Goal: Task Accomplishment & Management: Use online tool/utility

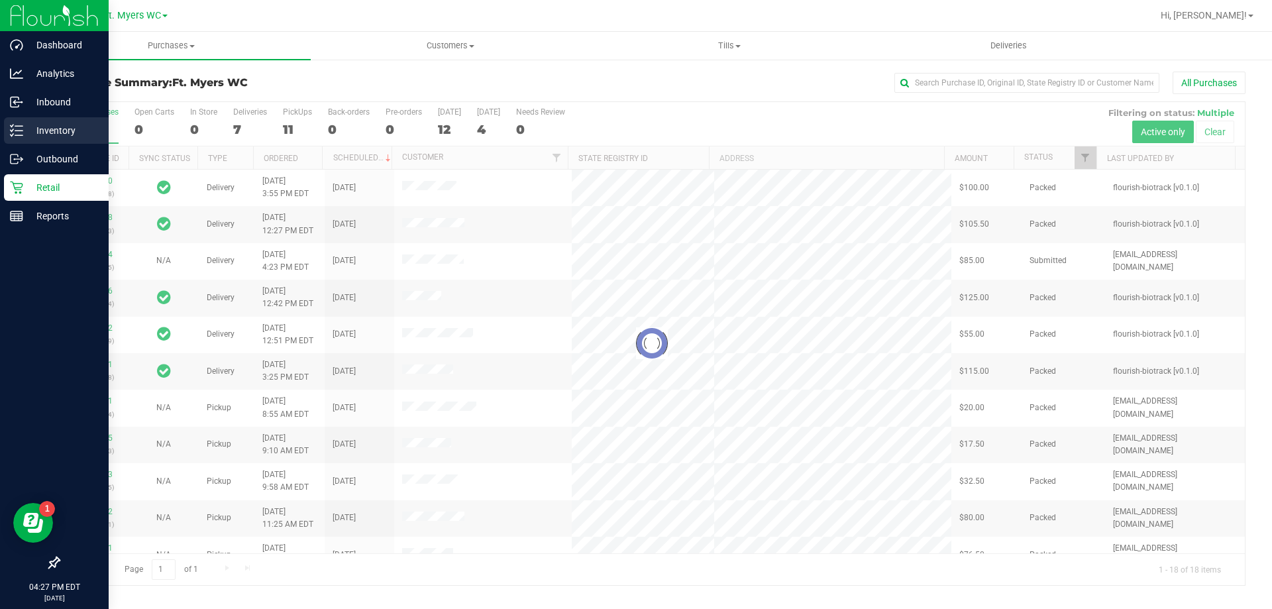
click at [23, 121] on div "Inventory" at bounding box center [56, 130] width 105 height 26
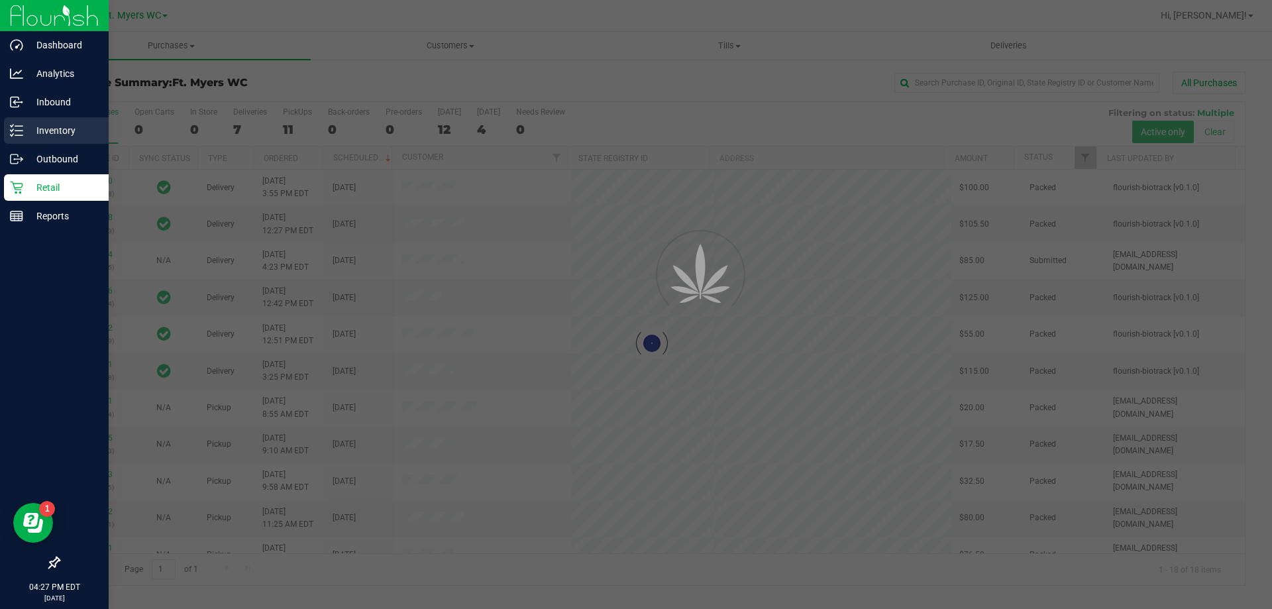
click at [23, 121] on div "Inventory" at bounding box center [56, 130] width 105 height 26
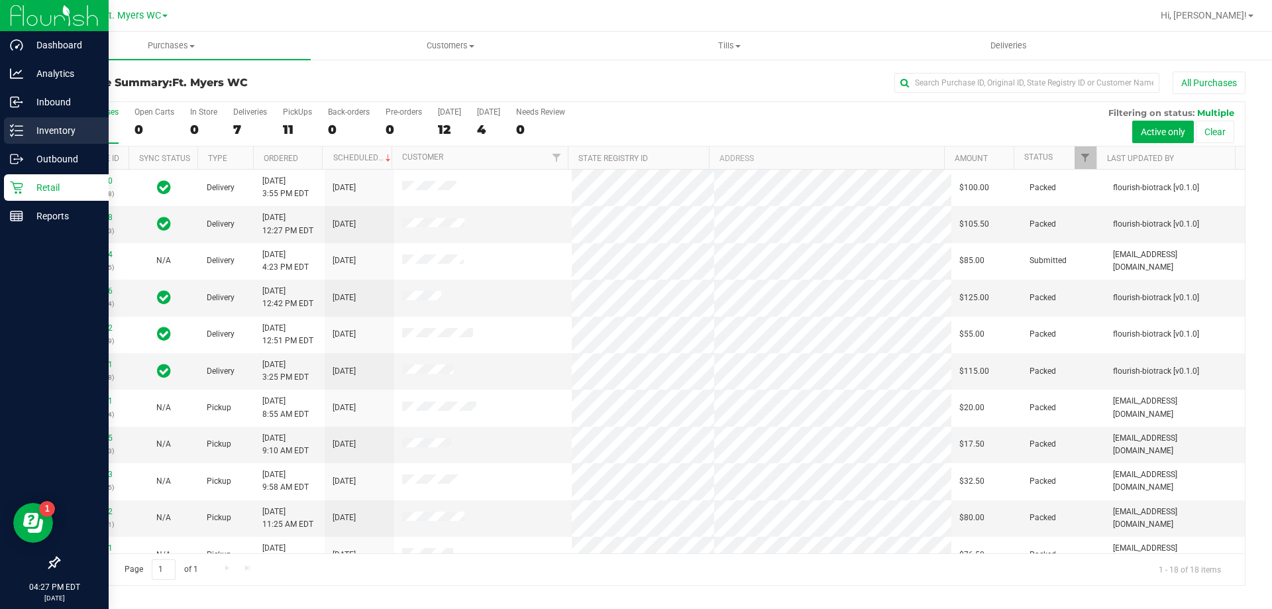
click at [23, 121] on div "Inventory" at bounding box center [56, 130] width 105 height 26
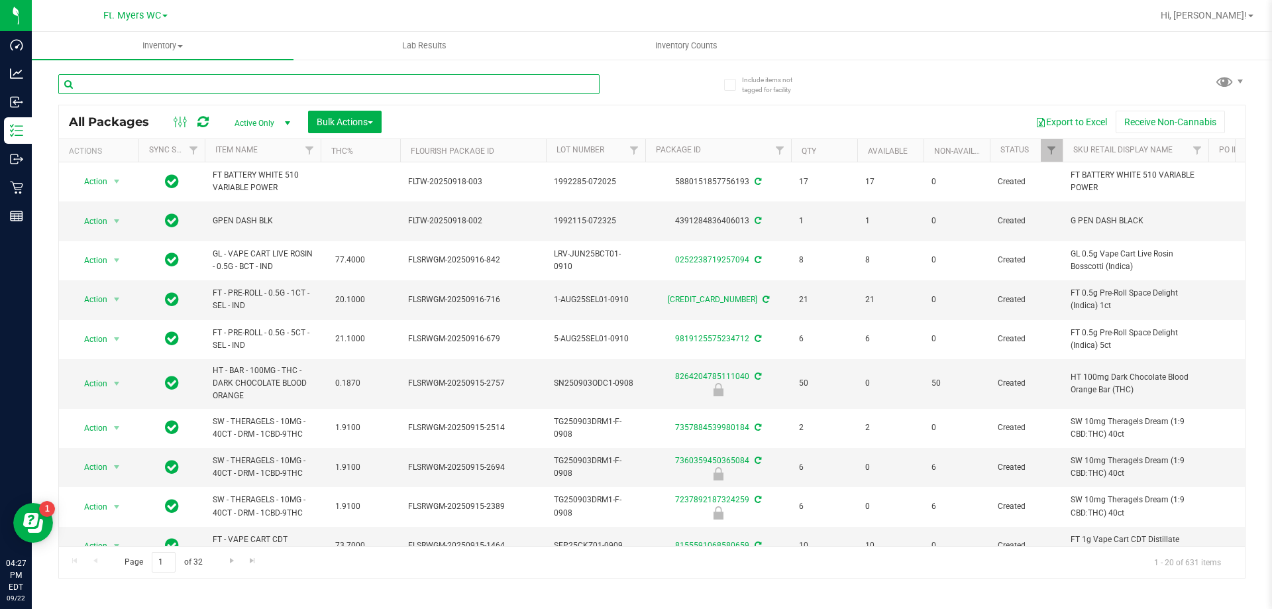
click at [342, 81] on input "text" at bounding box center [328, 84] width 541 height 20
paste input "HT 2.5mg Peppermint Mints (THC) 40ct"
type input "HT 2.5mg Peppermint Mints (THC) 40ct"
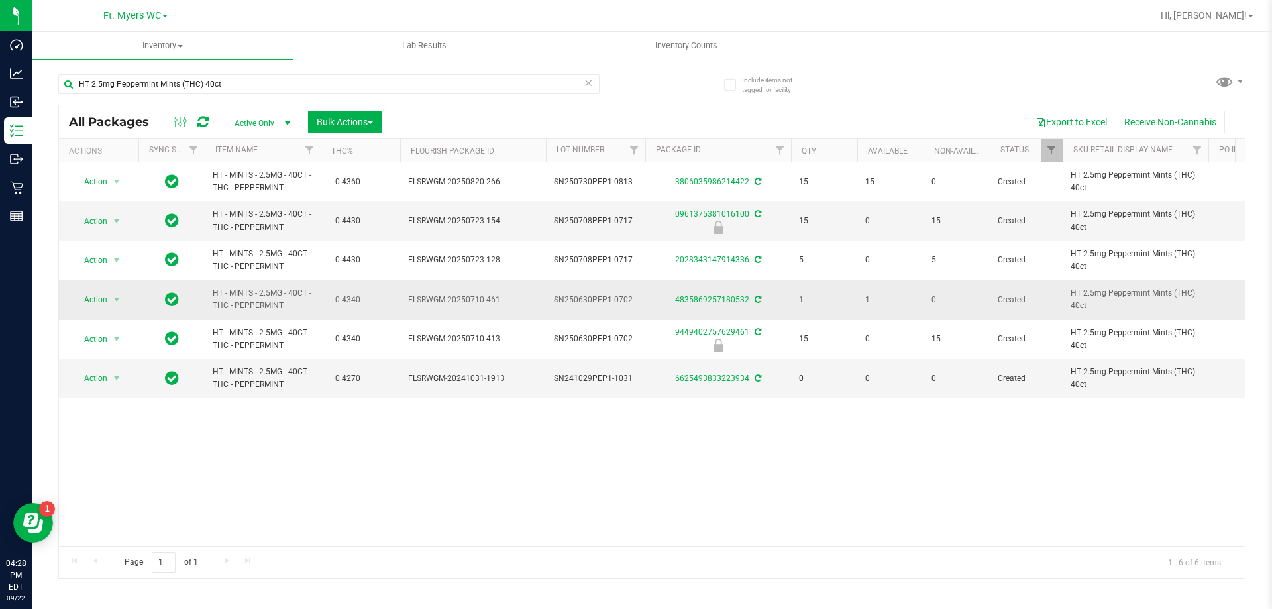
click at [130, 296] on td "Action Action Adjust qty Create package Edit attributes Global inventory Locate…" at bounding box center [98, 299] width 79 height 39
click at [118, 295] on span "select" at bounding box center [116, 299] width 11 height 11
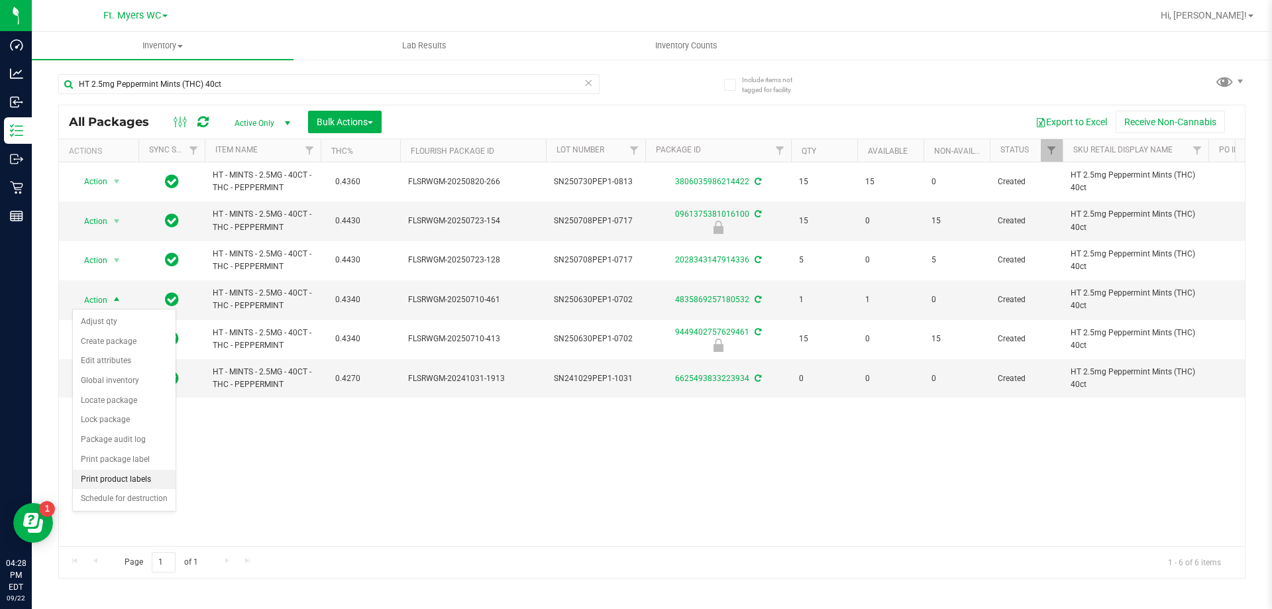
click at [121, 480] on li "Print product labels" at bounding box center [124, 480] width 103 height 20
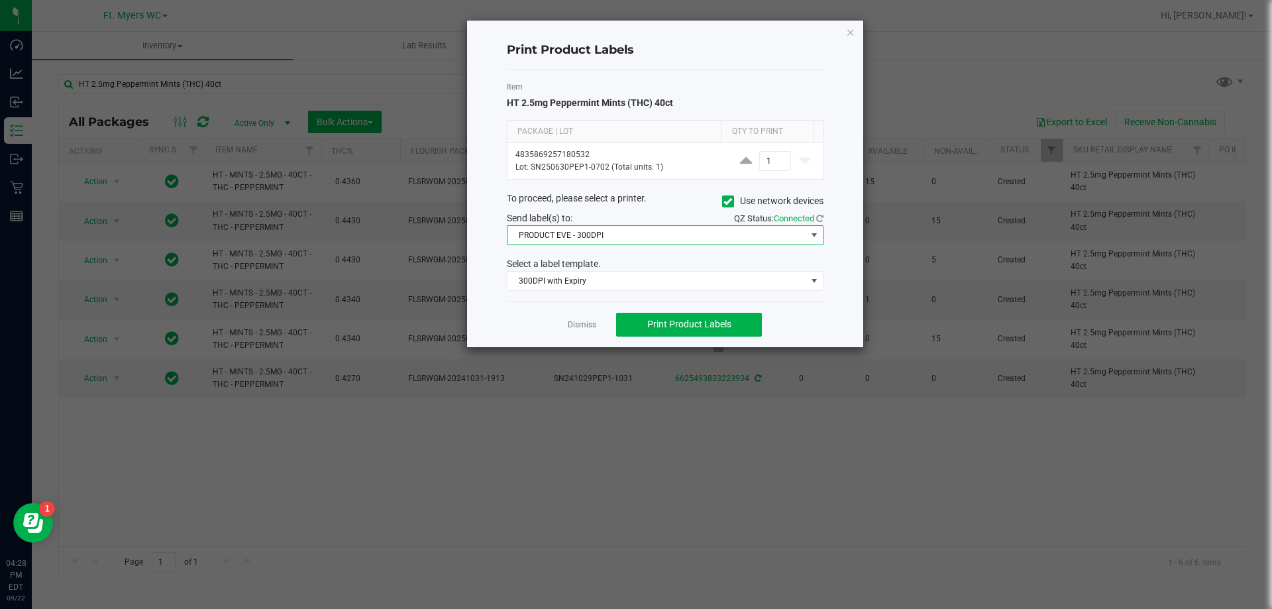
click at [695, 237] on span "PRODUCT EVE - 300DPI" at bounding box center [656, 235] width 299 height 19
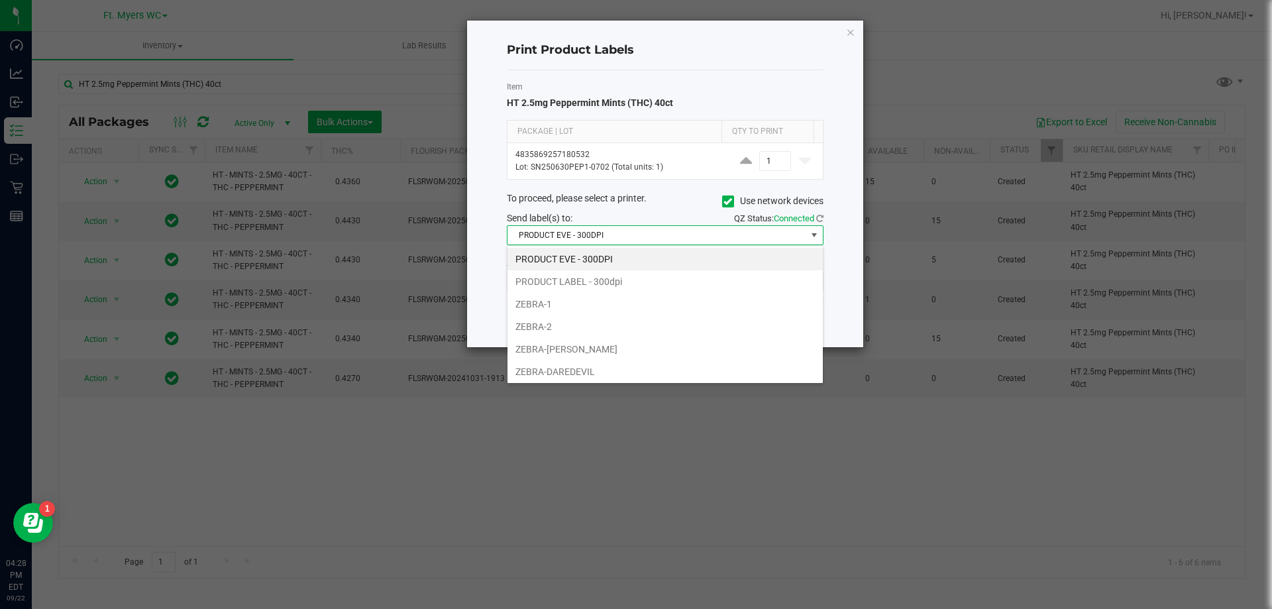
scroll to position [20, 317]
click at [670, 242] on span "PRODUCT EVE - 300DPI" at bounding box center [656, 235] width 299 height 19
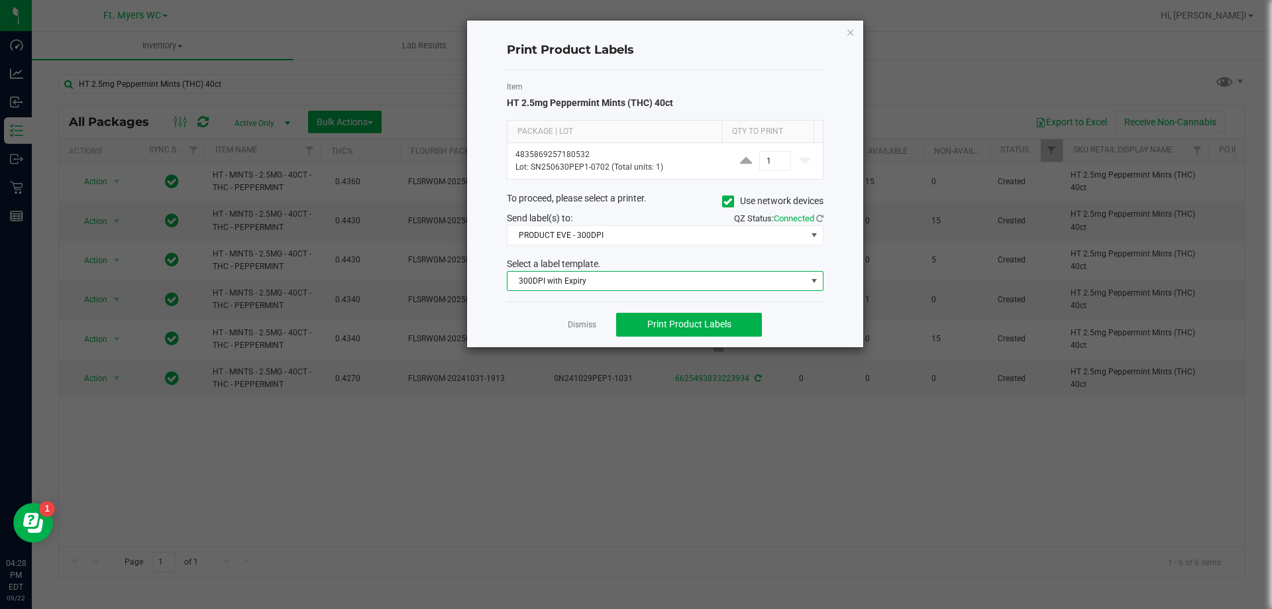
click at [626, 289] on span "300DPI with Expiry" at bounding box center [656, 281] width 299 height 19
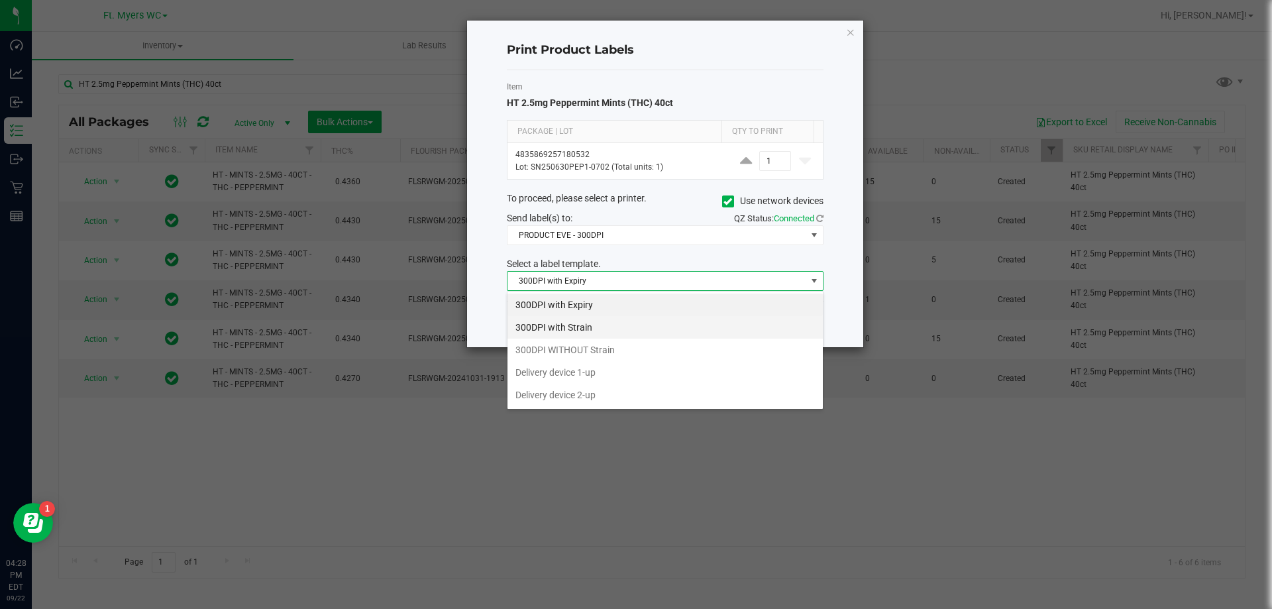
click at [603, 326] on li "300DPI with Strain" at bounding box center [664, 327] width 315 height 23
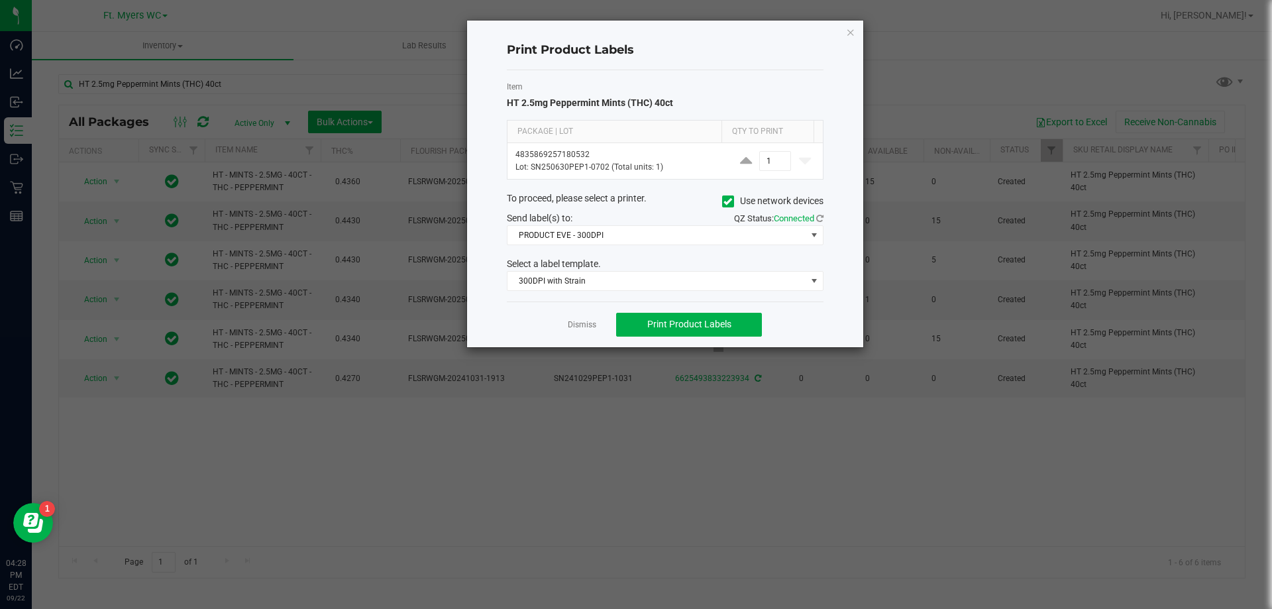
click at [617, 252] on div "Item HT 2.5mg Peppermint Mints (THC) 40ct Package | Lot Qty to Print 4835869257…" at bounding box center [665, 185] width 317 height 231
click at [689, 326] on span "Print Product Labels" at bounding box center [689, 324] width 84 height 11
click at [579, 323] on link "Dismiss" at bounding box center [582, 324] width 28 height 11
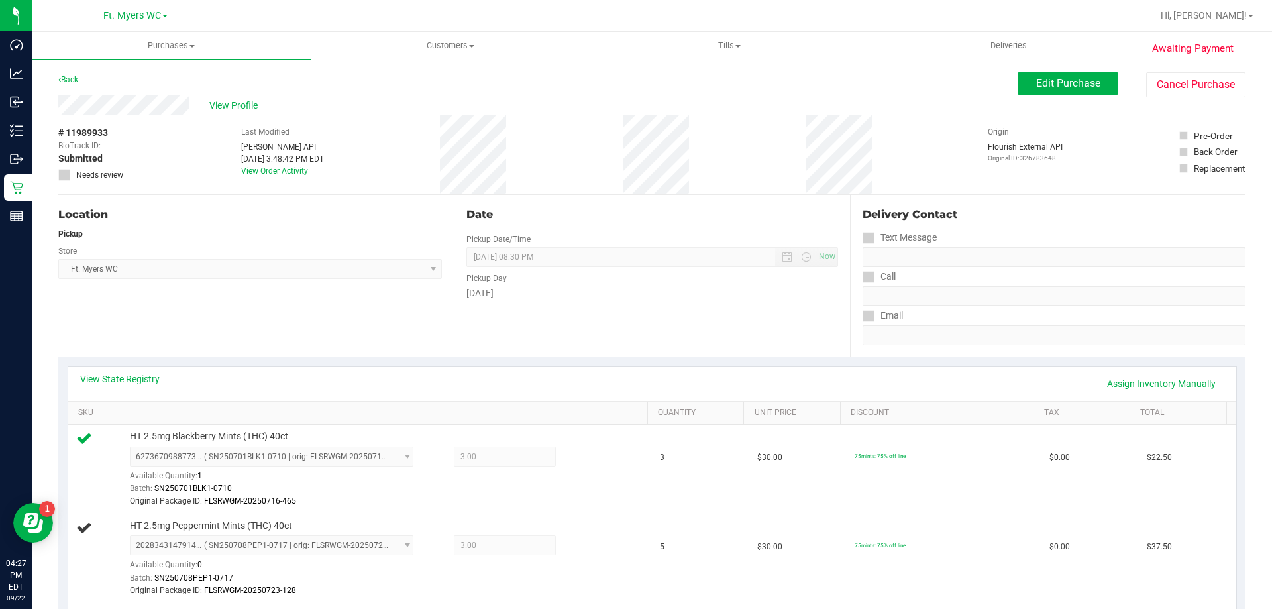
click at [384, 314] on div "Location Pickup Store Ft. [PERSON_NAME] Select Store [PERSON_NAME][GEOGRAPHIC_D…" at bounding box center [255, 276] width 395 height 162
click at [252, 115] on div "Last Modified [PERSON_NAME] API [DATE] 3:48:42 PM EDT View Order Activity" at bounding box center [282, 154] width 83 height 79
click at [238, 97] on div "View Profile" at bounding box center [538, 105] width 960 height 20
click at [246, 103] on span "View Profile" at bounding box center [235, 106] width 53 height 14
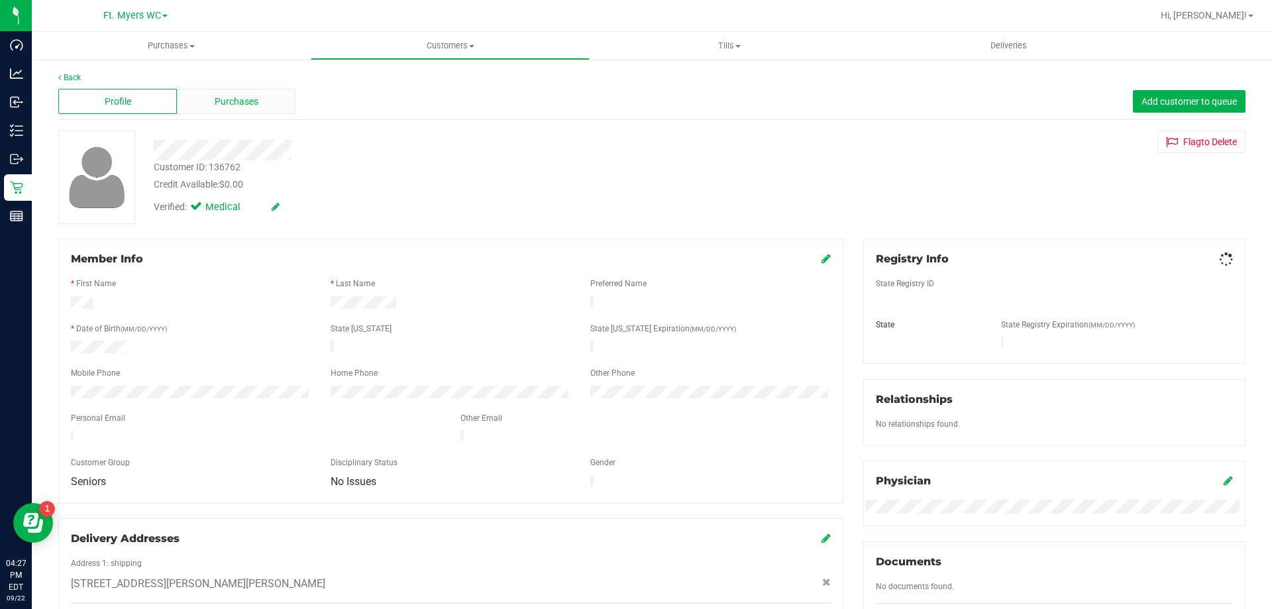
click at [254, 99] on span "Purchases" at bounding box center [237, 102] width 44 height 14
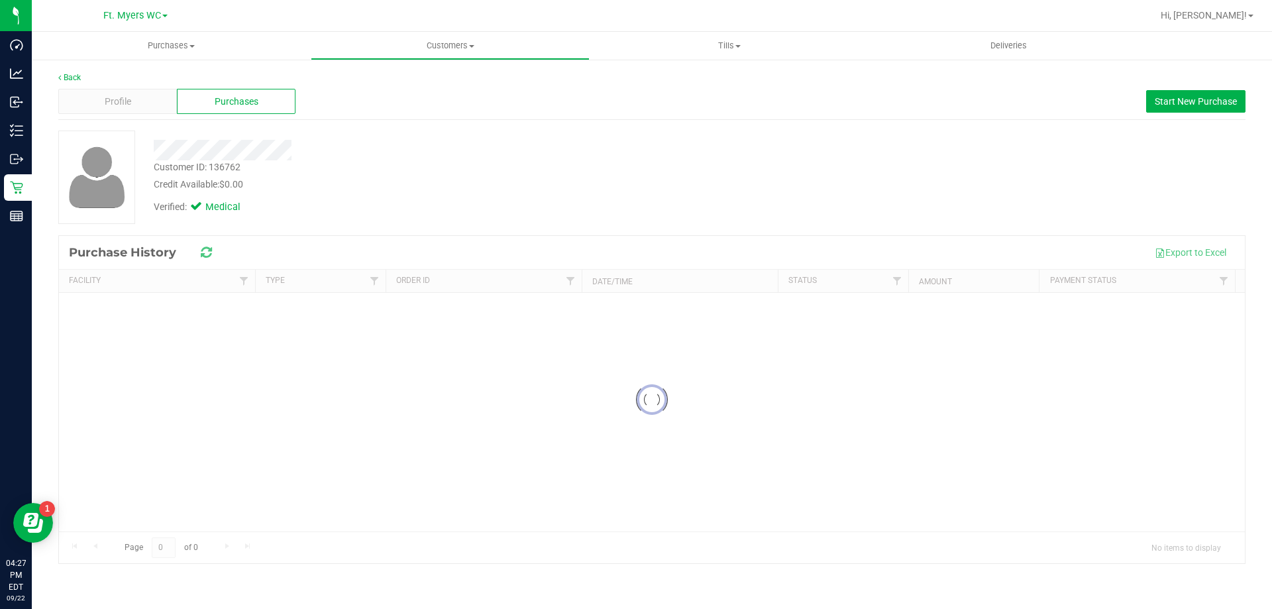
click at [491, 175] on div "Customer ID: 136762 Credit Available: $0.00 Verified: Medical" at bounding box center [651, 176] width 1207 height 93
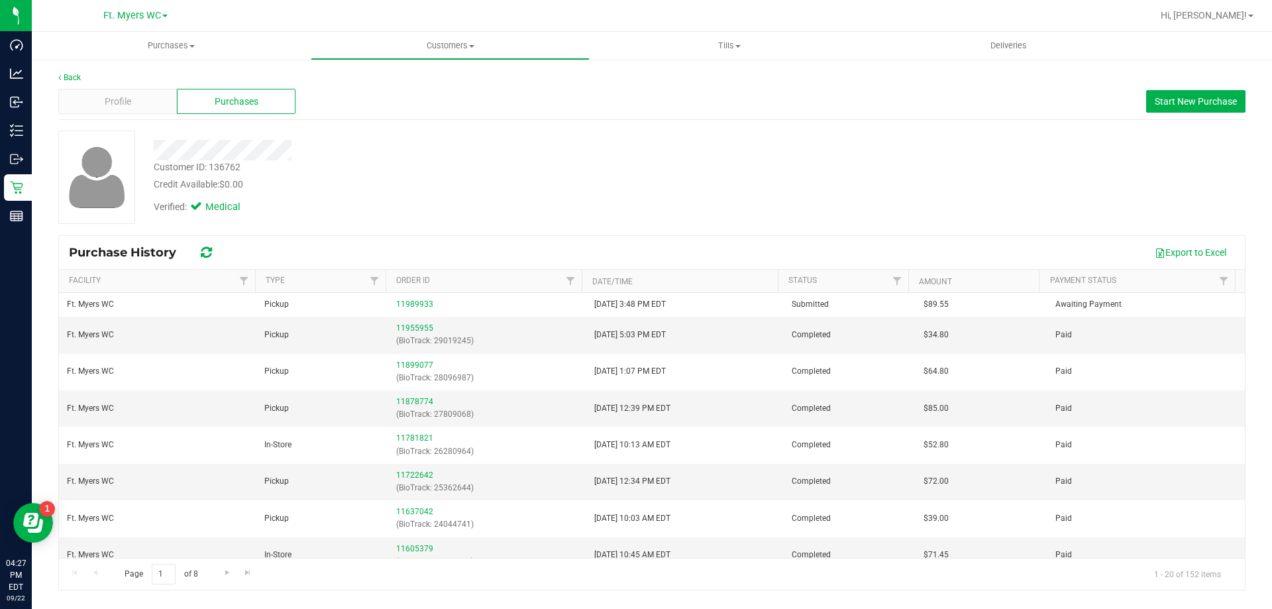
click at [513, 190] on div "Credit Available: $0.00" at bounding box center [445, 184] width 583 height 14
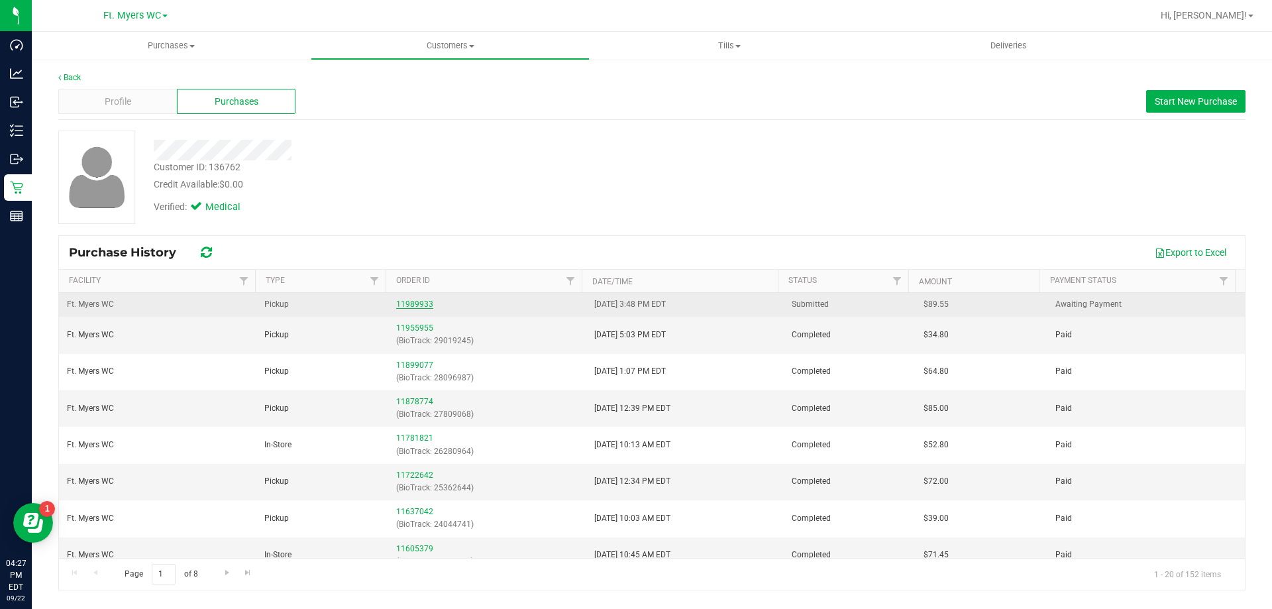
click at [407, 305] on link "11989933" at bounding box center [414, 303] width 37 height 9
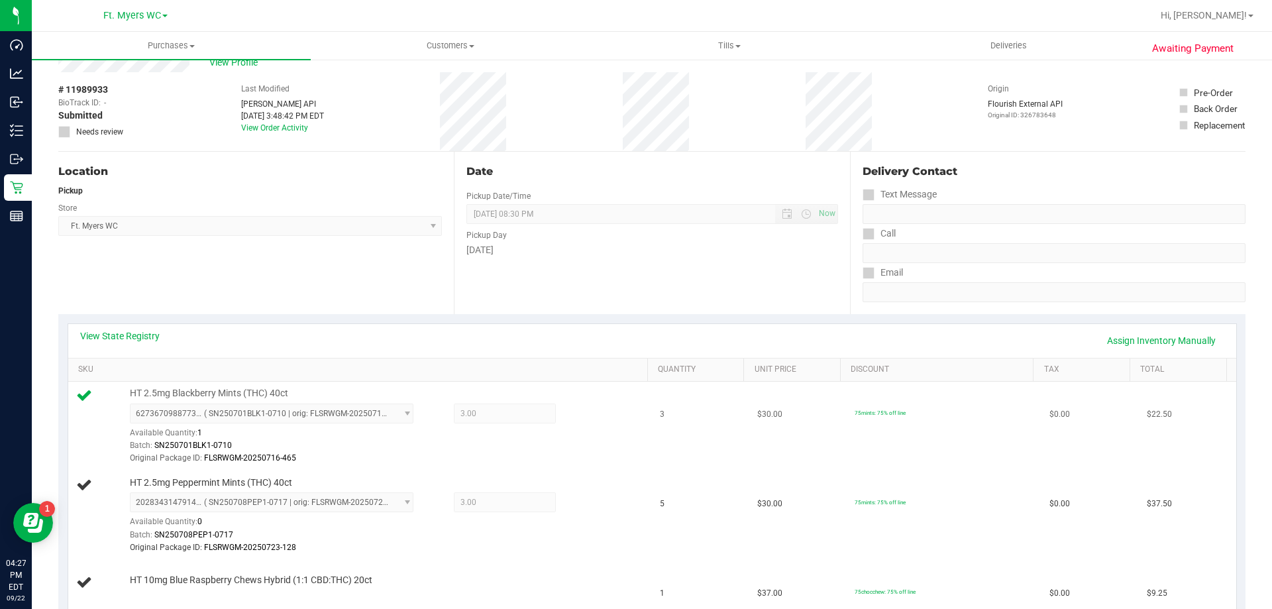
scroll to position [66, 0]
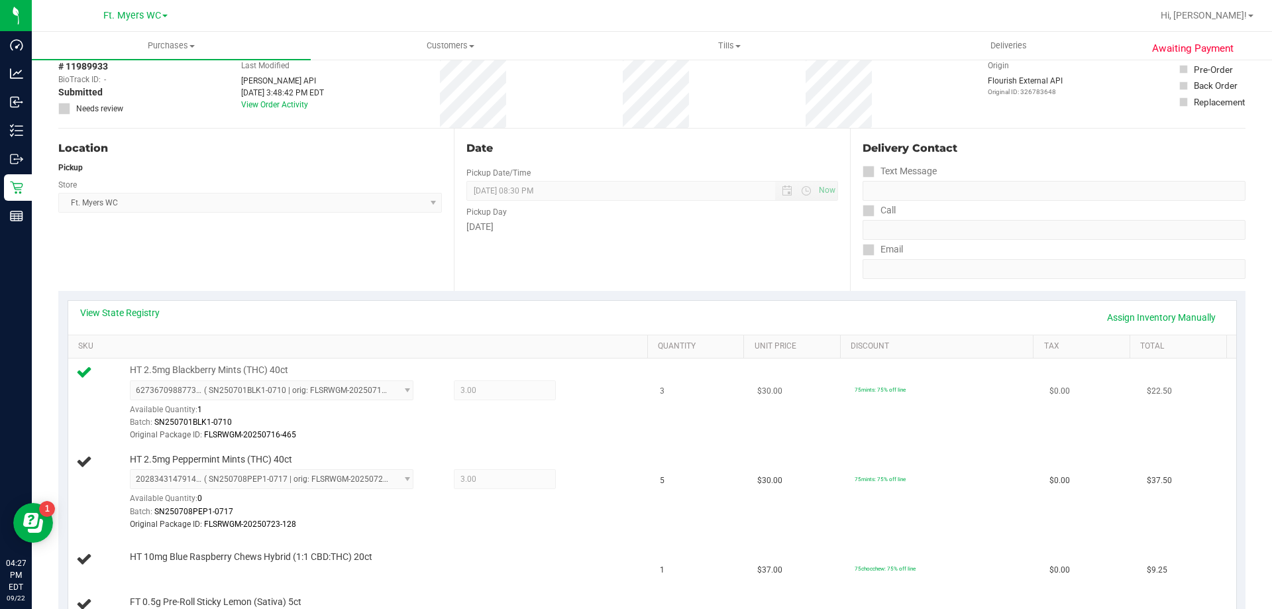
click at [401, 442] on td "HT 2.5mg Blackberry Mints (THC) 40ct 6273670988773474 ( SN250701BLK1-0710 | ori…" at bounding box center [360, 402] width 584 height 89
click at [434, 436] on div "Original Package ID: FLSRWGM-20250716-465" at bounding box center [385, 434] width 511 height 13
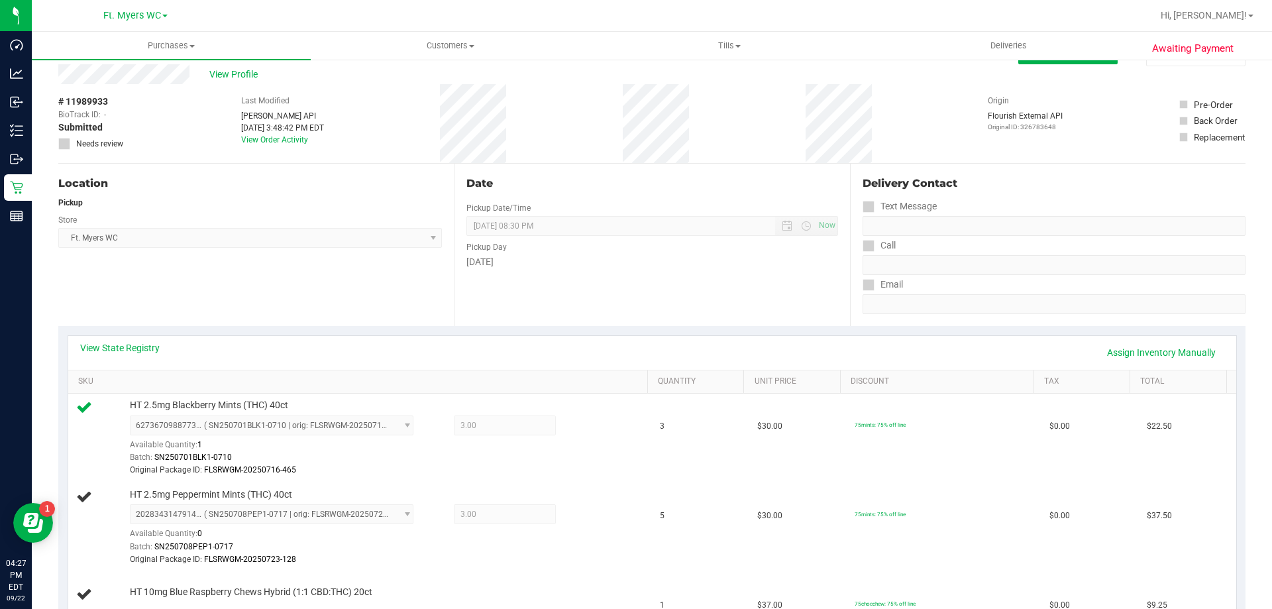
scroll to position [0, 0]
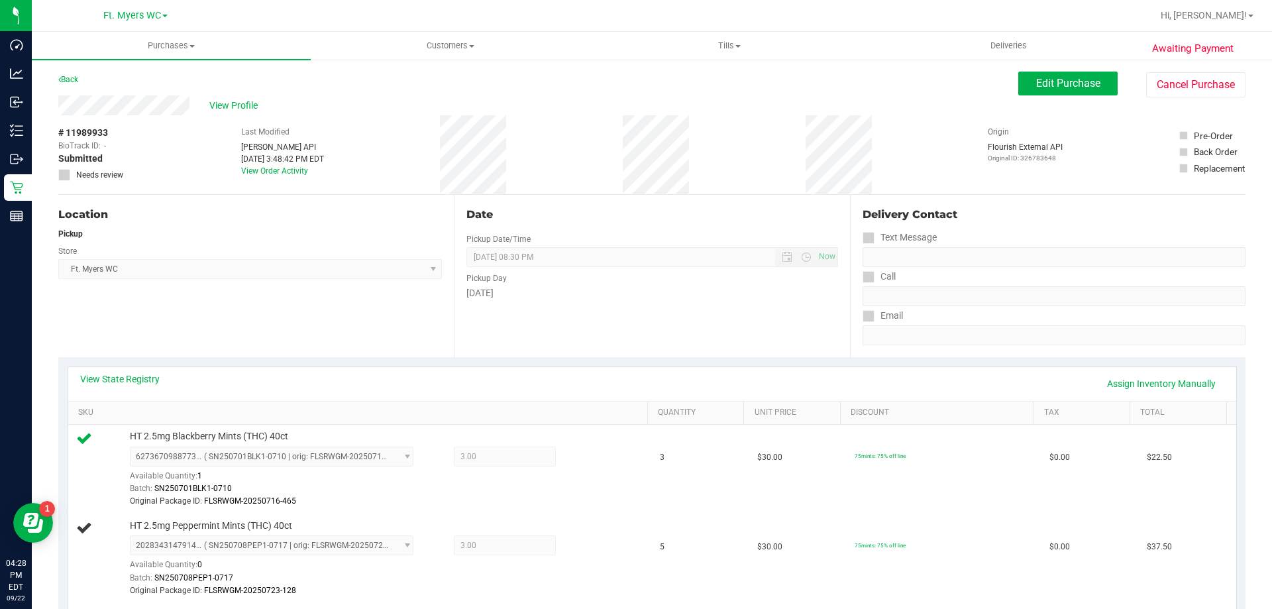
click at [556, 314] on div "Date Pickup Date/Time [DATE] Now [DATE] 08:30 PM Now Pickup Day [DATE]" at bounding box center [651, 276] width 395 height 162
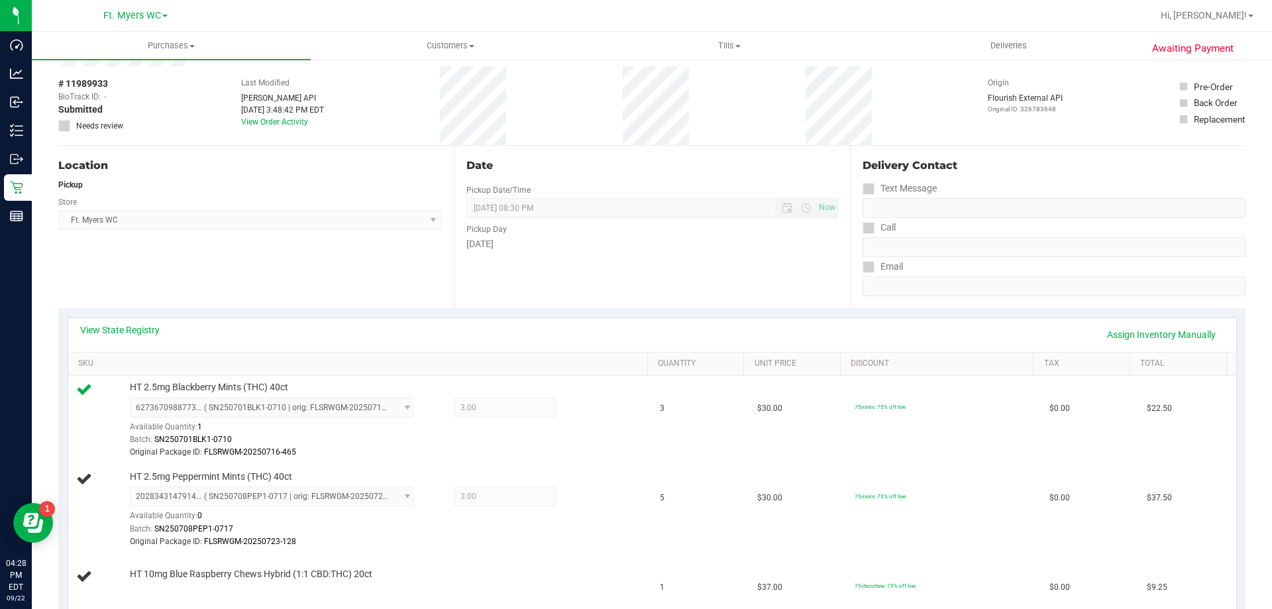
scroll to position [132, 0]
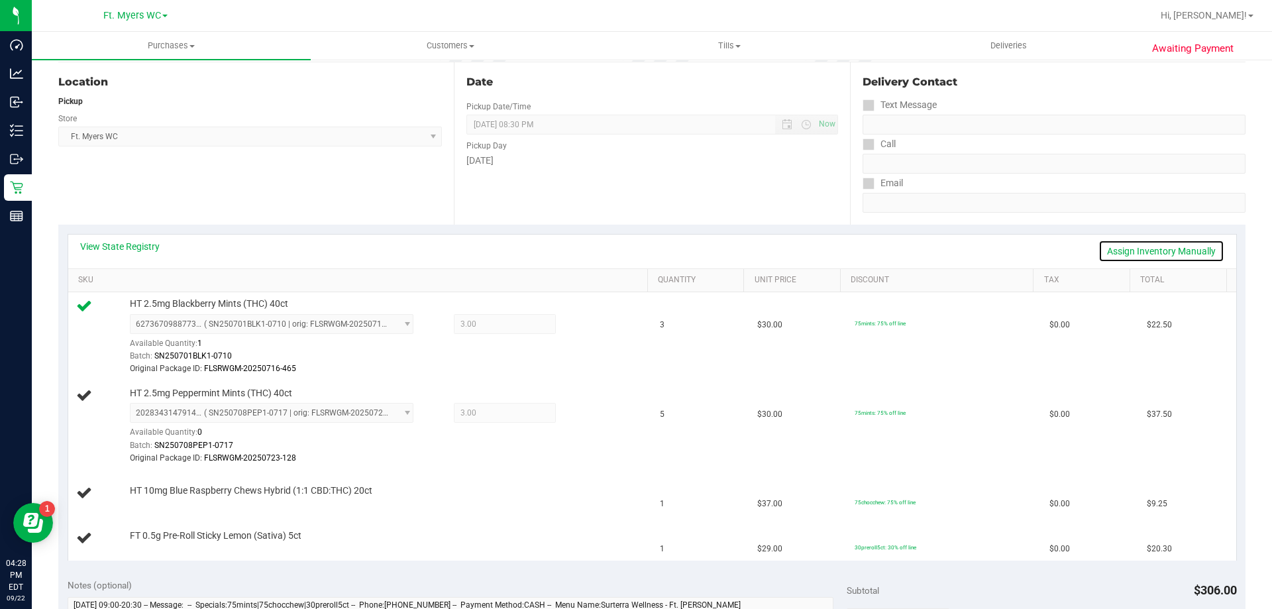
click at [1127, 240] on link "Assign Inventory Manually" at bounding box center [1161, 251] width 126 height 23
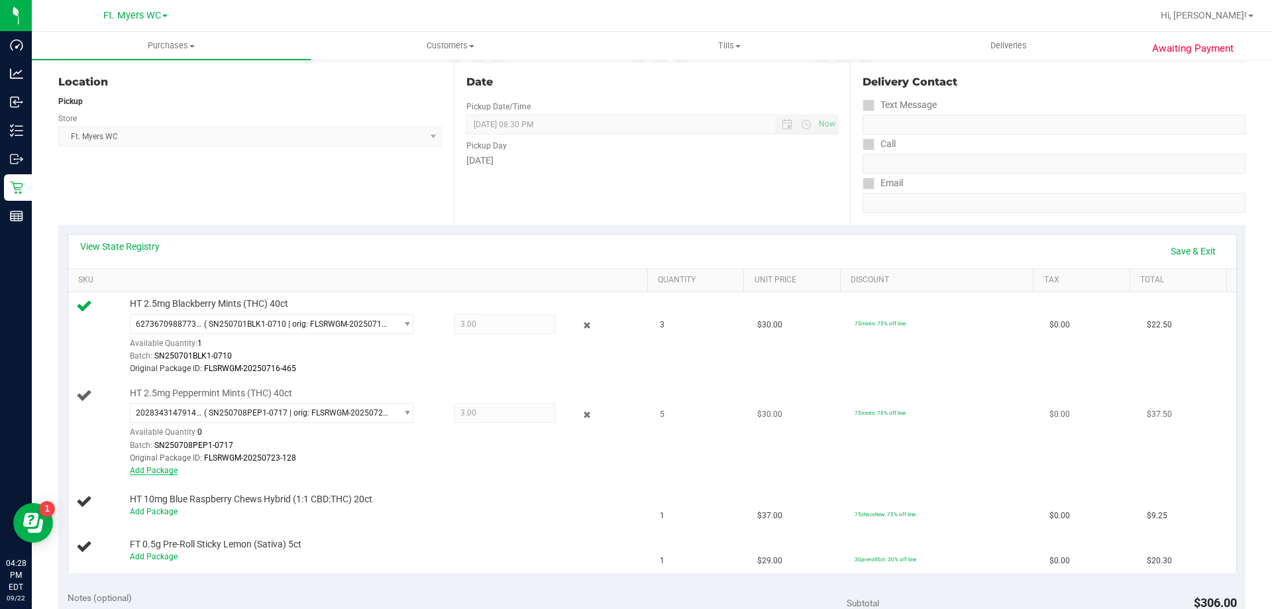
click at [146, 471] on link "Add Package" at bounding box center [154, 470] width 48 height 9
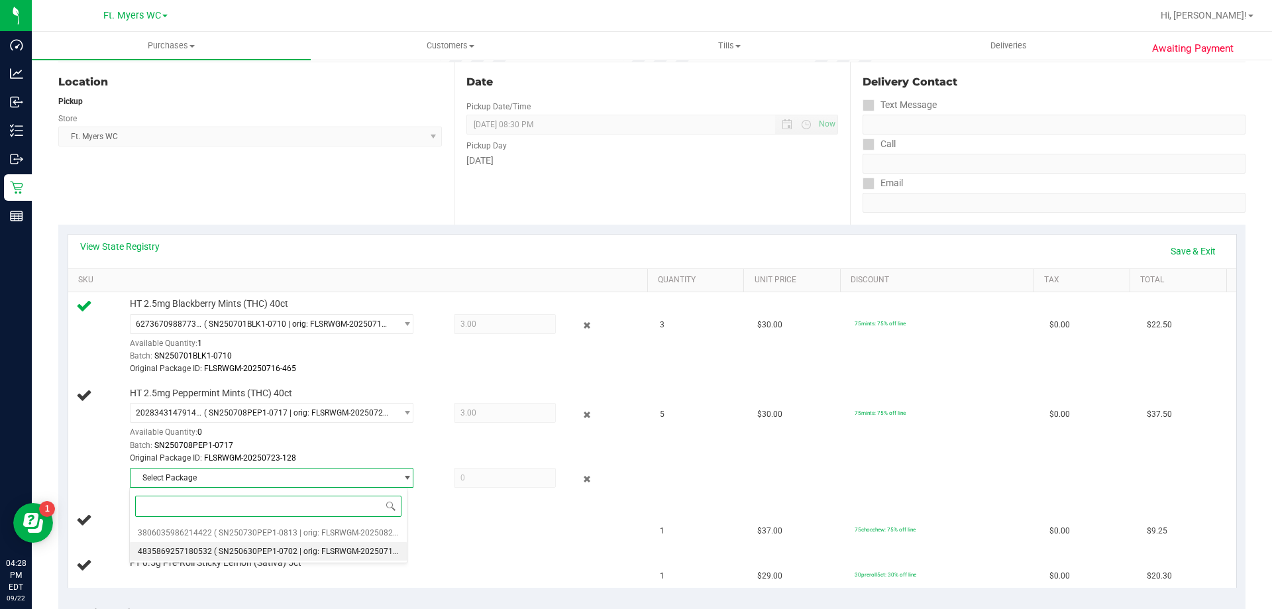
click at [233, 546] on span "( SN250630PEP1-0702 | orig: FLSRWGM-20250710-461 )" at bounding box center [316, 550] width 204 height 9
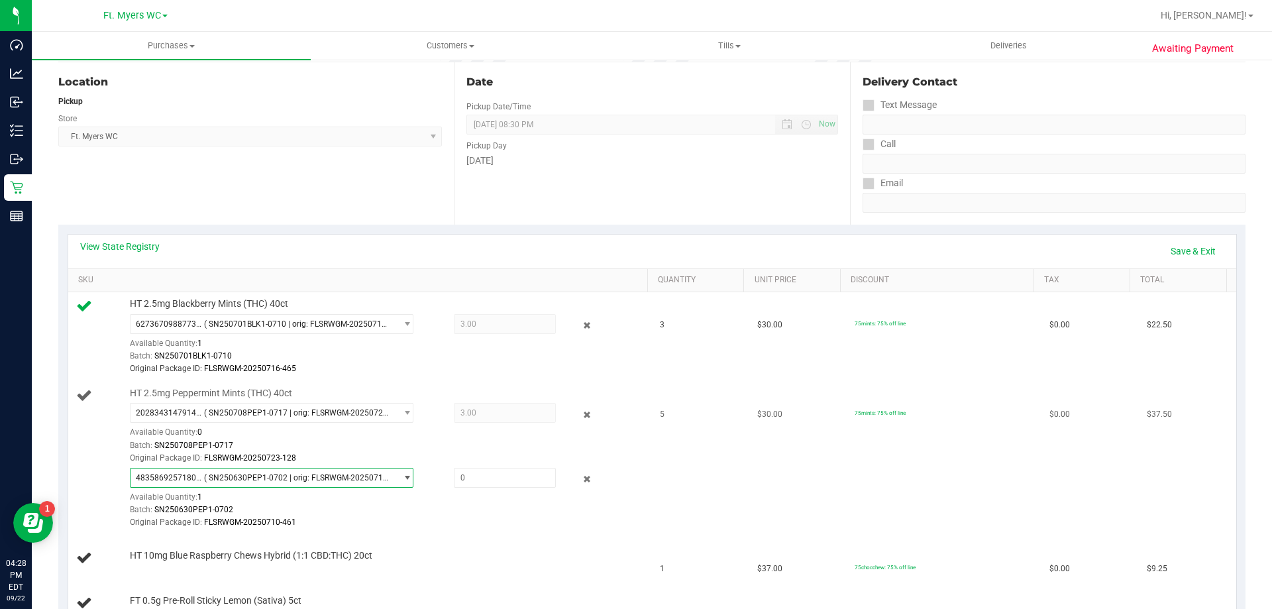
click at [255, 472] on span "4835869257180532 ( SN250630PEP1-0702 | orig: FLSRWGM-20250710-461 )" at bounding box center [263, 477] width 266 height 19
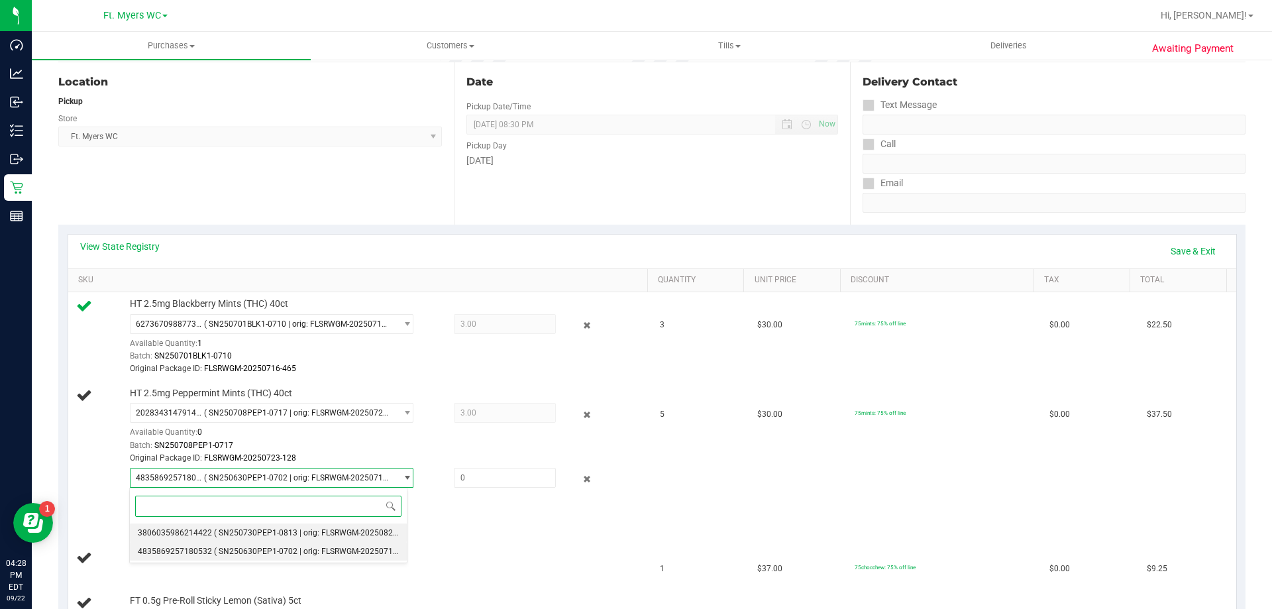
click at [248, 534] on span "( SN250730PEP1-0813 | orig: FLSRWGM-20250820-266 )" at bounding box center [316, 532] width 204 height 9
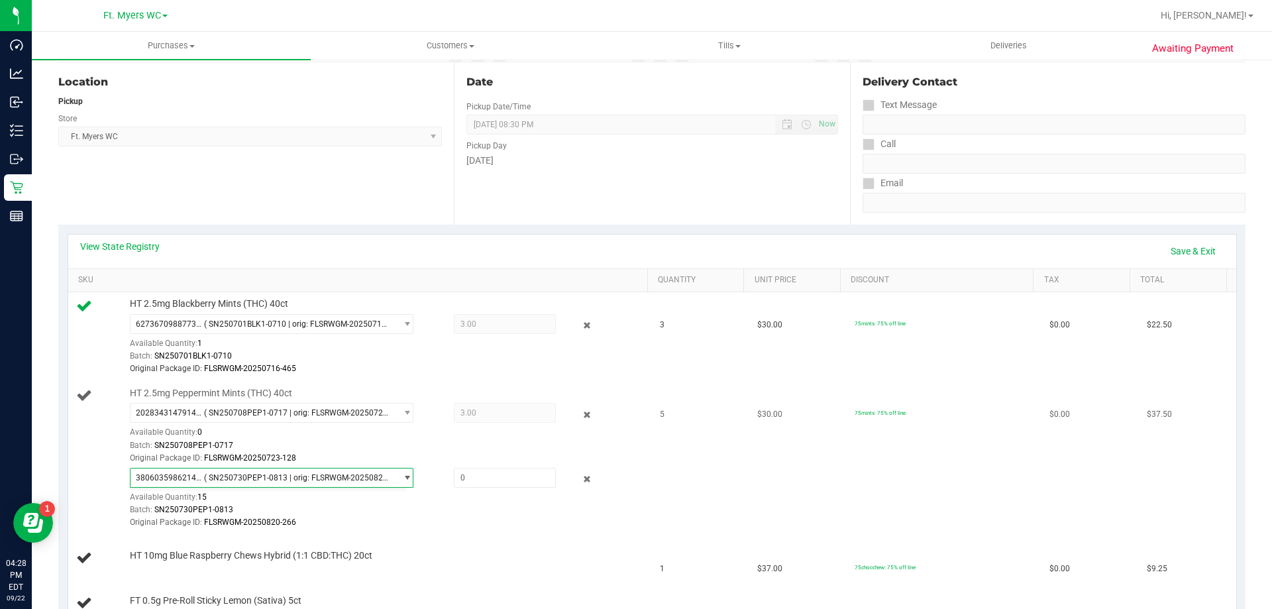
click at [257, 489] on div "Available Quantity: 15" at bounding box center [279, 500] width 298 height 26
click at [260, 478] on span "( SN250730PEP1-0813 | orig: FLSRWGM-20250820-266 )" at bounding box center [297, 477] width 187 height 9
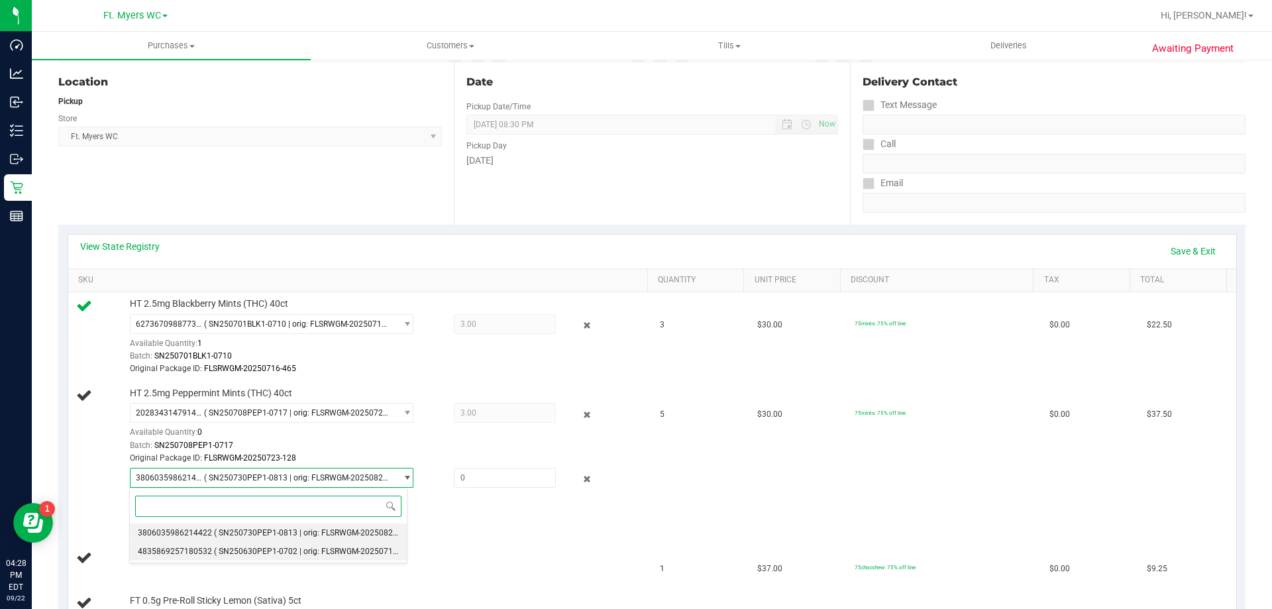
click at [229, 554] on span "( SN250630PEP1-0702 | orig: FLSRWGM-20250710-461 )" at bounding box center [316, 550] width 204 height 9
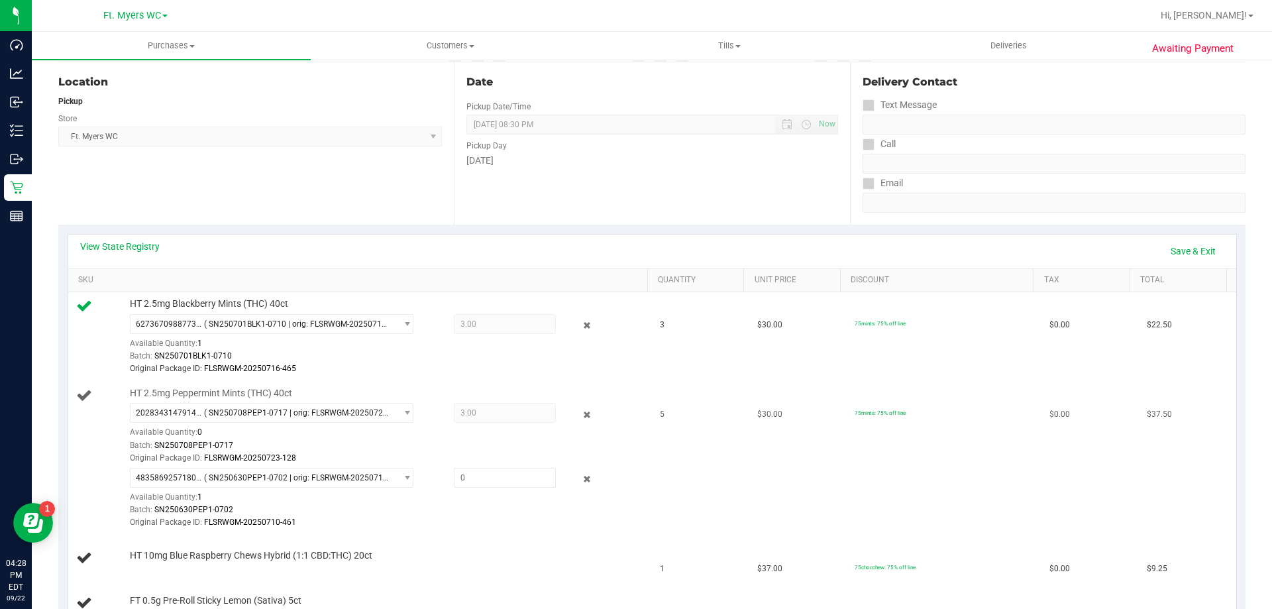
click at [413, 490] on div "Available Quantity: 1" at bounding box center [279, 500] width 298 height 26
click at [501, 466] on div "HT 2.5mg Peppermint Mints (THC) 40ct 2028343147914336 ( SN250708PEP1-0717 | ori…" at bounding box center [382, 458] width 518 height 142
click at [487, 477] on span at bounding box center [505, 478] width 102 height 20
type input "1"
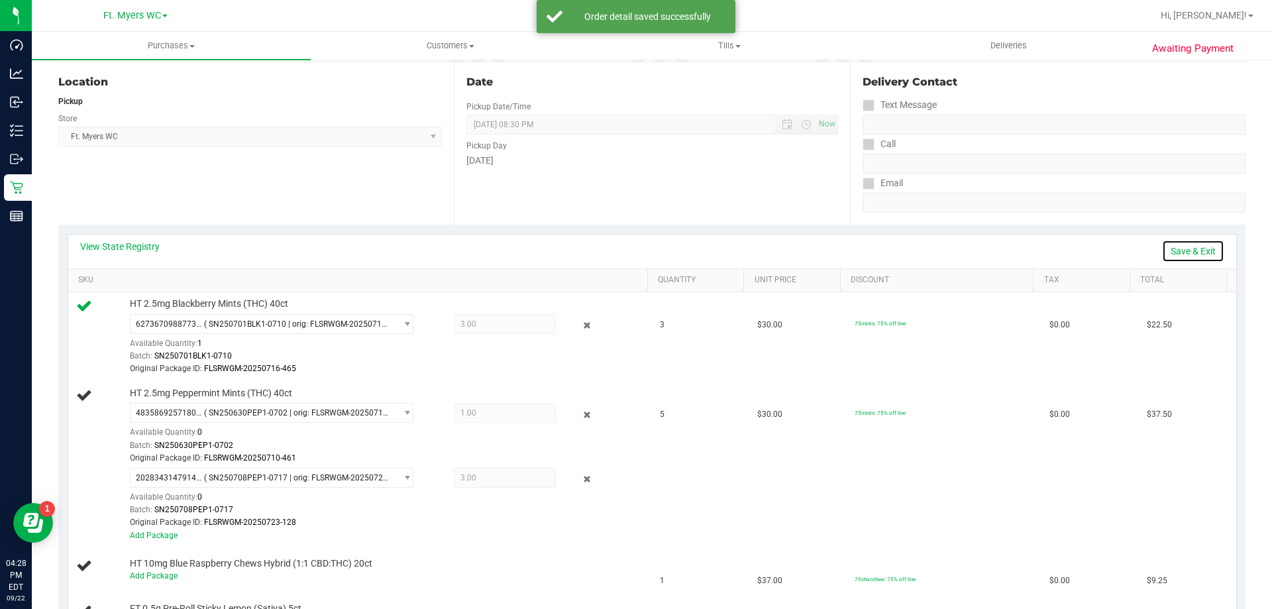
click at [1195, 250] on link "Save & Exit" at bounding box center [1193, 251] width 62 height 23
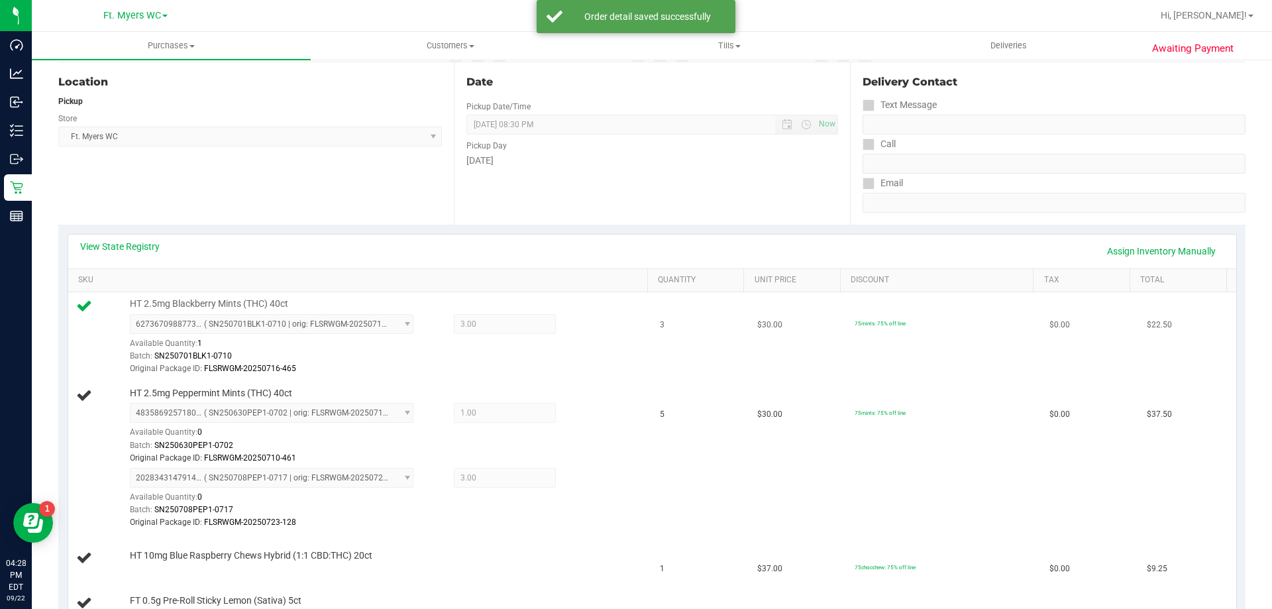
click at [489, 350] on div "Batch: SN250701BLK1-0710" at bounding box center [385, 356] width 511 height 13
click at [503, 355] on div "Batch: SN250701BLK1-0710" at bounding box center [385, 356] width 511 height 13
click at [507, 360] on div "Batch: SN250701BLK1-0710" at bounding box center [385, 356] width 511 height 13
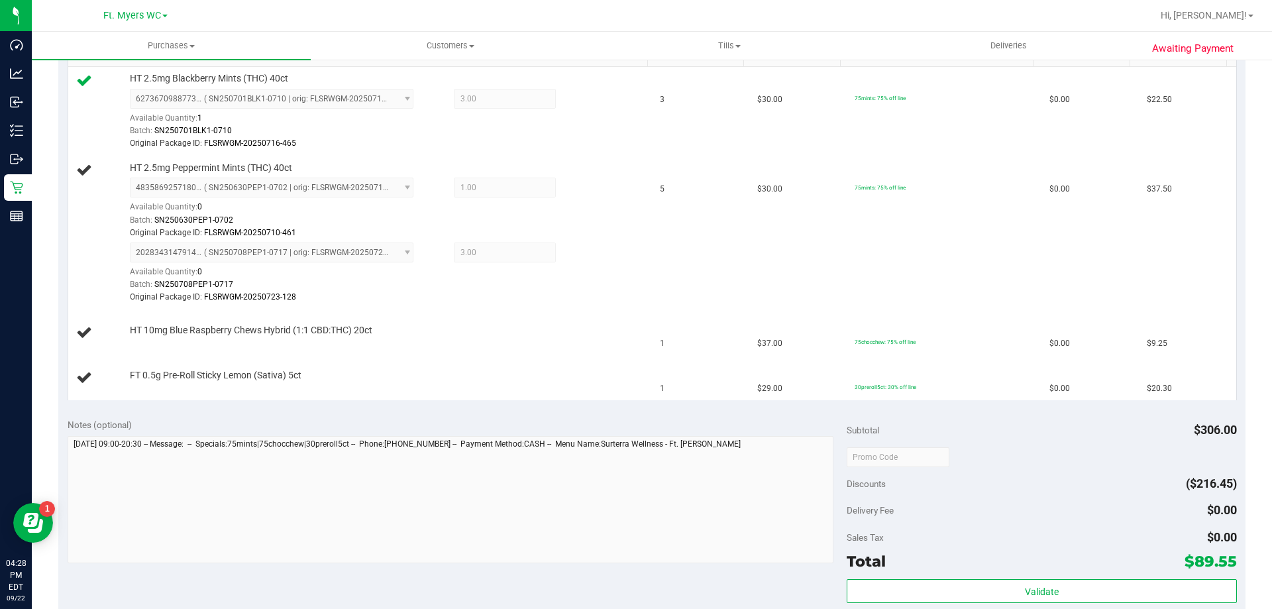
scroll to position [199, 0]
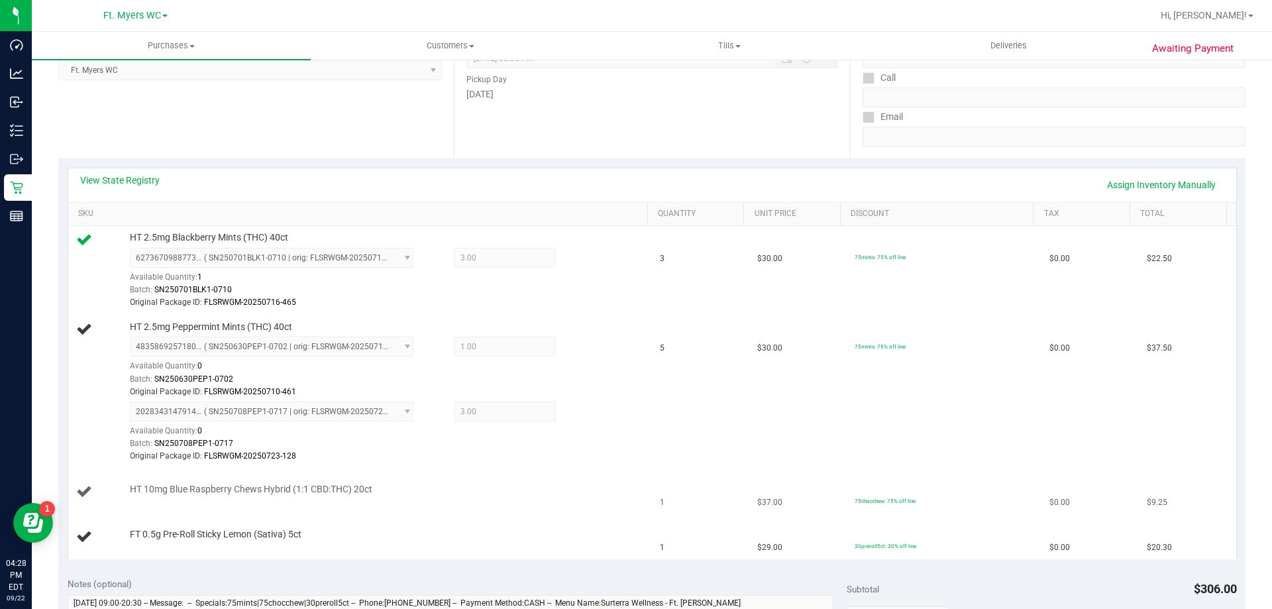
click at [469, 470] on td "HT 10mg Blue Raspberry Chews Hybrid (1:1 CBD:THC) 20ct" at bounding box center [360, 492] width 584 height 45
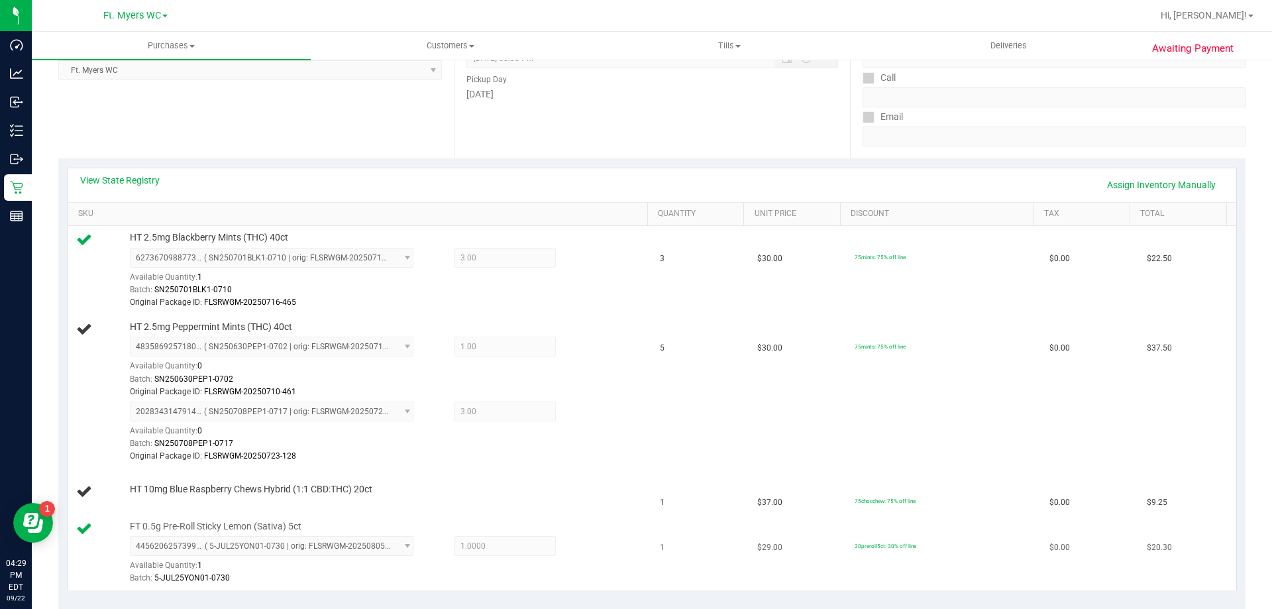
click at [505, 531] on div "FT 0.5g Pre-Roll Sticky Lemon (Sativa) 5ct 4456206257399017 ( 5-JUL25YON01-0730…" at bounding box center [382, 553] width 518 height 66
click at [603, 540] on div "4456206257399017 ( 5-JUL25YON01-0730 | orig: FLSRWGM-20250805-589 ) 44562062573…" at bounding box center [385, 560] width 511 height 48
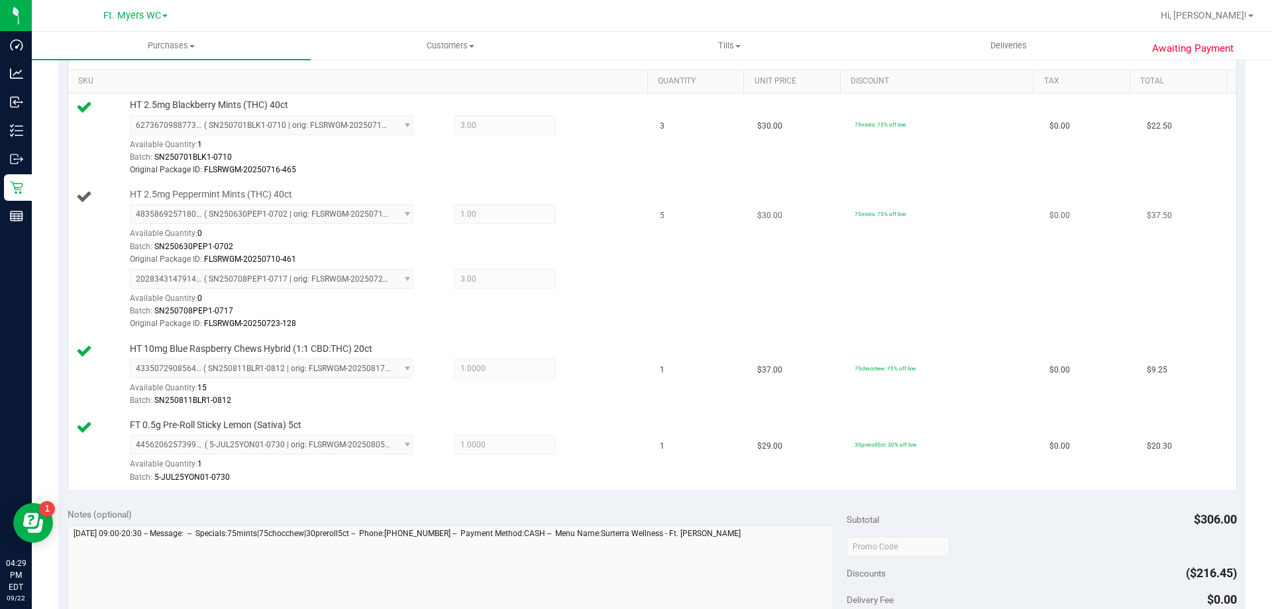
click at [600, 326] on div "Original Package ID: FLSRWGM-20250723-128" at bounding box center [385, 323] width 511 height 13
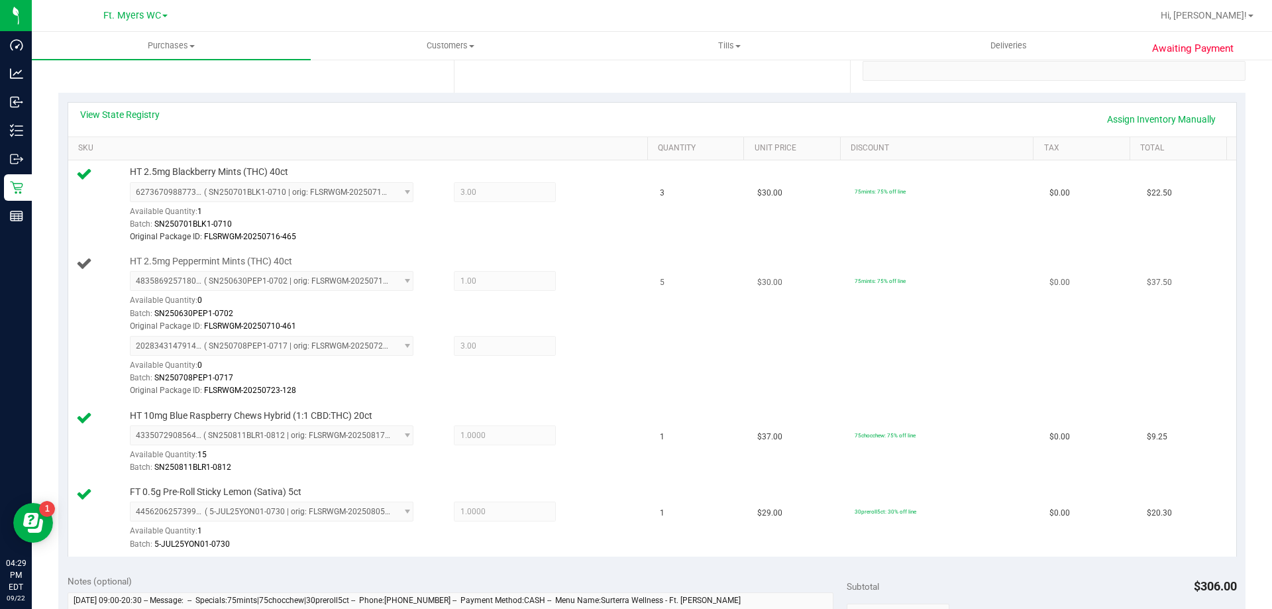
scroll to position [265, 0]
click at [652, 287] on td "5" at bounding box center [700, 326] width 97 height 154
click at [680, 226] on td "3" at bounding box center [700, 204] width 97 height 89
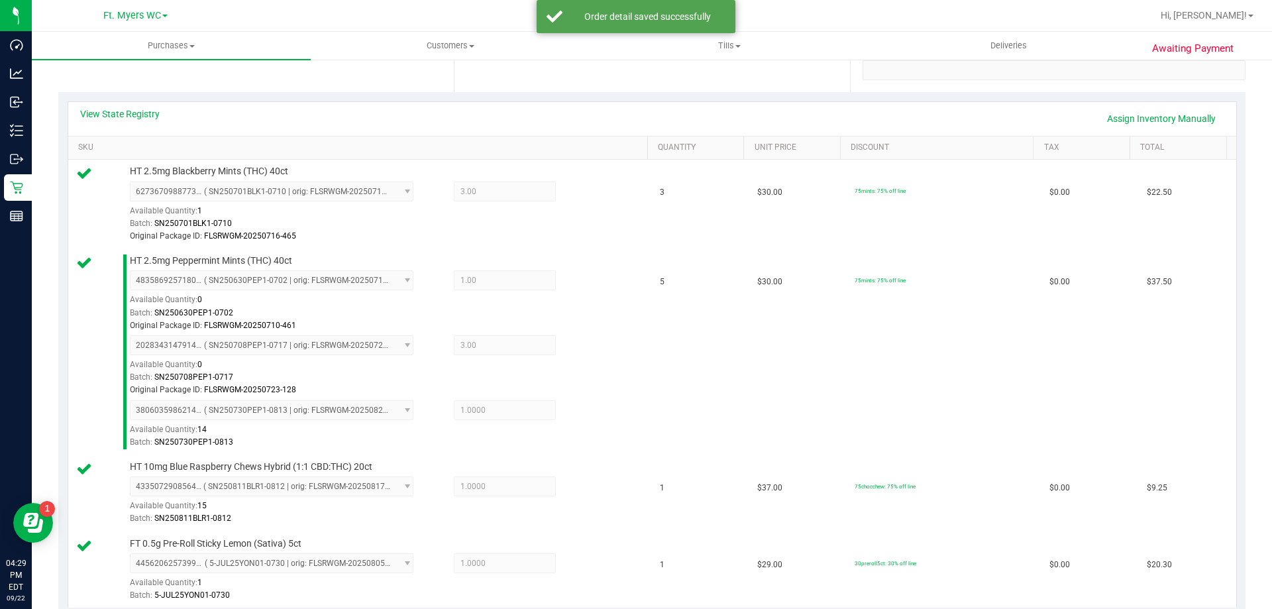
scroll to position [728, 0]
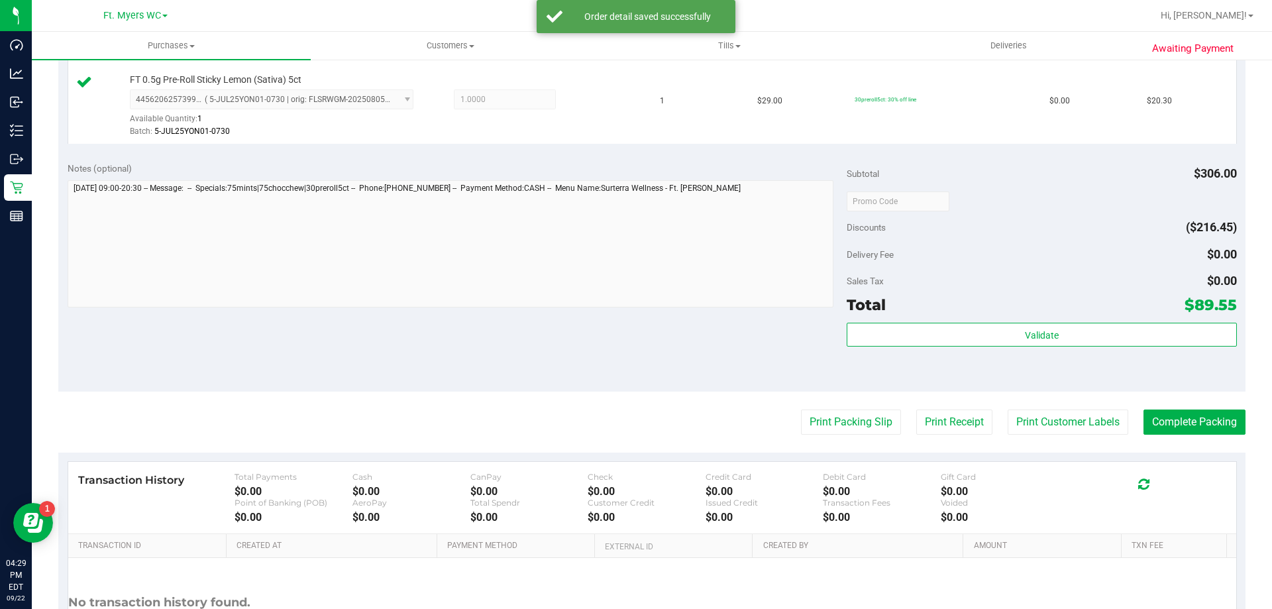
click at [1079, 310] on div "Total $89.55" at bounding box center [1040, 305] width 389 height 24
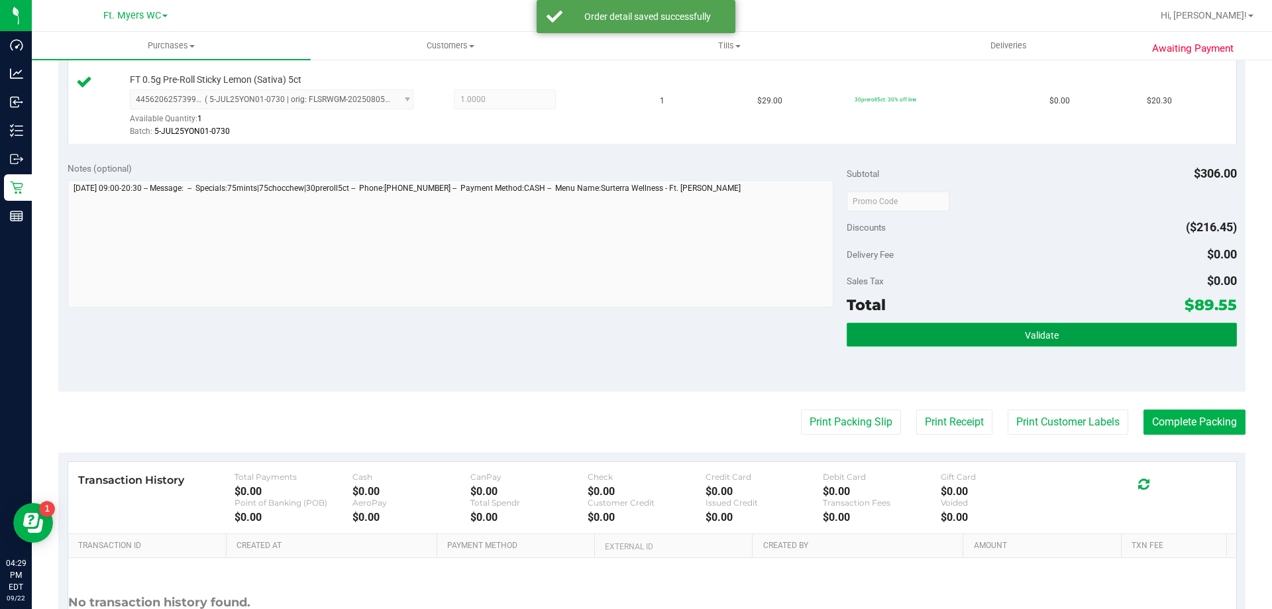
click at [1073, 337] on button "Validate" at bounding box center [1040, 335] width 389 height 24
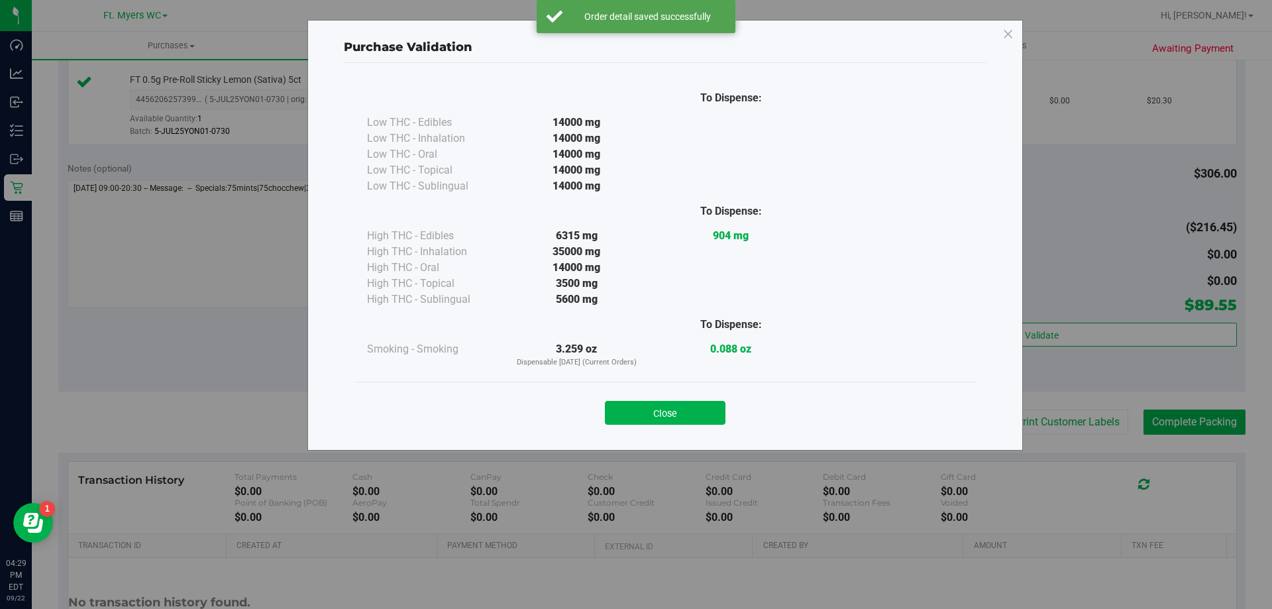
click at [691, 396] on div "Close" at bounding box center [665, 408] width 603 height 33
click at [698, 419] on button "Close" at bounding box center [665, 413] width 121 height 24
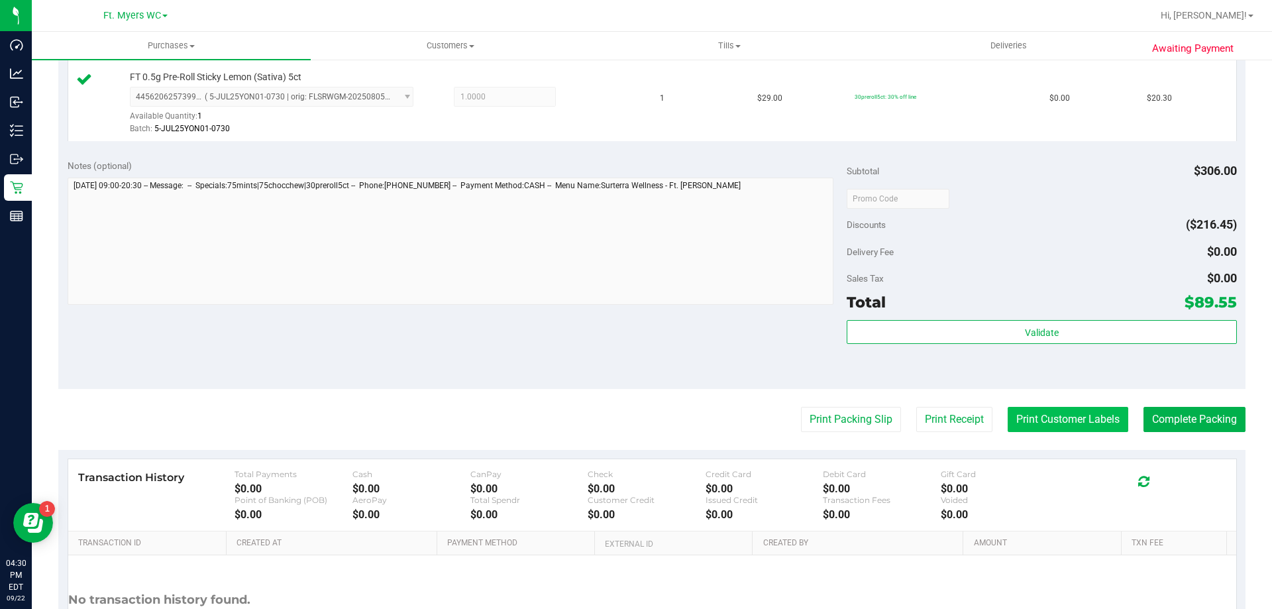
scroll to position [846, 0]
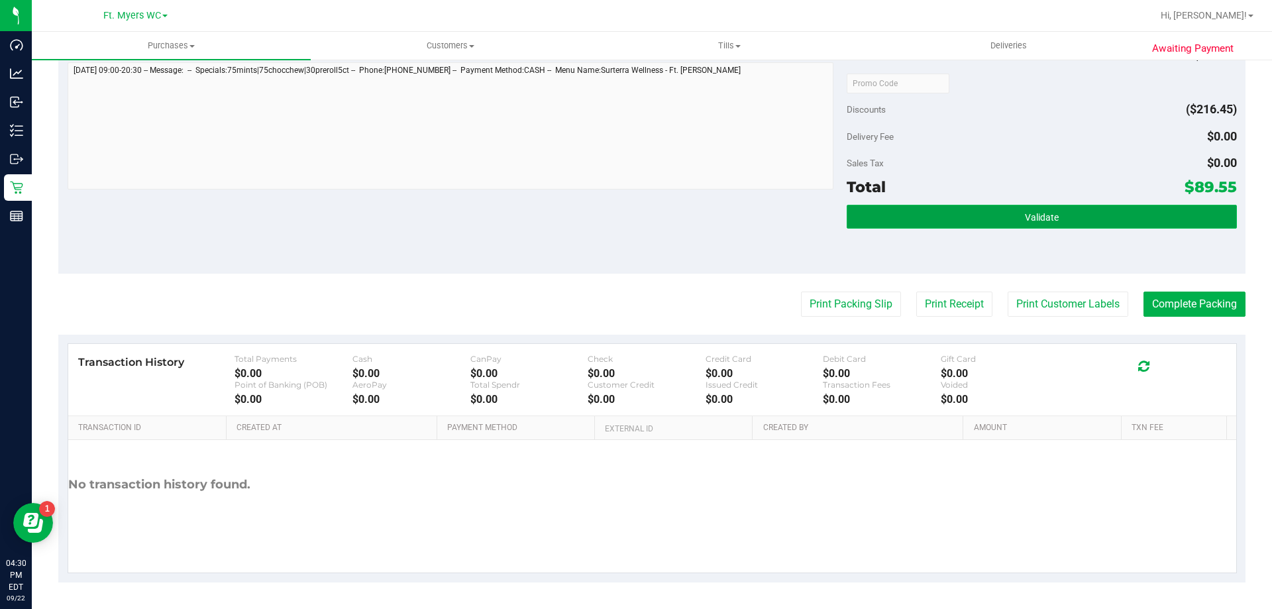
click at [1062, 227] on button "Validate" at bounding box center [1040, 217] width 389 height 24
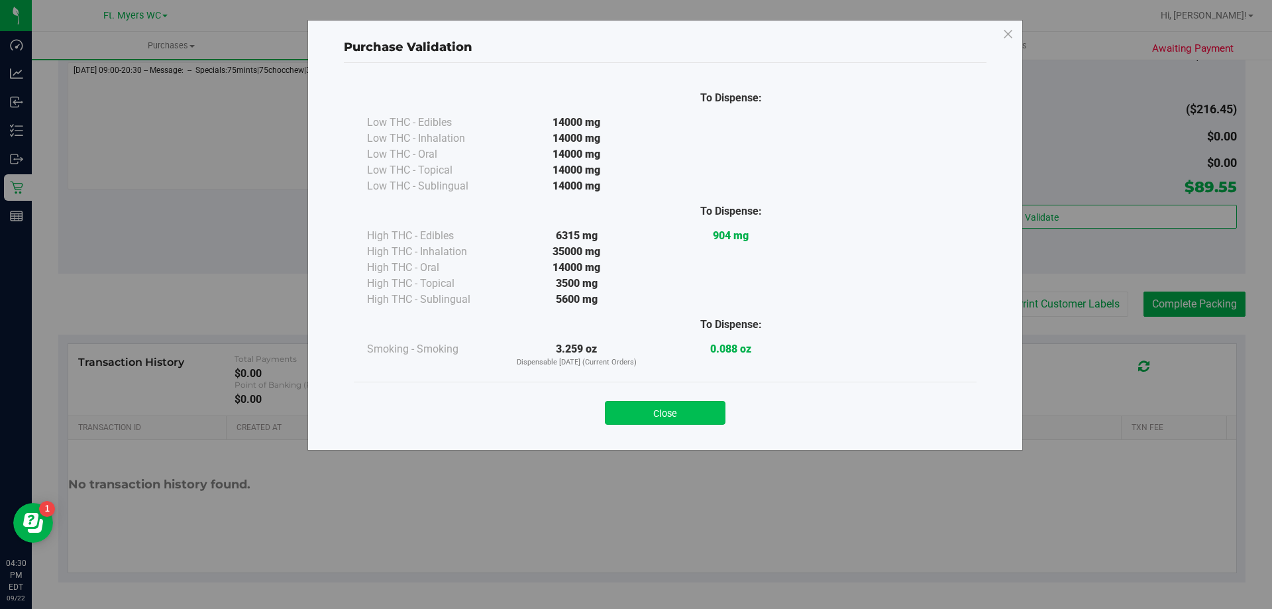
click at [636, 404] on button "Close" at bounding box center [665, 413] width 121 height 24
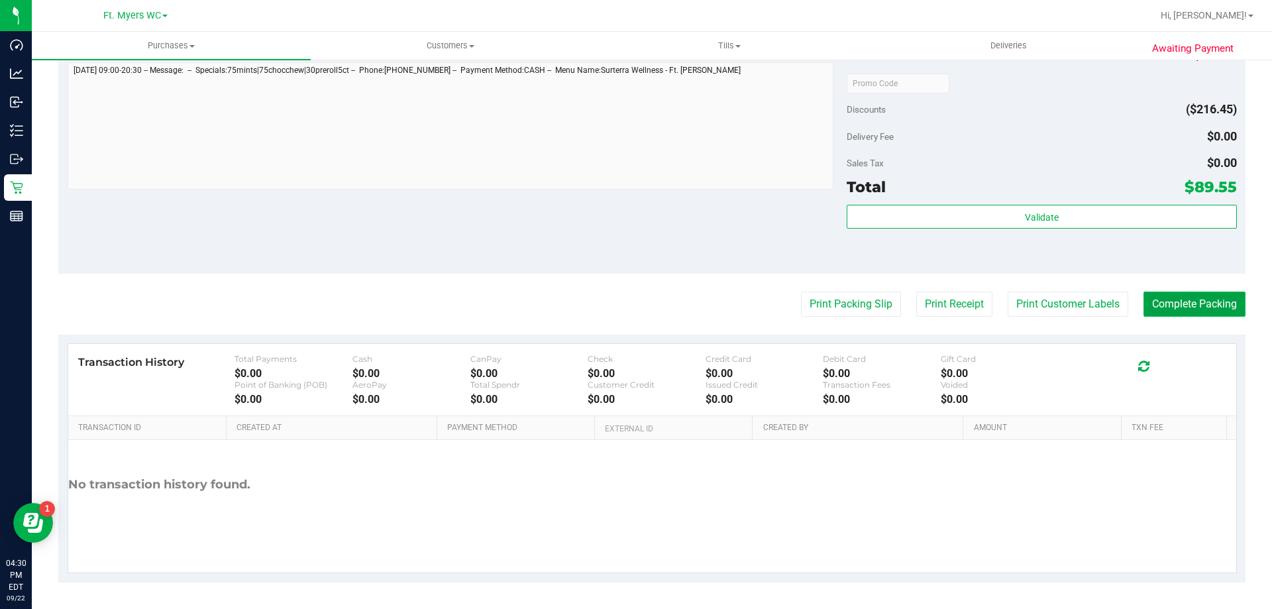
click at [1177, 305] on button "Complete Packing" at bounding box center [1194, 303] width 102 height 25
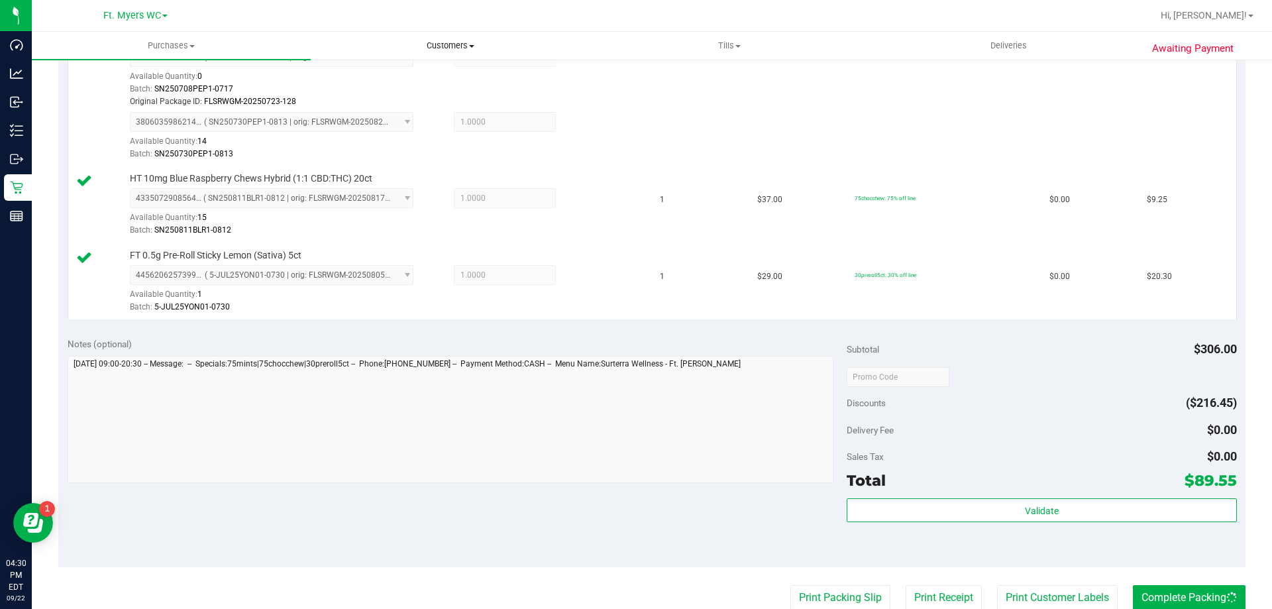
scroll to position [0, 0]
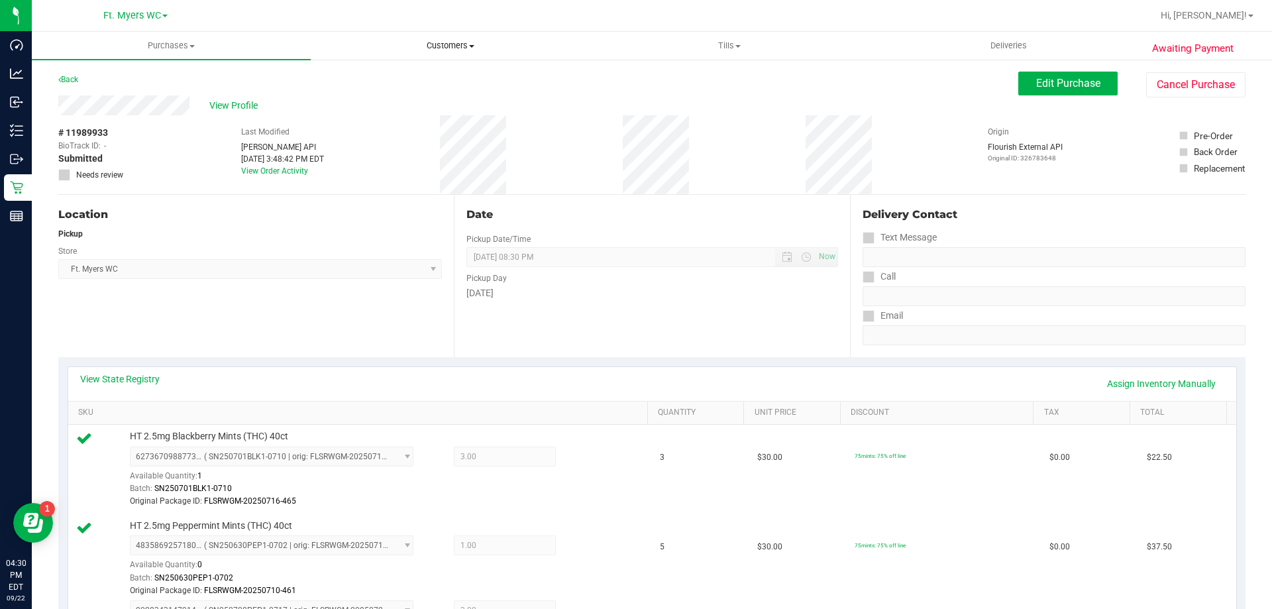
drag, startPoint x: 479, startPoint y: 266, endPoint x: 478, endPoint y: 48, distance: 217.9
click at [492, 102] on div "View Profile" at bounding box center [538, 105] width 960 height 20
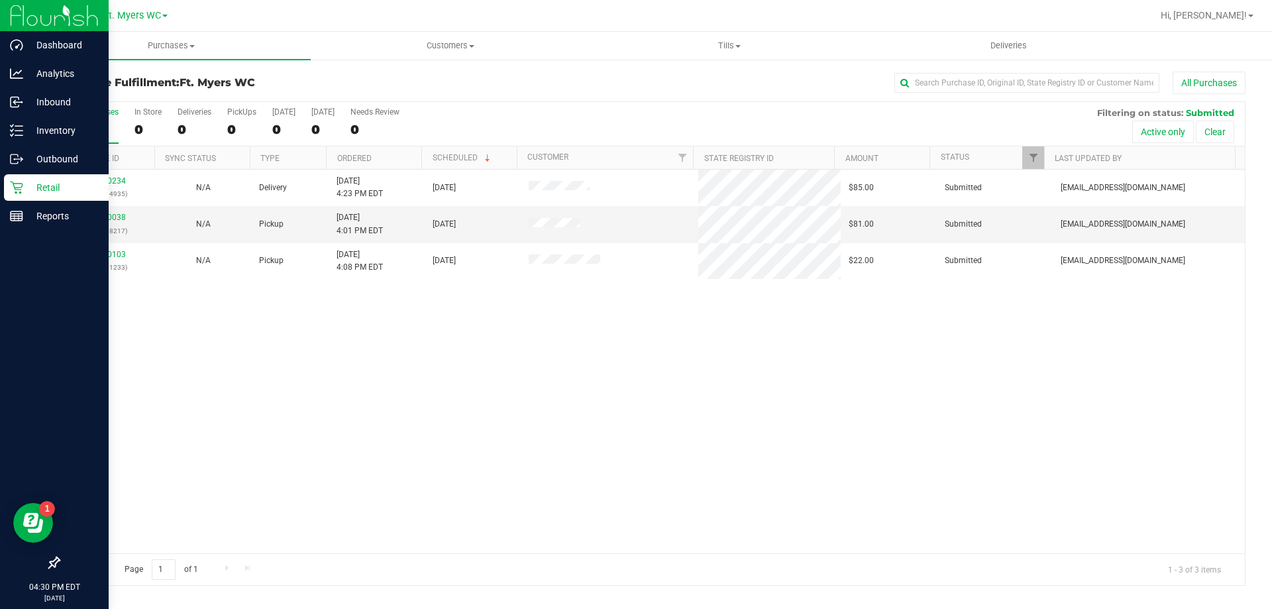
click at [17, 183] on icon at bounding box center [16, 187] width 13 height 13
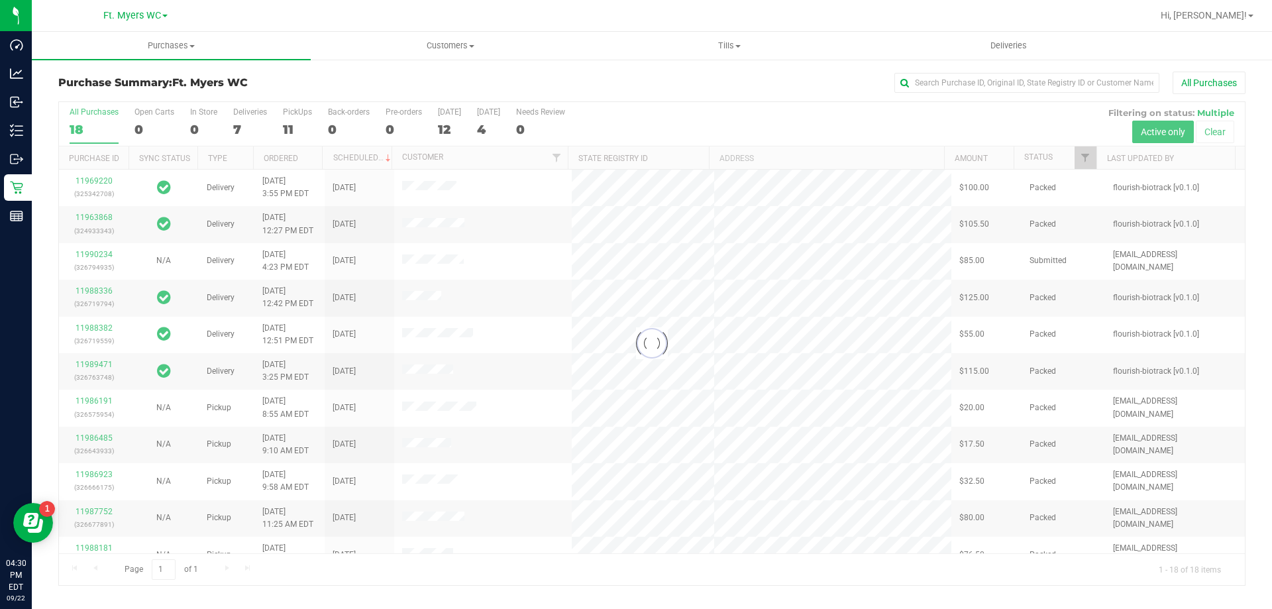
click at [297, 118] on div at bounding box center [651, 343] width 1185 height 483
click at [293, 121] on div at bounding box center [651, 343] width 1185 height 483
click at [293, 122] on div "11" at bounding box center [297, 129] width 29 height 15
click at [0, 0] on input "PickUps 11" at bounding box center [0, 0] width 0 height 0
click at [293, 118] on div at bounding box center [651, 343] width 1185 height 483
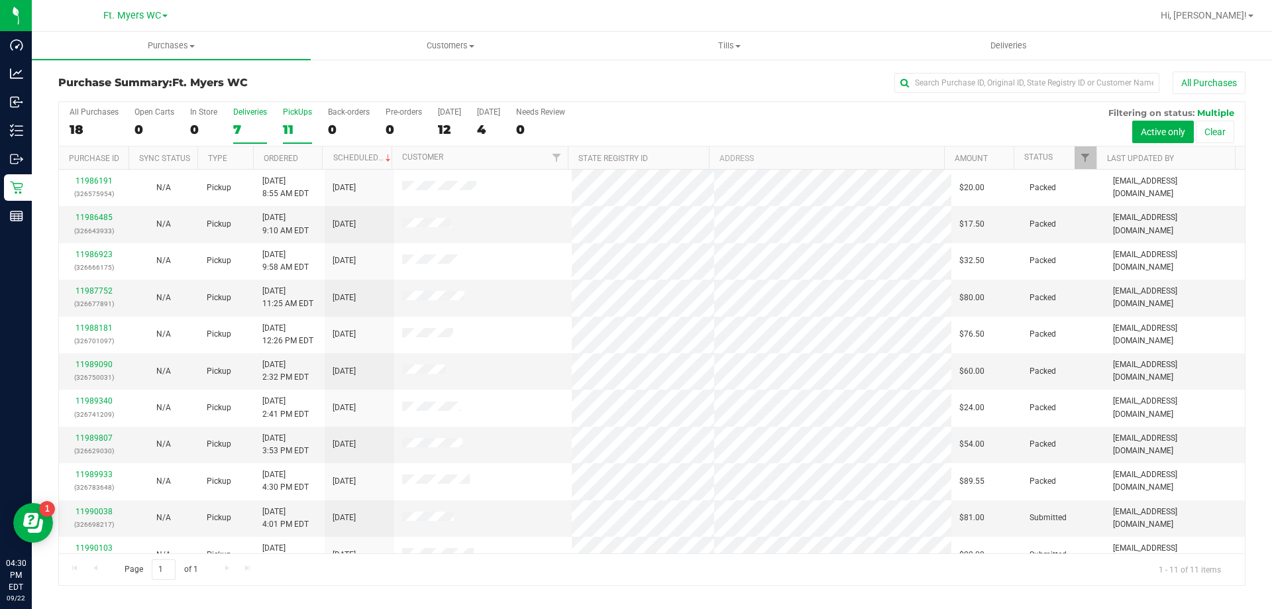
click at [248, 122] on div "7" at bounding box center [250, 129] width 34 height 15
click at [0, 0] on input "Deliveries 7" at bounding box center [0, 0] width 0 height 0
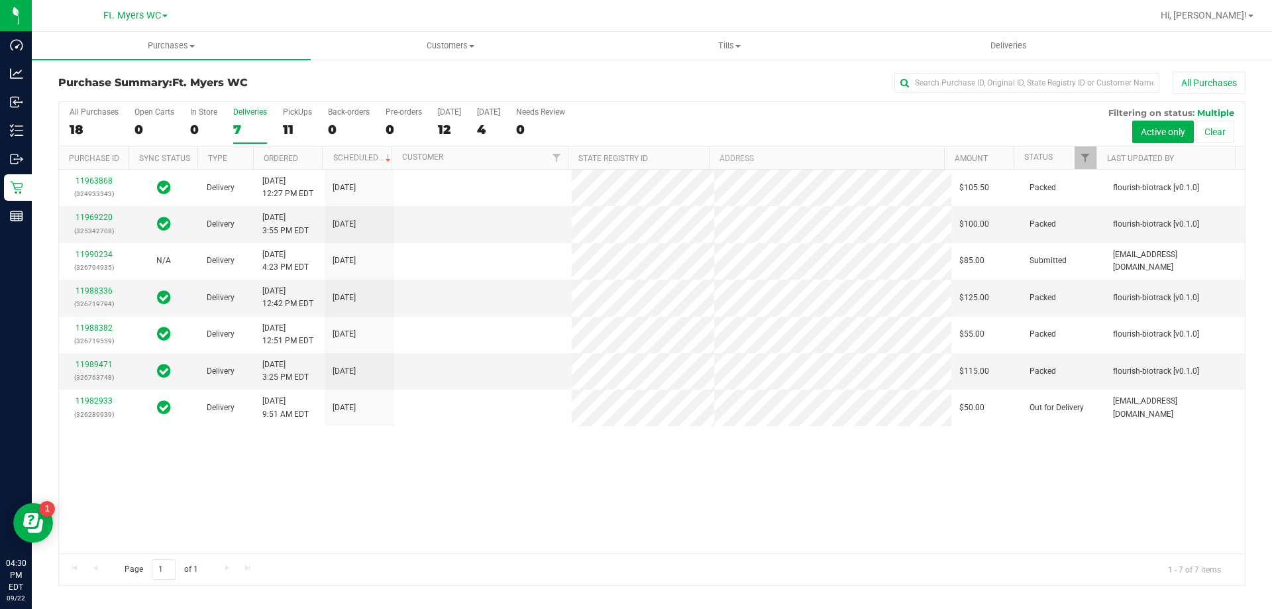
click at [293, 120] on label "PickUps 11" at bounding box center [297, 125] width 29 height 36
click at [0, 0] on input "PickUps 11" at bounding box center [0, 0] width 0 height 0
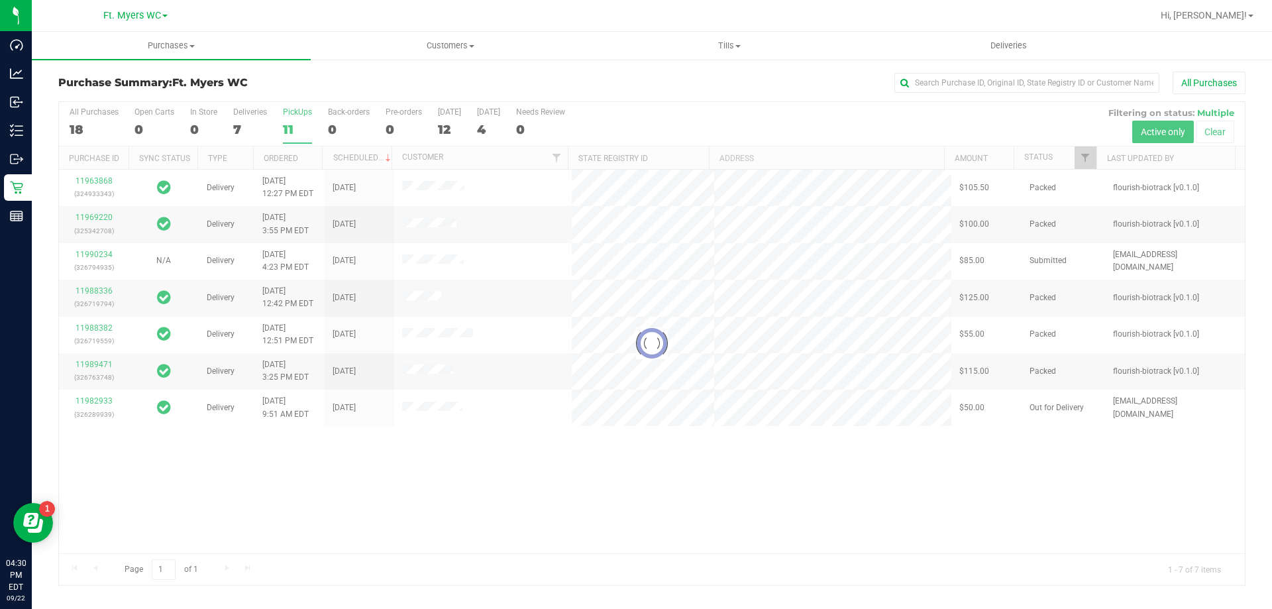
click at [293, 120] on div at bounding box center [651, 343] width 1185 height 483
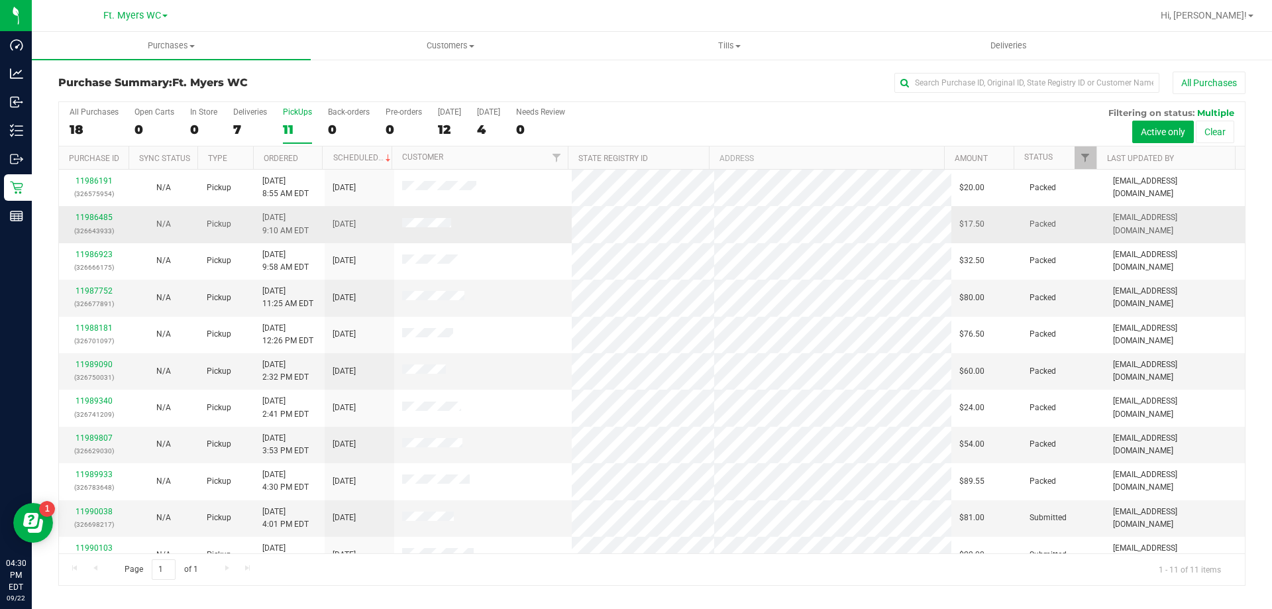
scroll to position [19, 0]
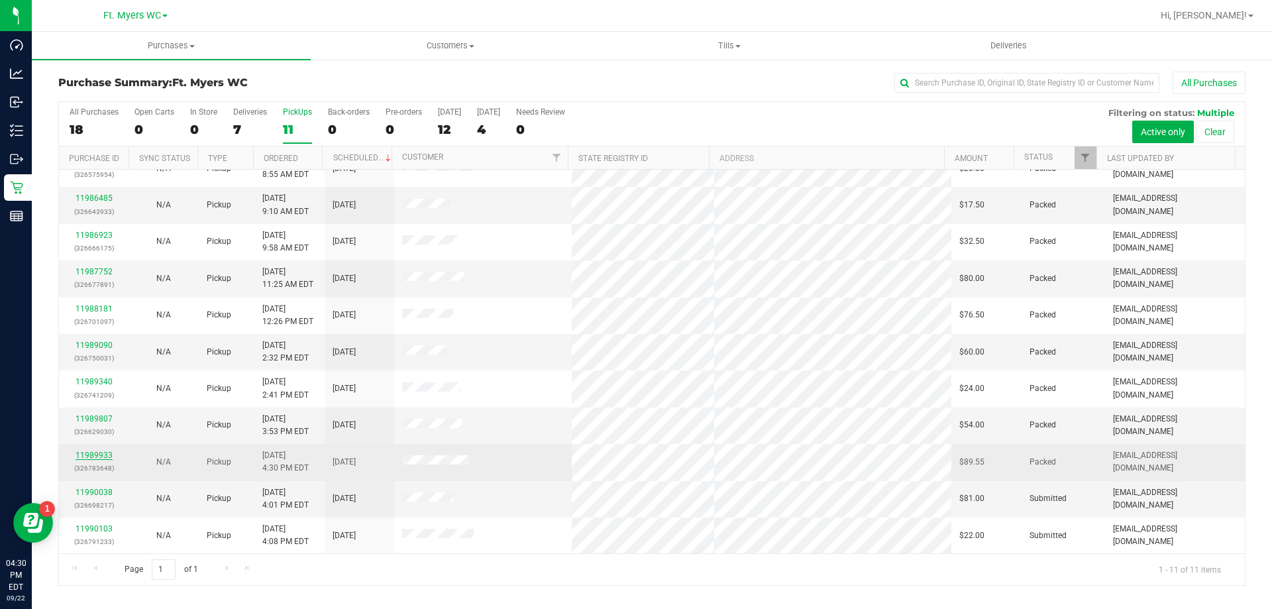
click at [89, 451] on link "11989933" at bounding box center [93, 454] width 37 height 9
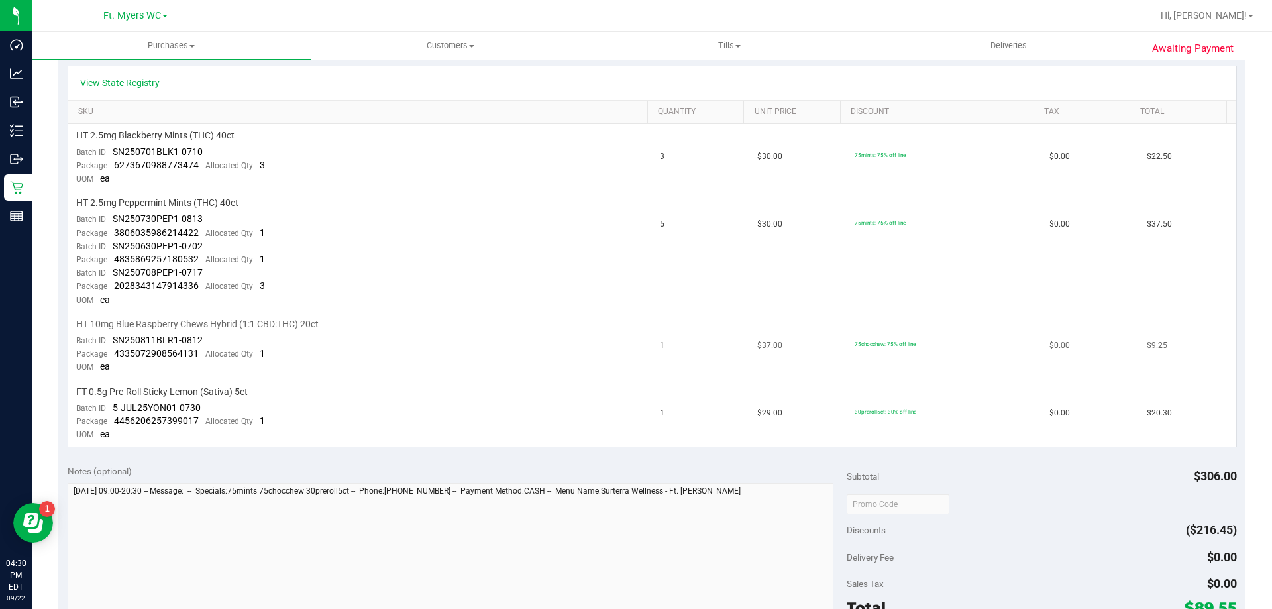
scroll to position [464, 0]
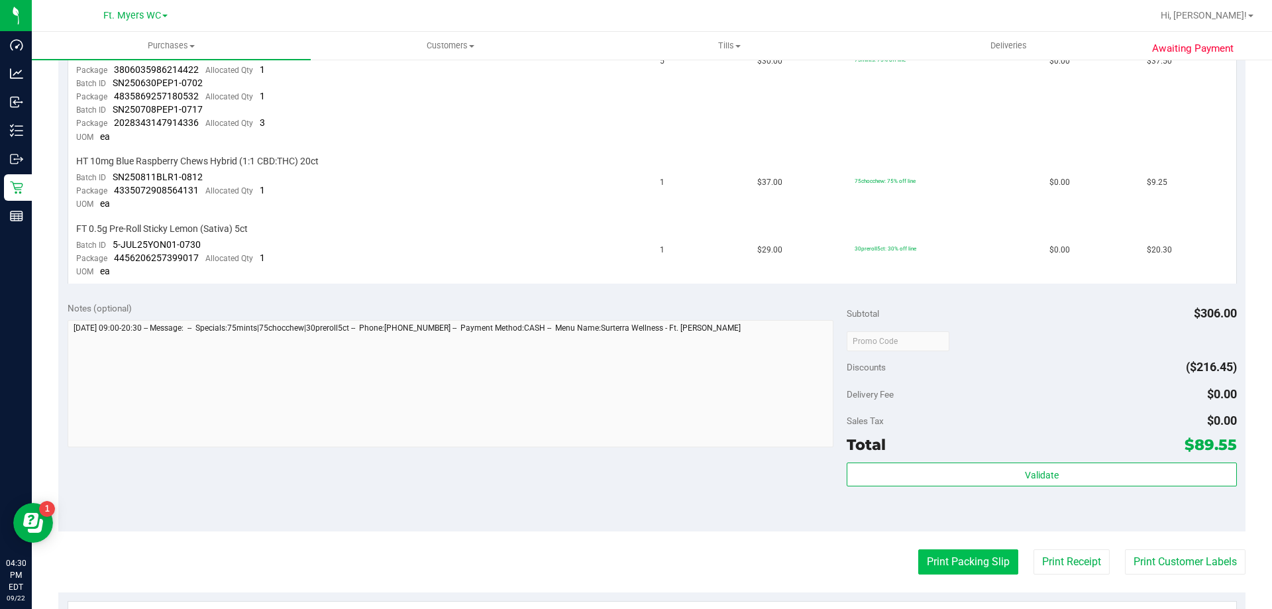
click at [936, 568] on button "Print Packing Slip" at bounding box center [968, 561] width 100 height 25
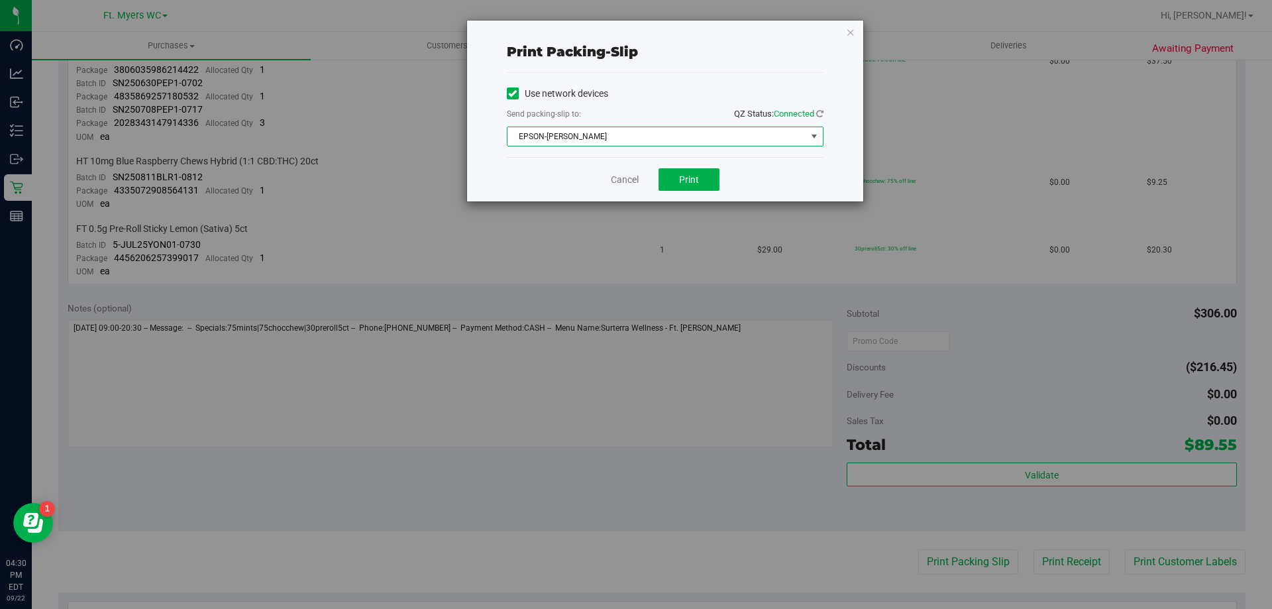
click at [625, 136] on span "EPSON-[PERSON_NAME]" at bounding box center [656, 136] width 299 height 19
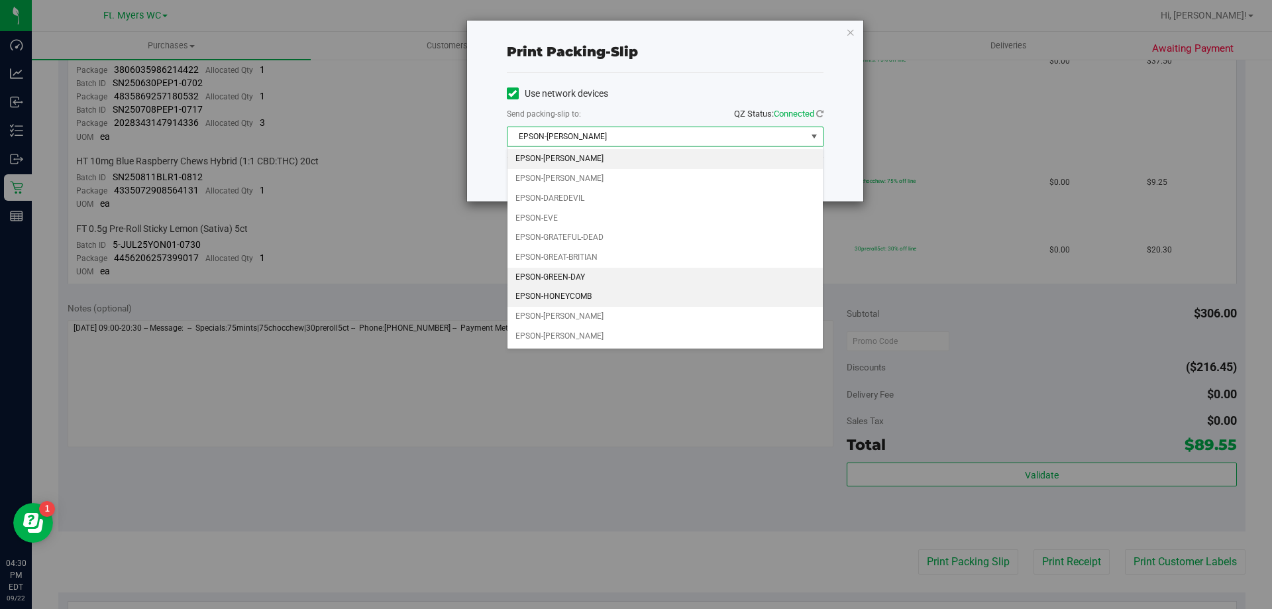
click at [574, 293] on li "EPSON-HONEYCOMB" at bounding box center [664, 297] width 315 height 20
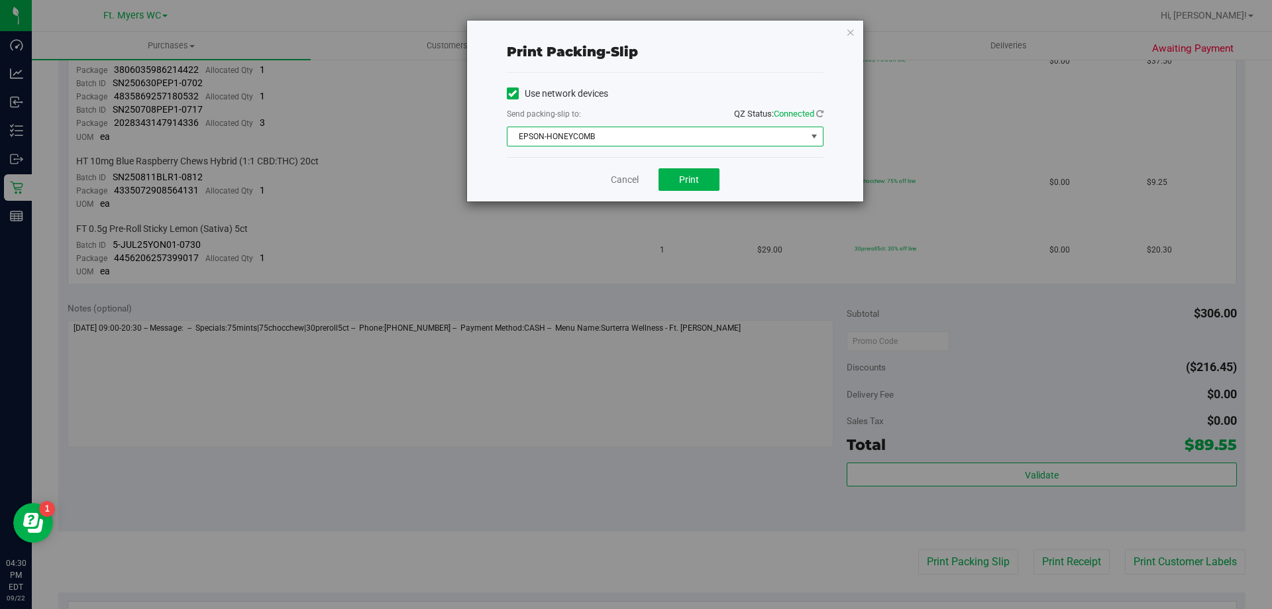
click at [650, 68] on div "Print packing-slip" at bounding box center [665, 52] width 317 height 42
drag, startPoint x: 693, startPoint y: 174, endPoint x: 556, endPoint y: 187, distance: 138.4
click at [556, 187] on div "Cancel Print" at bounding box center [665, 179] width 317 height 44
click at [554, 187] on div "Cancel Print" at bounding box center [665, 179] width 317 height 44
click at [588, 109] on div "Send packing-slip to: QZ Status: Connected" at bounding box center [665, 115] width 317 height 17
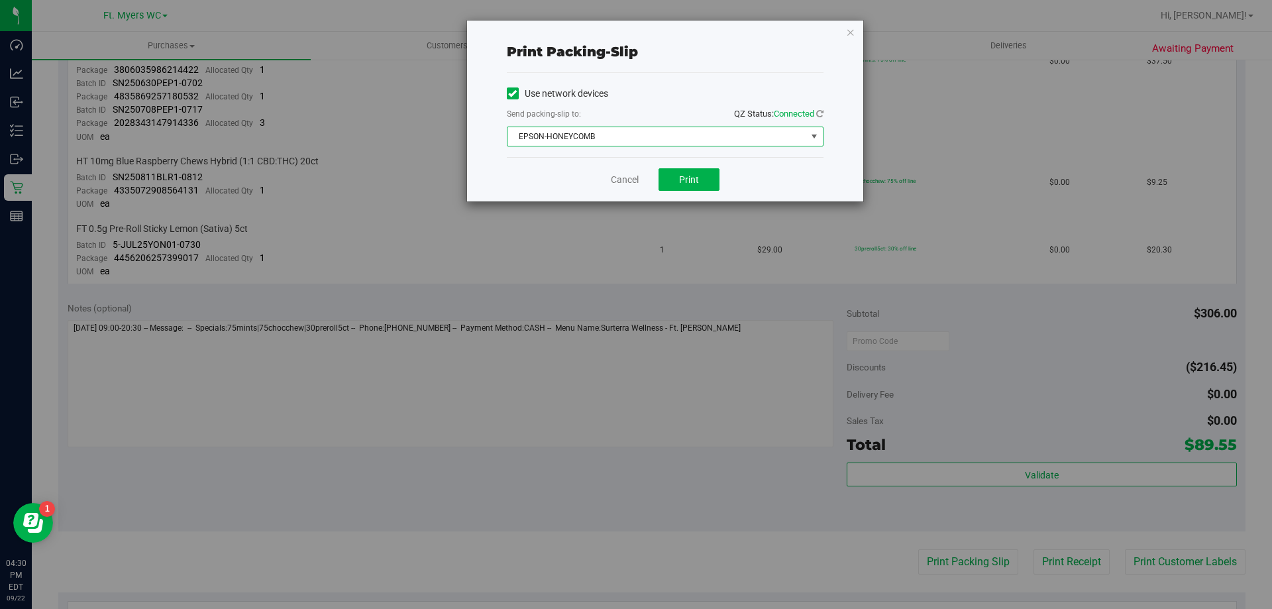
click at [601, 135] on span "EPSON-HONEYCOMB" at bounding box center [656, 136] width 299 height 19
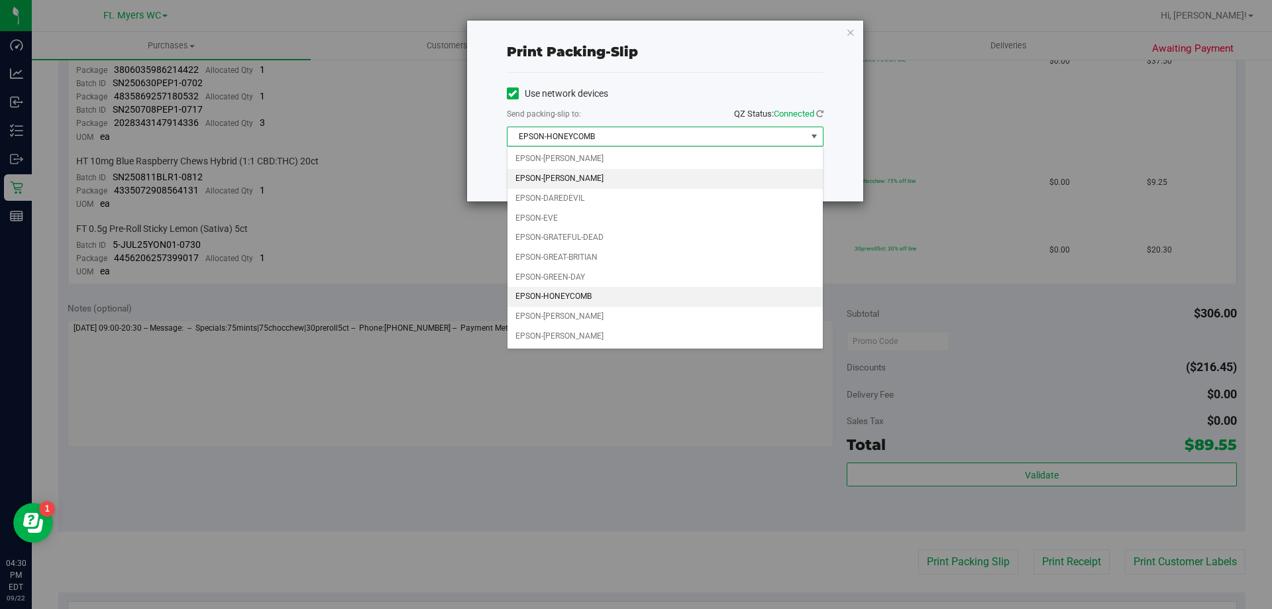
click at [582, 179] on li "EPSON-[PERSON_NAME]" at bounding box center [664, 179] width 315 height 20
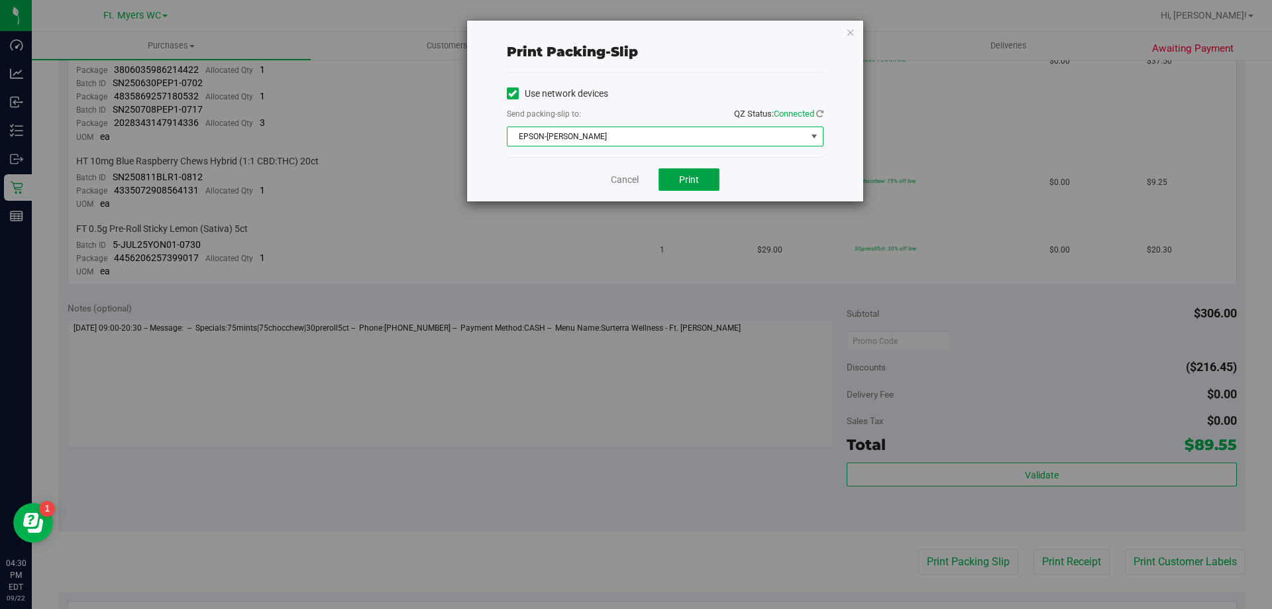
click at [701, 178] on button "Print" at bounding box center [688, 179] width 61 height 23
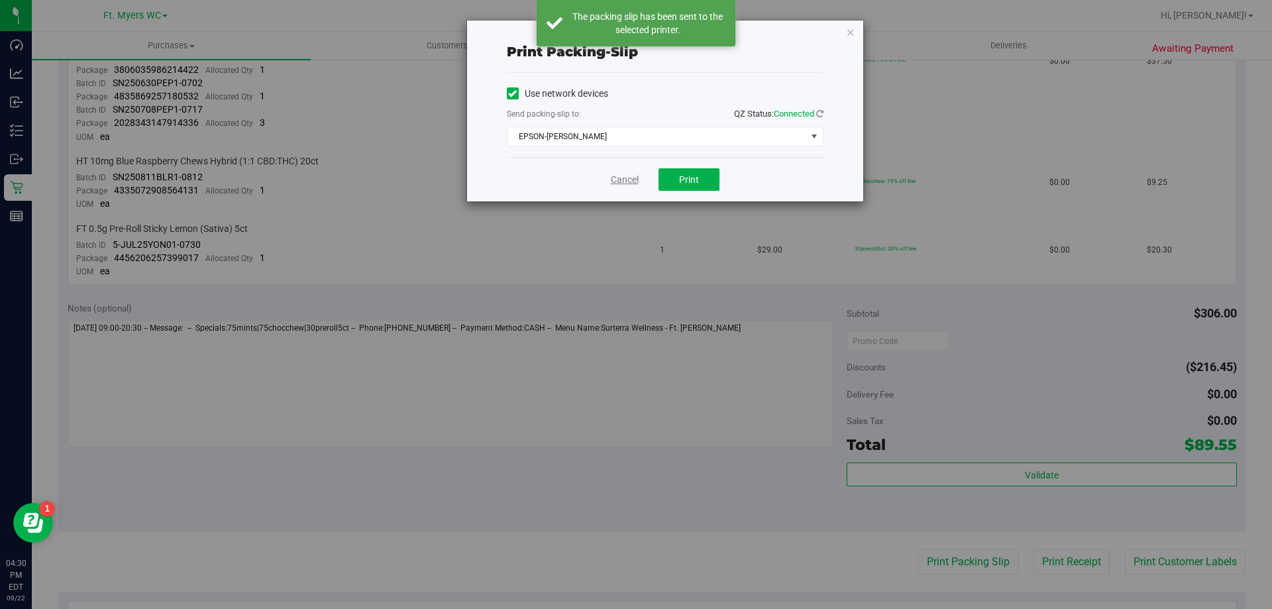
click at [626, 180] on link "Cancel" at bounding box center [625, 180] width 28 height 14
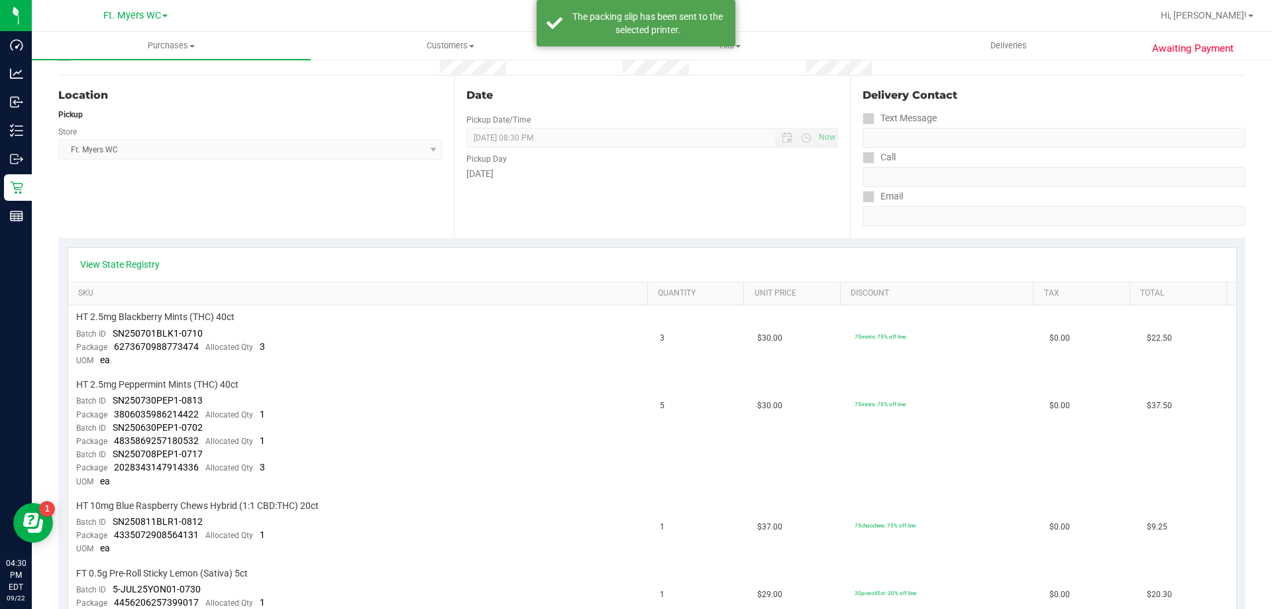
scroll to position [0, 0]
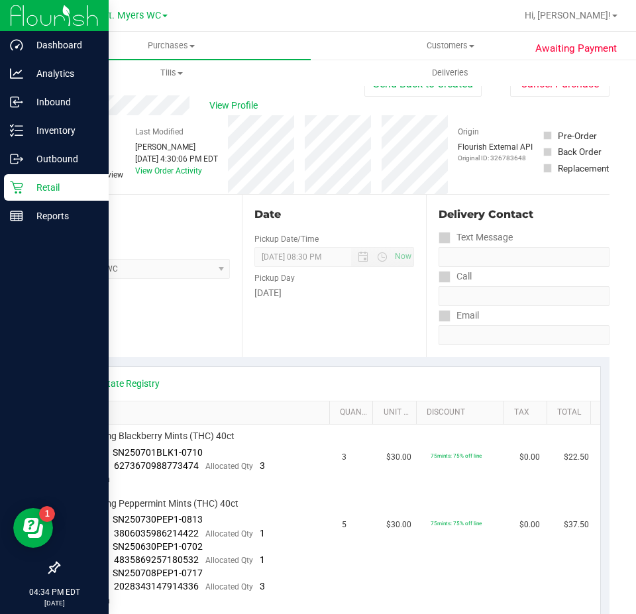
click at [20, 193] on icon at bounding box center [16, 187] width 13 height 13
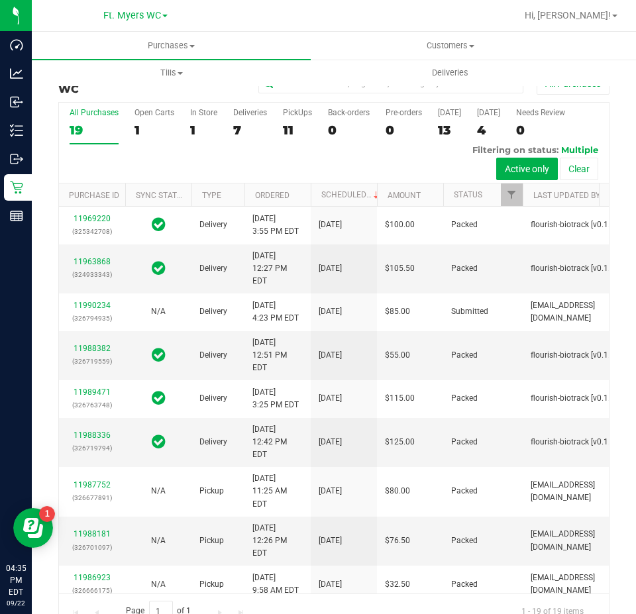
click at [321, 107] on div "All Purchases 19 Open Carts 1 In Store 1 Deliveries 7 PickUps 11 Back-orders 0 …" at bounding box center [334, 108] width 550 height 11
click at [308, 113] on div "PickUps" at bounding box center [297, 112] width 29 height 9
click at [0, 0] on input "PickUps 11" at bounding box center [0, 0] width 0 height 0
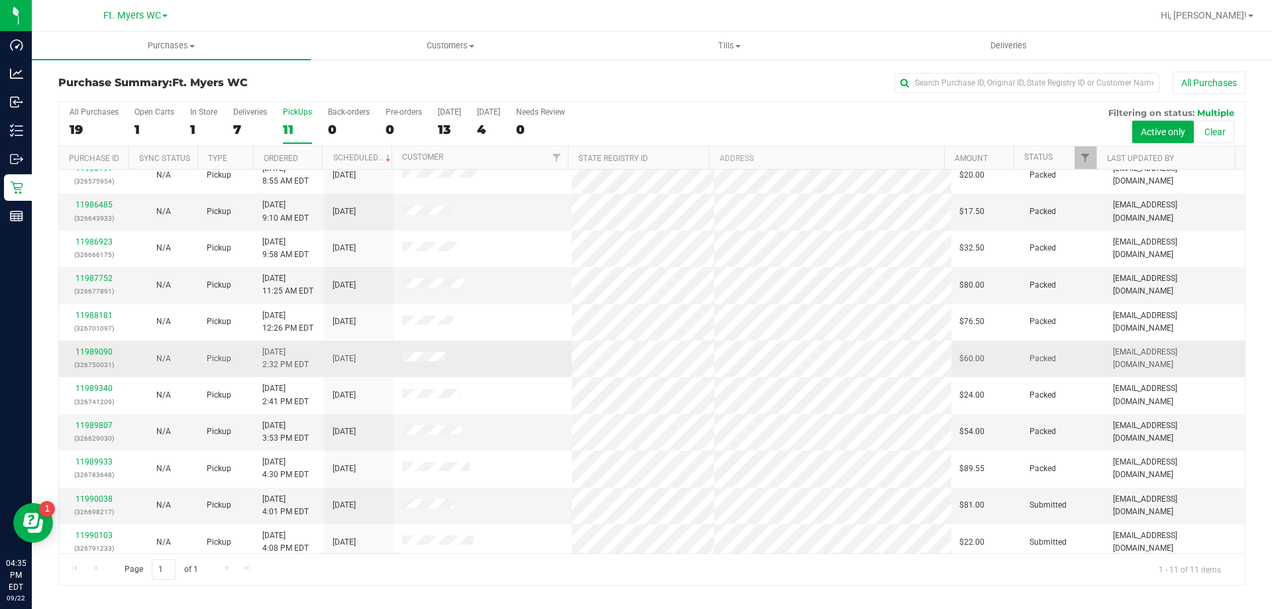
scroll to position [19, 0]
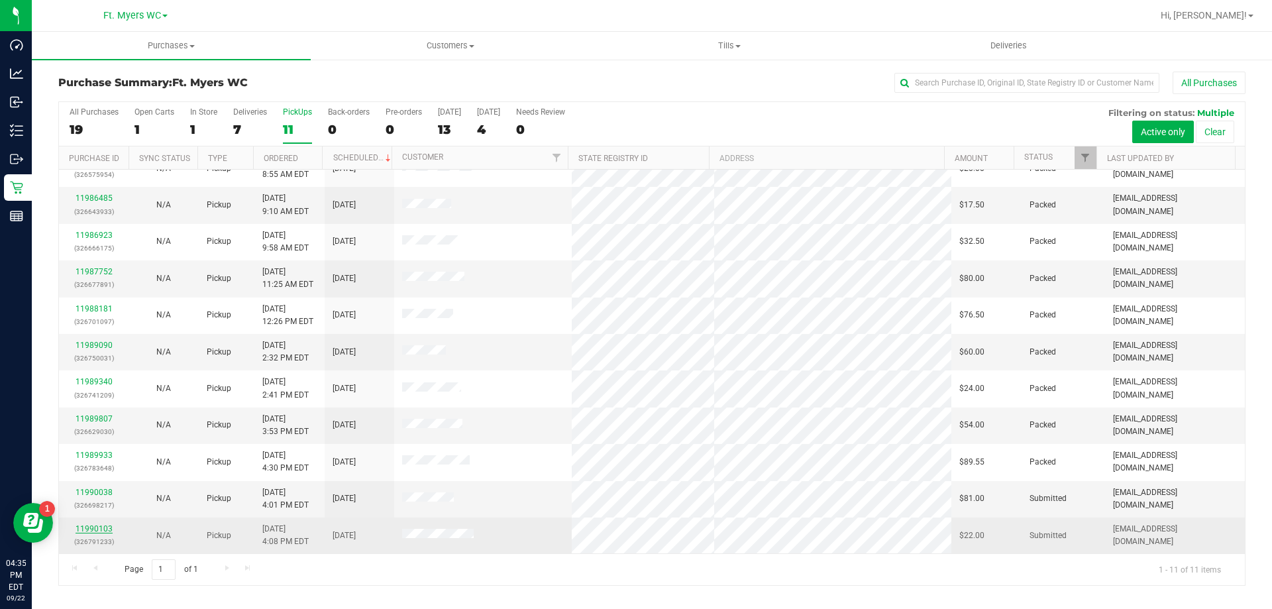
click at [97, 528] on link "11990103" at bounding box center [93, 528] width 37 height 9
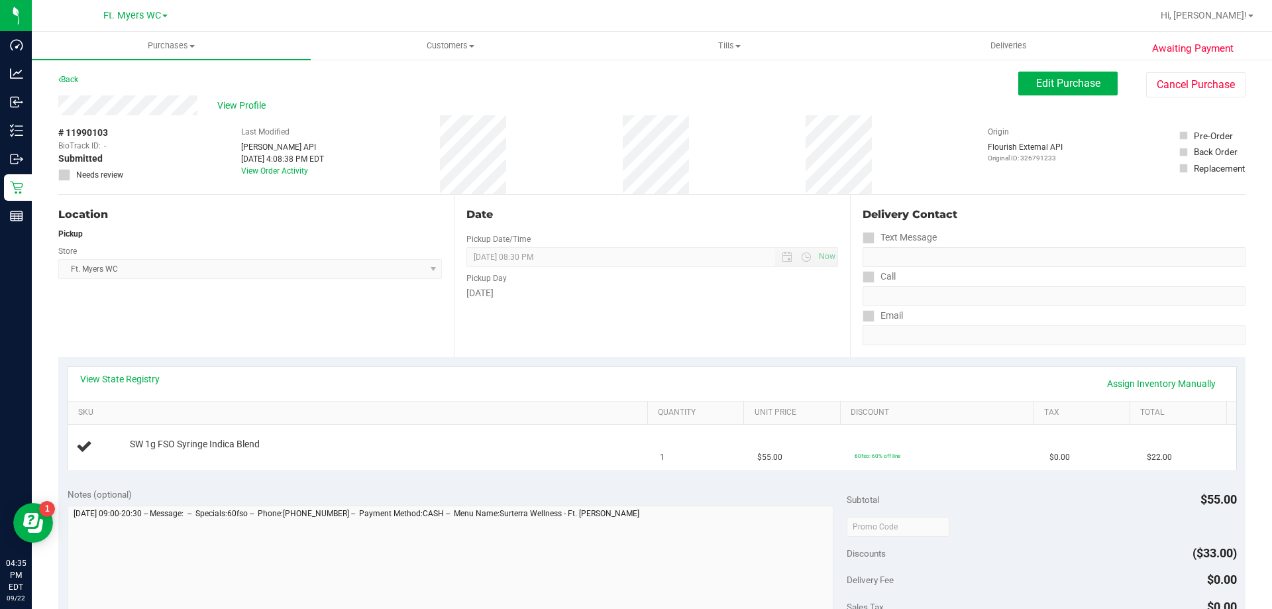
click at [425, 321] on div "Location Pickup Store Ft. [PERSON_NAME] Select Store [PERSON_NAME][GEOGRAPHIC_D…" at bounding box center [255, 276] width 395 height 162
click at [206, 332] on div "Location Pickup Store Ft. [PERSON_NAME] Select Store [PERSON_NAME][GEOGRAPHIC_D…" at bounding box center [255, 276] width 395 height 162
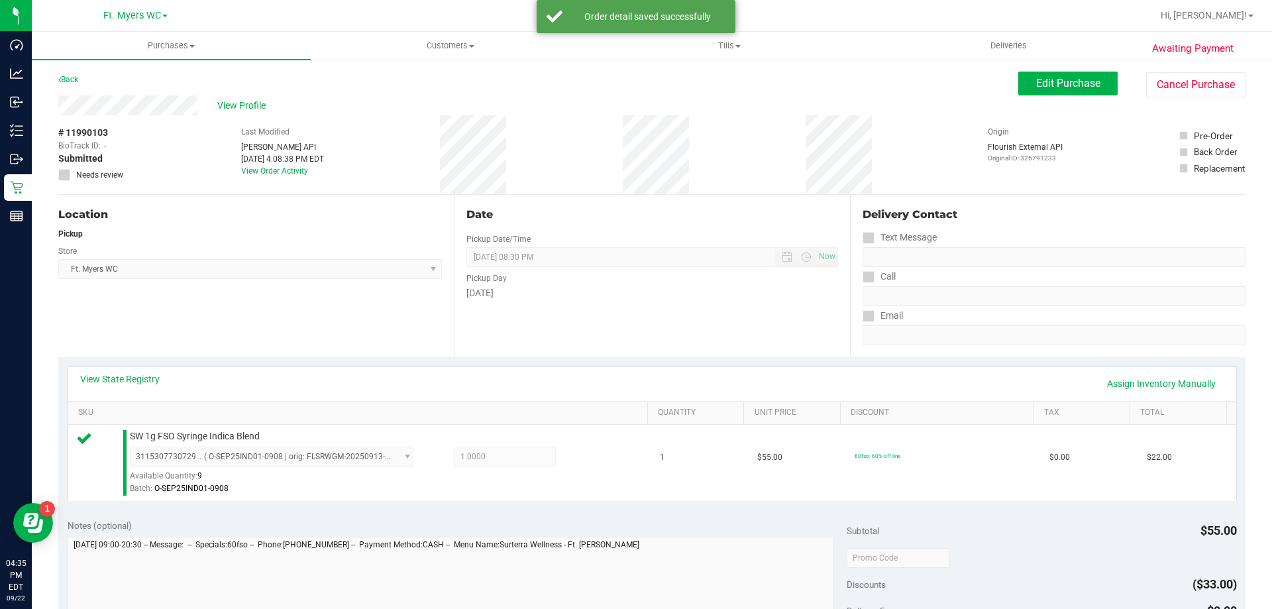
scroll to position [474, 0]
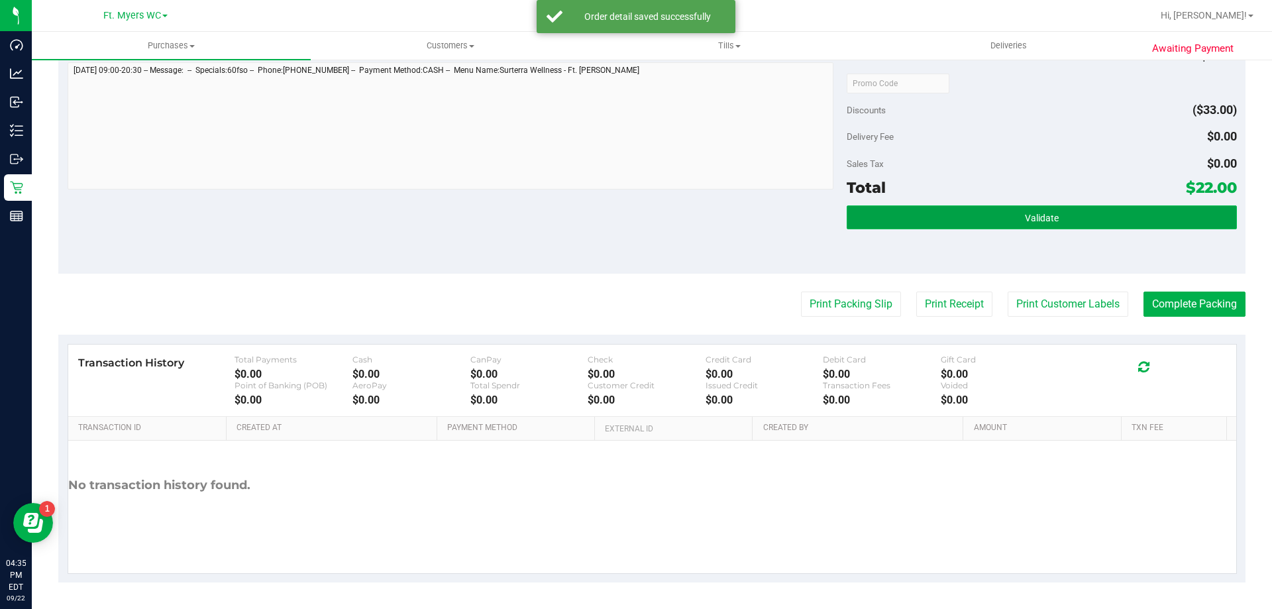
click at [885, 217] on button "Validate" at bounding box center [1040, 217] width 389 height 24
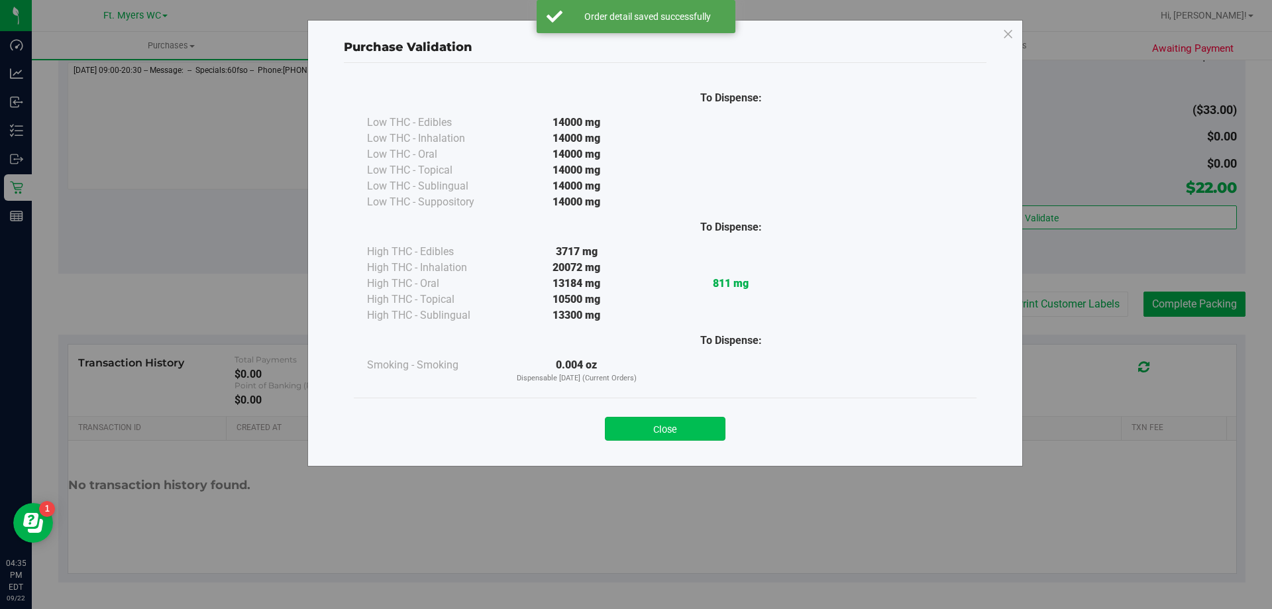
click at [711, 428] on button "Close" at bounding box center [665, 429] width 121 height 24
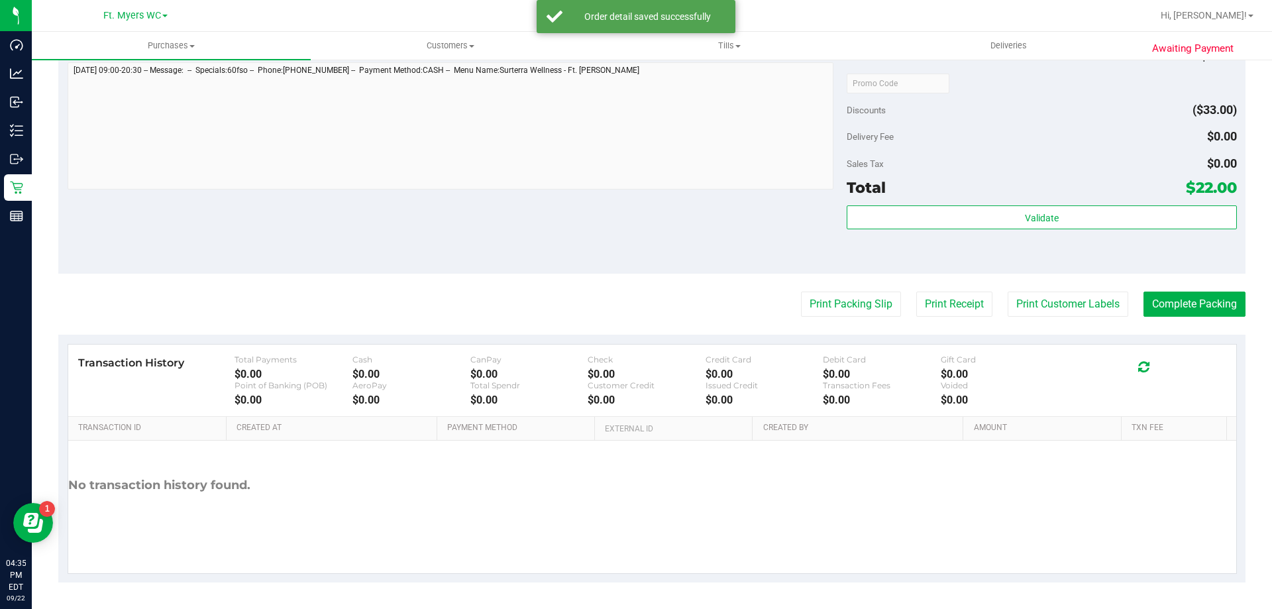
click at [775, 294] on div "Print Packing Slip Print Receipt Print Customer Labels Complete Packing" at bounding box center [651, 303] width 1187 height 25
click at [822, 303] on button "Print Packing Slip" at bounding box center [851, 303] width 100 height 25
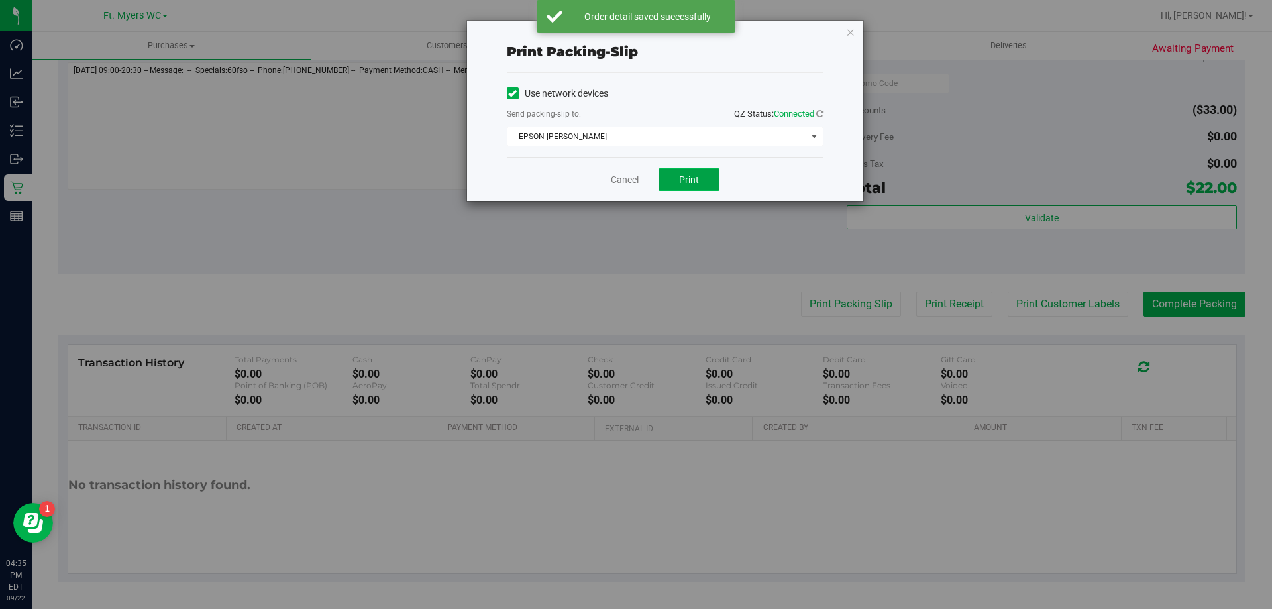
click at [698, 183] on span "Print" at bounding box center [689, 179] width 20 height 11
click at [619, 176] on link "Cancel" at bounding box center [625, 180] width 28 height 14
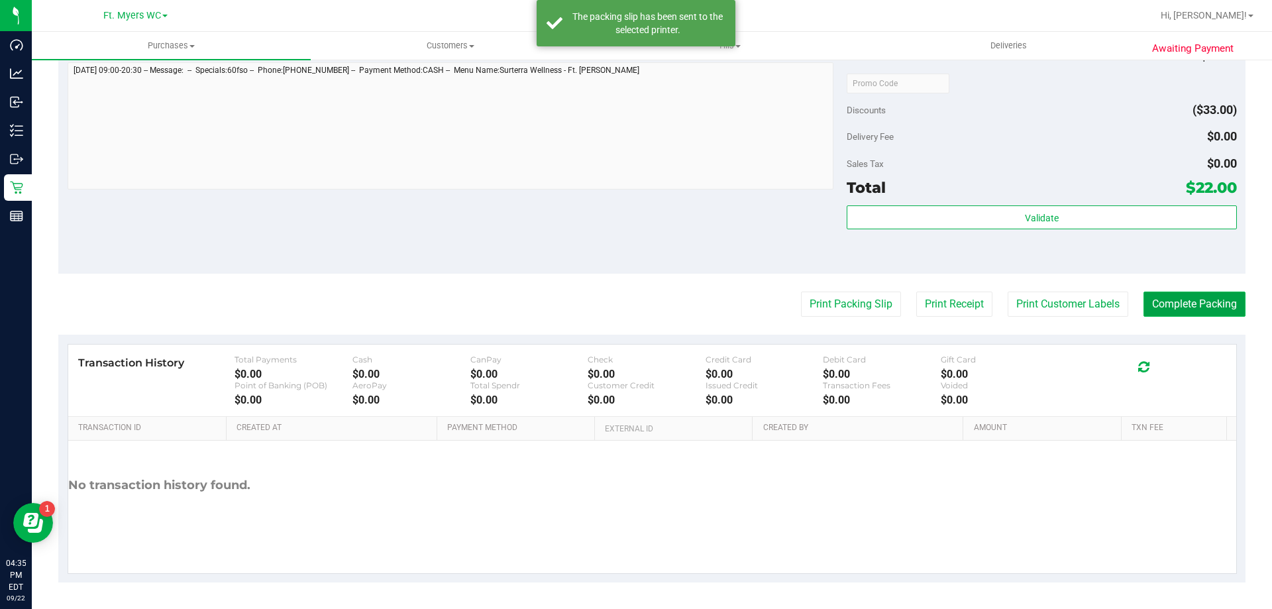
click at [1166, 302] on button "Complete Packing" at bounding box center [1194, 303] width 102 height 25
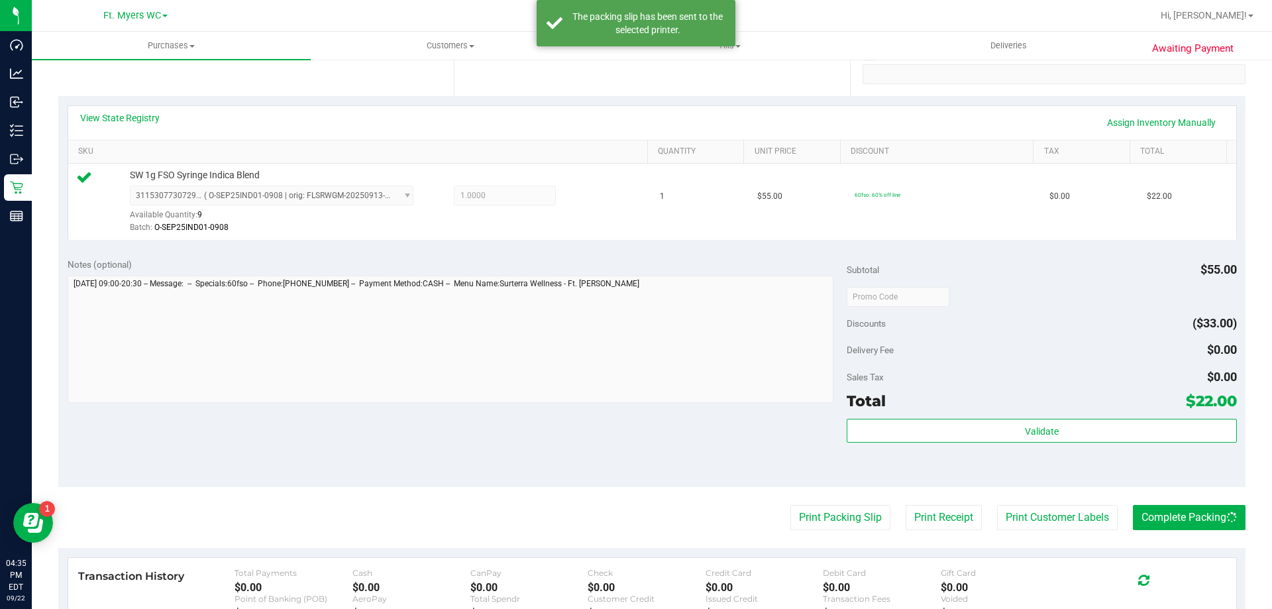
scroll to position [0, 0]
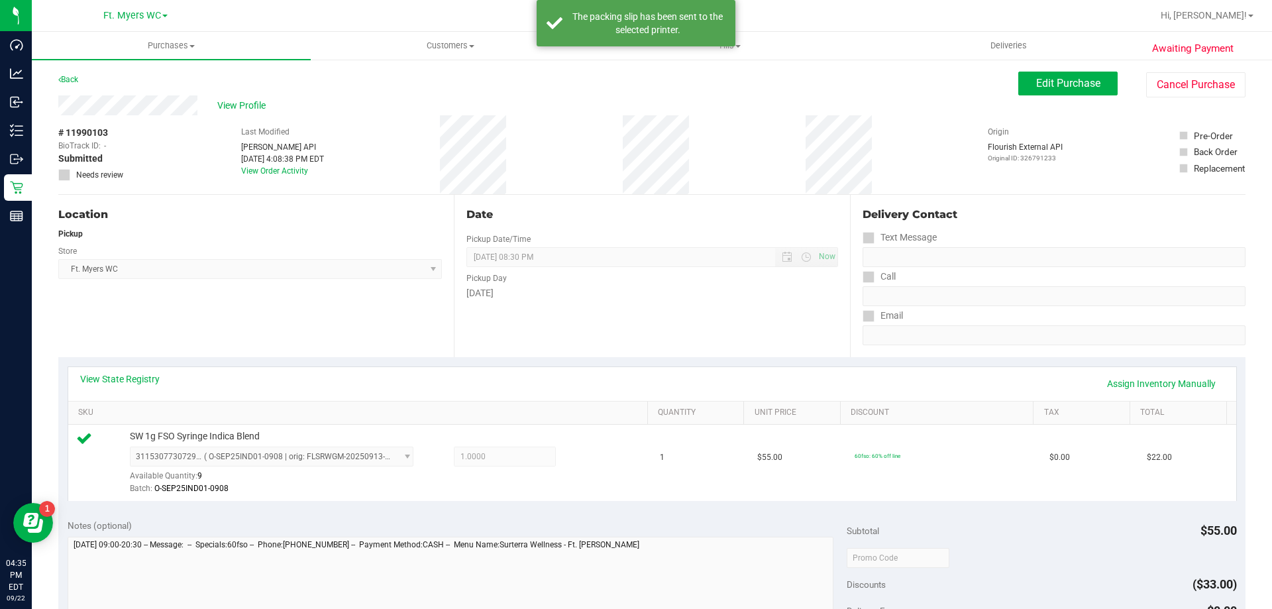
drag, startPoint x: 459, startPoint y: 108, endPoint x: 459, endPoint y: 73, distance: 35.1
click at [455, 103] on div "View Profile" at bounding box center [538, 105] width 960 height 20
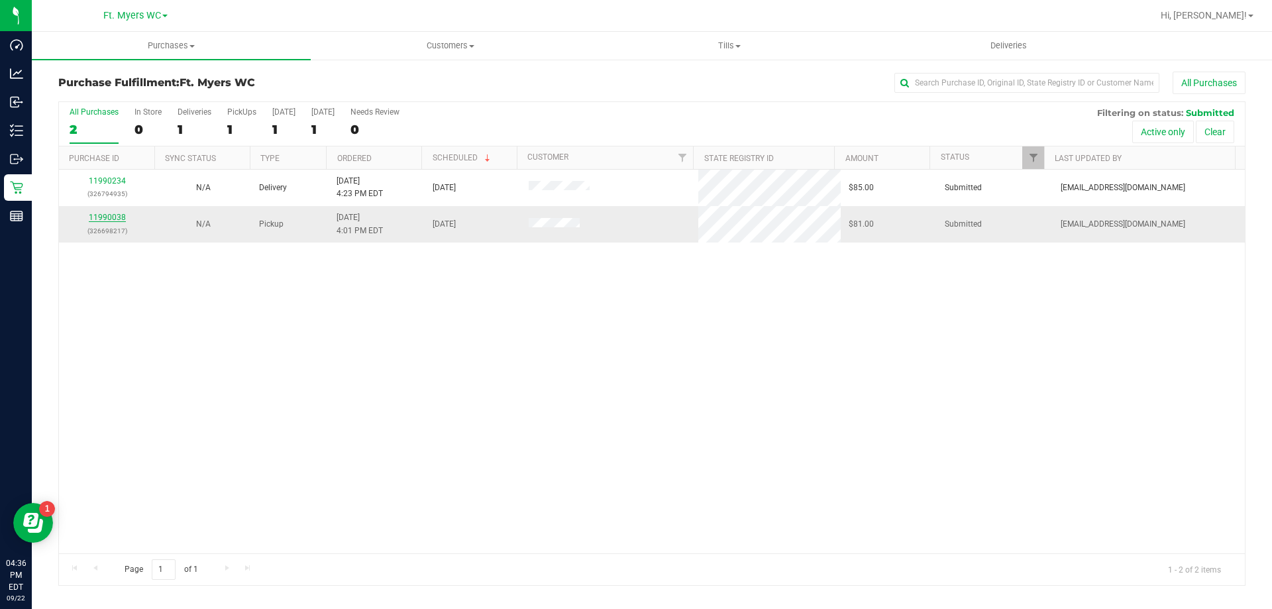
click at [103, 219] on link "11990038" at bounding box center [107, 217] width 37 height 9
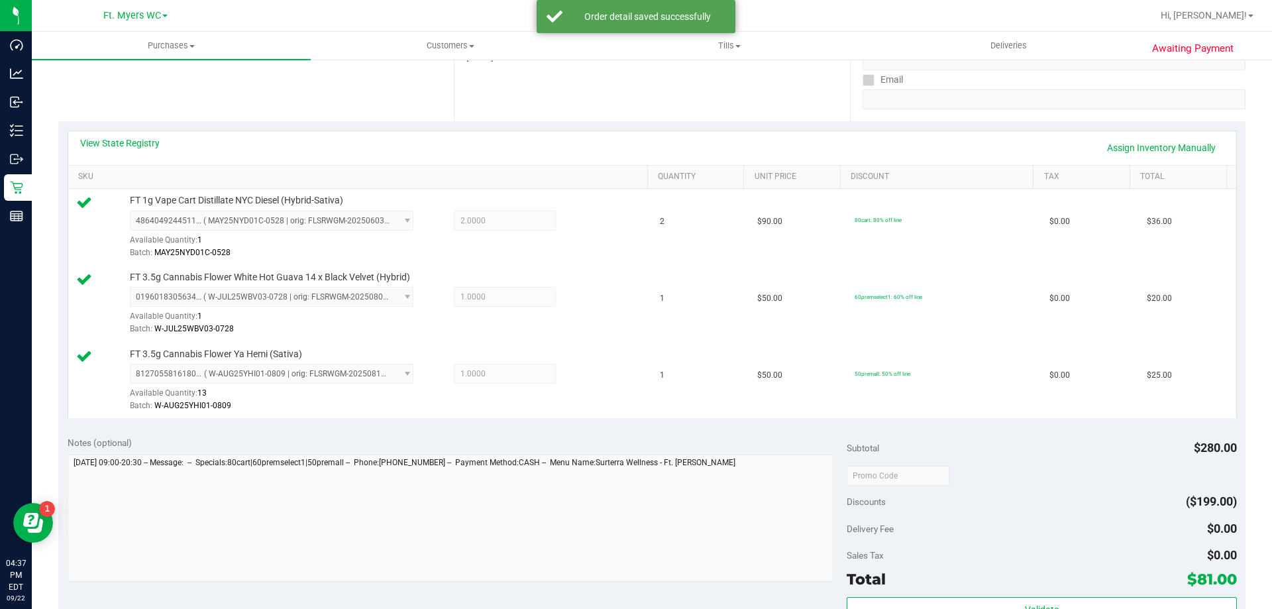
scroll to position [596, 0]
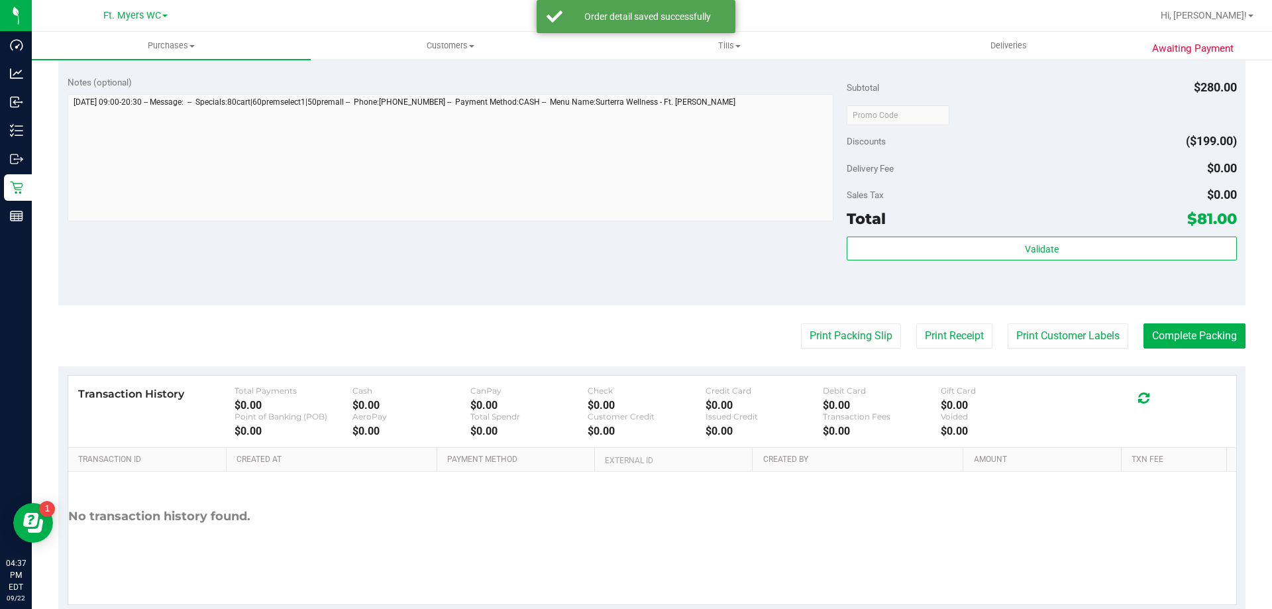
click at [1018, 228] on div "Total $81.00" at bounding box center [1040, 219] width 389 height 24
click at [1025, 232] on div "Subtotal $280.00 Discounts ($199.00) Delivery Fee $0.00 Sales Tax $0.00 Total $…" at bounding box center [1040, 185] width 389 height 221
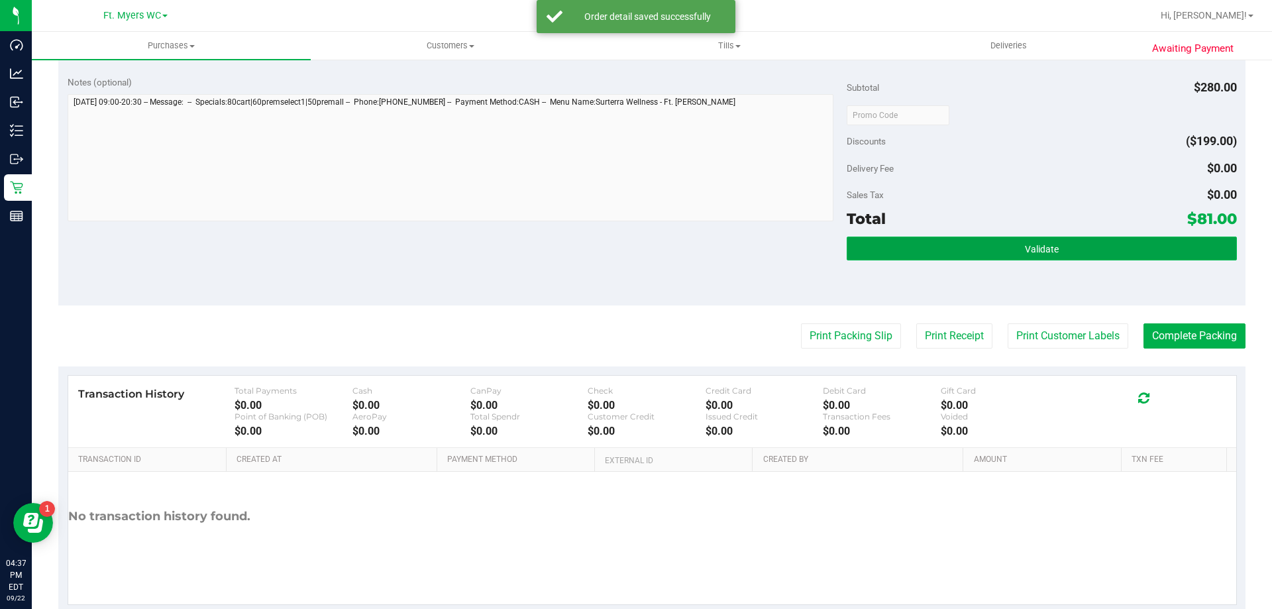
click at [1036, 239] on button "Validate" at bounding box center [1040, 248] width 389 height 24
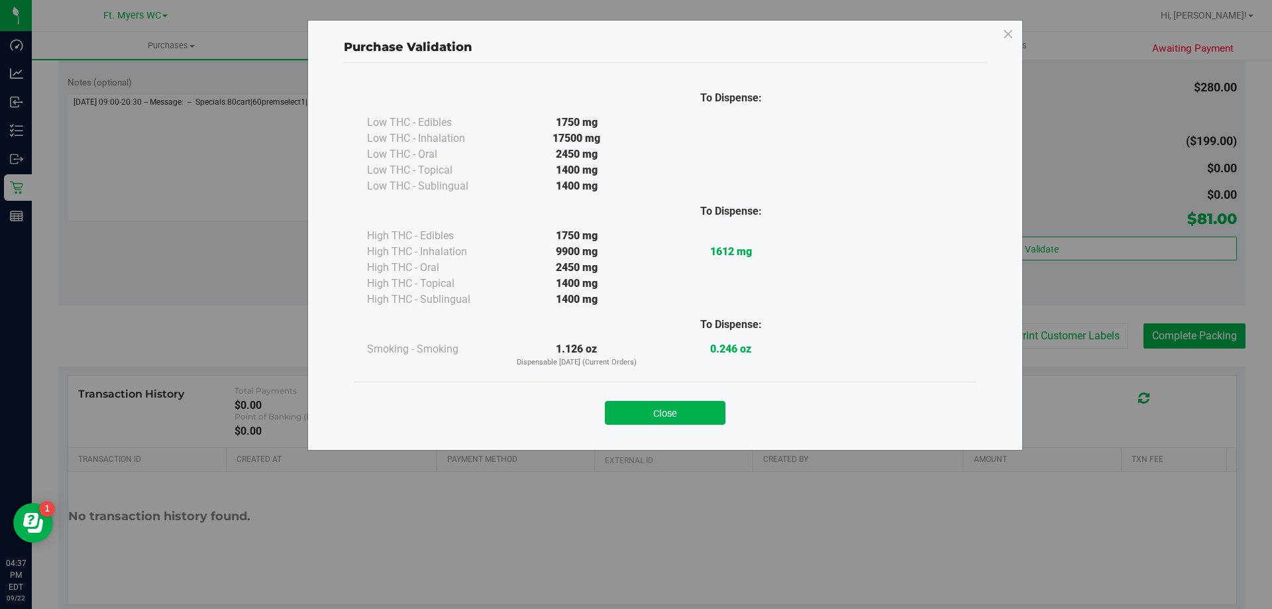
click at [665, 399] on div "Close" at bounding box center [665, 408] width 603 height 33
click at [672, 418] on button "Close" at bounding box center [665, 413] width 121 height 24
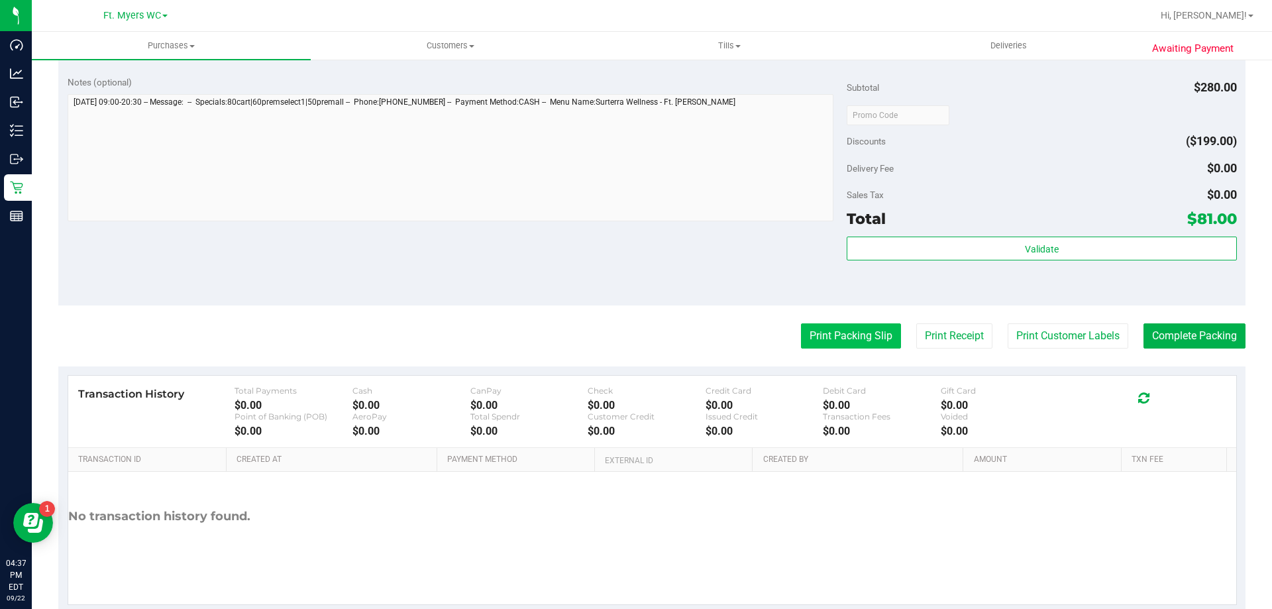
click at [832, 342] on button "Print Packing Slip" at bounding box center [851, 335] width 100 height 25
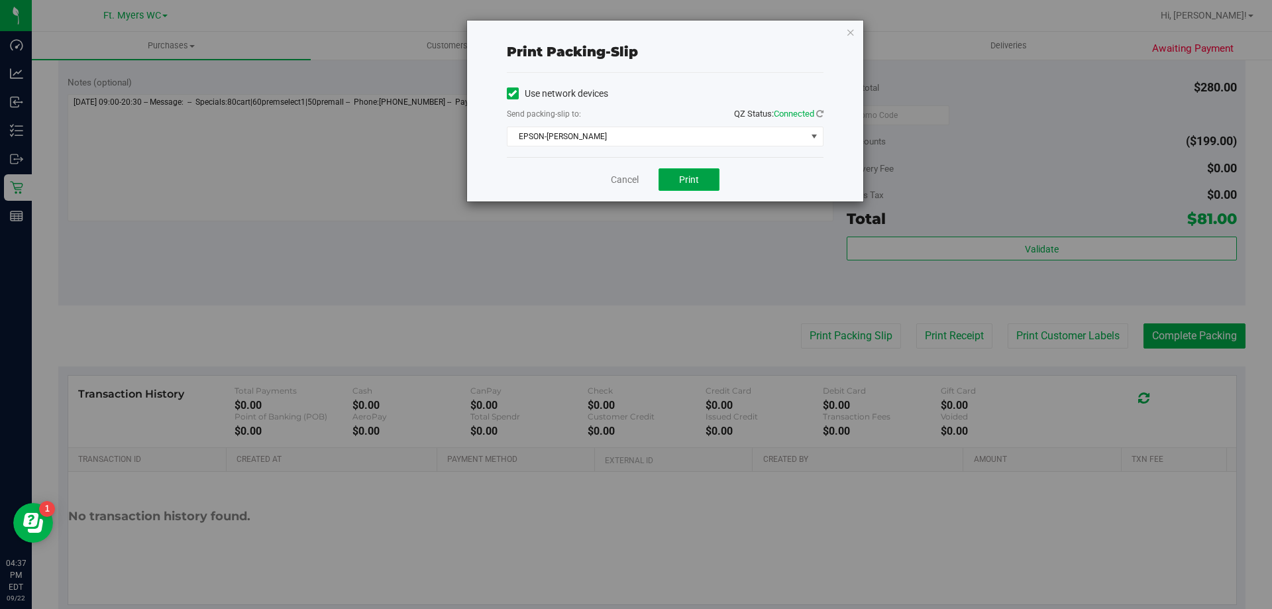
click at [681, 177] on span "Print" at bounding box center [689, 179] width 20 height 11
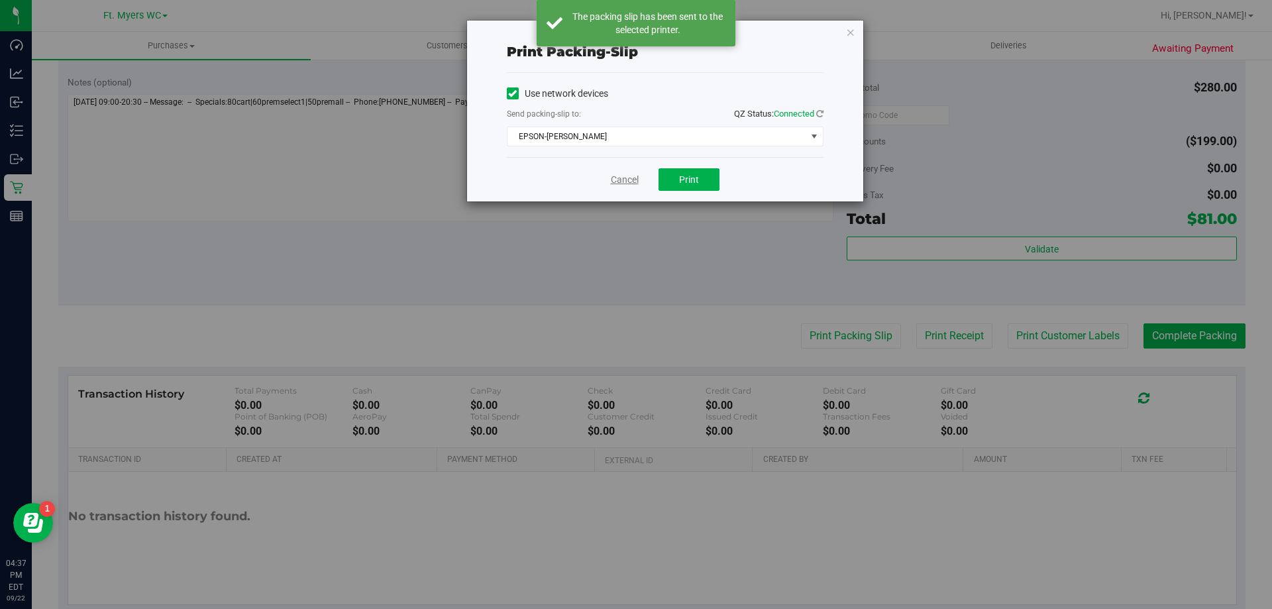
click at [621, 173] on link "Cancel" at bounding box center [625, 180] width 28 height 14
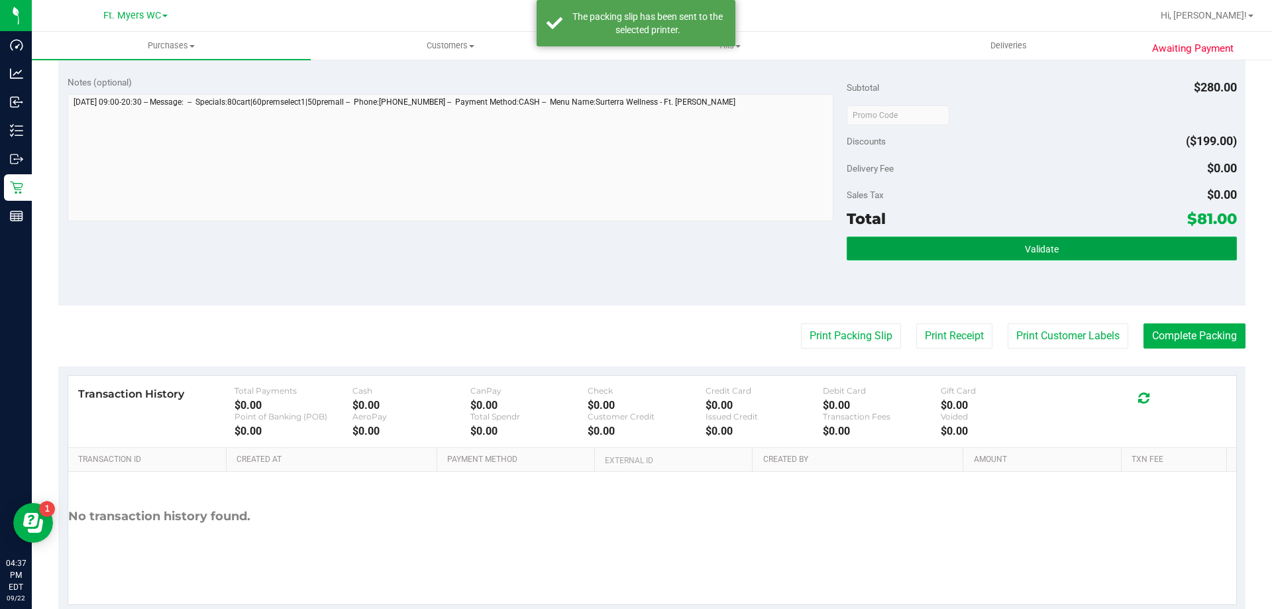
click at [1062, 248] on button "Validate" at bounding box center [1040, 248] width 389 height 24
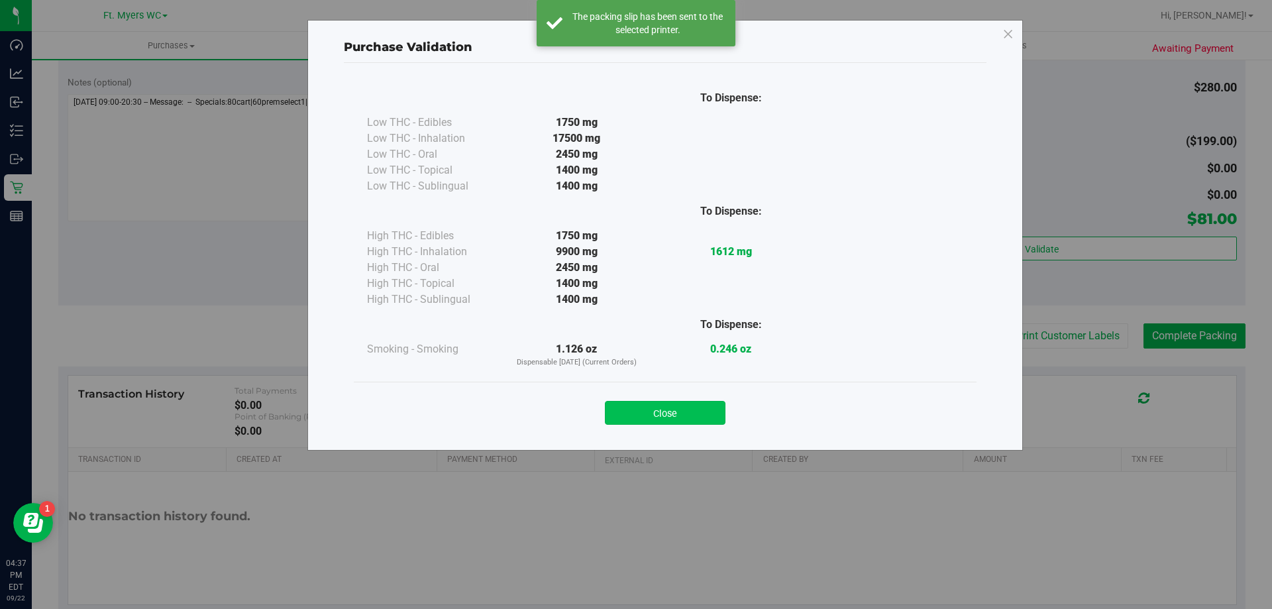
click at [668, 424] on button "Close" at bounding box center [665, 413] width 121 height 24
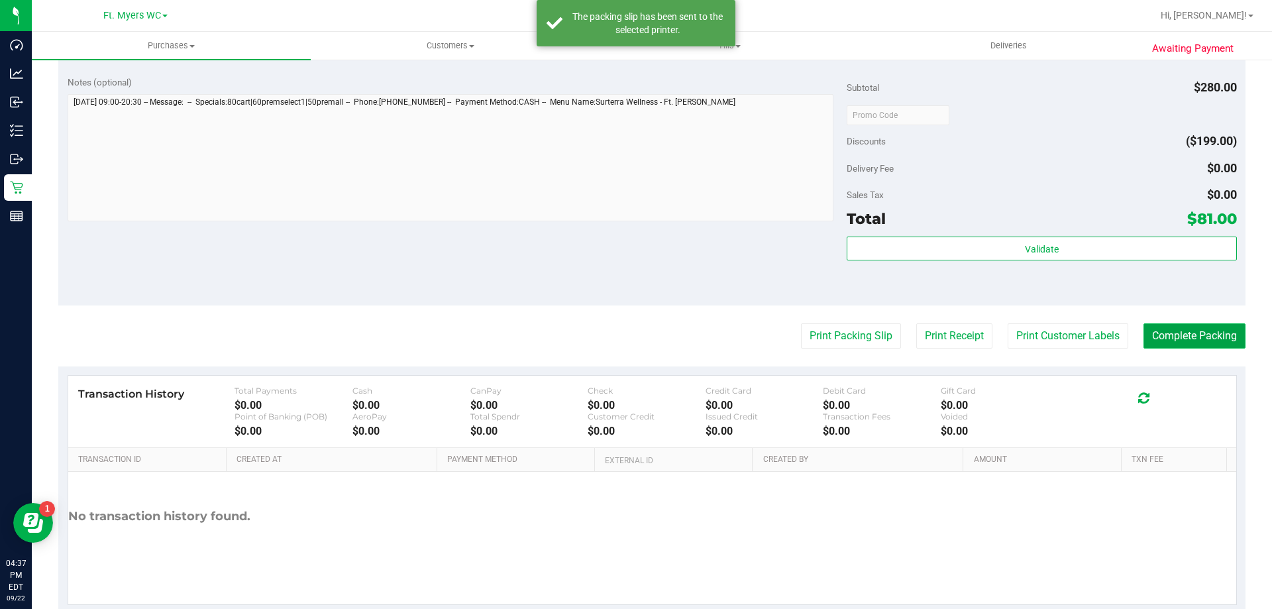
click at [1175, 338] on button "Complete Packing" at bounding box center [1194, 335] width 102 height 25
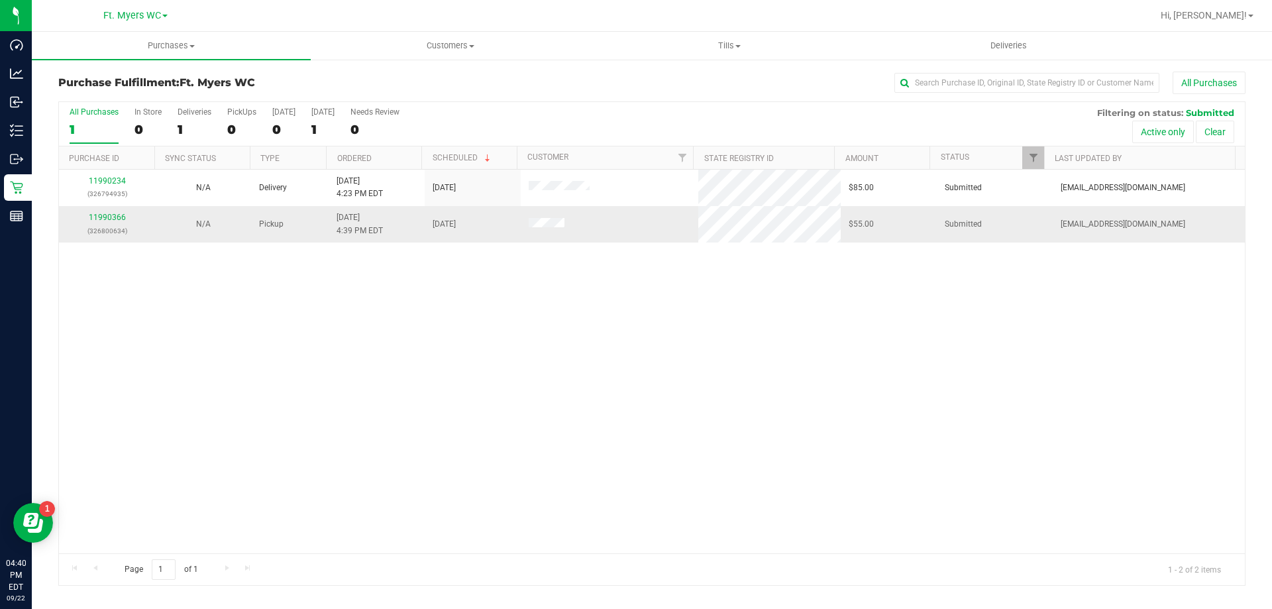
click at [105, 223] on div "11990366 (326800634)" at bounding box center [107, 223] width 80 height 25
click at [107, 221] on link "11990366" at bounding box center [107, 217] width 37 height 9
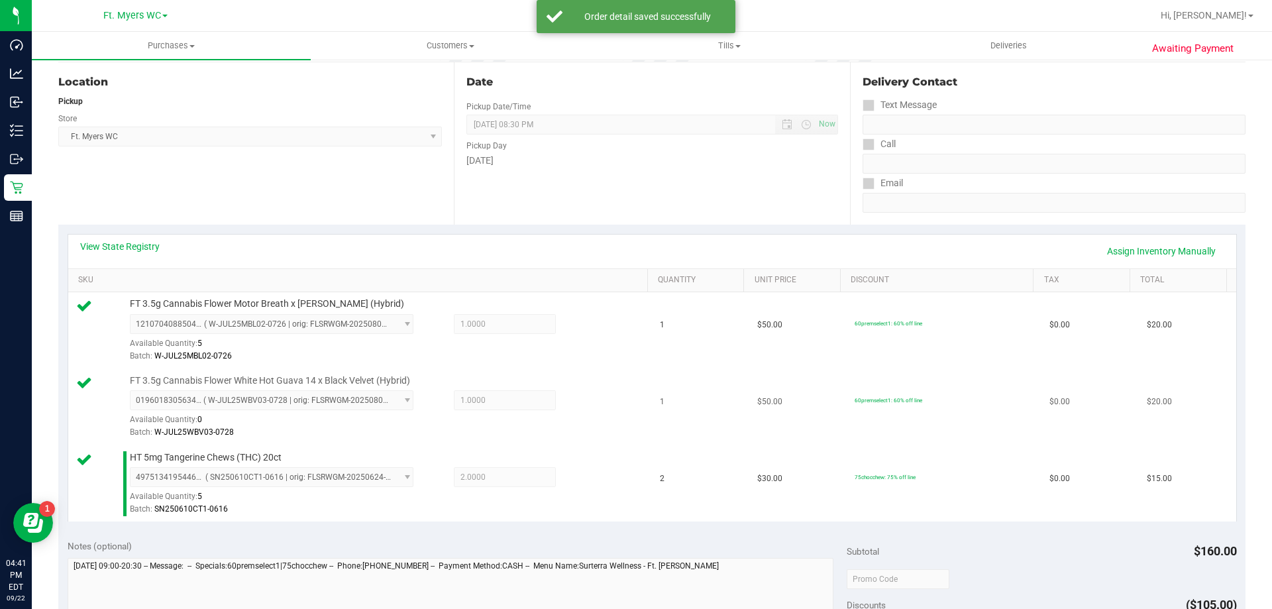
scroll to position [464, 0]
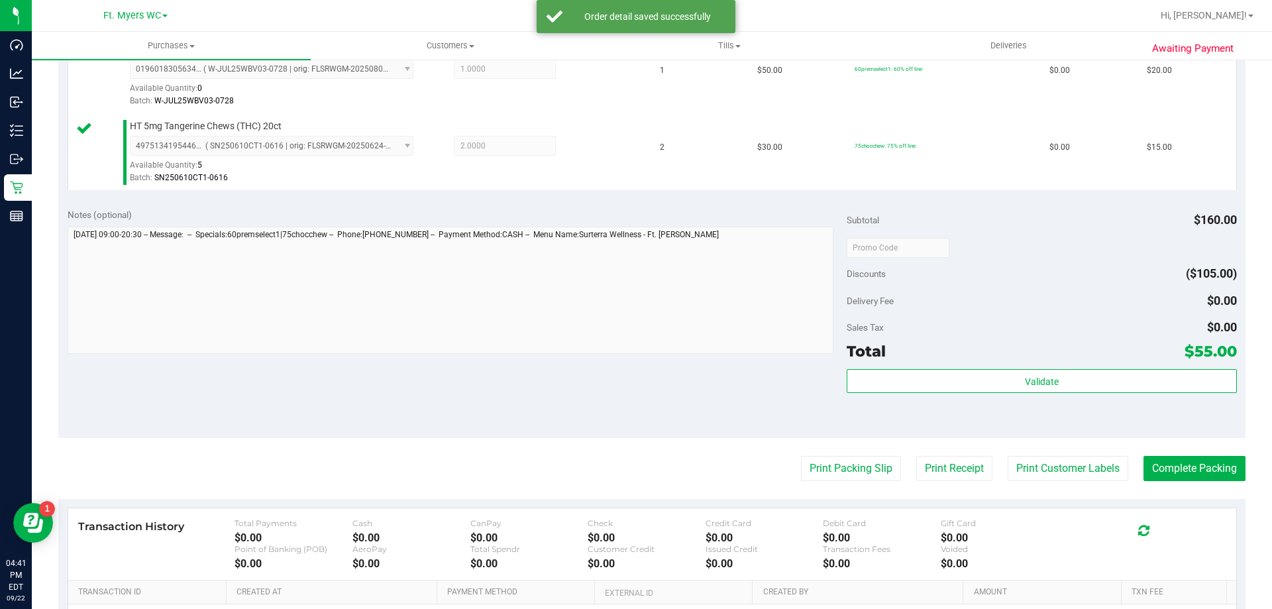
click at [923, 362] on div "Total $55.00" at bounding box center [1040, 351] width 389 height 24
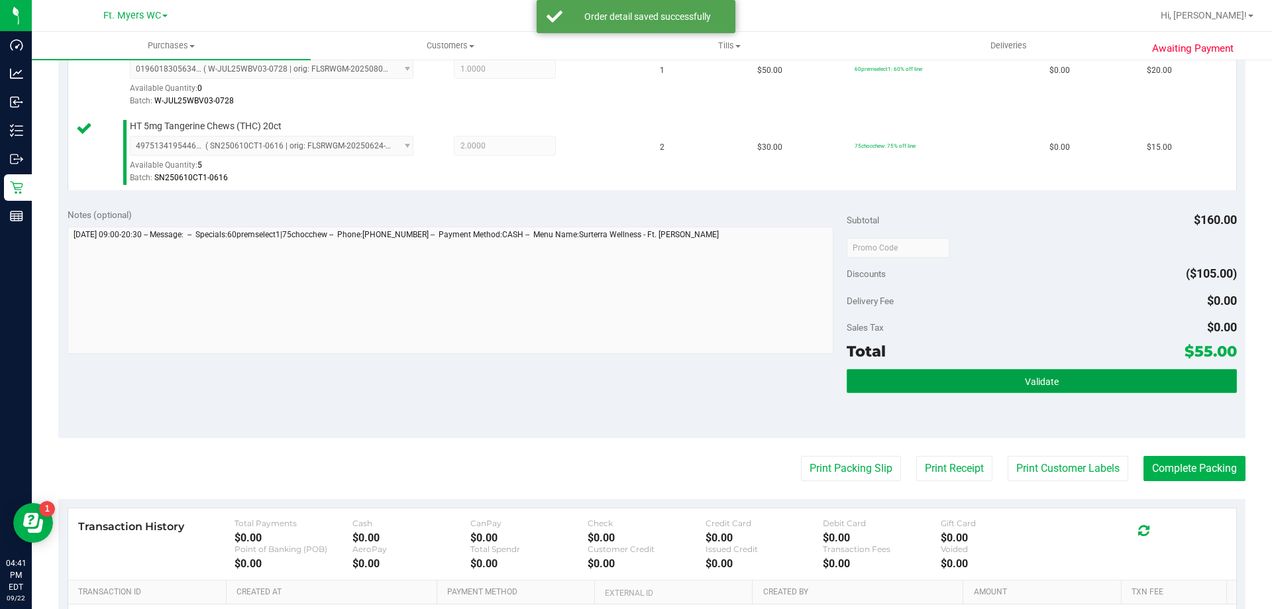
click at [919, 385] on button "Validate" at bounding box center [1040, 381] width 389 height 24
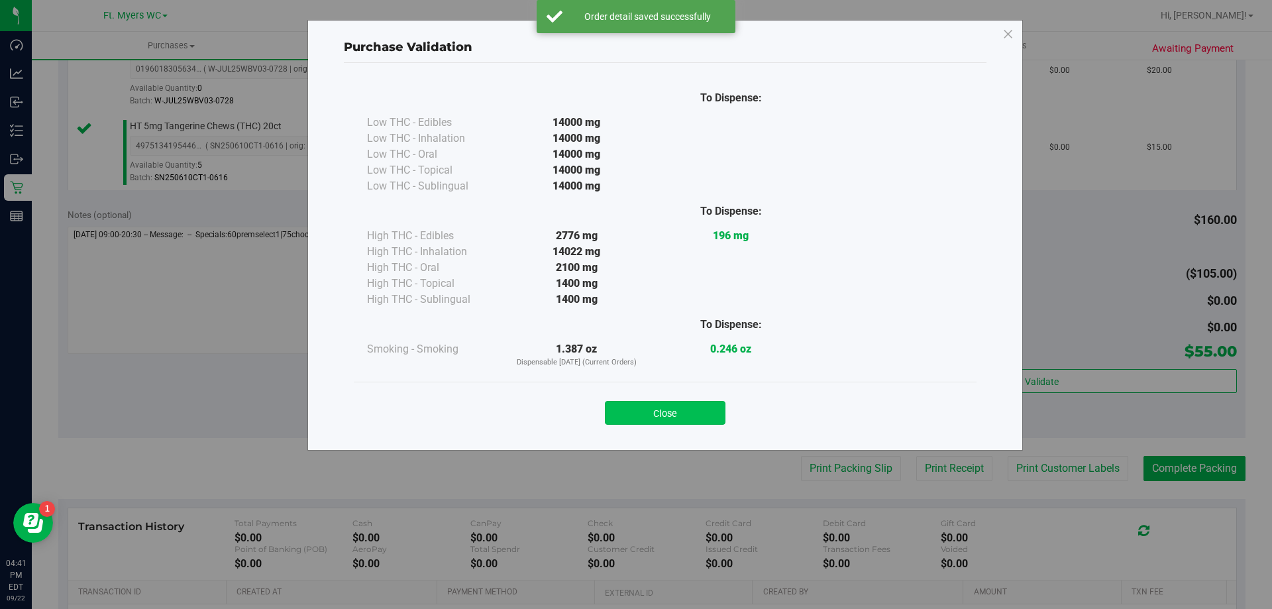
click at [630, 404] on button "Close" at bounding box center [665, 413] width 121 height 24
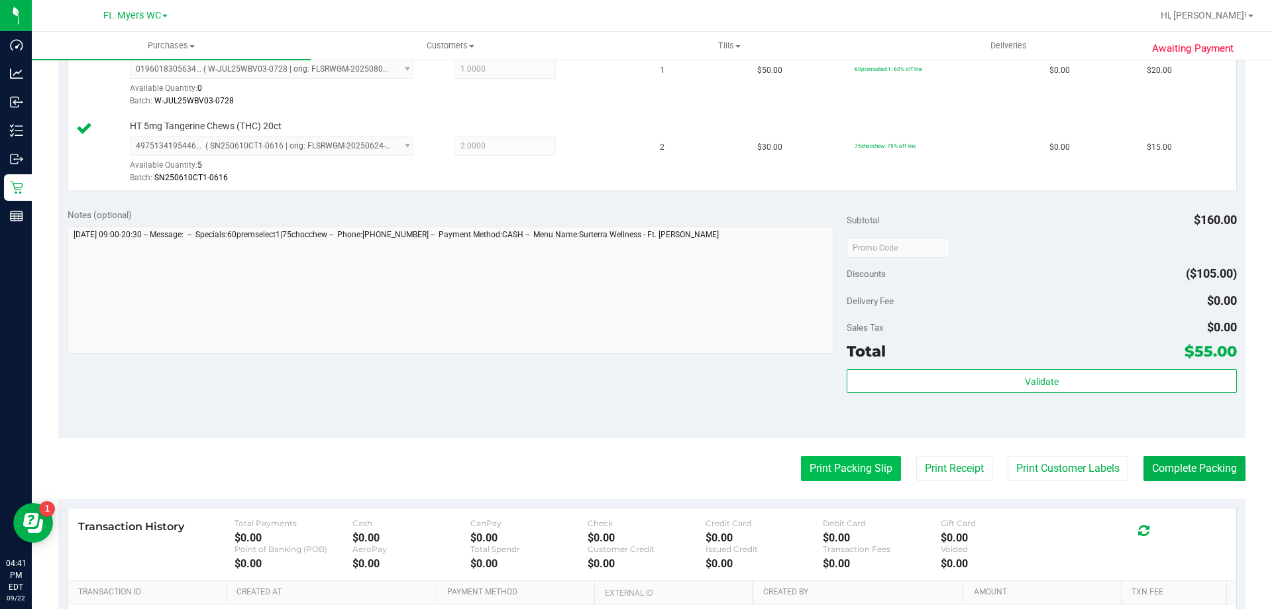
click at [801, 466] on button "Print Packing Slip" at bounding box center [851, 468] width 100 height 25
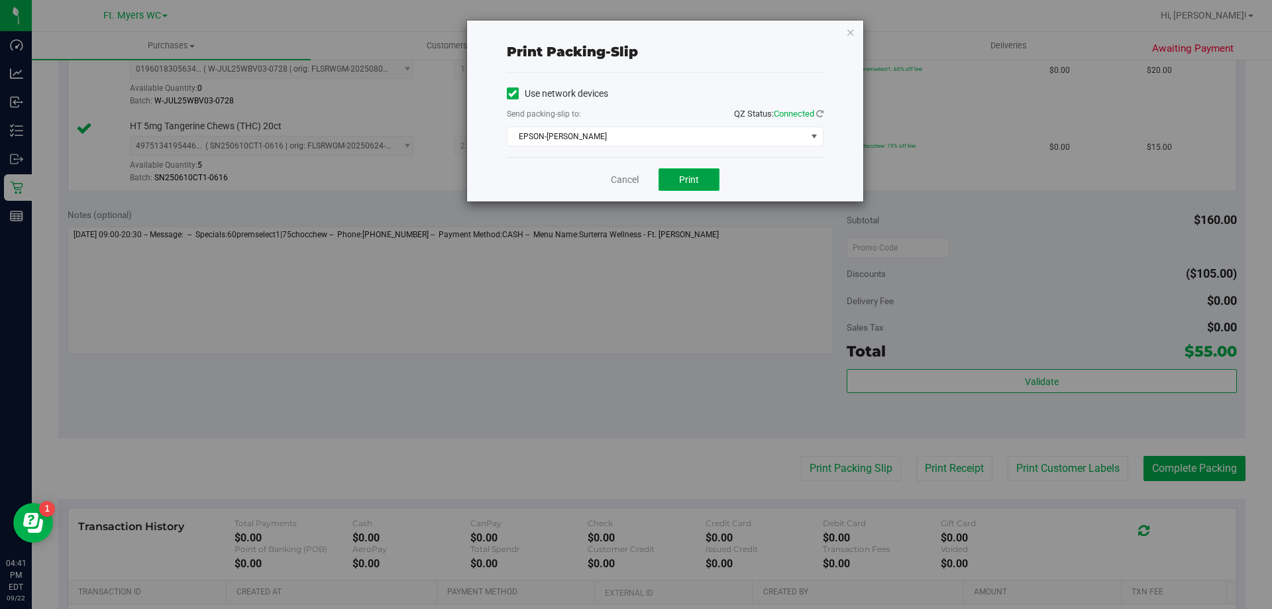
click at [662, 176] on button "Print" at bounding box center [688, 179] width 61 height 23
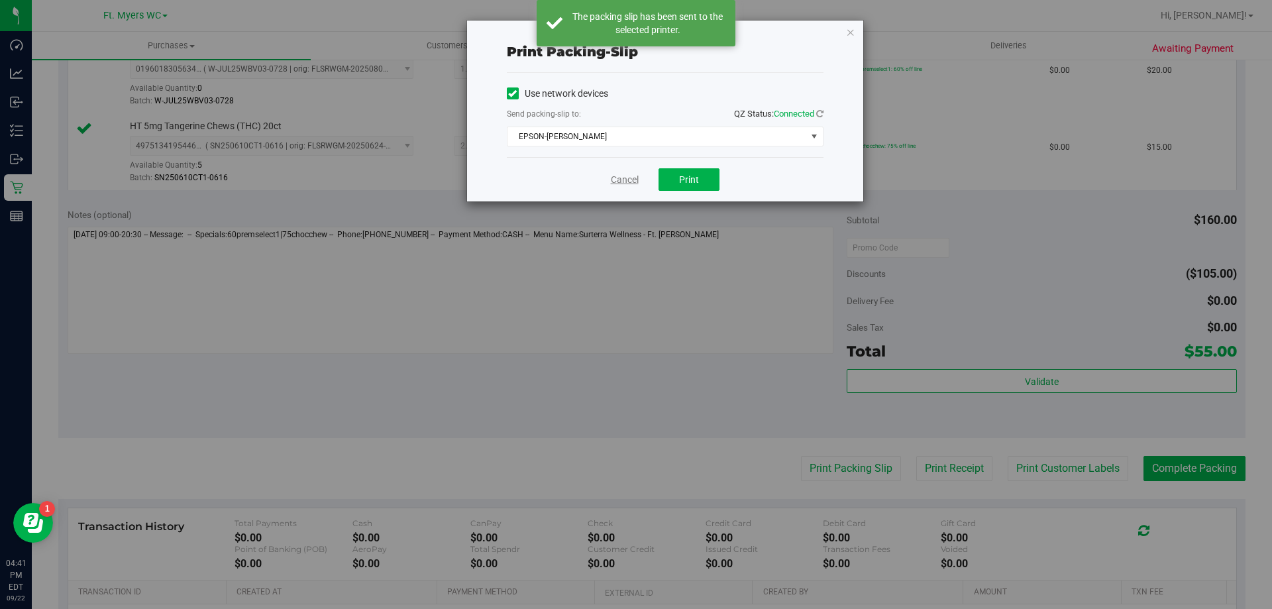
click at [622, 180] on link "Cancel" at bounding box center [625, 180] width 28 height 14
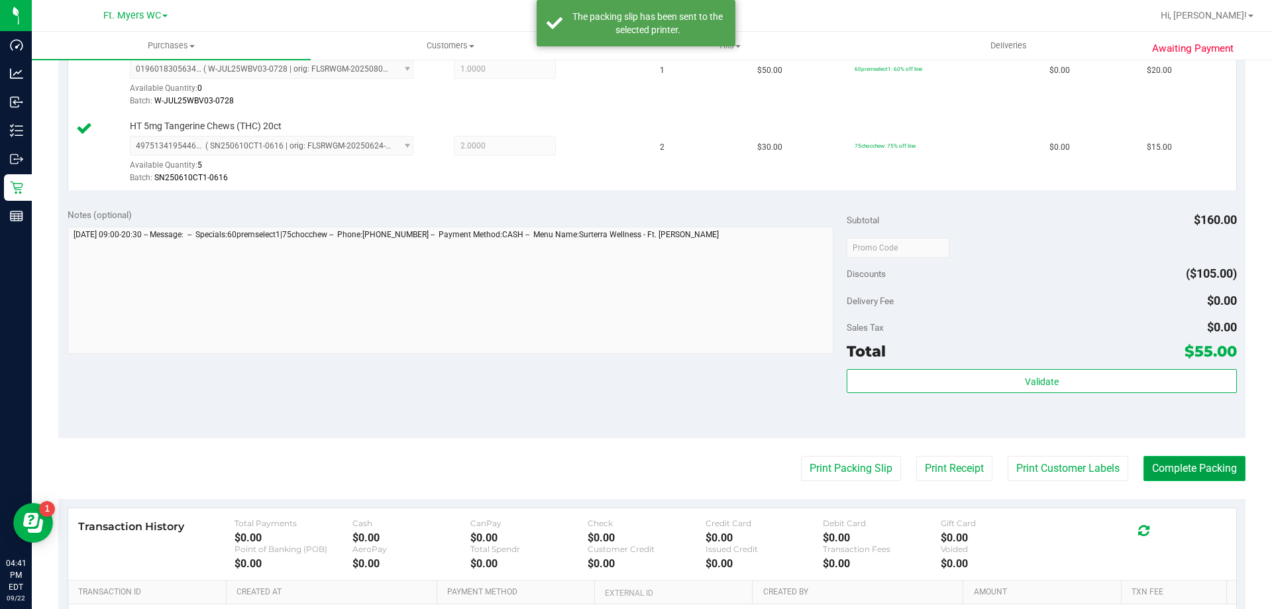
click at [1176, 467] on button "Complete Packing" at bounding box center [1194, 468] width 102 height 25
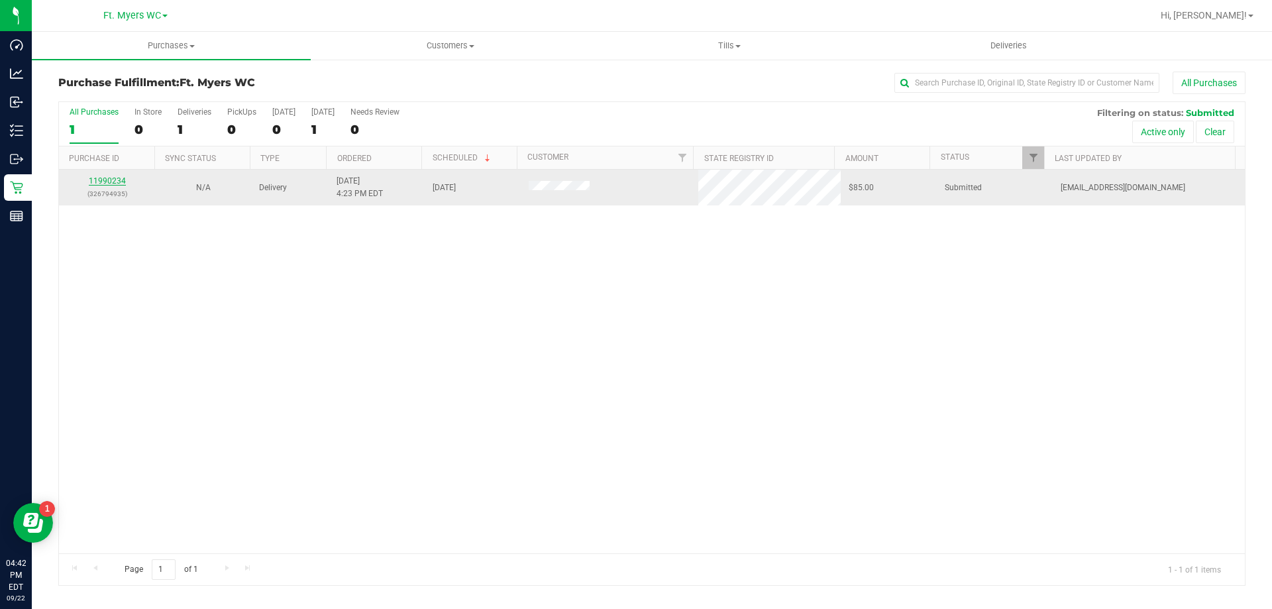
click at [119, 180] on link "11990234" at bounding box center [107, 180] width 37 height 9
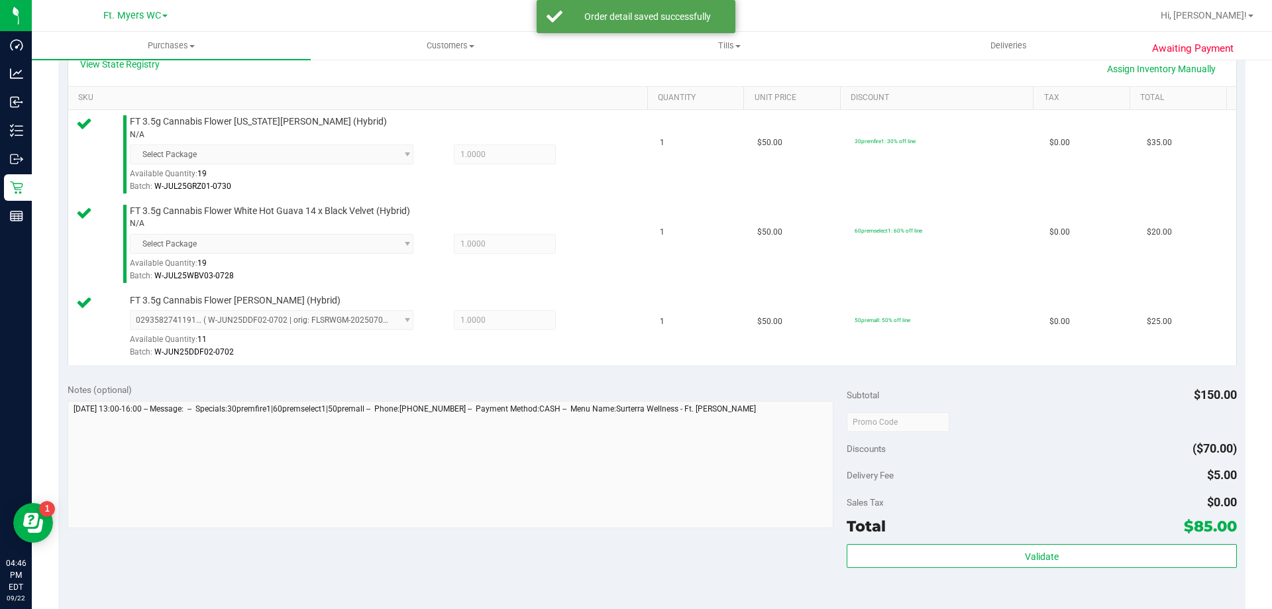
scroll to position [397, 0]
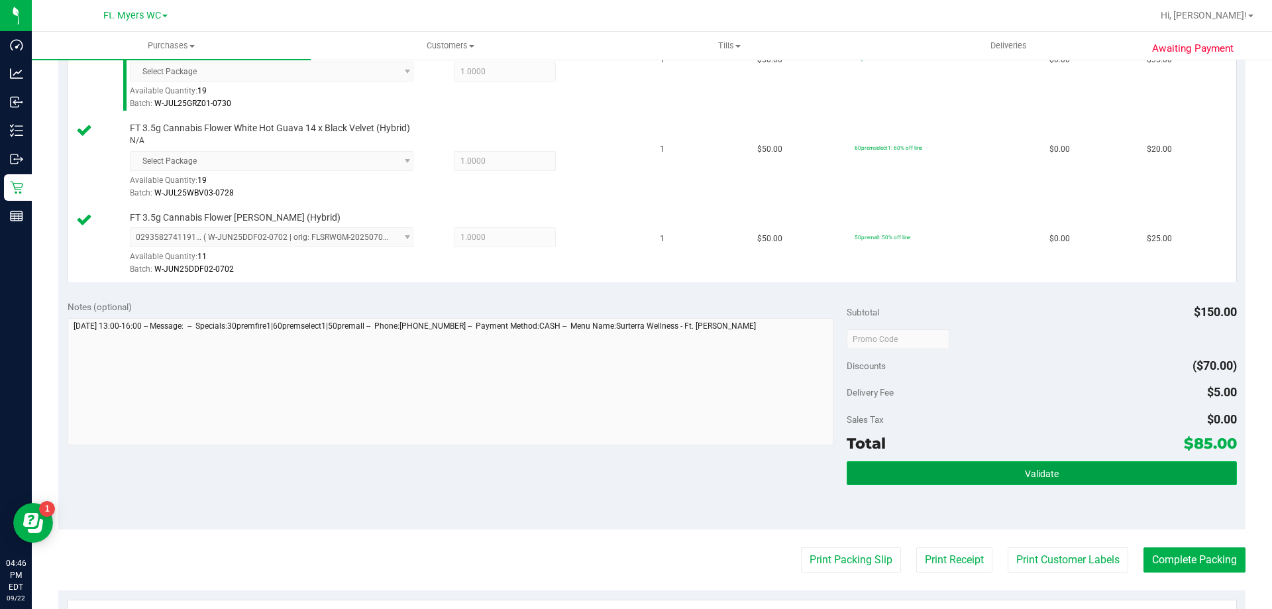
click at [904, 479] on button "Validate" at bounding box center [1040, 473] width 389 height 24
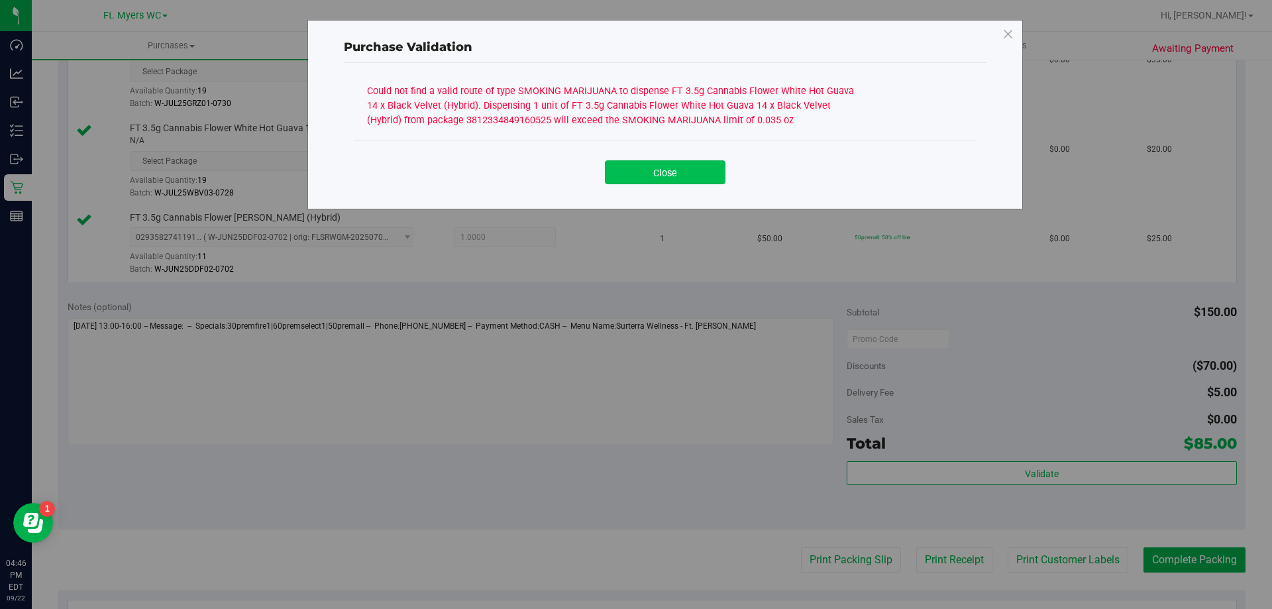
click at [689, 168] on button "Close" at bounding box center [665, 172] width 121 height 24
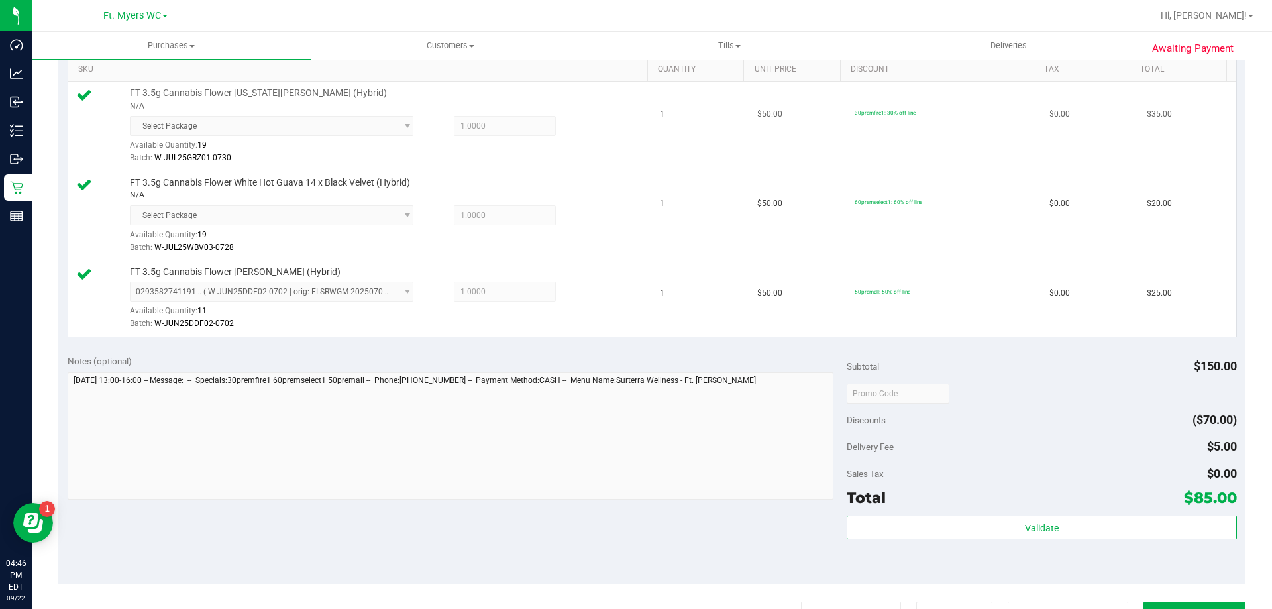
scroll to position [265, 0]
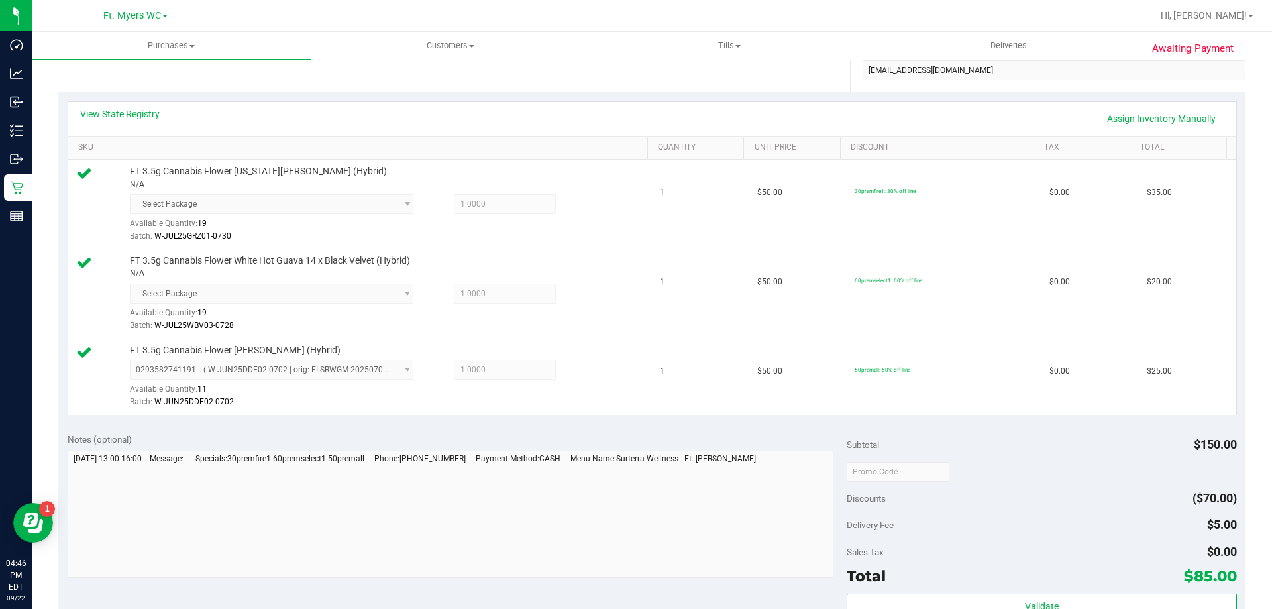
click at [140, 122] on div "View State Registry Assign Inventory Manually" at bounding box center [652, 118] width 1144 height 23
click at [140, 116] on link "View State Registry" at bounding box center [119, 113] width 79 height 13
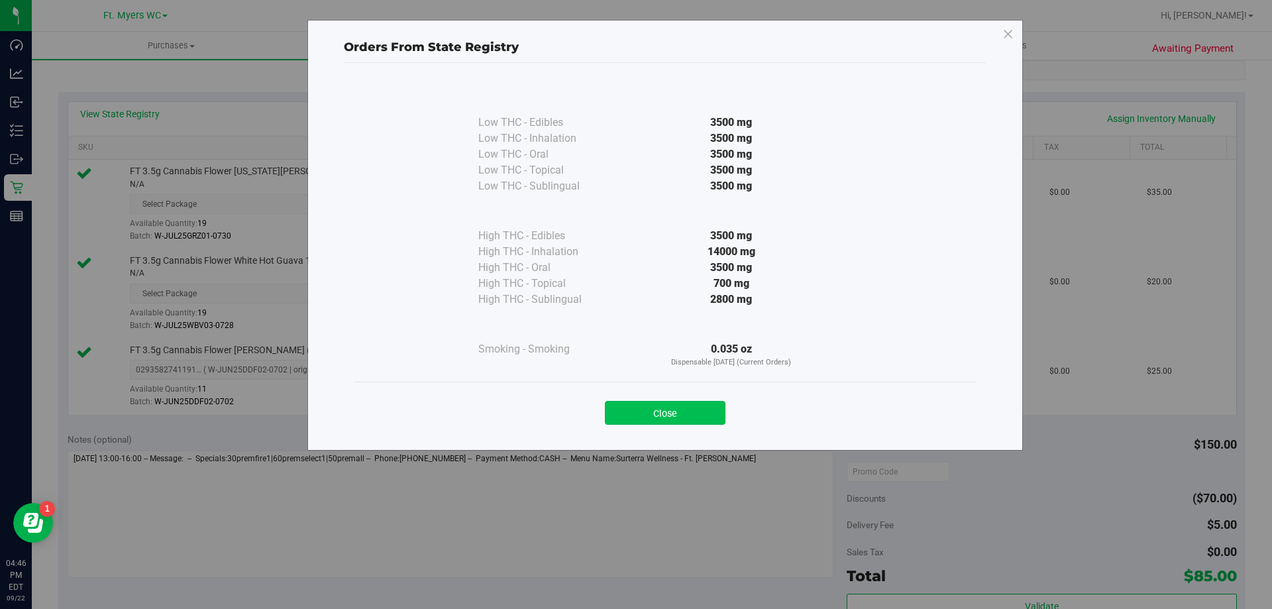
click at [644, 420] on button "Close" at bounding box center [665, 413] width 121 height 24
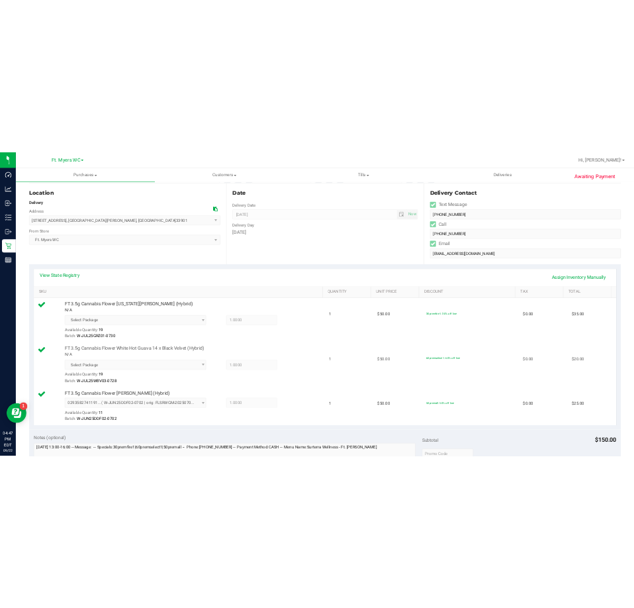
scroll to position [0, 0]
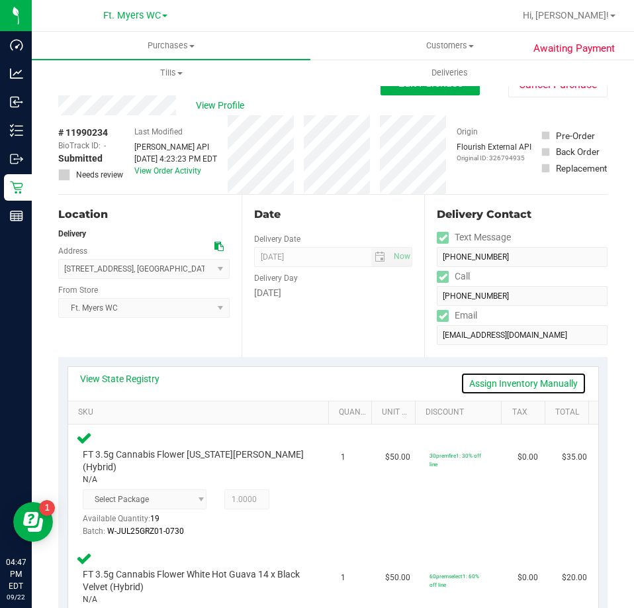
click at [495, 375] on link "Assign Inventory Manually" at bounding box center [524, 383] width 126 height 23
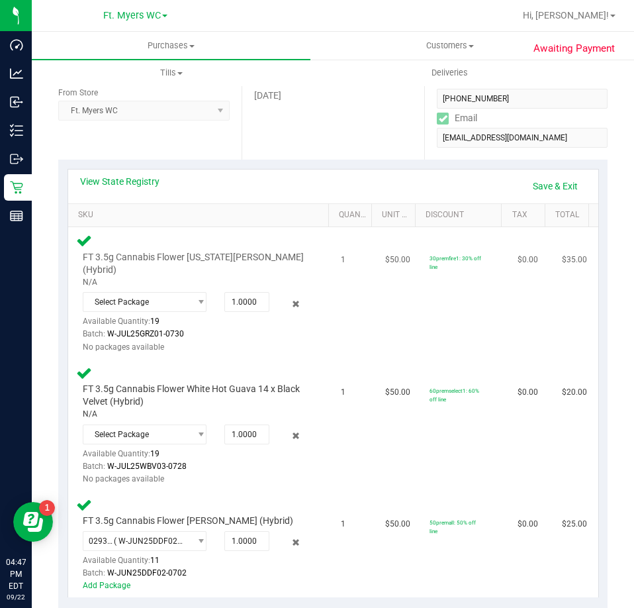
scroll to position [199, 0]
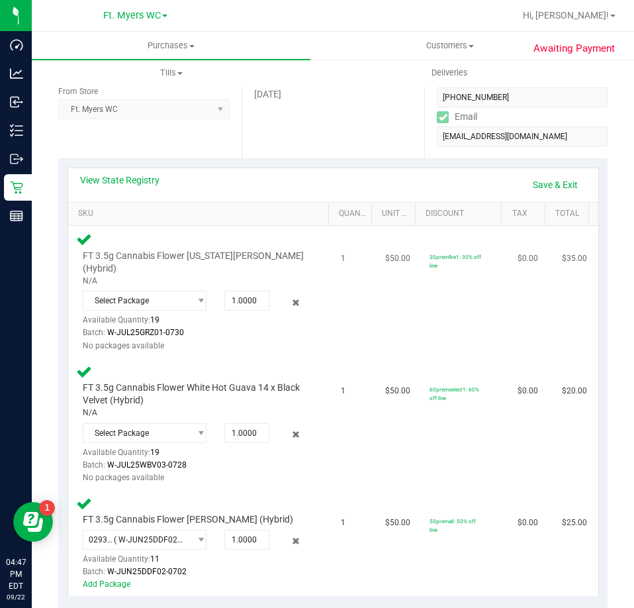
click at [272, 294] on div at bounding box center [279, 302] width 19 height 16
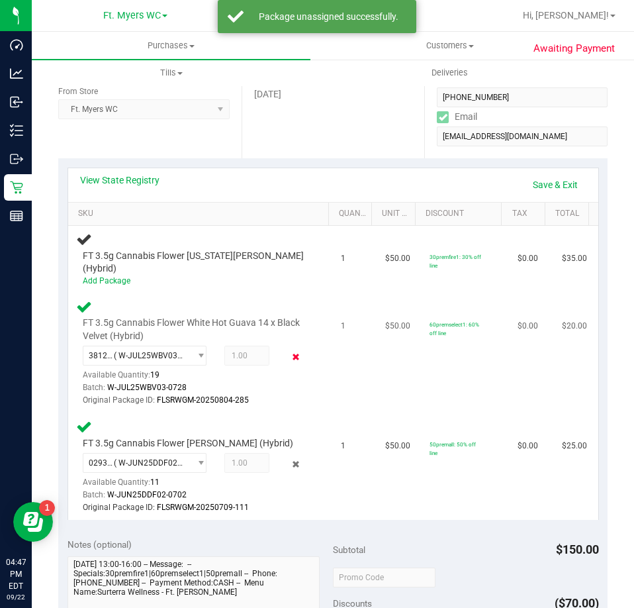
click at [289, 350] on icon at bounding box center [296, 357] width 14 height 15
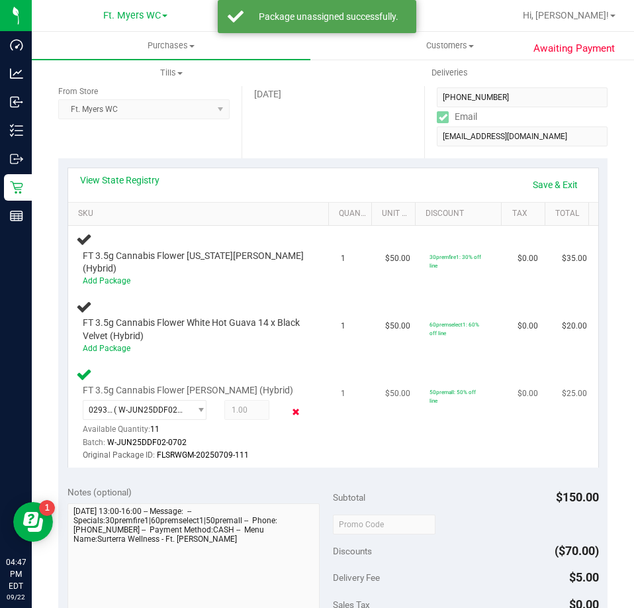
click at [289, 404] on icon at bounding box center [296, 411] width 14 height 15
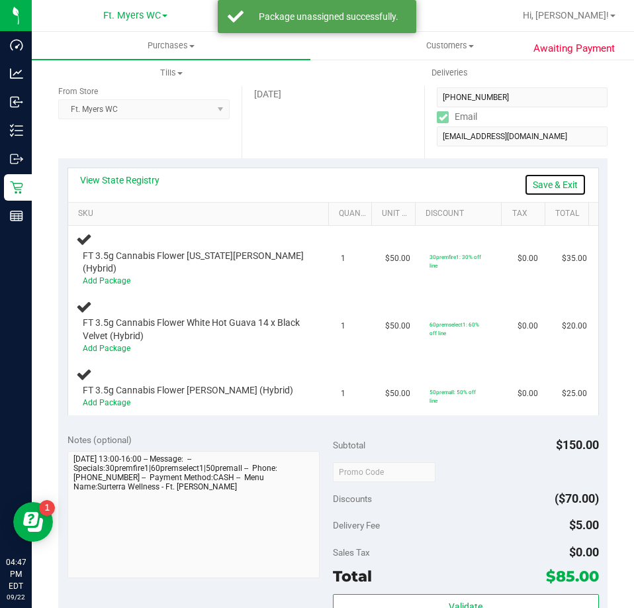
click at [555, 188] on link "Save & Exit" at bounding box center [555, 185] width 62 height 23
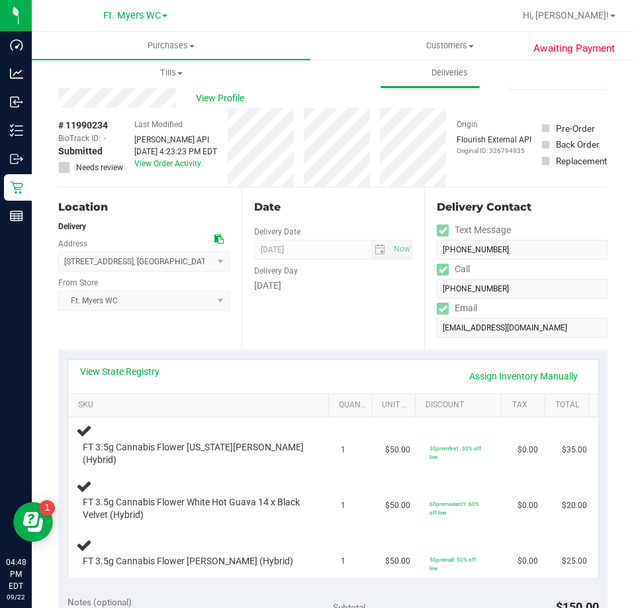
scroll to position [0, 0]
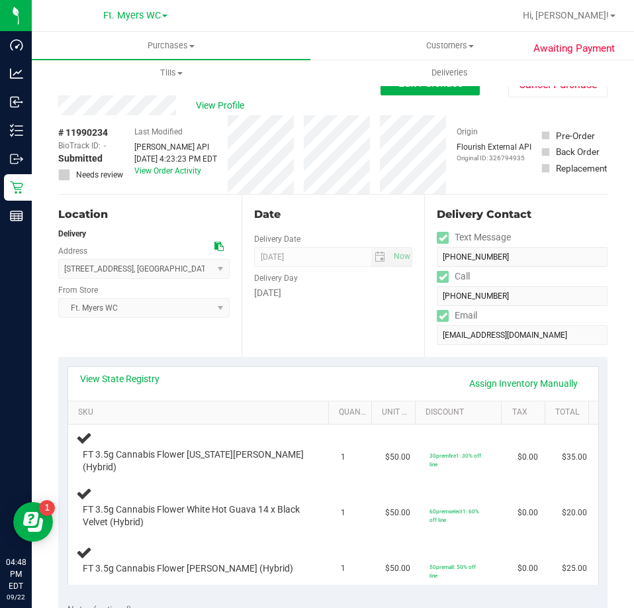
click at [445, 99] on div "View Profile # 11990234 BioTrack ID: - Submitted Needs review Last Modified [PE…" at bounding box center [333, 144] width 550 height 99
click at [446, 94] on button "Edit Purchase" at bounding box center [430, 84] width 99 height 24
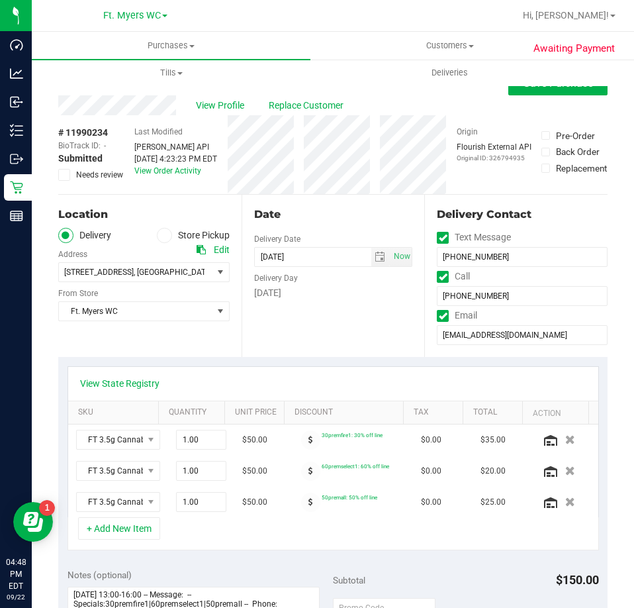
click at [65, 175] on icon at bounding box center [64, 175] width 9 height 0
click at [0, 0] on input "Needs review" at bounding box center [0, 0] width 0 height 0
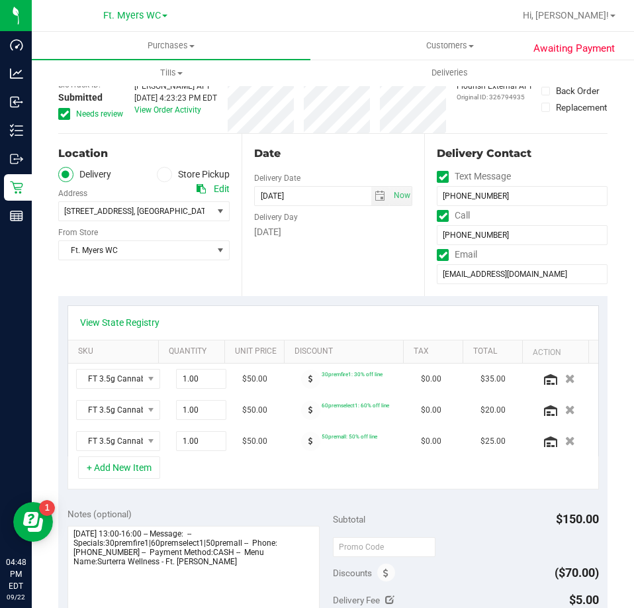
scroll to position [199, 0]
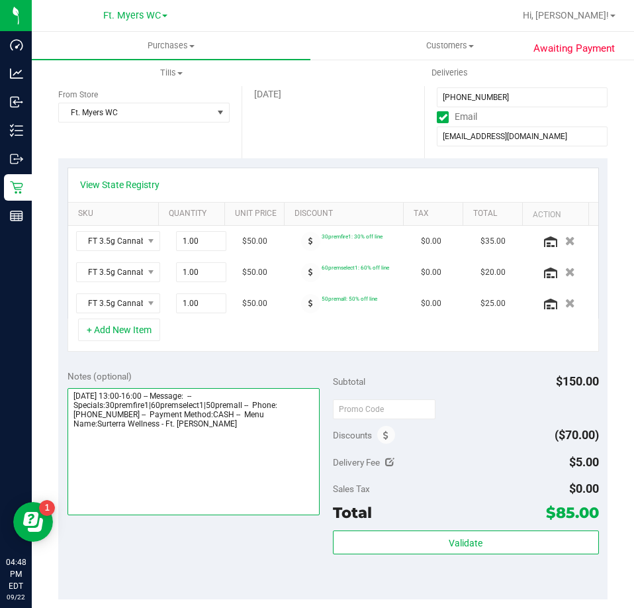
click at [245, 446] on textarea at bounding box center [194, 451] width 253 height 127
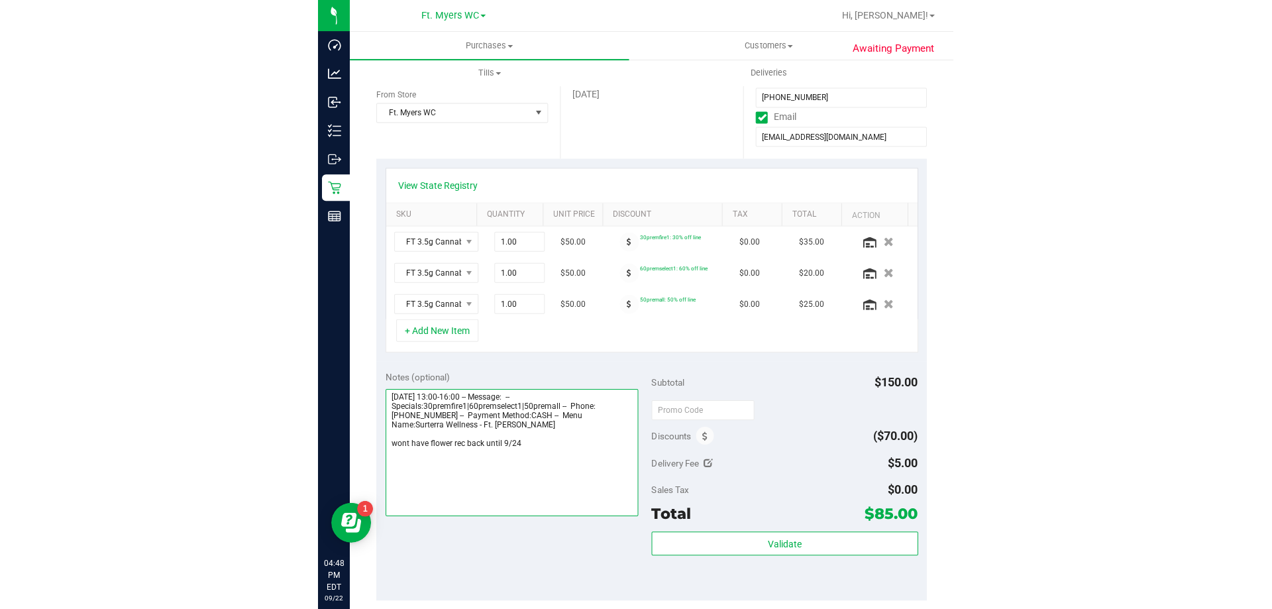
scroll to position [0, 0]
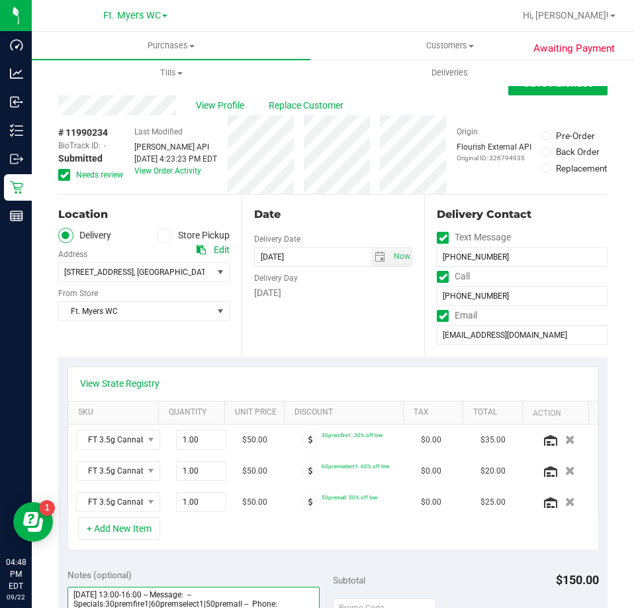
type textarea "[DATE] 13:00-16:00 -- Message: -- Specials:30premfire1|60premselect1|50premall …"
click at [536, 95] on div "View Profile Replace Customer" at bounding box center [333, 105] width 550 height 20
click at [536, 91] on button "Save Purchase" at bounding box center [558, 84] width 99 height 24
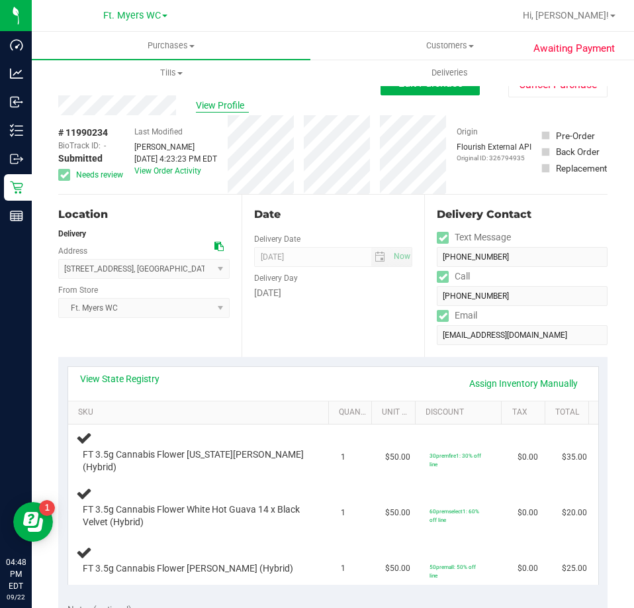
click at [221, 99] on span "View Profile" at bounding box center [222, 106] width 53 height 14
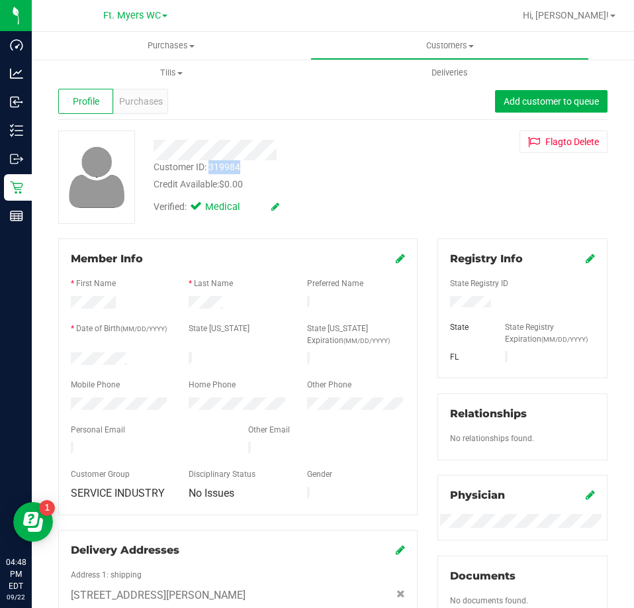
drag, startPoint x: 250, startPoint y: 167, endPoint x: 211, endPoint y: 168, distance: 39.1
click at [211, 168] on div "Customer ID: 319984 Credit Available: $0.00" at bounding box center [286, 175] width 285 height 31
copy div "319984"
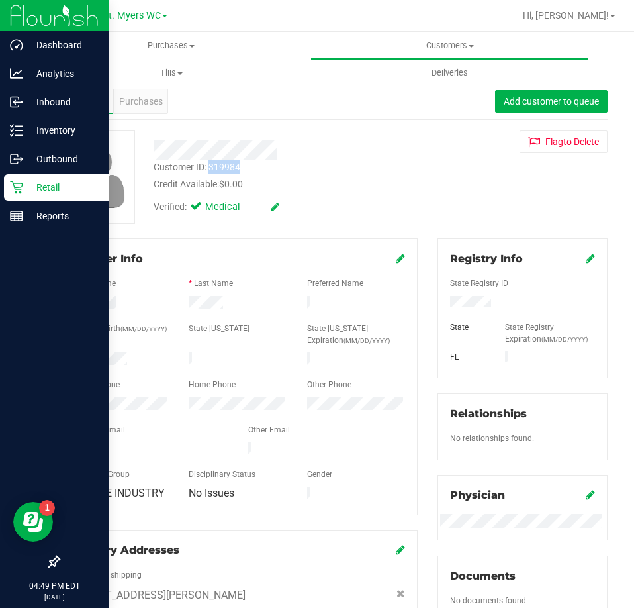
click at [28, 186] on p "Retail" at bounding box center [62, 187] width 79 height 16
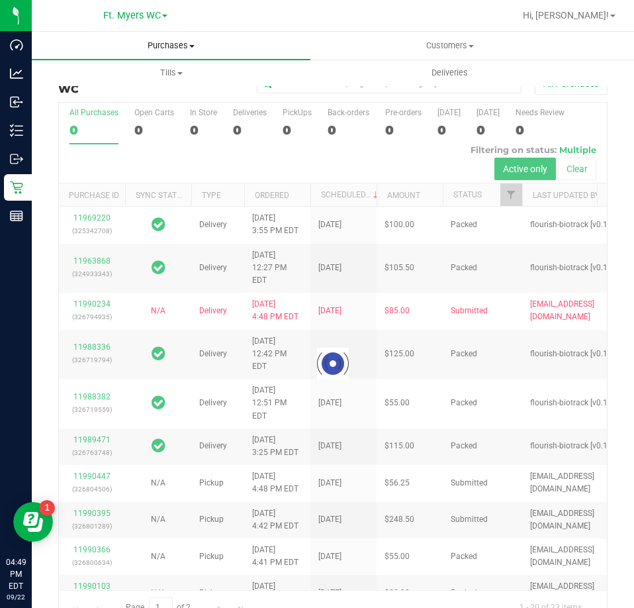
click at [162, 53] on uib-tab-heading "Purchases Summary of purchases Fulfillment All purchases" at bounding box center [171, 46] width 279 height 28
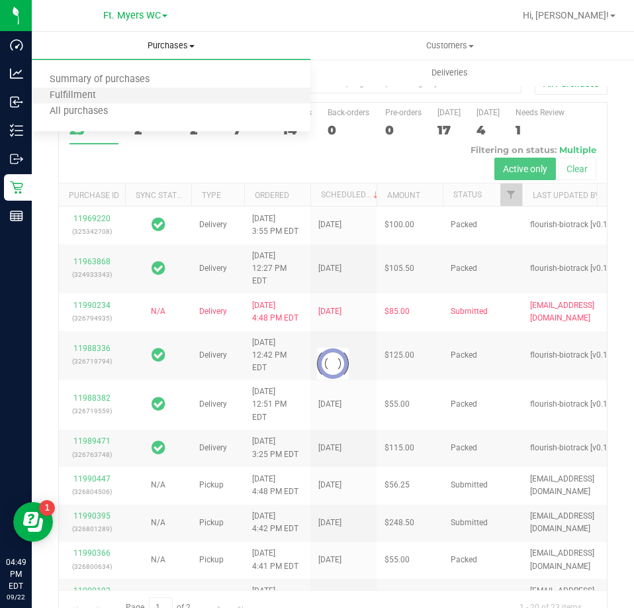
click at [143, 89] on li "Fulfillment" at bounding box center [171, 96] width 279 height 16
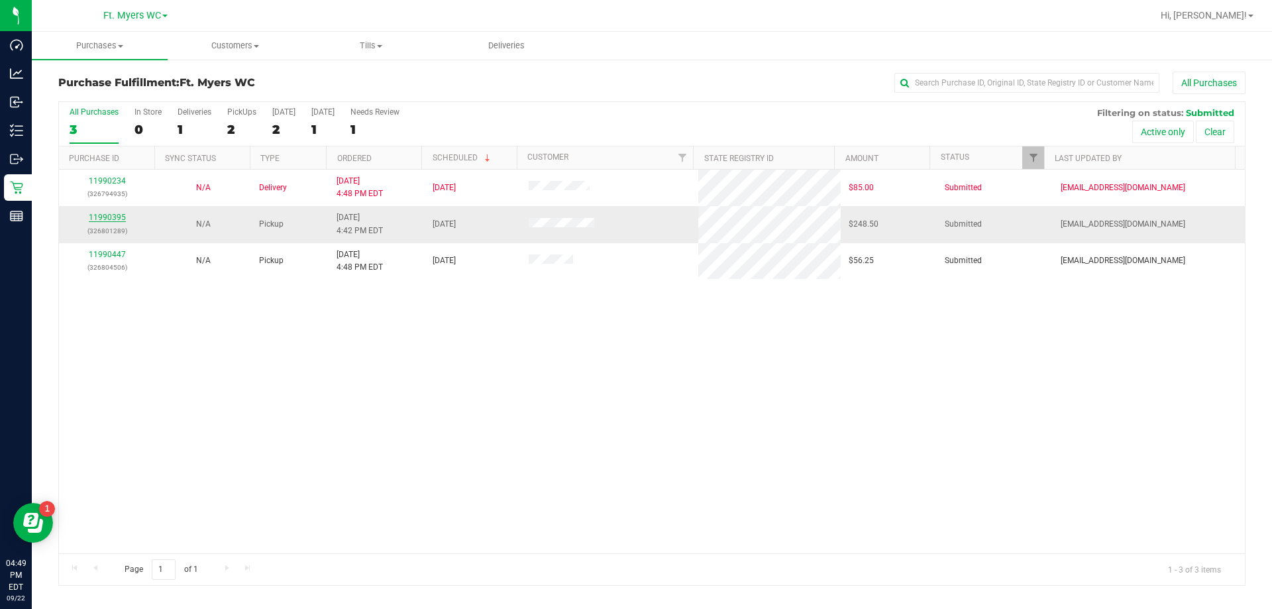
click at [113, 217] on link "11990395" at bounding box center [107, 217] width 37 height 9
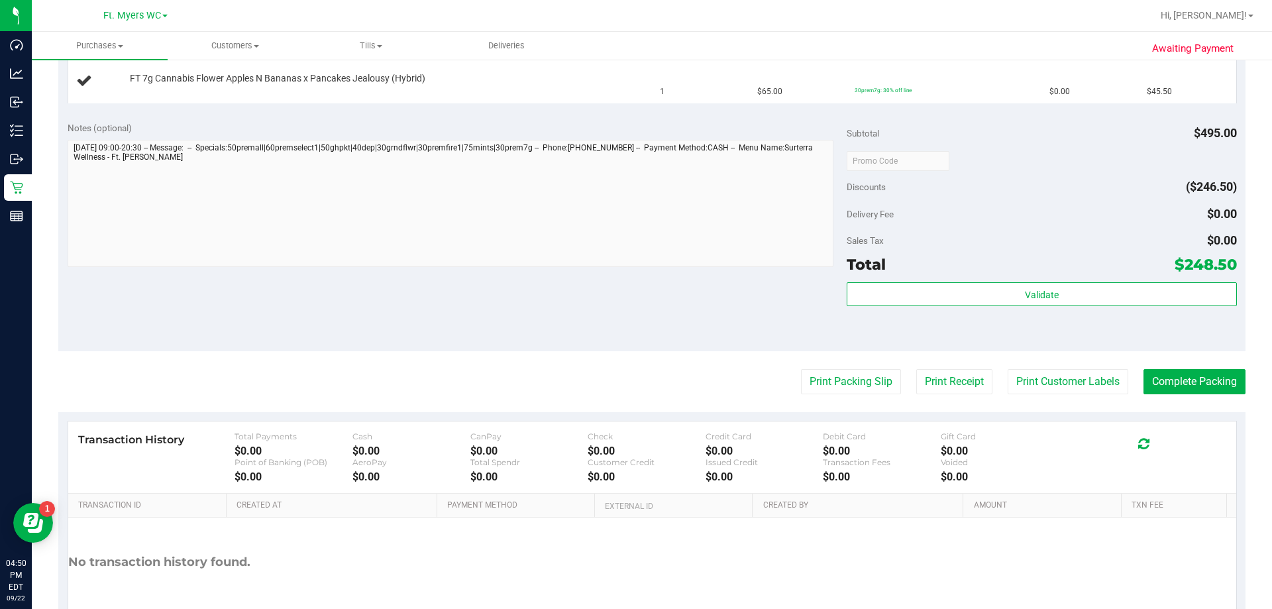
scroll to position [728, 0]
click at [816, 377] on button "Print Packing Slip" at bounding box center [851, 380] width 100 height 25
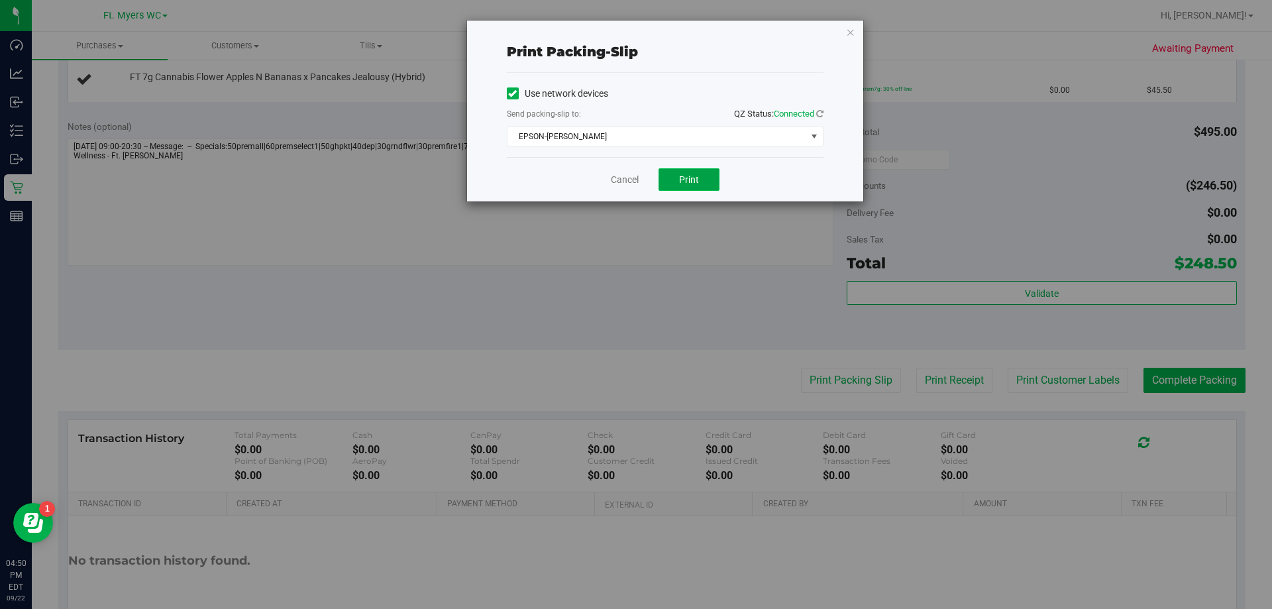
click at [690, 170] on button "Print" at bounding box center [688, 179] width 61 height 23
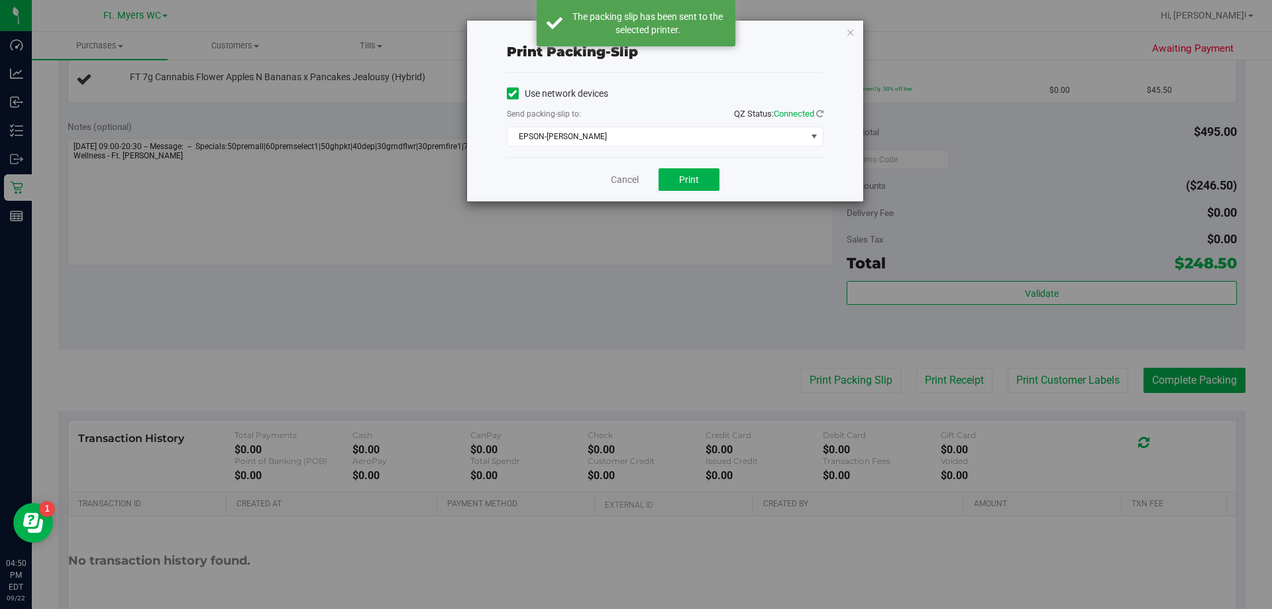
drag, startPoint x: 537, startPoint y: 259, endPoint x: 544, endPoint y: 251, distance: 10.3
drag, startPoint x: 566, startPoint y: 240, endPoint x: 585, endPoint y: 231, distance: 21.9
click at [567, 240] on div "Print packing-slip Use network devices Send packing-slip to: QZ Status: Connect…" at bounding box center [640, 304] width 1281 height 609
click at [624, 186] on link "Cancel" at bounding box center [625, 180] width 28 height 14
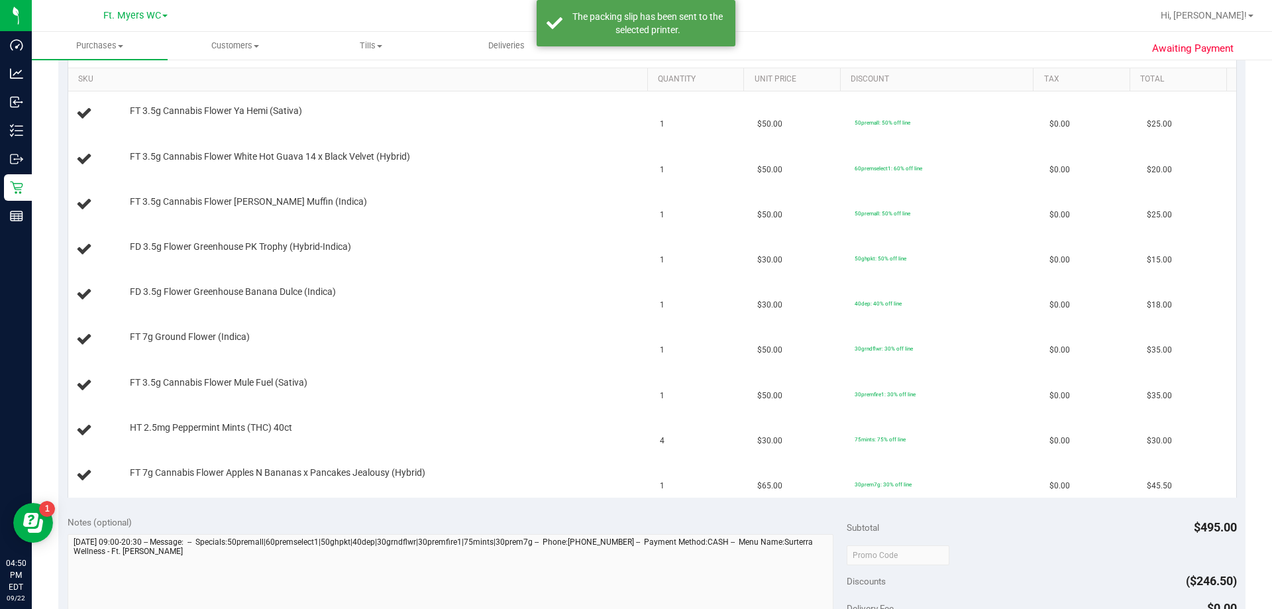
scroll to position [132, 0]
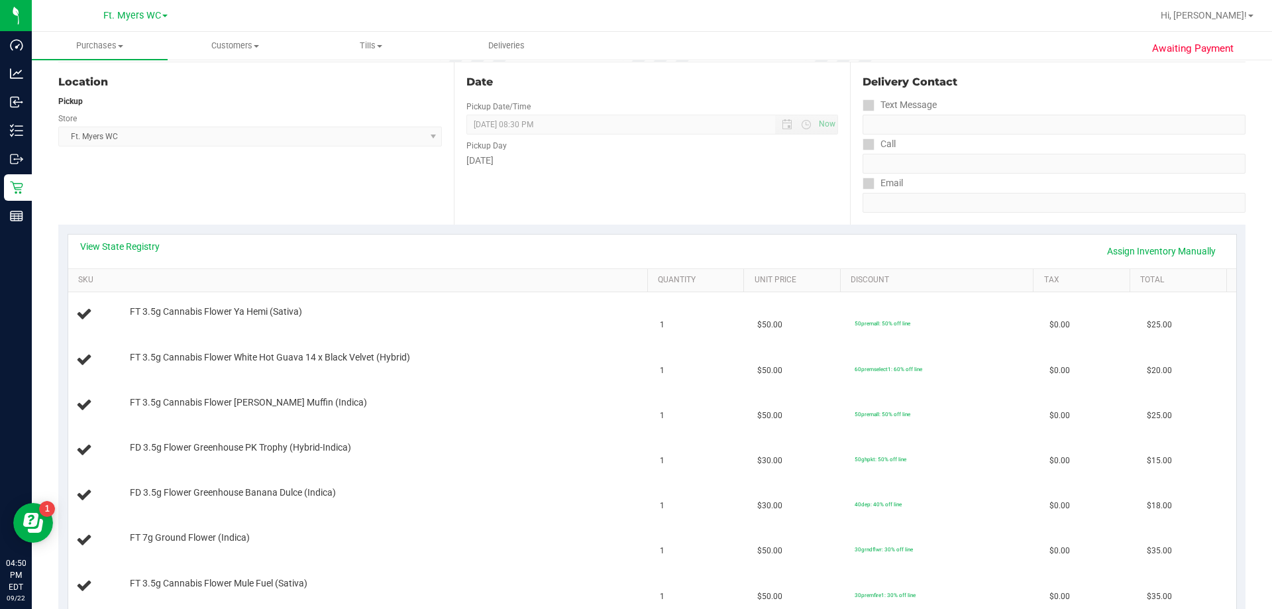
click at [119, 236] on div "View State Registry Assign Inventory Manually" at bounding box center [652, 251] width 1168 height 34
click at [119, 240] on link "View State Registry" at bounding box center [119, 246] width 79 height 13
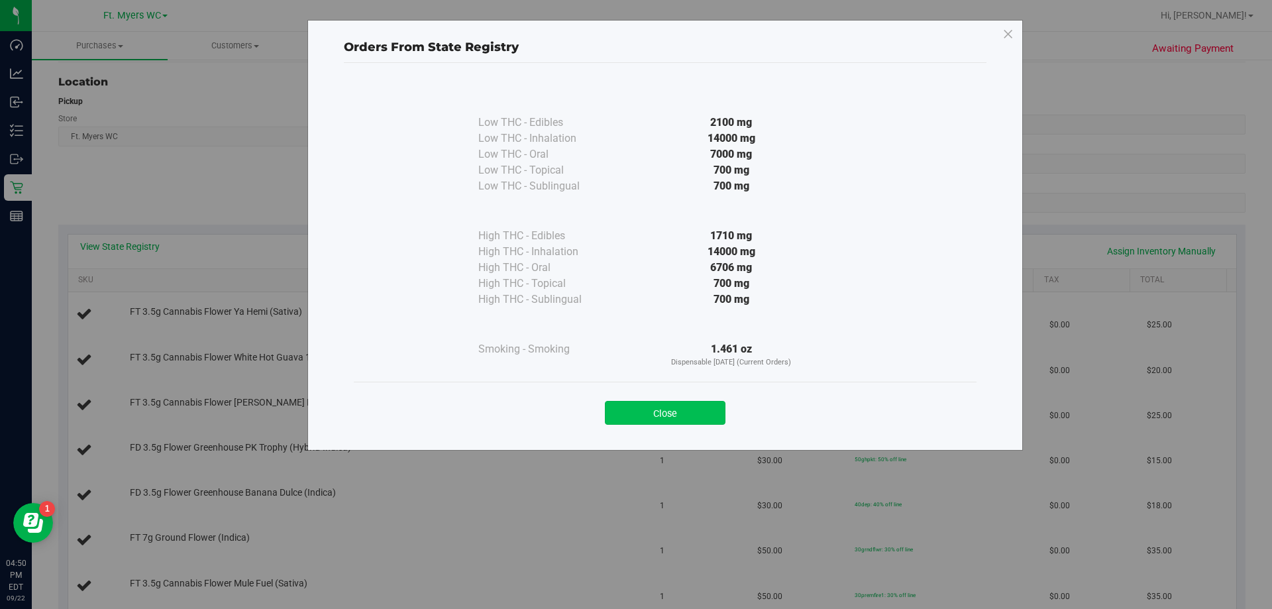
click at [674, 415] on button "Close" at bounding box center [665, 413] width 121 height 24
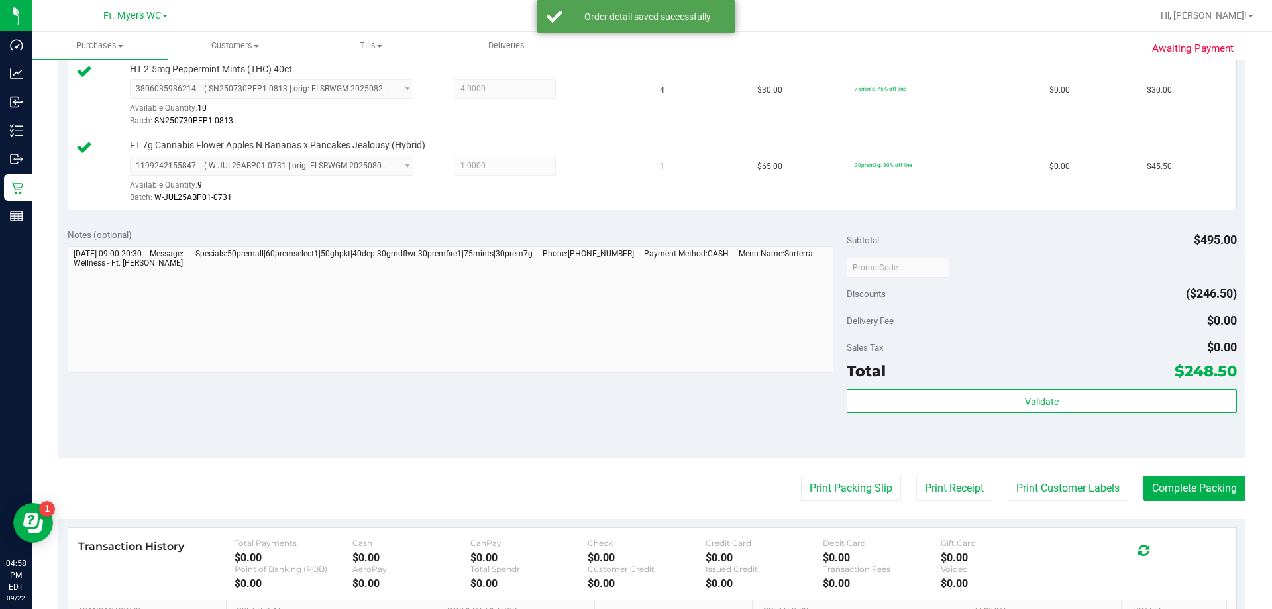
scroll to position [927, 0]
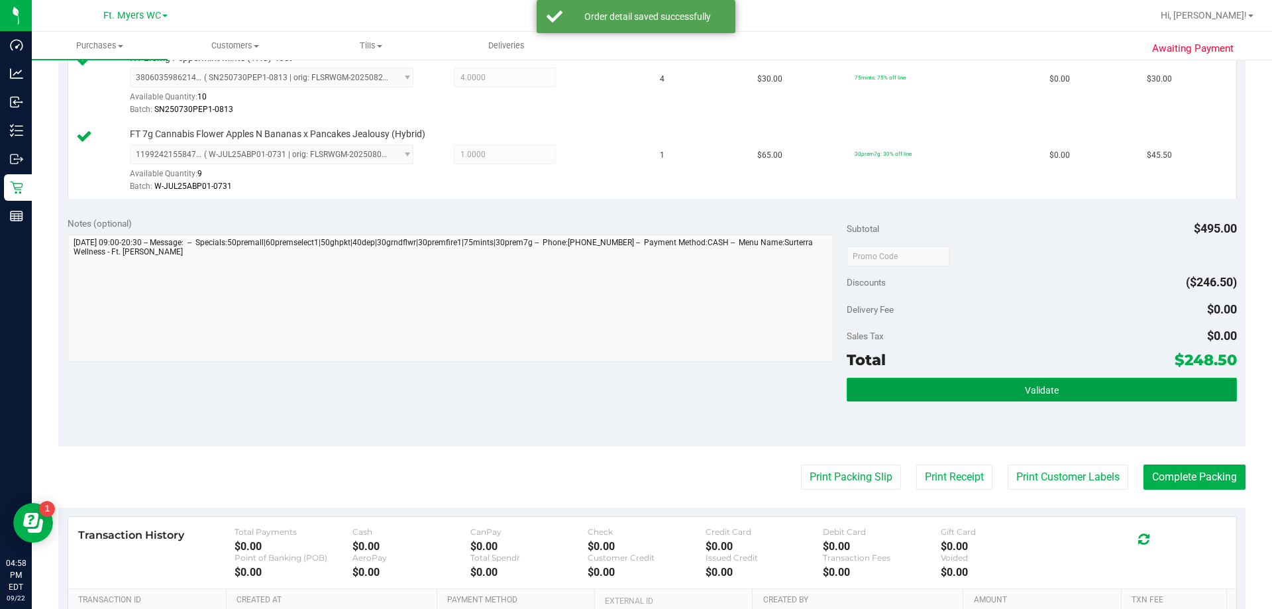
click at [877, 391] on button "Validate" at bounding box center [1040, 389] width 389 height 24
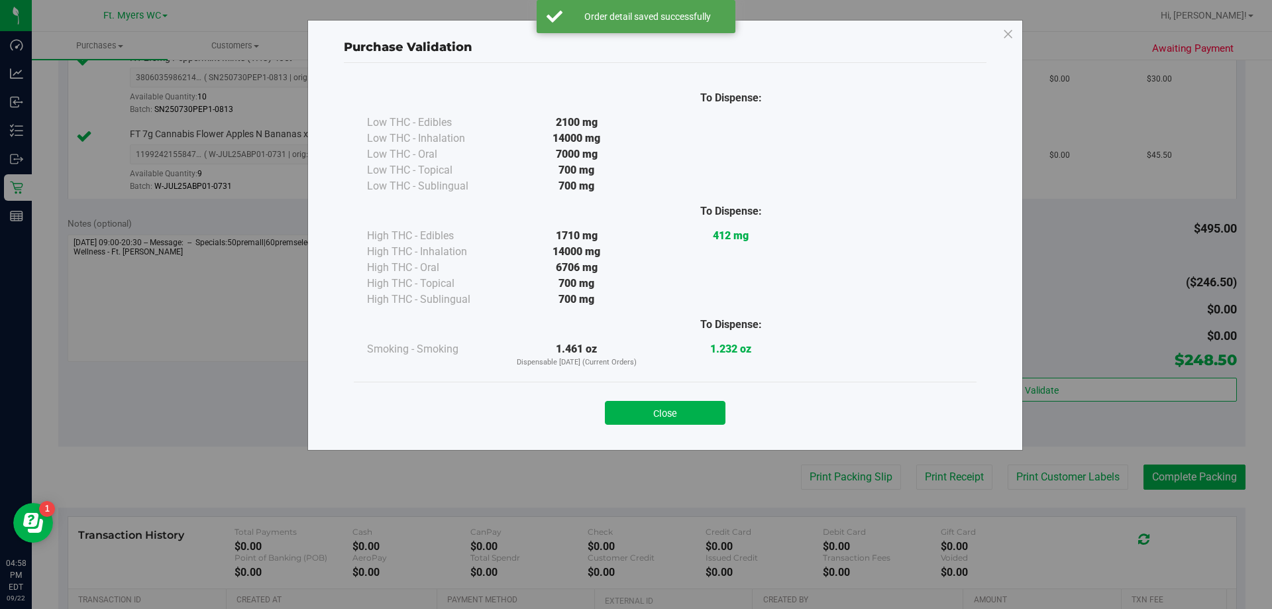
click at [699, 401] on button "Close" at bounding box center [665, 413] width 121 height 24
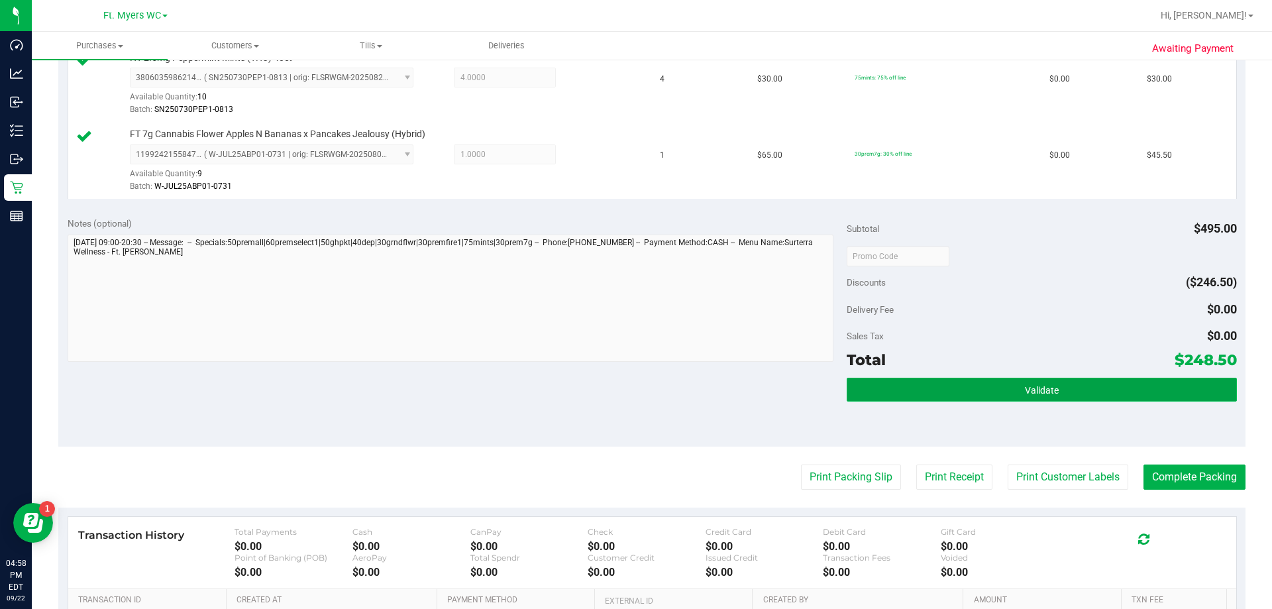
click at [981, 390] on button "Validate" at bounding box center [1040, 389] width 389 height 24
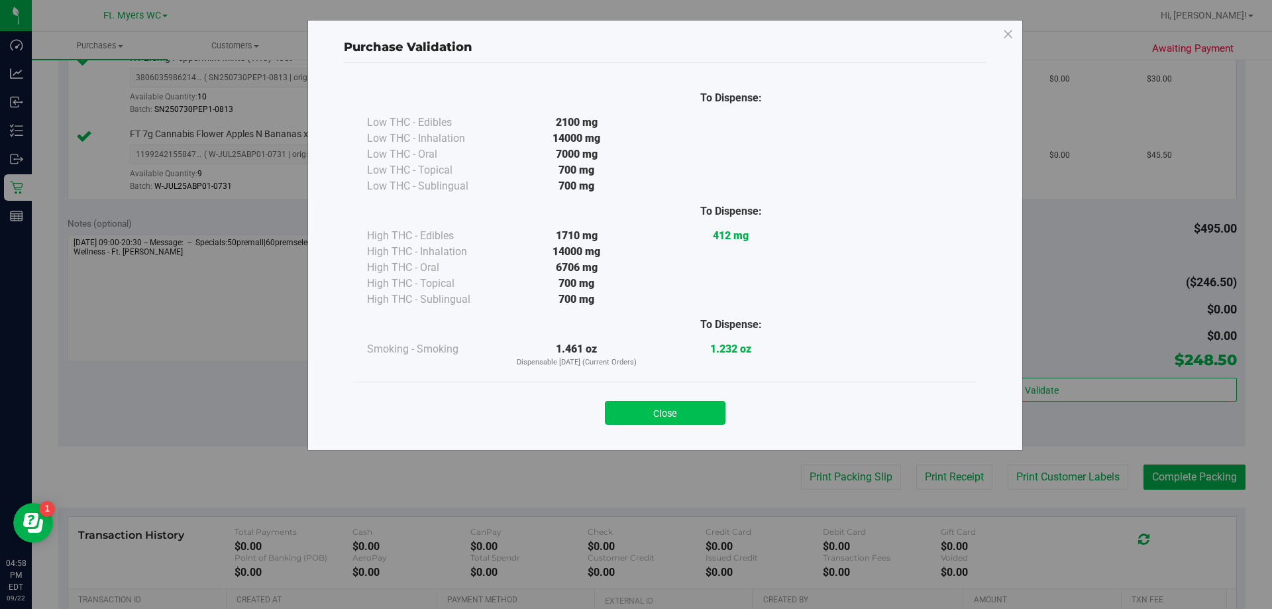
click at [707, 415] on button "Close" at bounding box center [665, 413] width 121 height 24
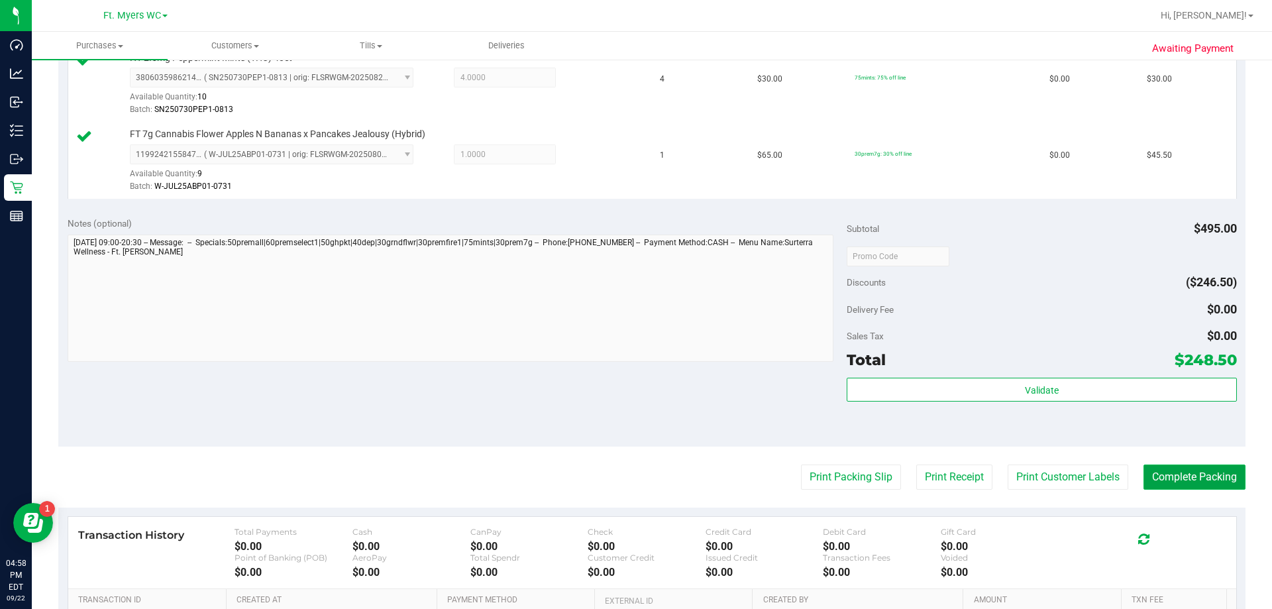
click at [1203, 477] on button "Complete Packing" at bounding box center [1194, 476] width 102 height 25
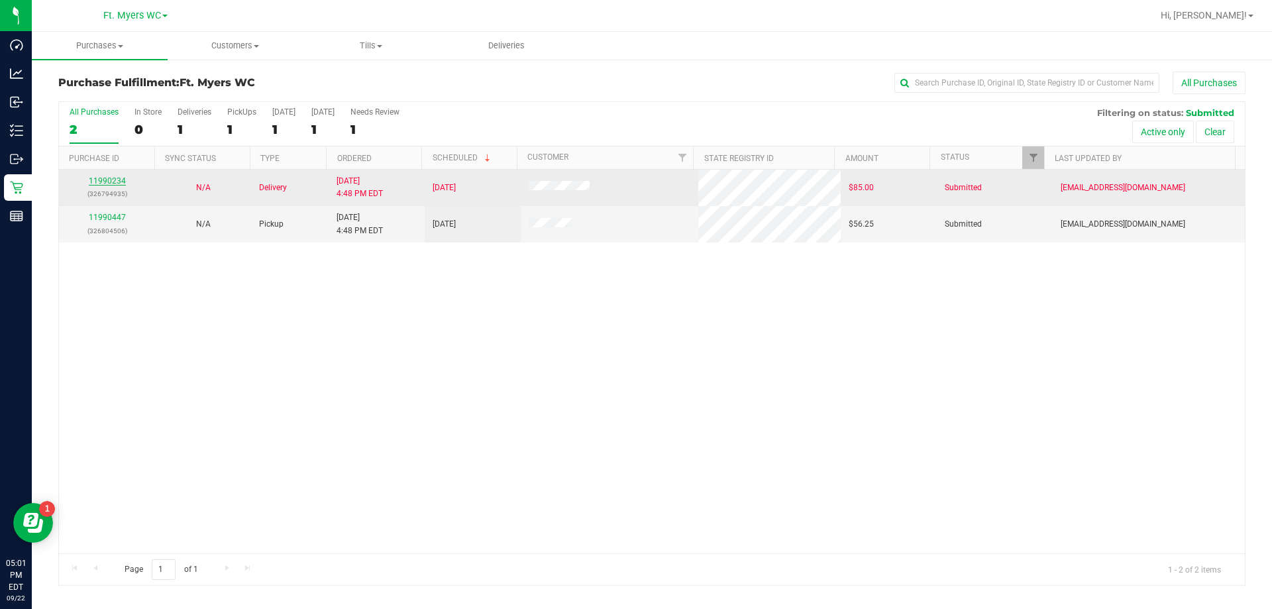
click at [94, 179] on link "11990234" at bounding box center [107, 180] width 37 height 9
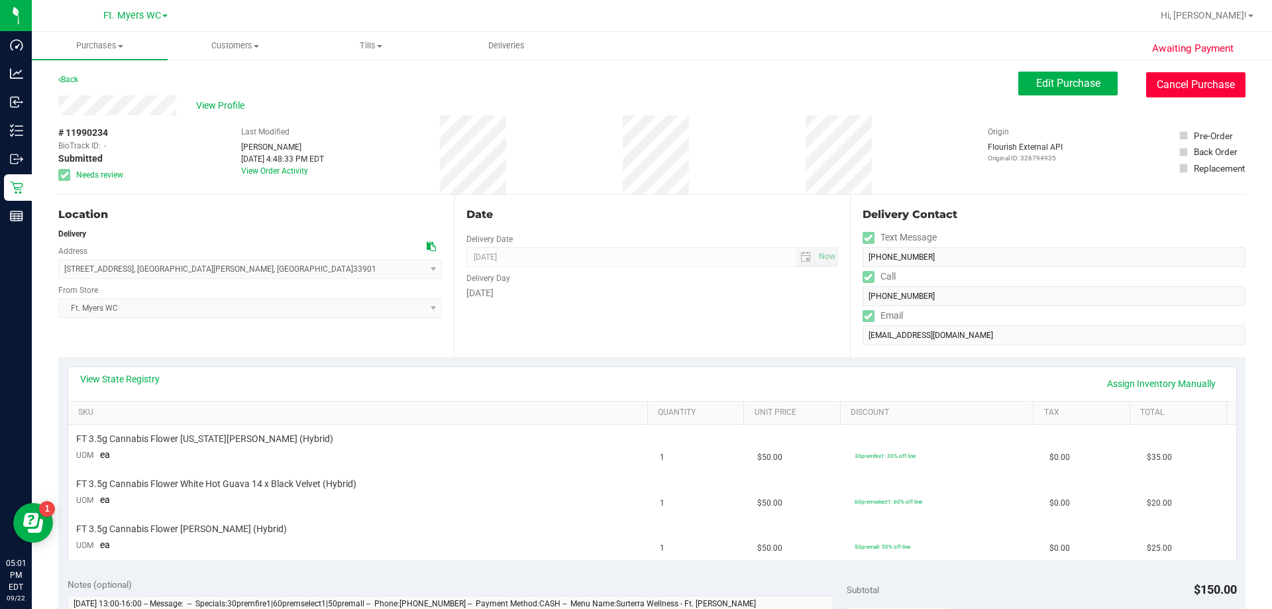
click at [1200, 85] on button "Cancel Purchase" at bounding box center [1195, 84] width 99 height 25
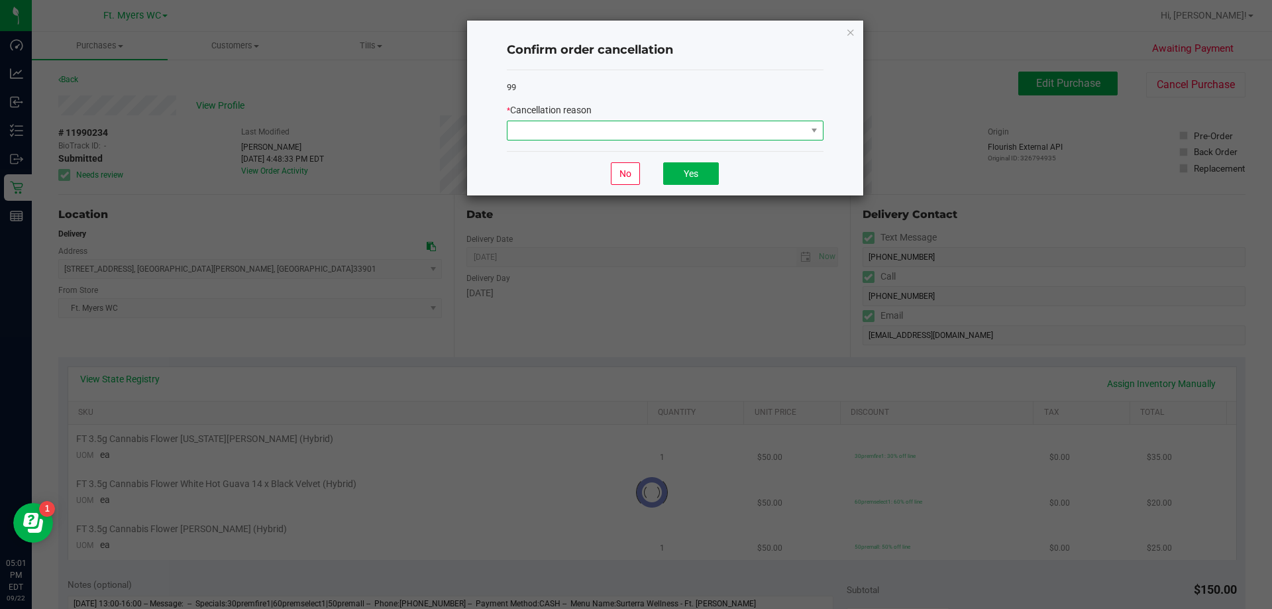
click at [795, 139] on span at bounding box center [656, 130] width 299 height 19
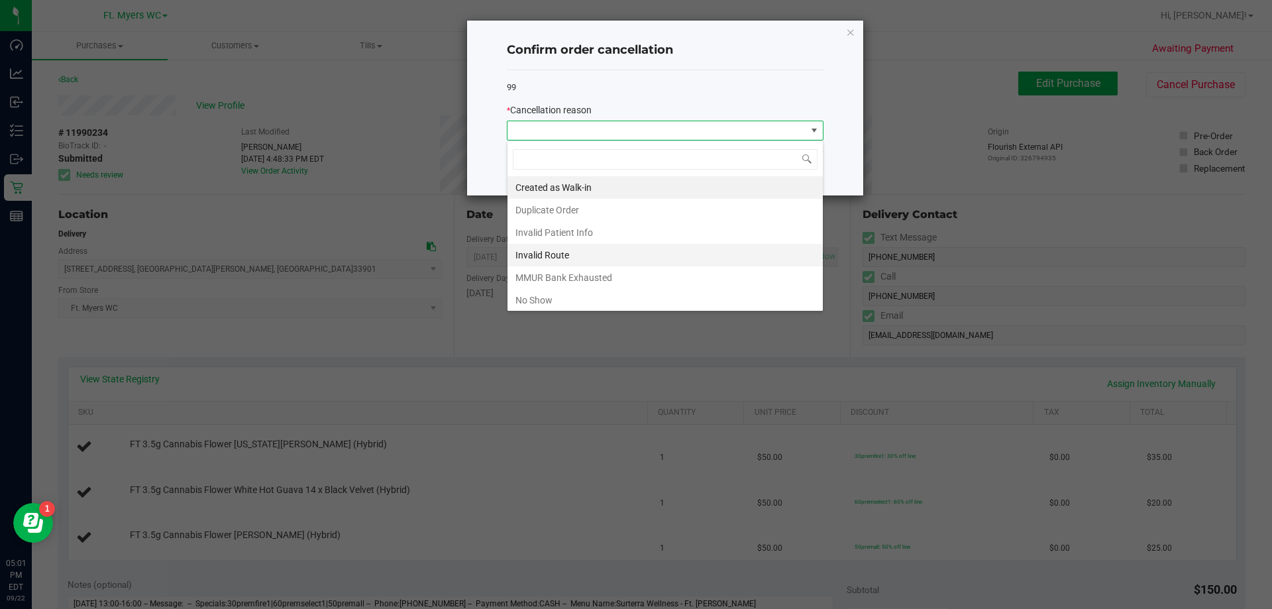
click at [594, 260] on li "Invalid Route" at bounding box center [664, 255] width 315 height 23
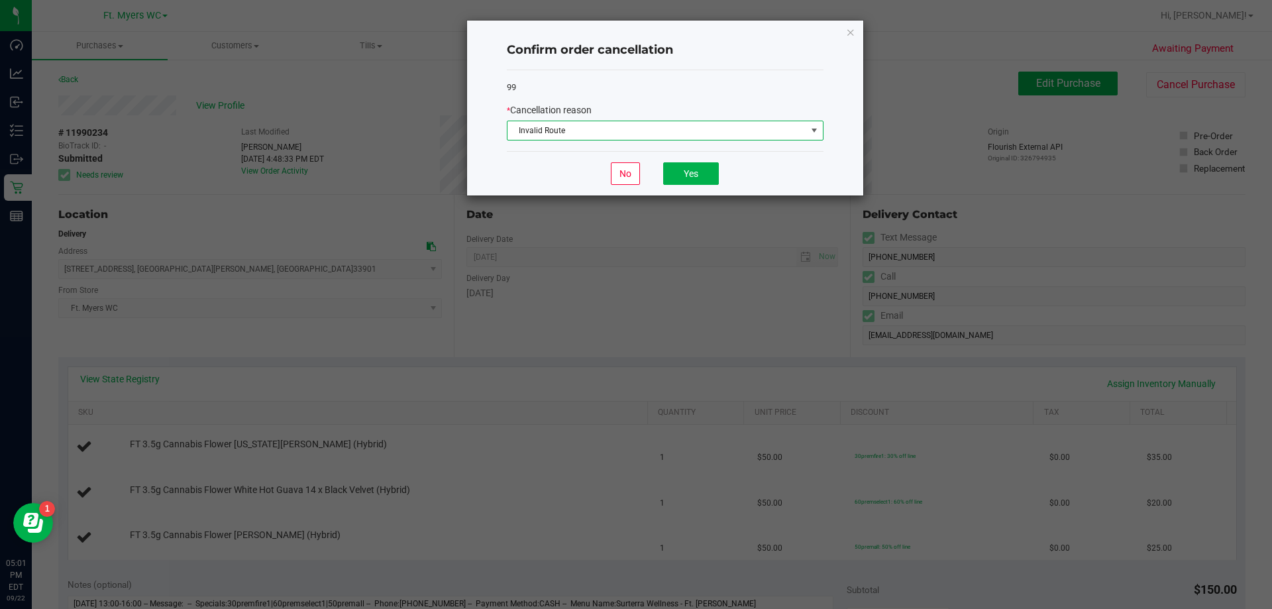
click at [649, 134] on span "Invalid Route" at bounding box center [656, 130] width 299 height 19
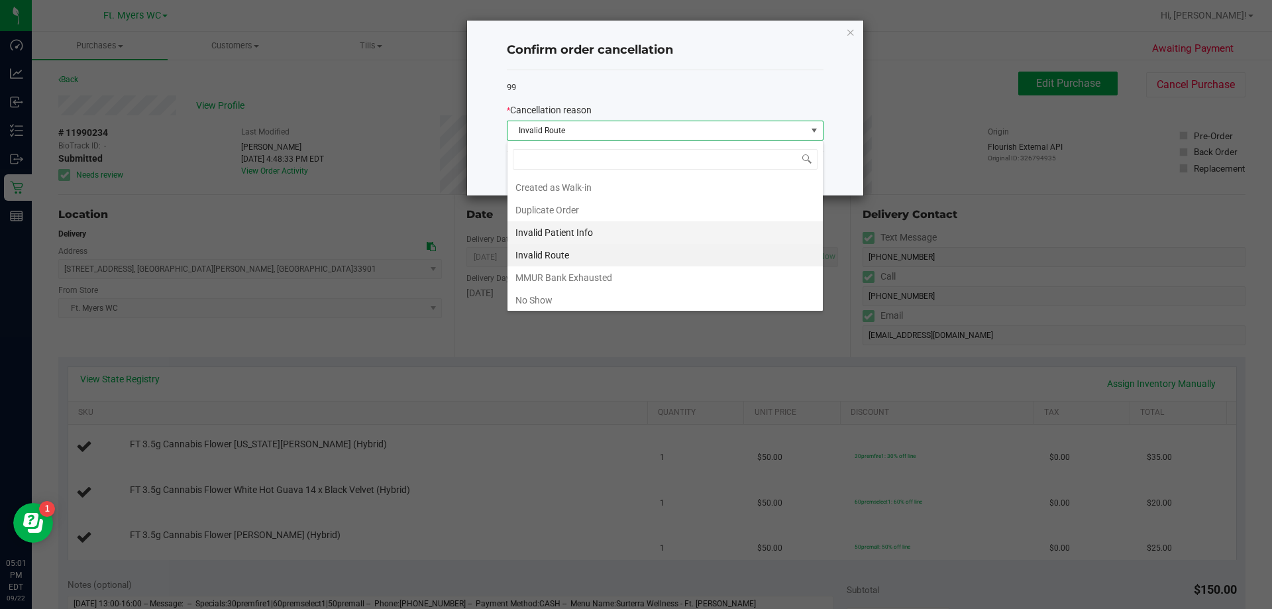
scroll to position [20, 317]
click at [607, 278] on li "MMUR Bank Exhausted" at bounding box center [664, 277] width 315 height 23
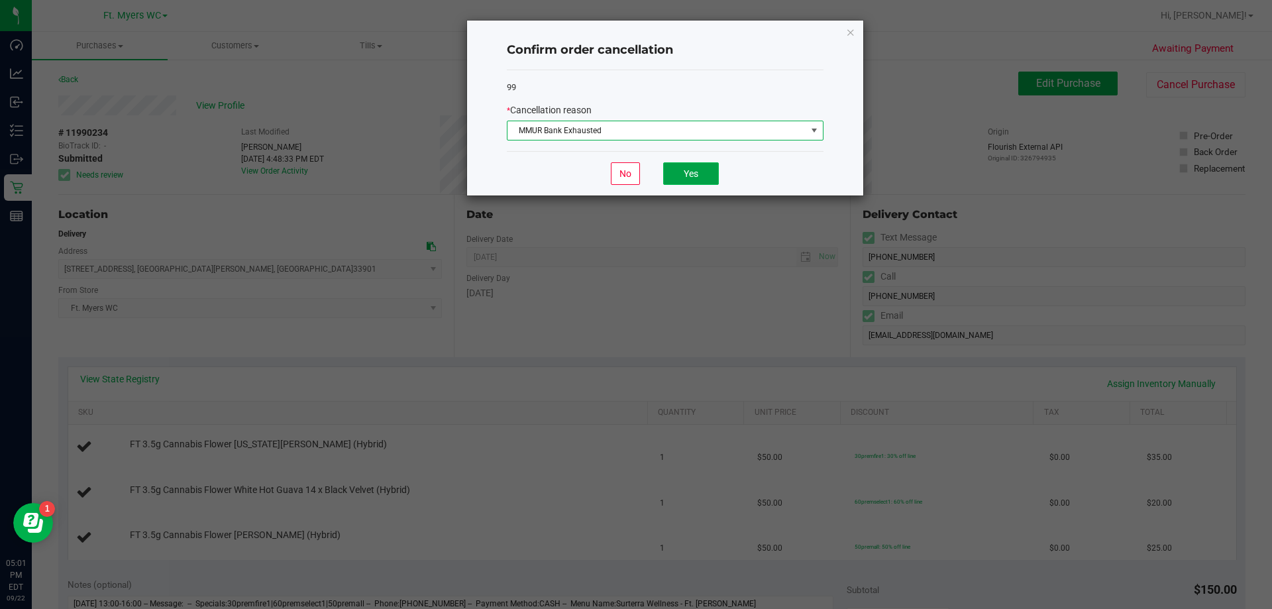
click at [689, 166] on button "Yes" at bounding box center [691, 173] width 56 height 23
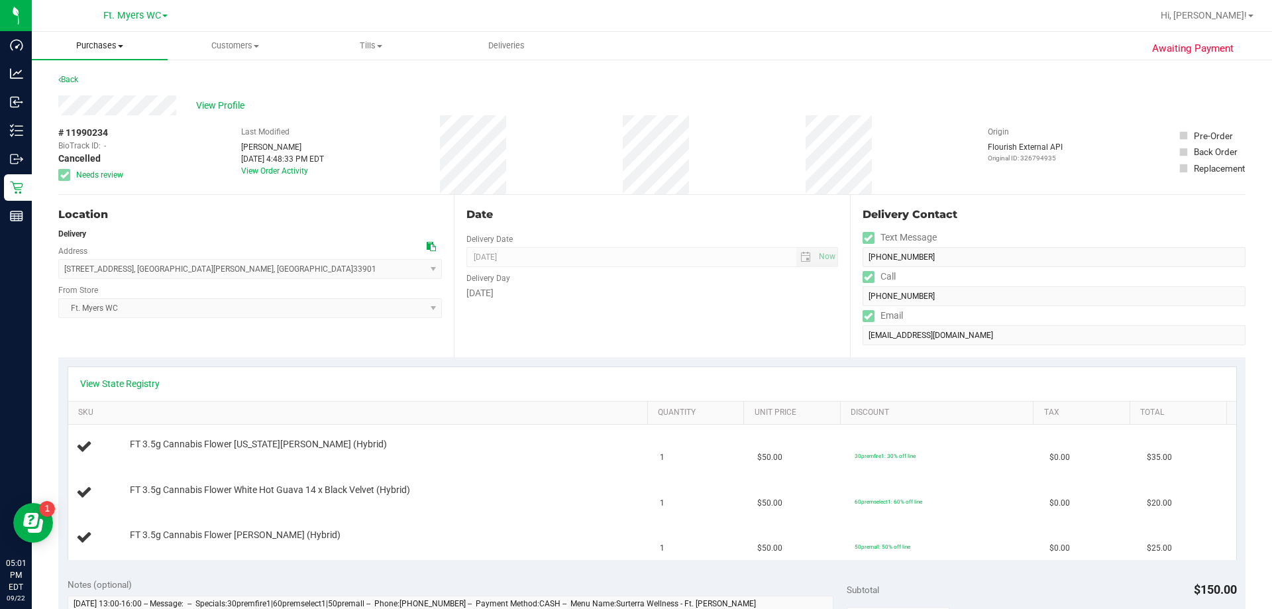
click at [89, 45] on span "Purchases" at bounding box center [100, 46] width 136 height 12
click at [80, 88] on li "Fulfillment" at bounding box center [100, 96] width 136 height 16
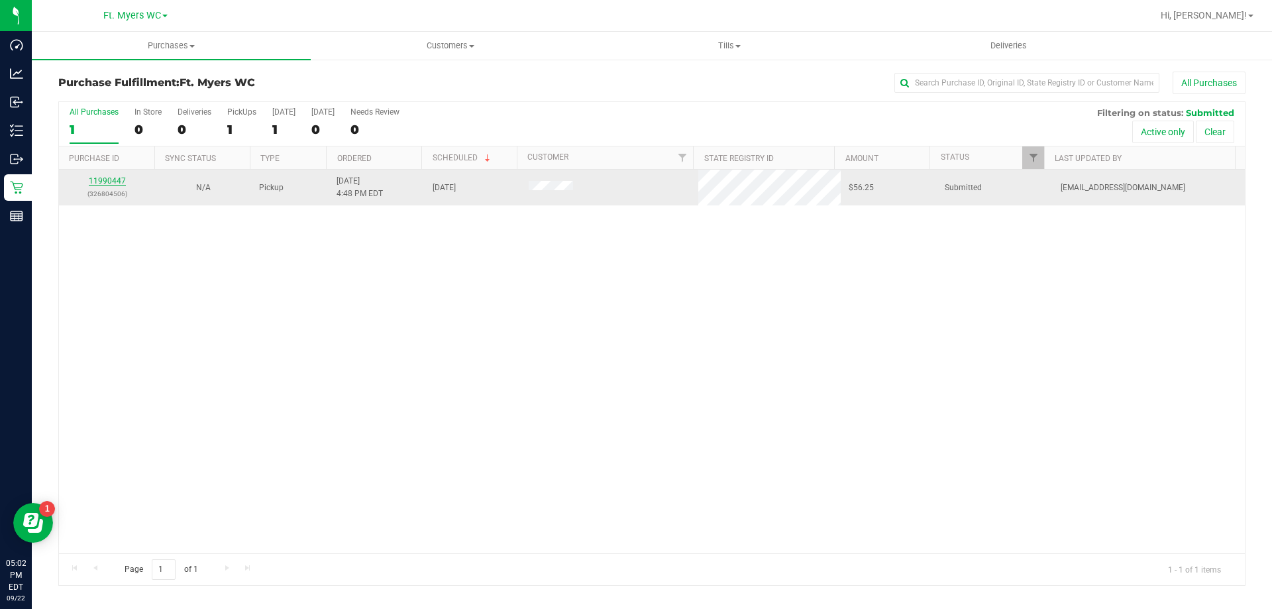
click at [120, 184] on link "11990447" at bounding box center [107, 180] width 37 height 9
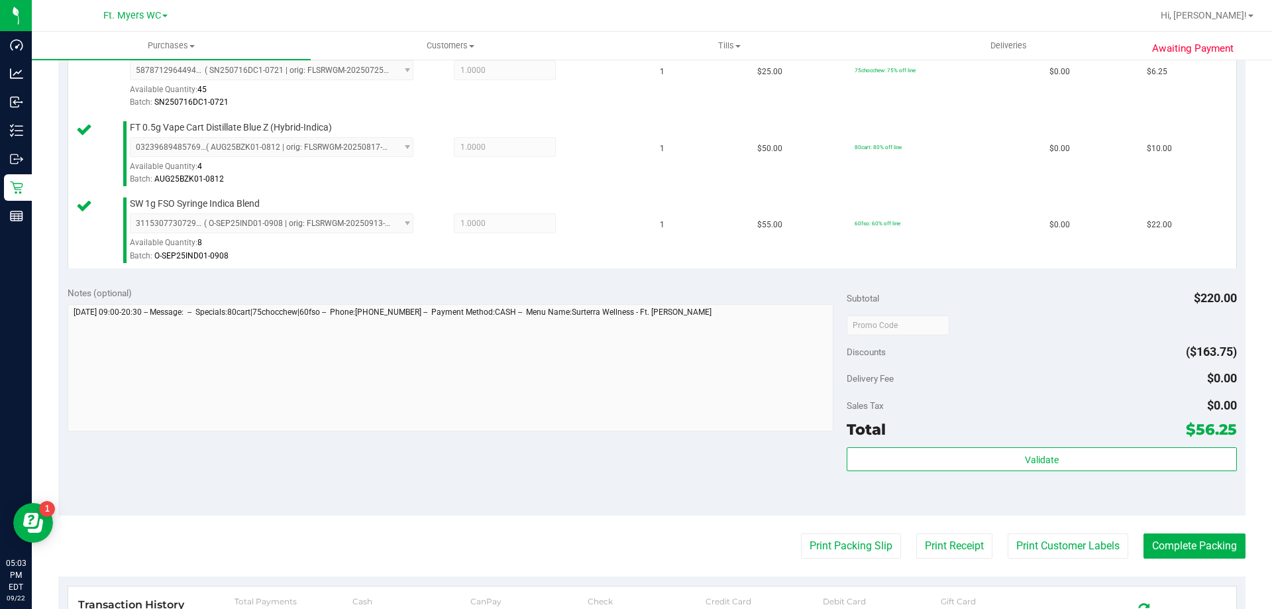
scroll to position [464, 0]
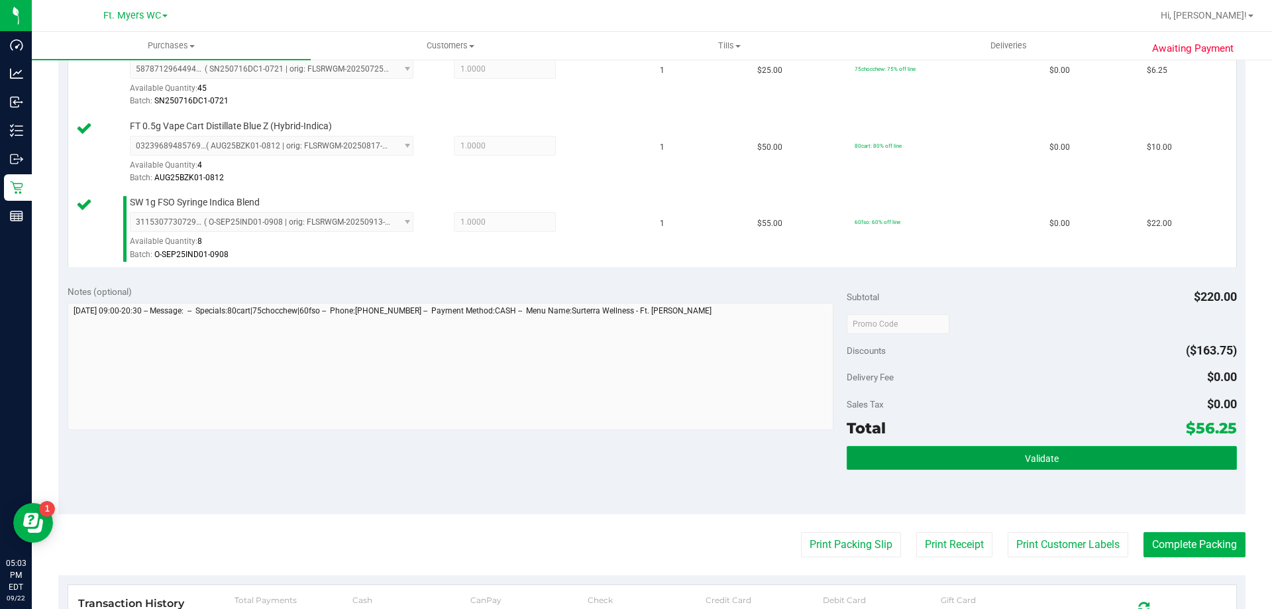
click at [965, 452] on button "Validate" at bounding box center [1040, 458] width 389 height 24
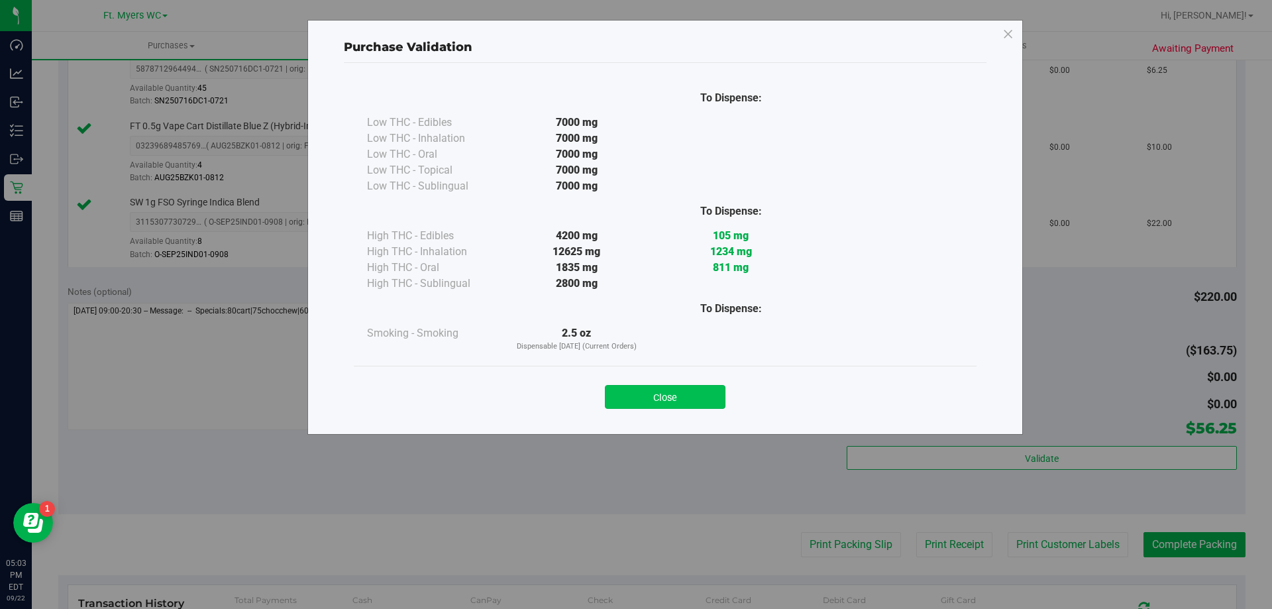
click at [705, 397] on button "Close" at bounding box center [665, 397] width 121 height 24
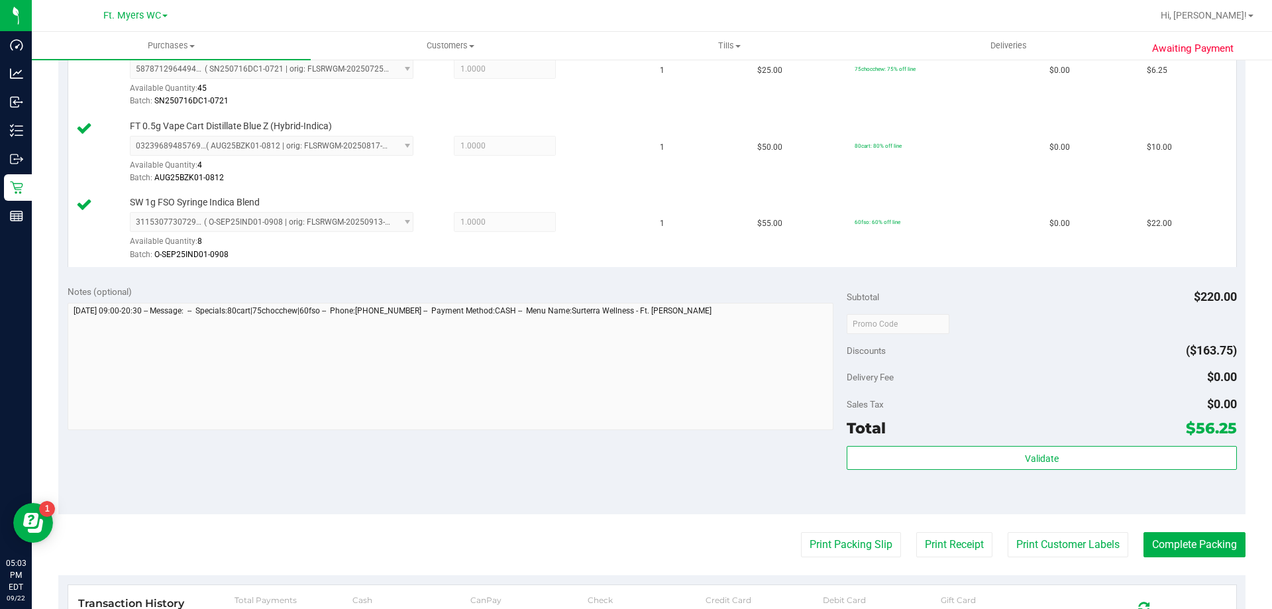
click at [850, 530] on purchase-details "Back Edit Purchase Cancel Purchase View Profile # 11990447 BioTrack ID: - Submi…" at bounding box center [651, 215] width 1187 height 1215
click at [850, 541] on button "Print Packing Slip" at bounding box center [851, 544] width 100 height 25
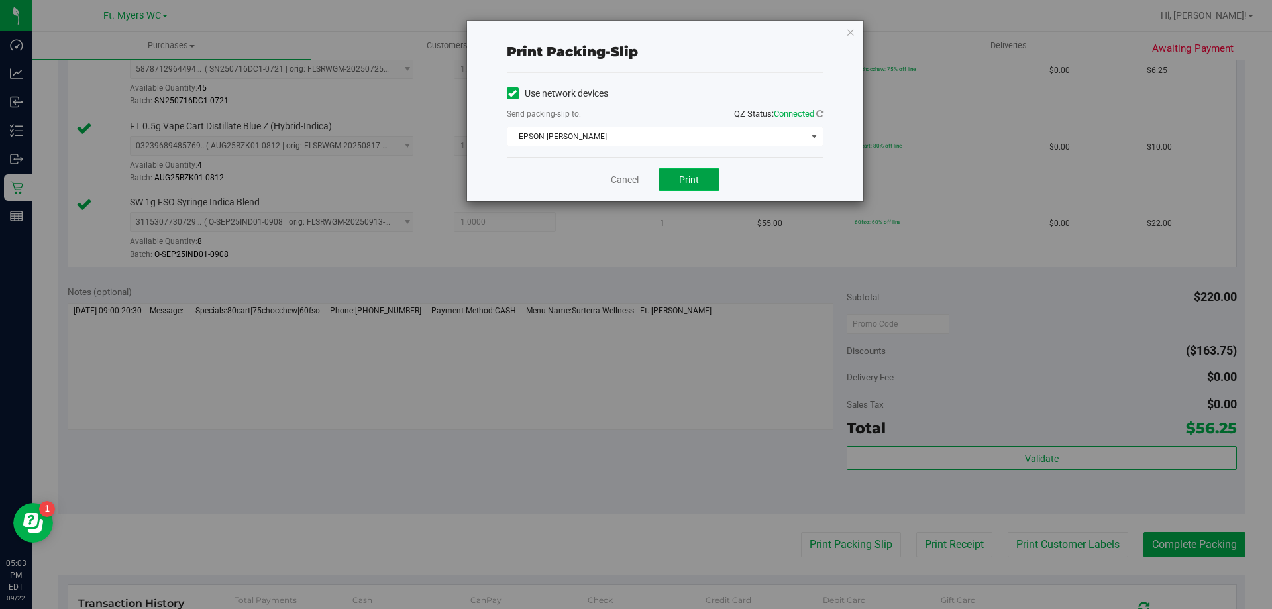
click at [702, 186] on button "Print" at bounding box center [688, 179] width 61 height 23
click at [605, 179] on div "Cancel Print" at bounding box center [665, 179] width 317 height 44
click at [623, 185] on link "Cancel" at bounding box center [625, 180] width 28 height 14
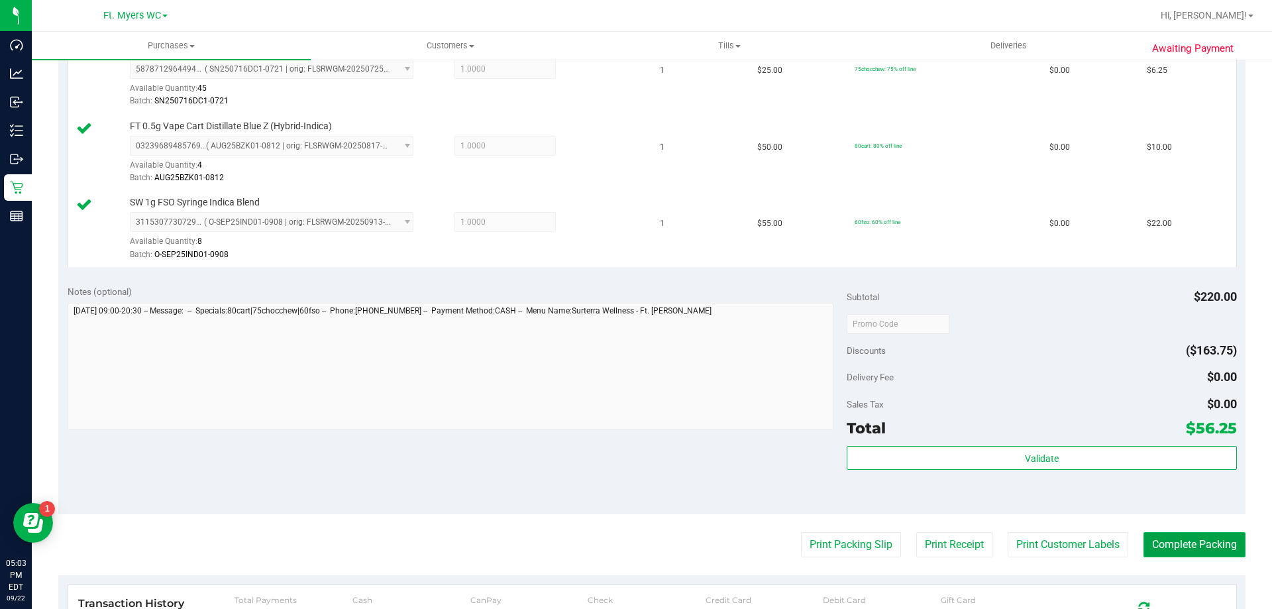
click at [1168, 553] on button "Complete Packing" at bounding box center [1194, 544] width 102 height 25
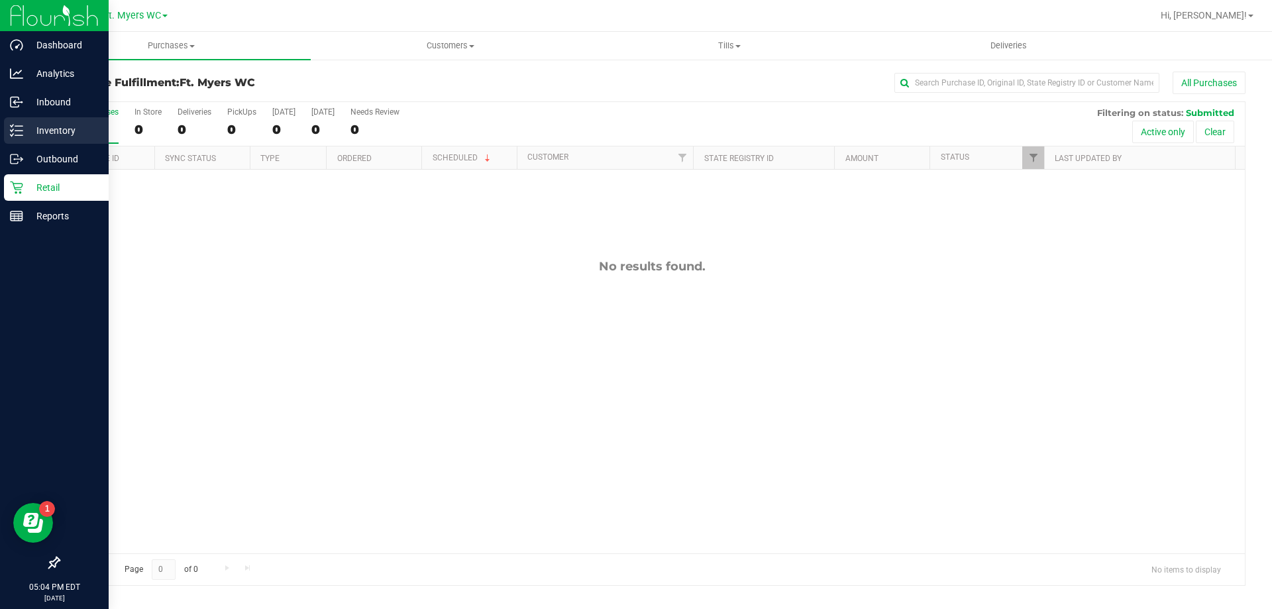
click at [19, 132] on icon at bounding box center [16, 130] width 13 height 13
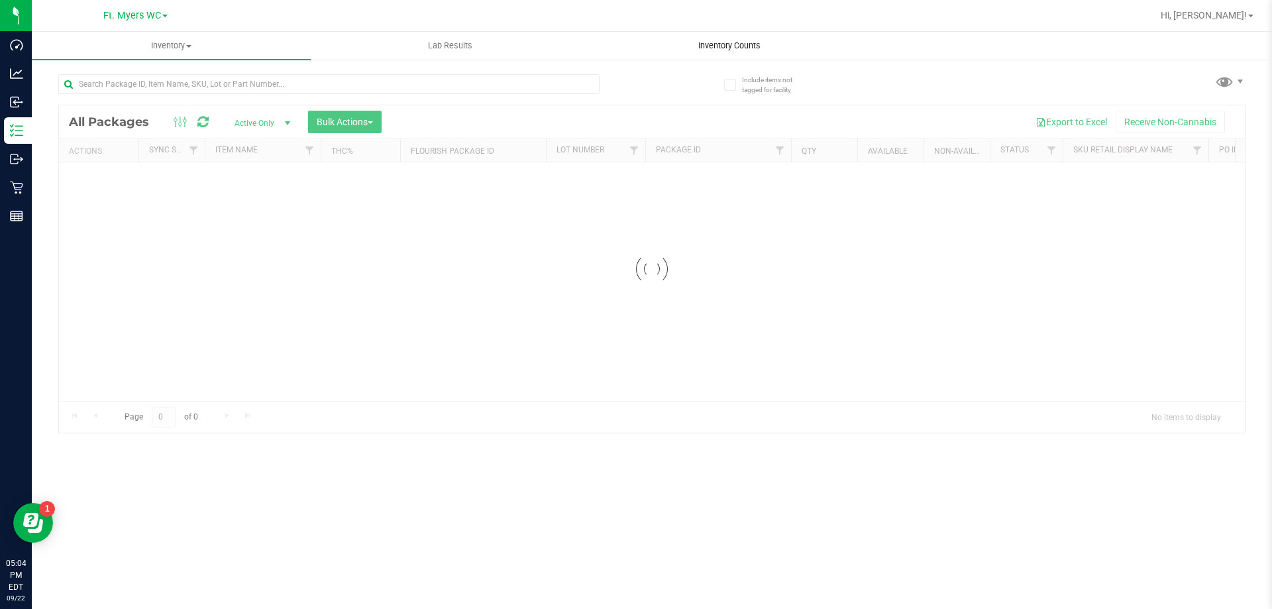
click at [762, 42] on span "Inventory Counts" at bounding box center [729, 46] width 98 height 12
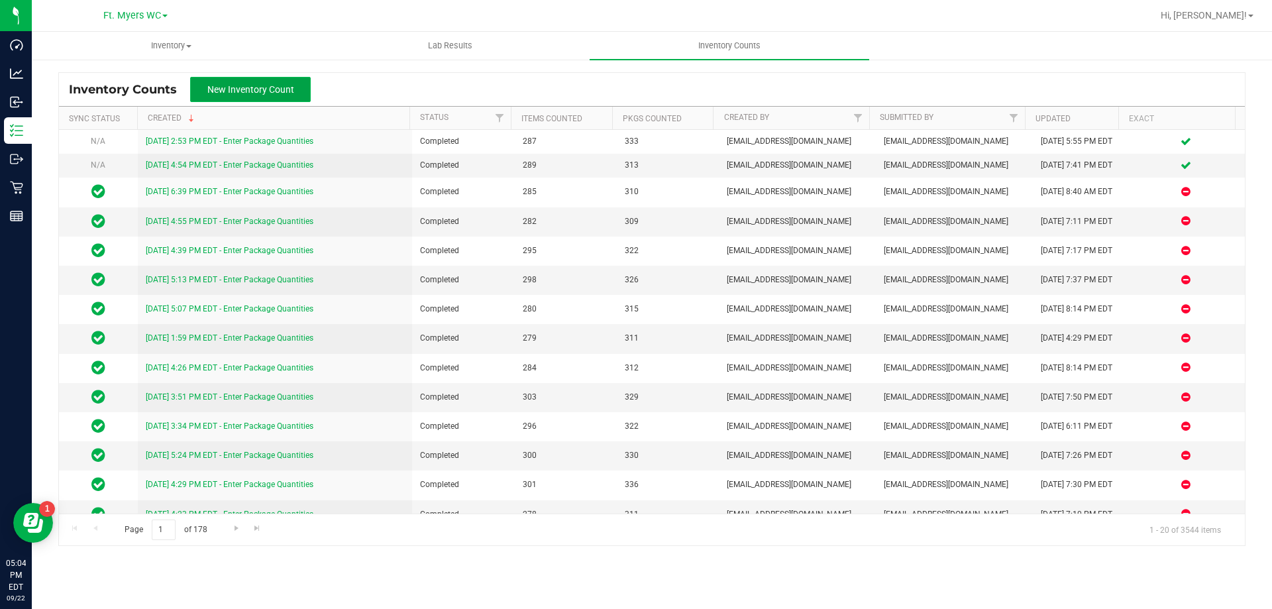
click at [283, 94] on span "New Inventory Count" at bounding box center [250, 89] width 87 height 11
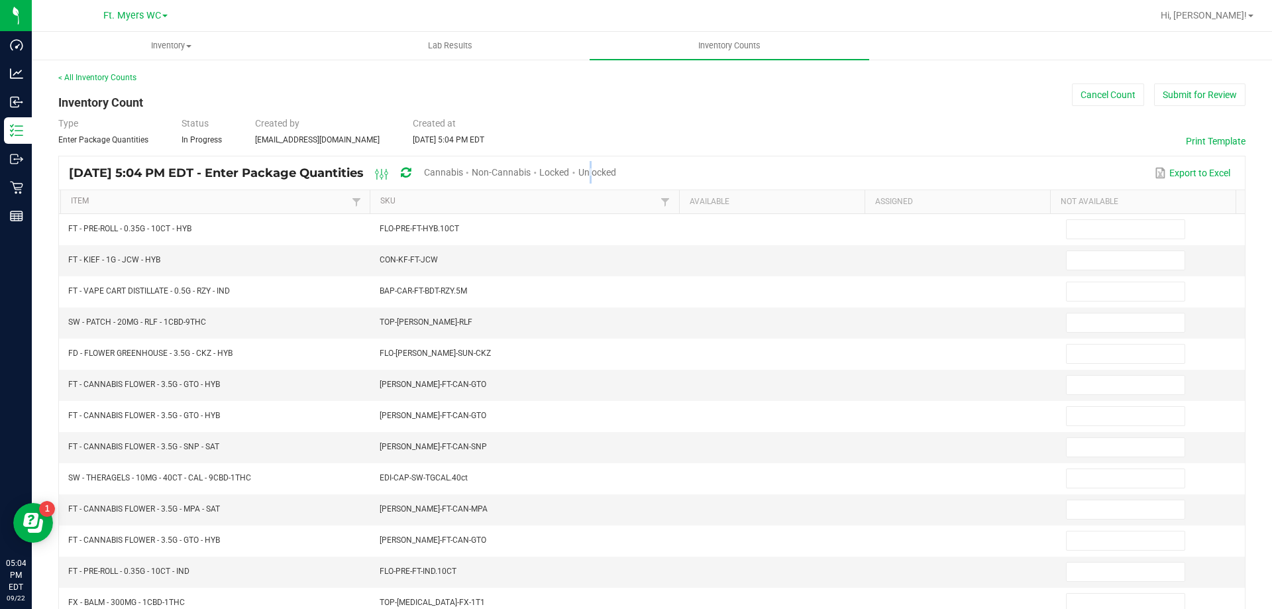
click at [616, 172] on span "Unlocked" at bounding box center [597, 172] width 38 height 11
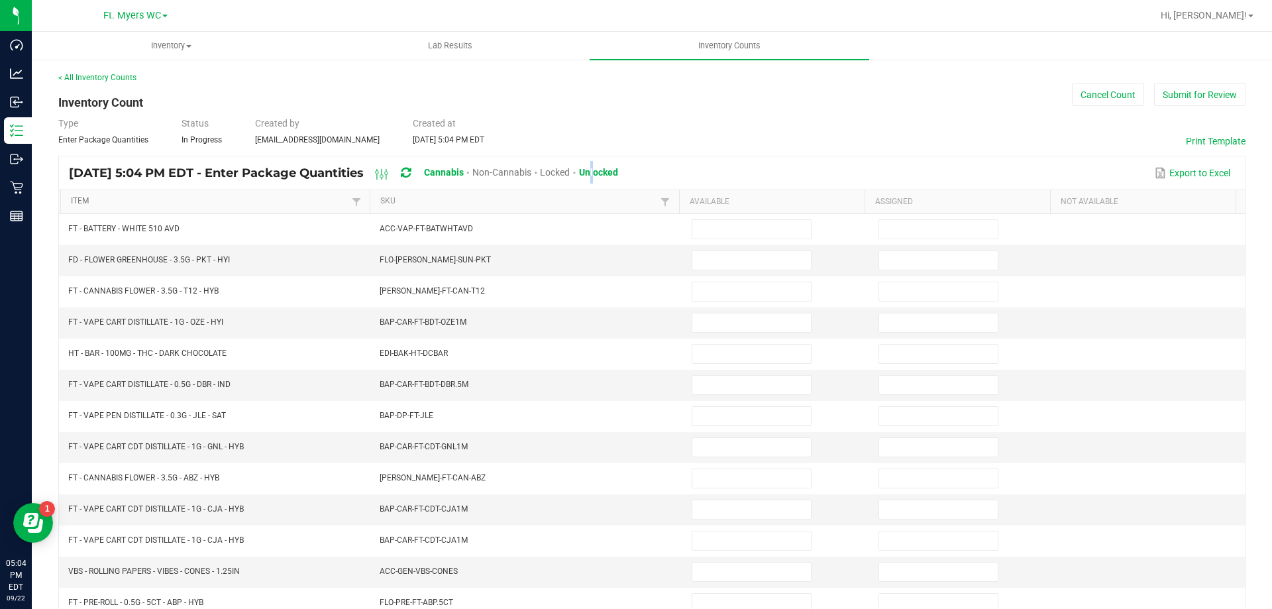
click at [261, 198] on link "Item" at bounding box center [209, 201] width 277 height 11
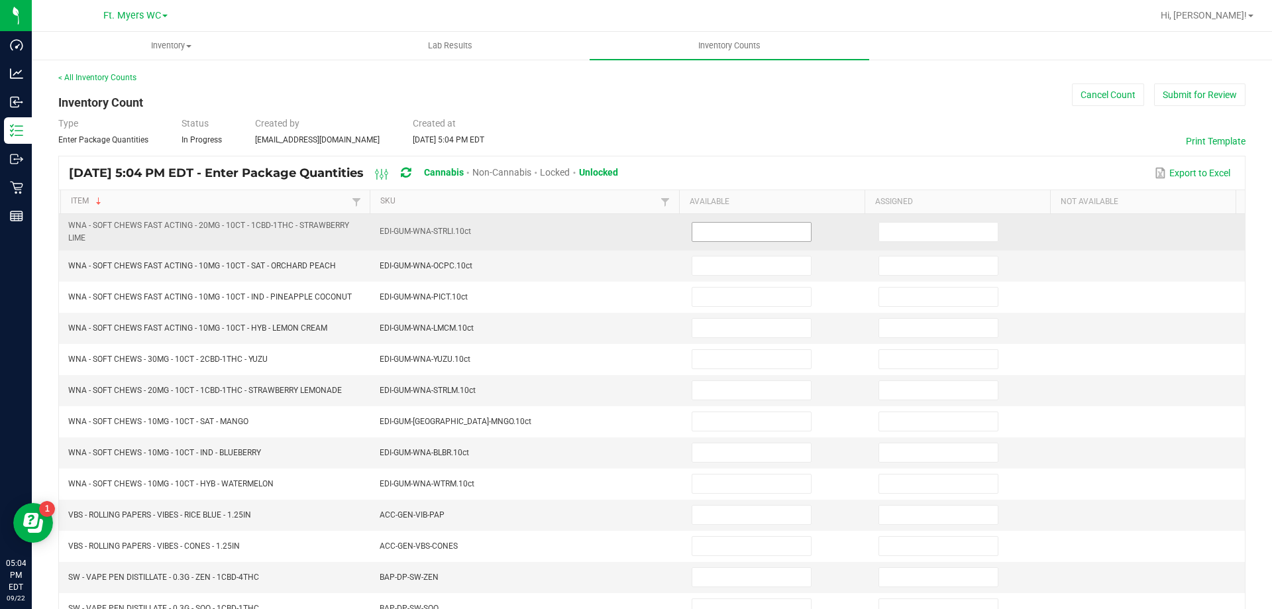
click at [692, 228] on input at bounding box center [751, 232] width 119 height 19
type input "4"
type input "0"
type input "4"
type input "0"
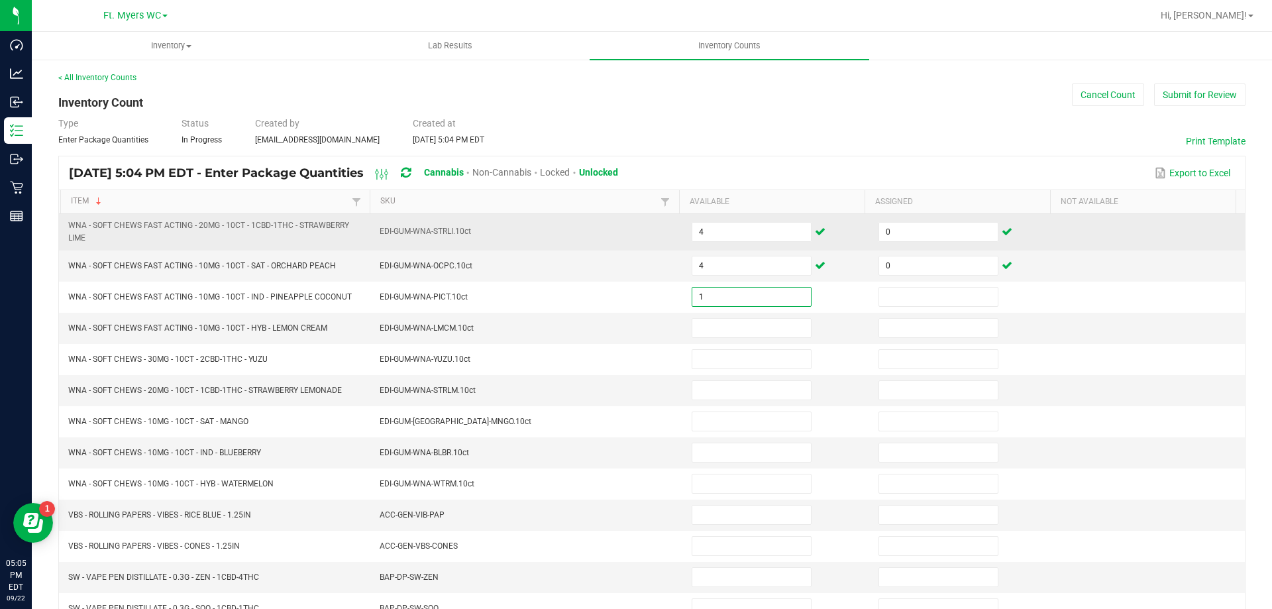
type input "1"
type input "0"
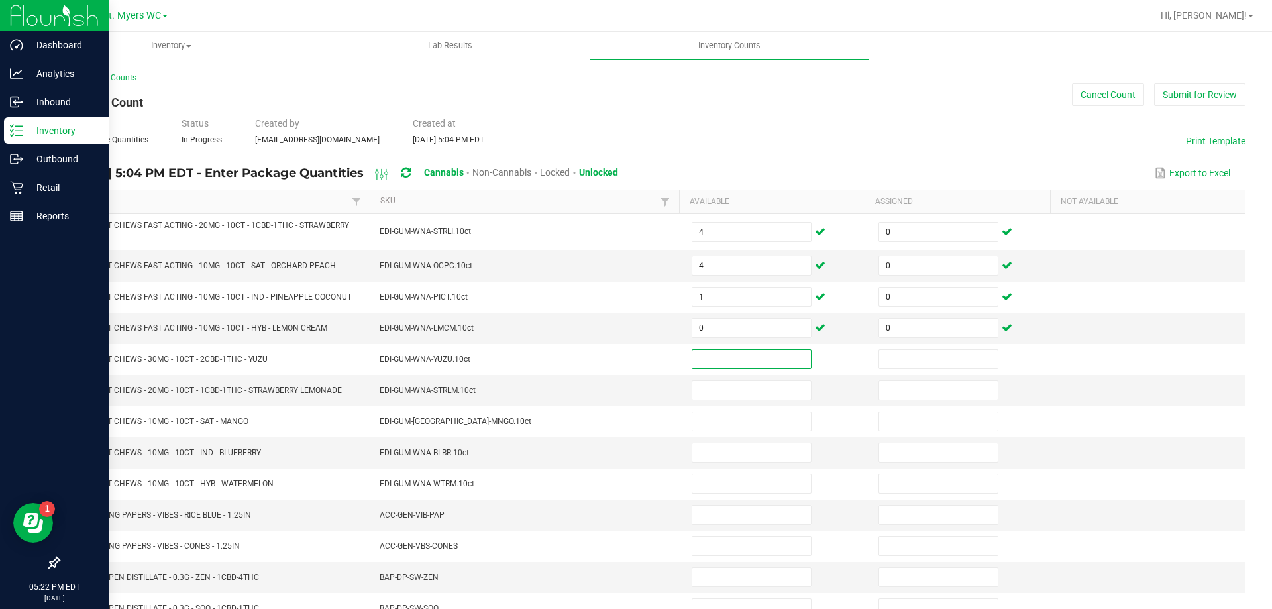
click at [11, 126] on icon at bounding box center [12, 126] width 3 height 2
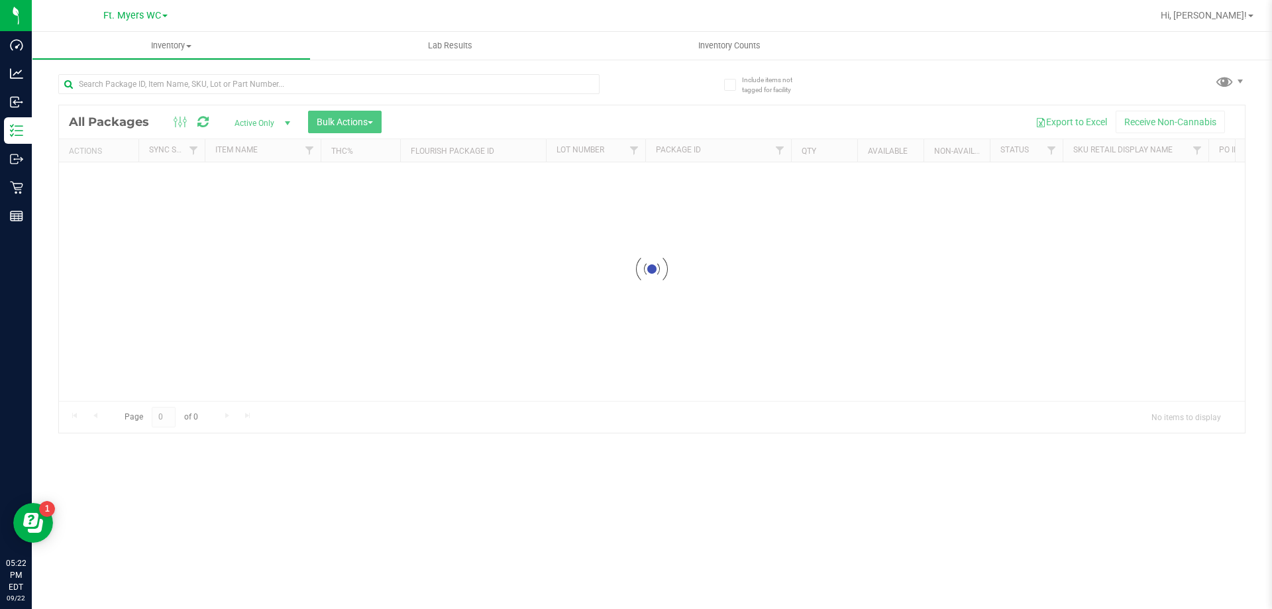
click at [154, 98] on div at bounding box center [328, 89] width 541 height 30
click at [160, 89] on input "text" at bounding box center [328, 84] width 541 height 20
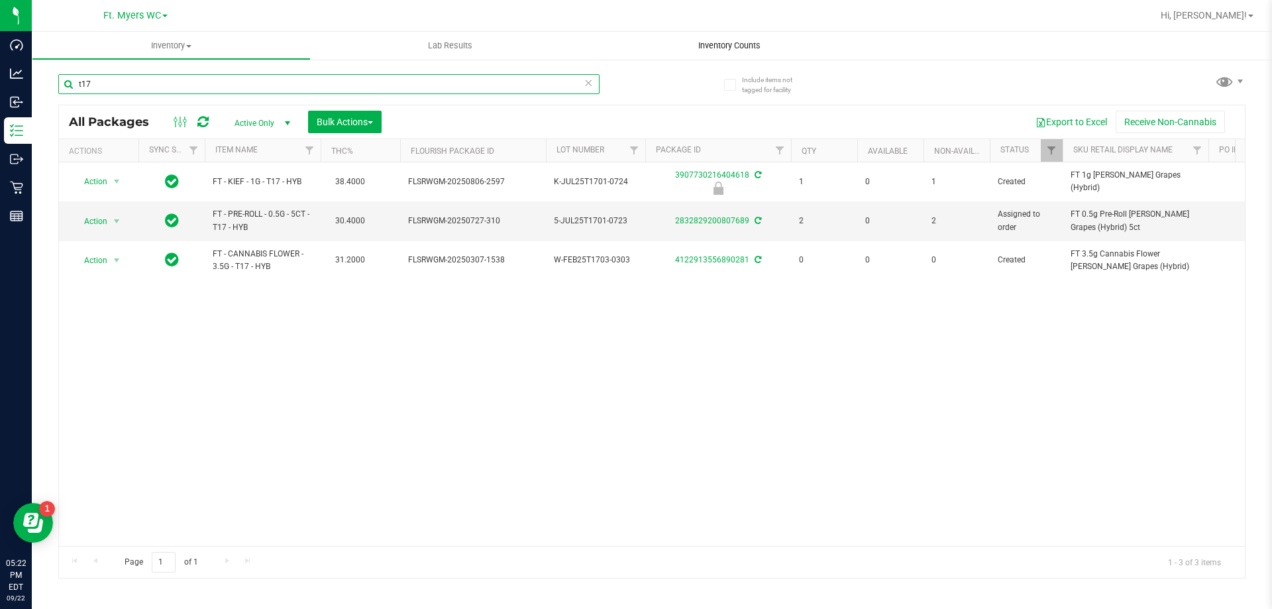
type input "t17"
click at [696, 32] on uib-tab-heading "Inventory Counts" at bounding box center [728, 46] width 279 height 28
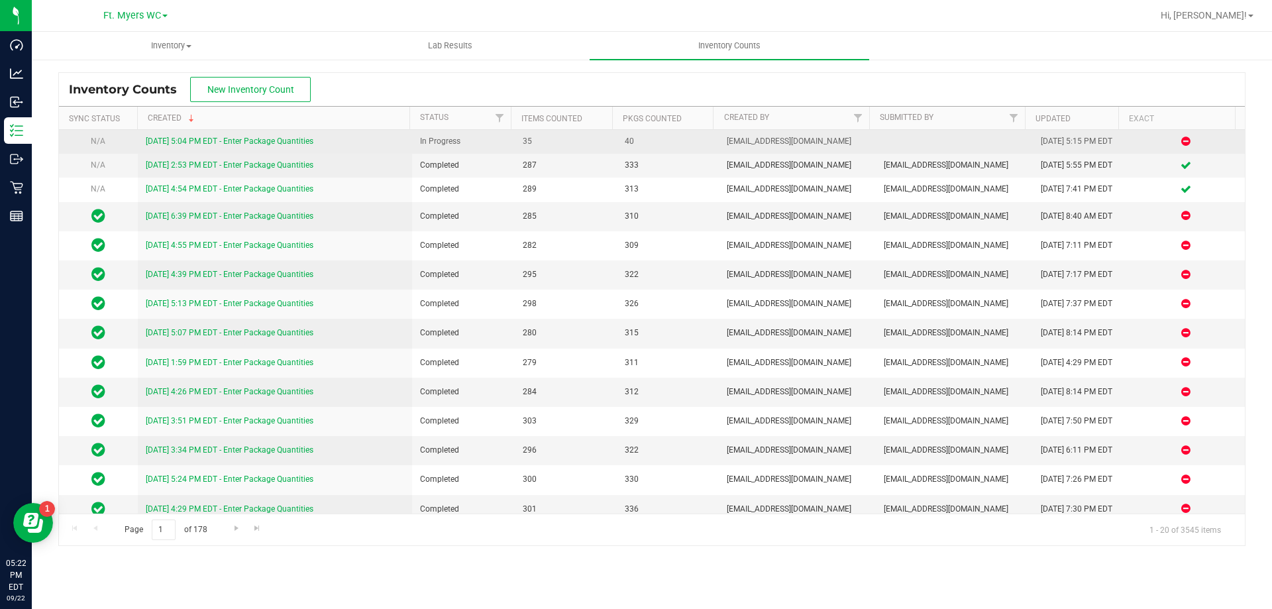
click at [245, 140] on link "[DATE] 5:04 PM EDT - Enter Package Quantities" at bounding box center [230, 140] width 168 height 9
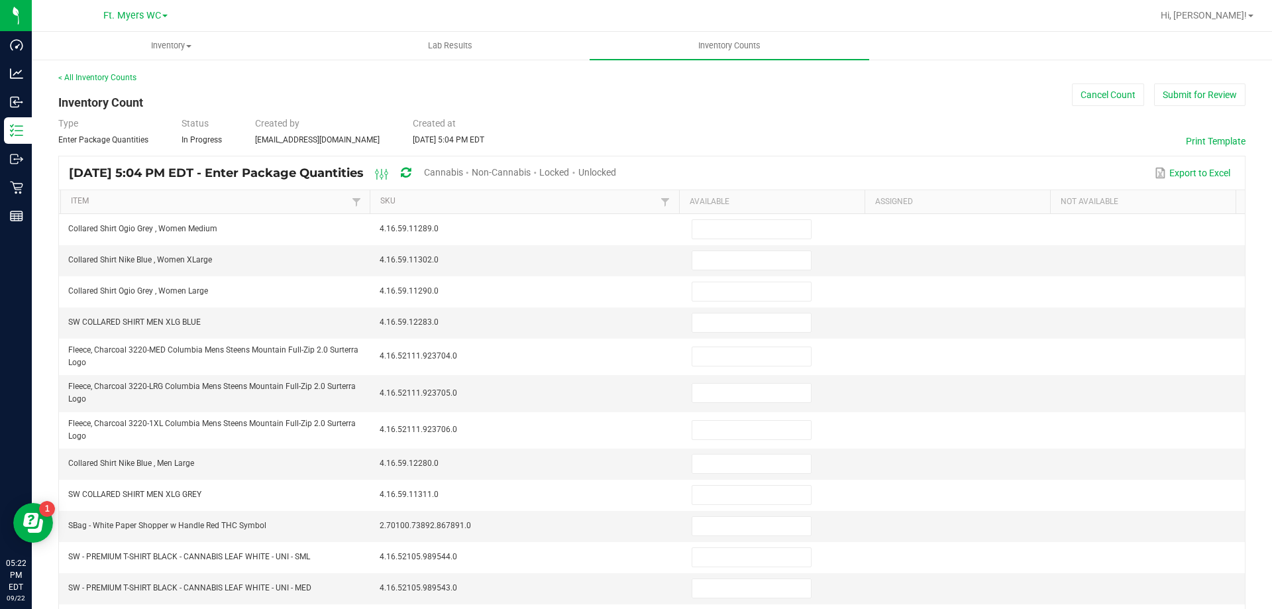
click at [616, 174] on span "Unlocked" at bounding box center [597, 172] width 38 height 11
type input "15"
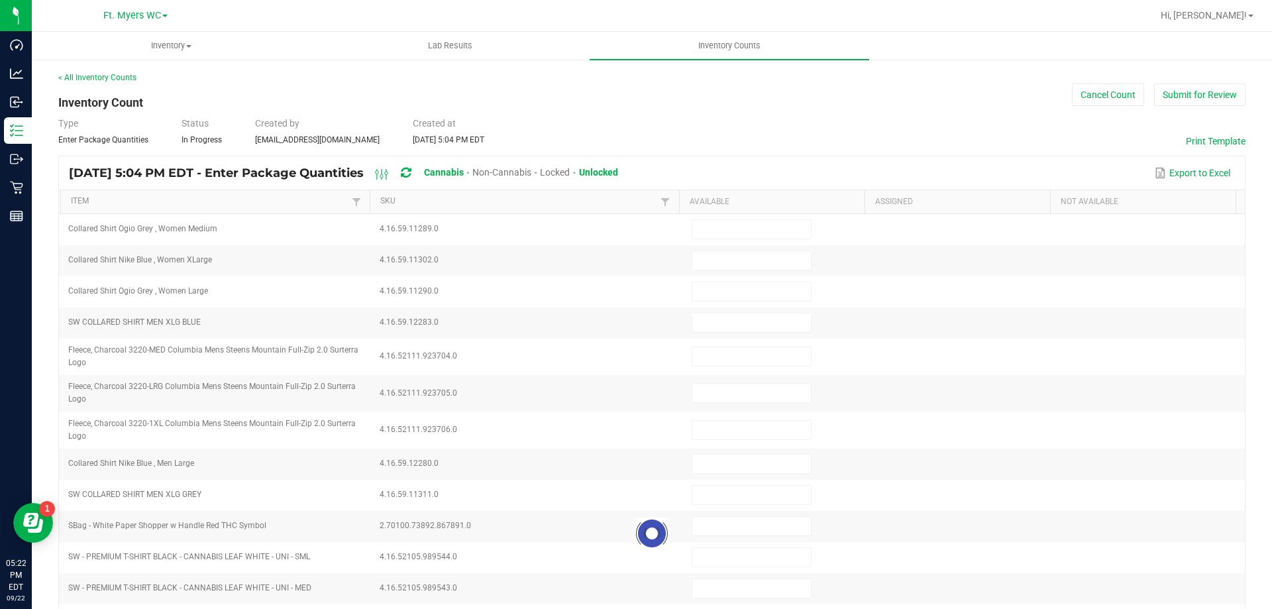
type input "16"
type input "11"
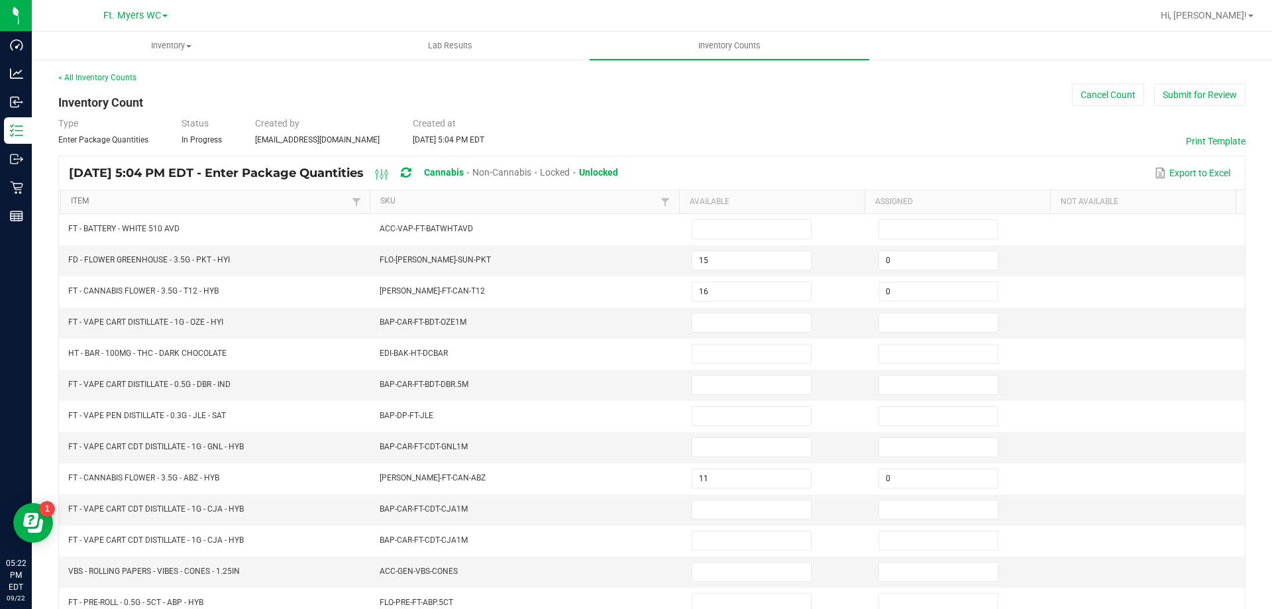
click at [172, 199] on link "Item" at bounding box center [209, 201] width 277 height 11
type input "4"
type input "6"
type input "17"
type input "7"
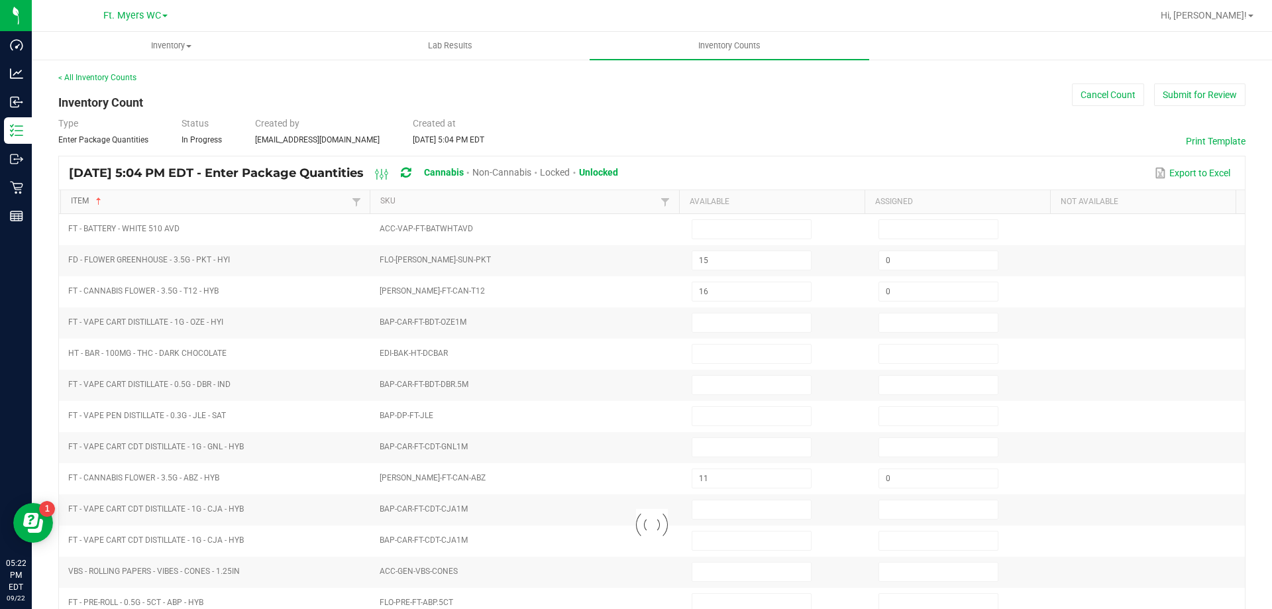
type input "18"
type input "0"
type input "15"
type input "0"
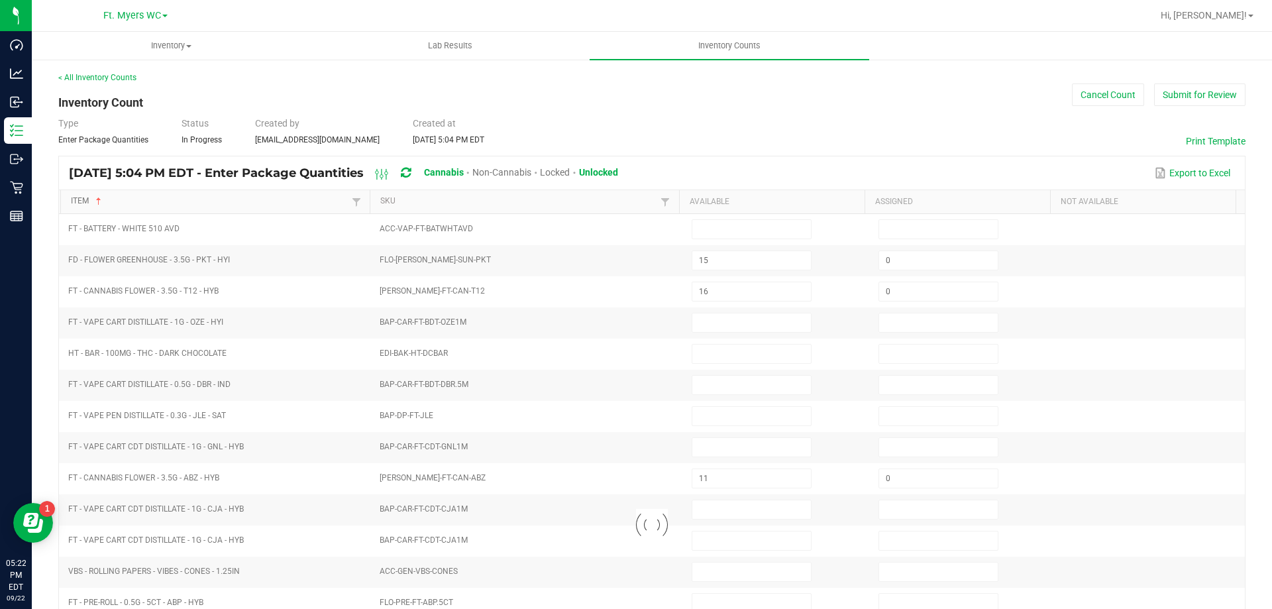
type input "0"
type input "12"
type input "2"
type input "8"
type input "11"
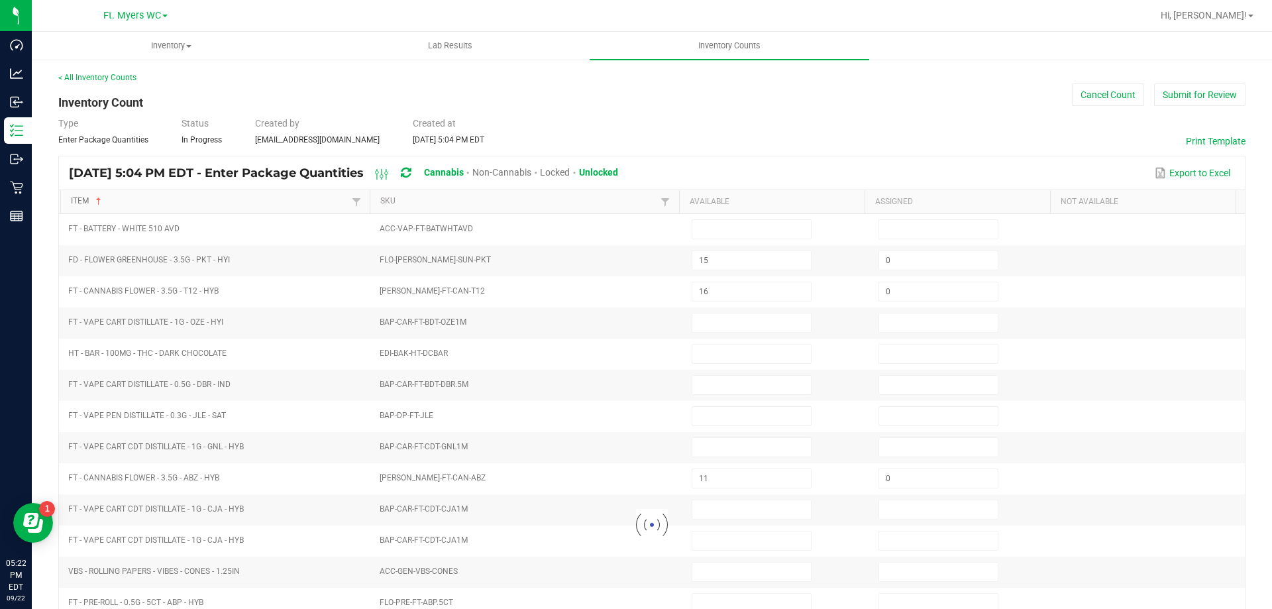
type input "13"
type input "11"
type input "0"
type input "14"
type input "0"
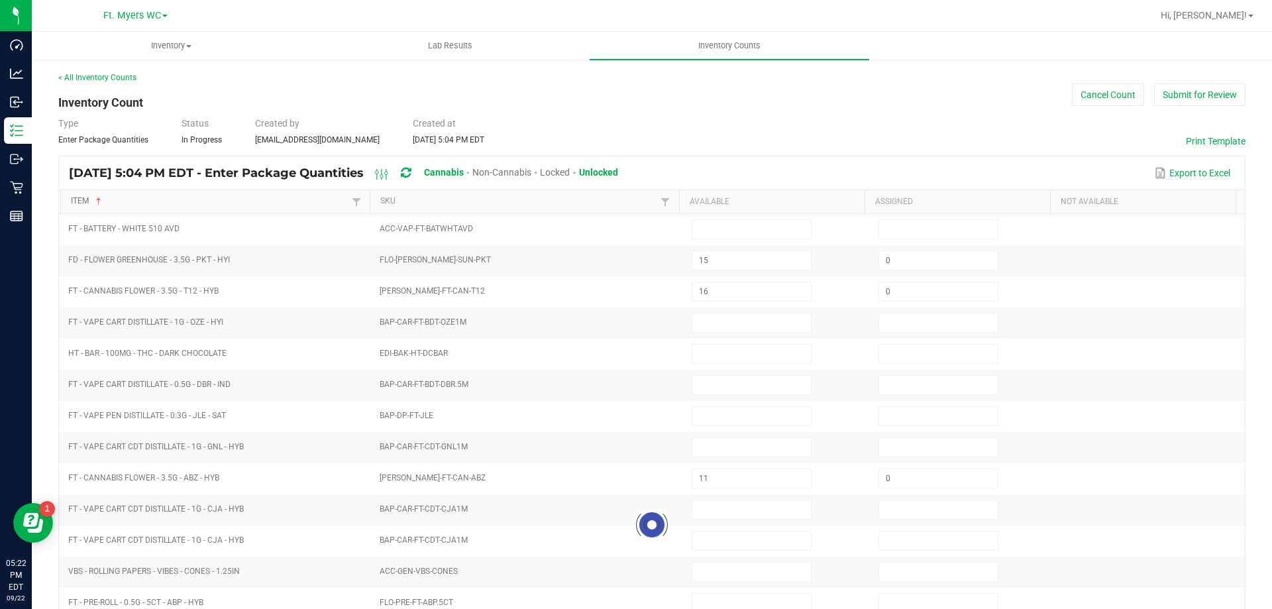
type input "0"
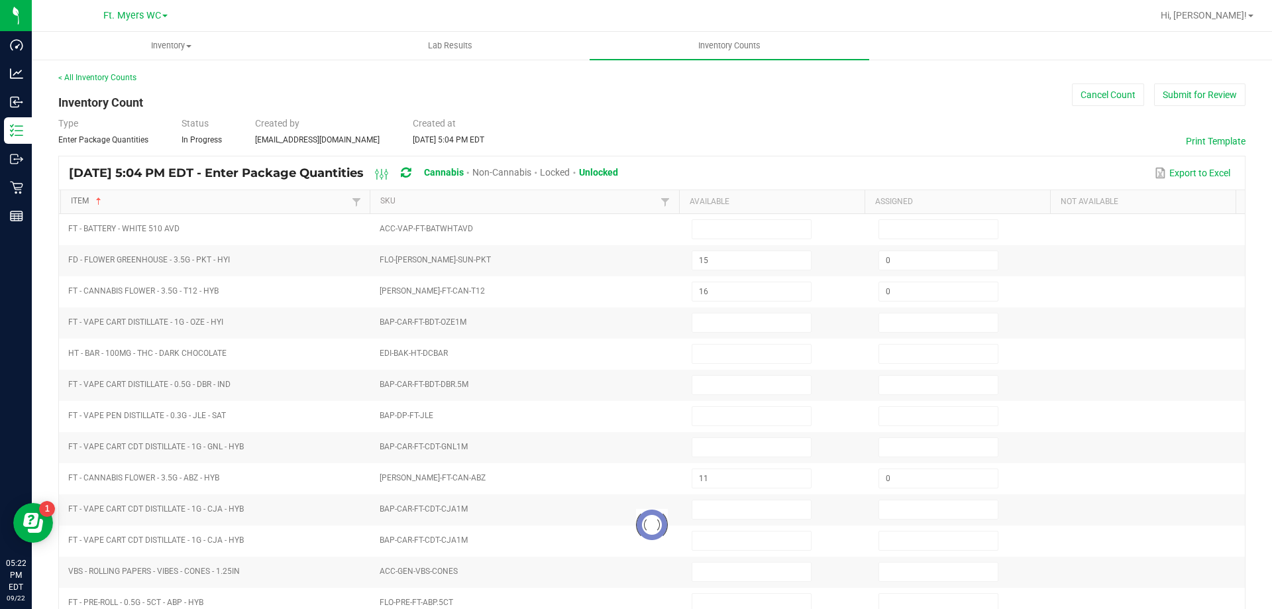
type input "0"
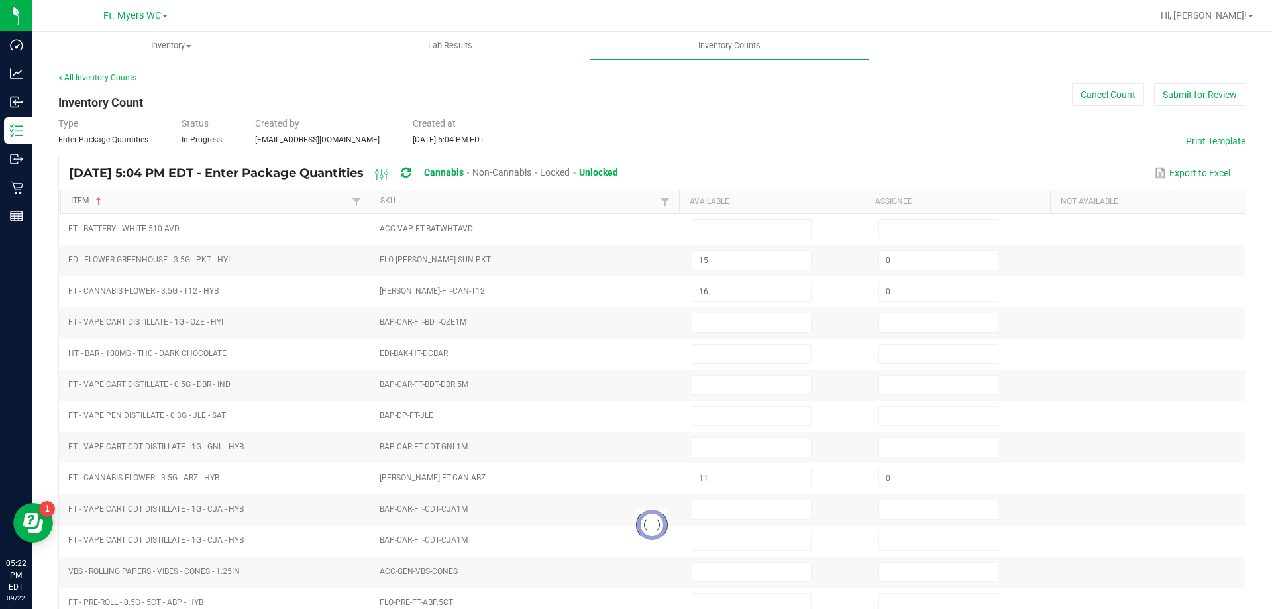
type input "0"
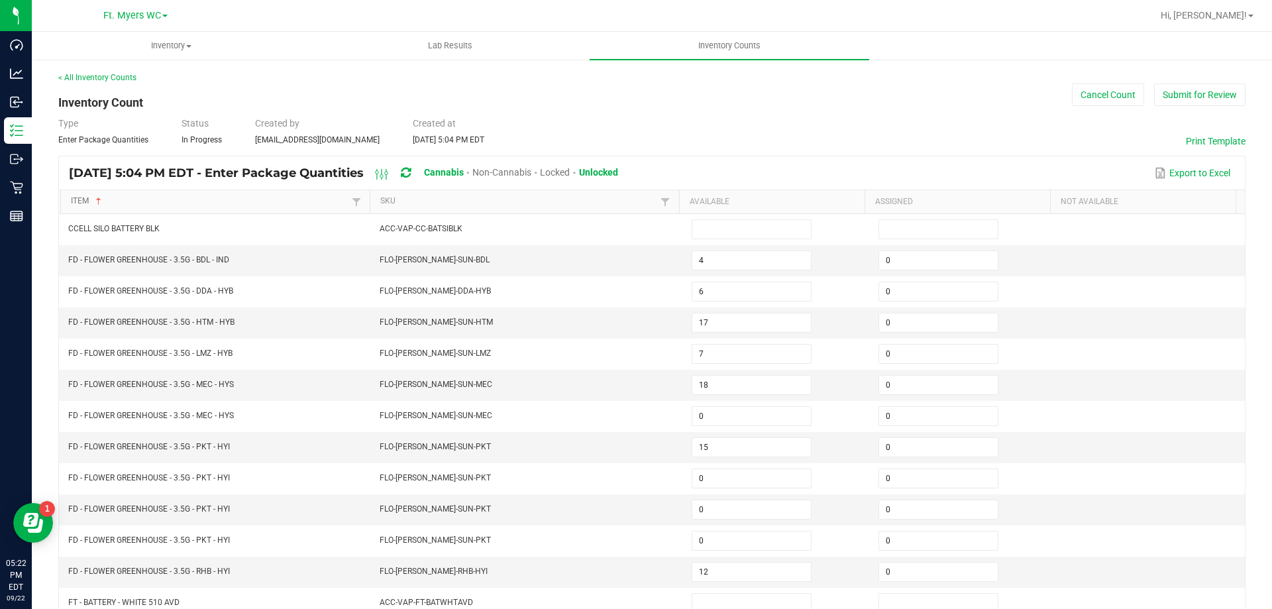
click at [172, 199] on link "Item" at bounding box center [209, 201] width 277 height 11
type input "4"
type input "1"
type input "0"
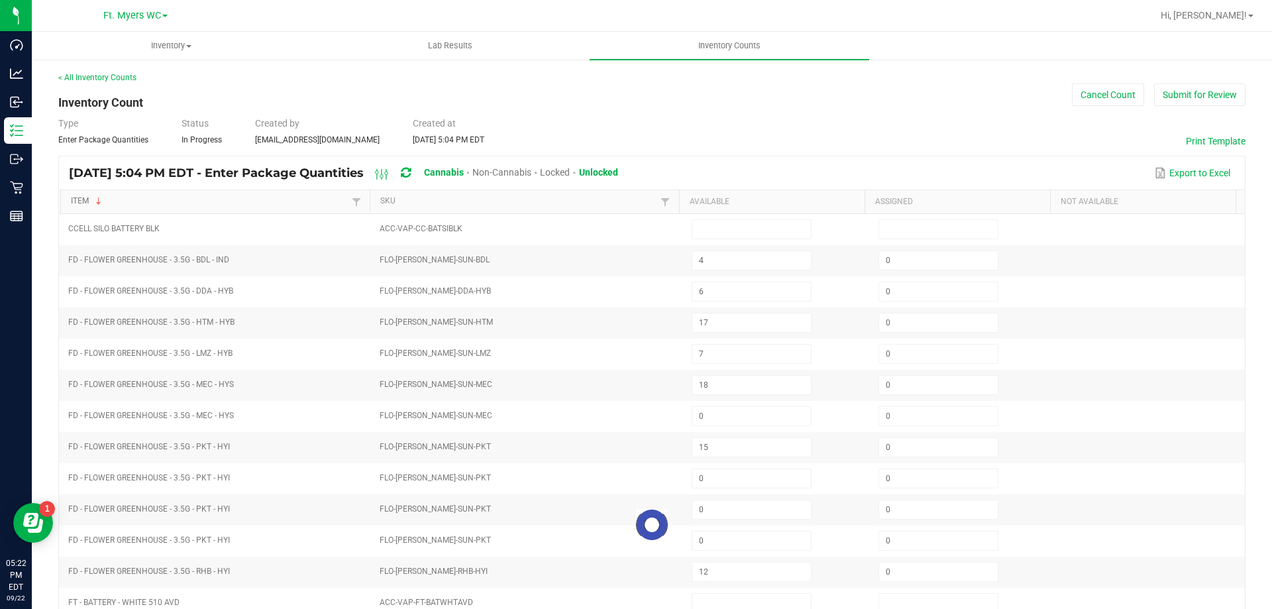
type input "0"
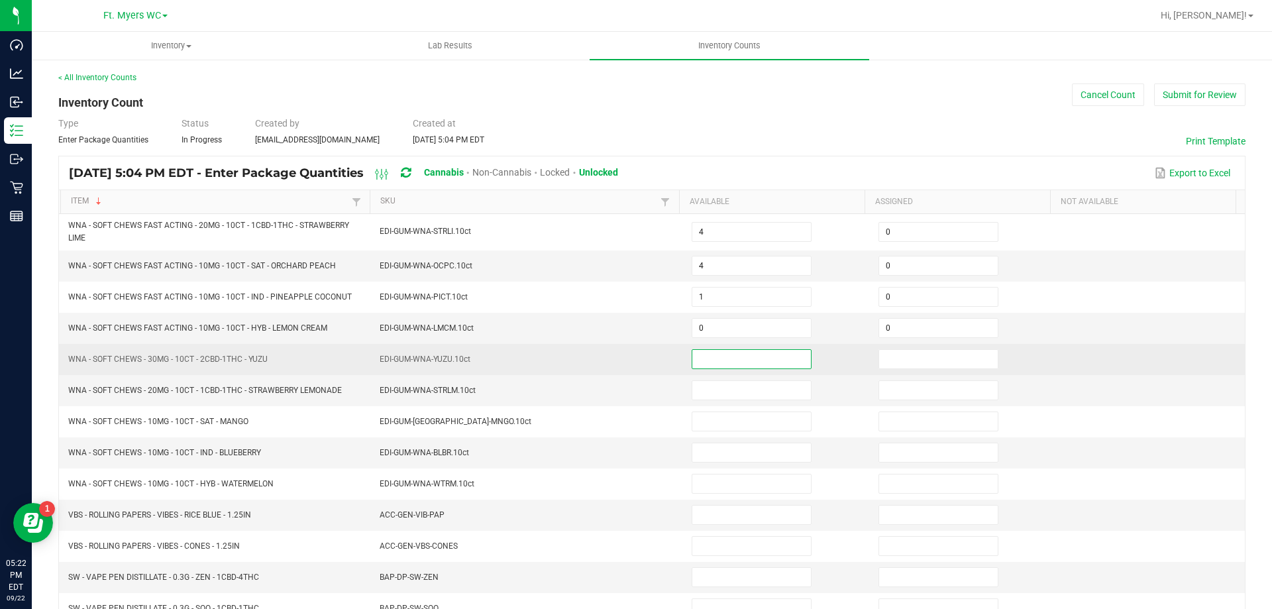
click at [696, 352] on input at bounding box center [751, 359] width 119 height 19
type input "8"
type input "0"
type input "1"
type input "0"
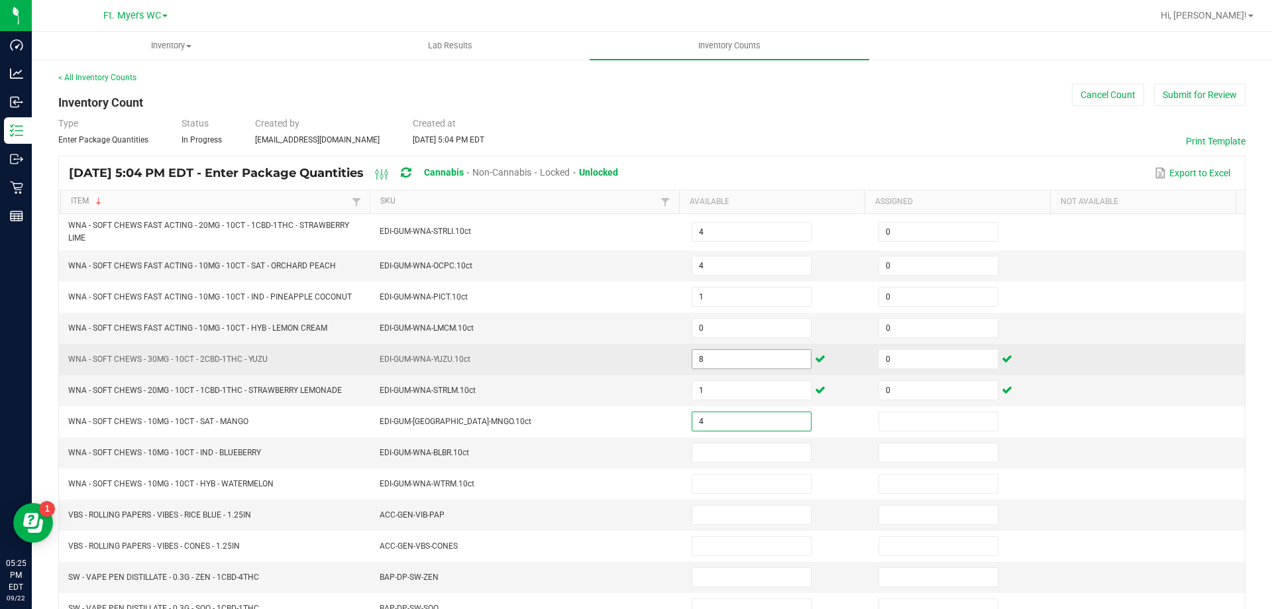
type input "4"
type input "0"
type input "3"
type input "0"
type input "2"
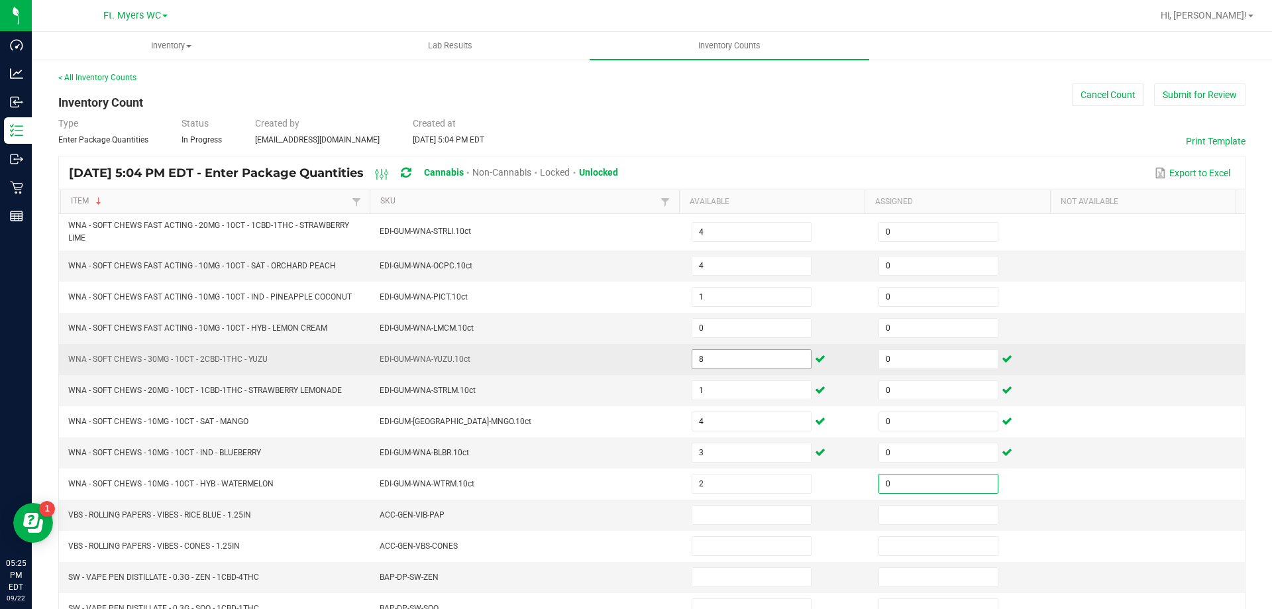
type input "0"
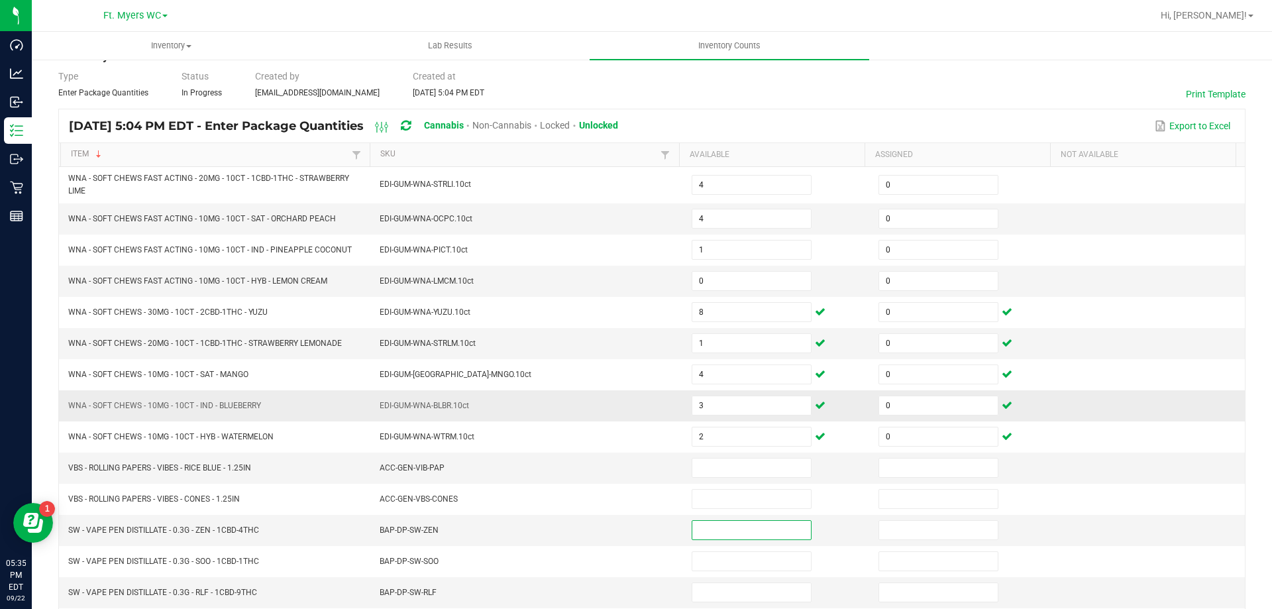
scroll to position [265, 0]
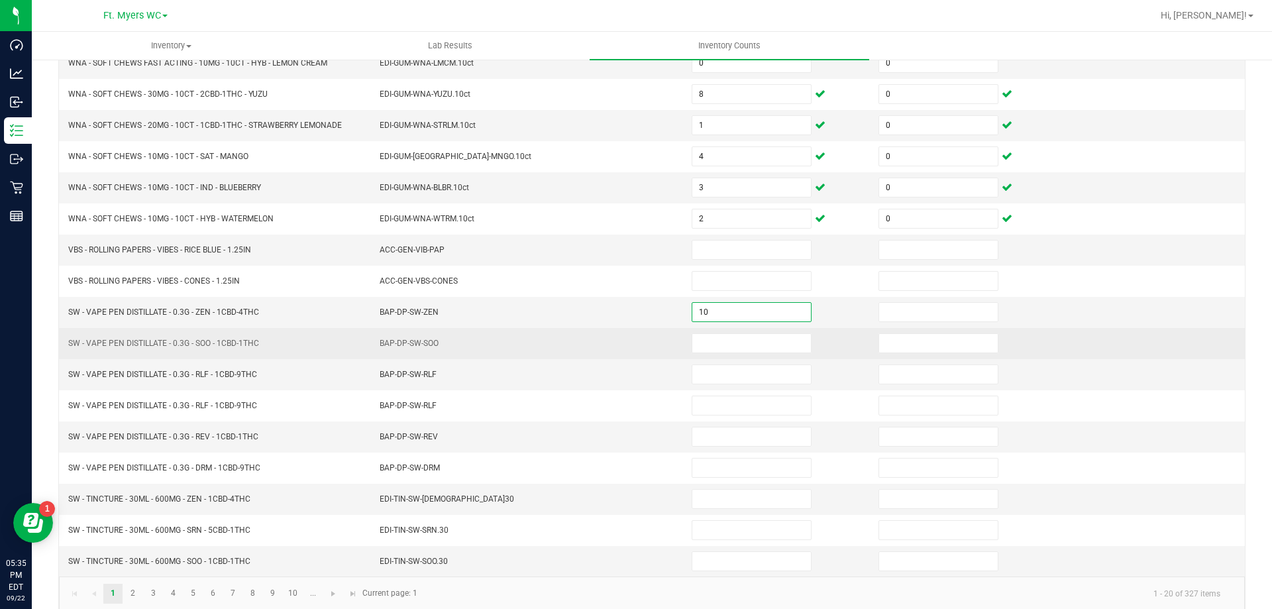
type input "10"
type input "0"
type input "18"
type input "0"
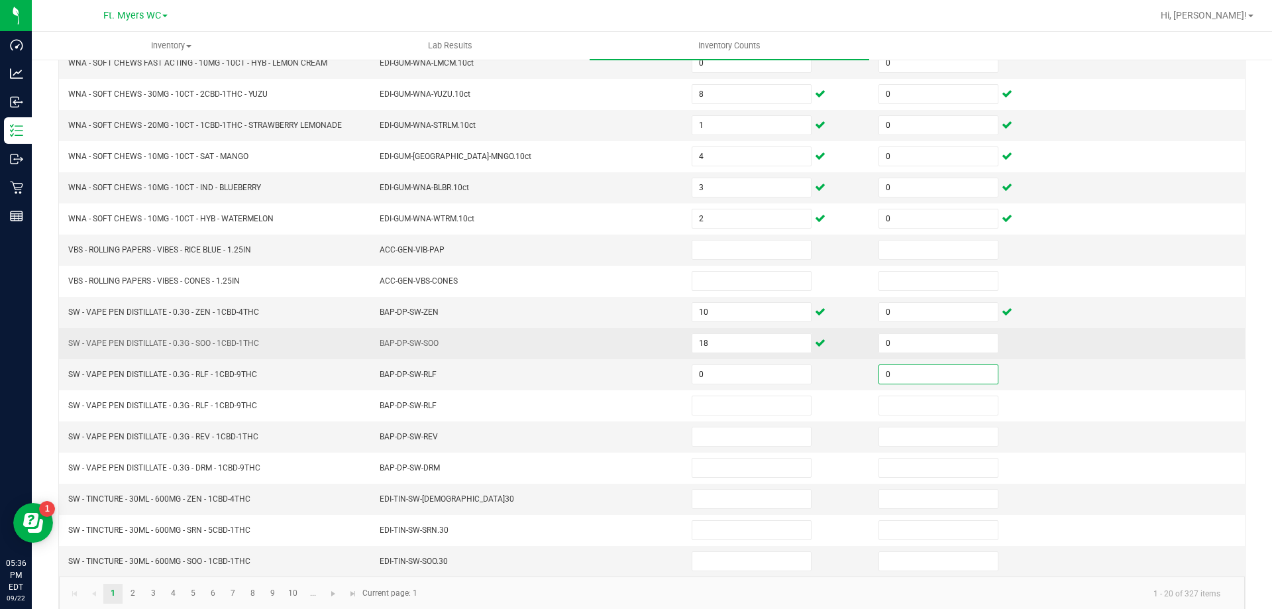
type input "0"
type input "27"
type input "0"
type input "5"
type input "0"
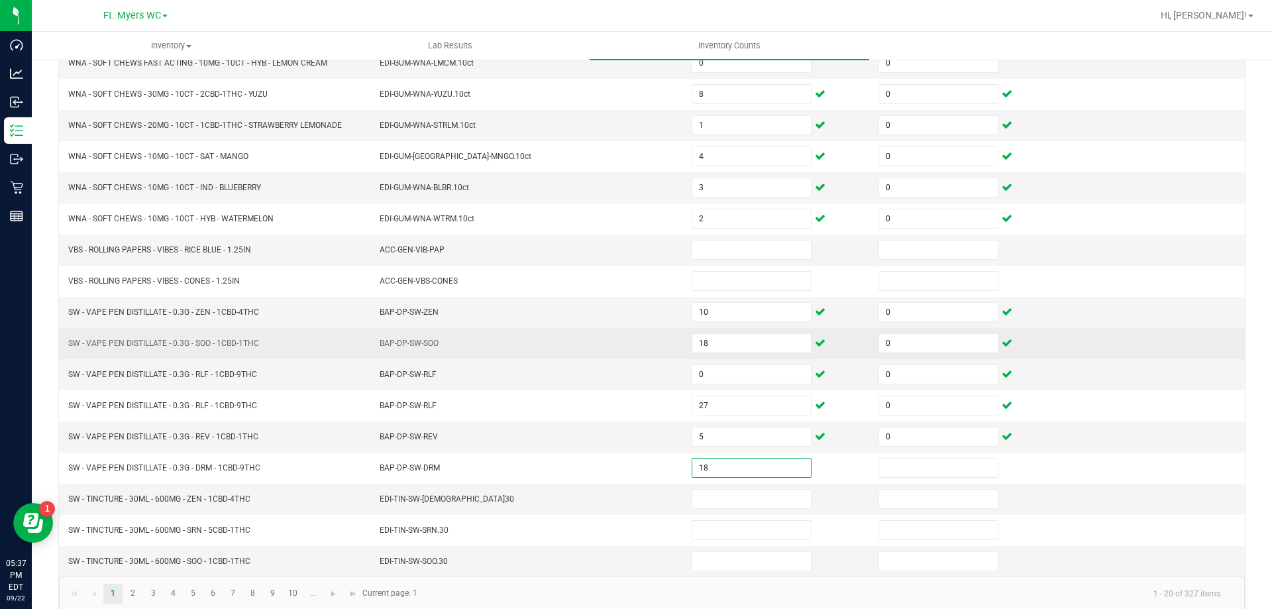
type input "18"
type input "0"
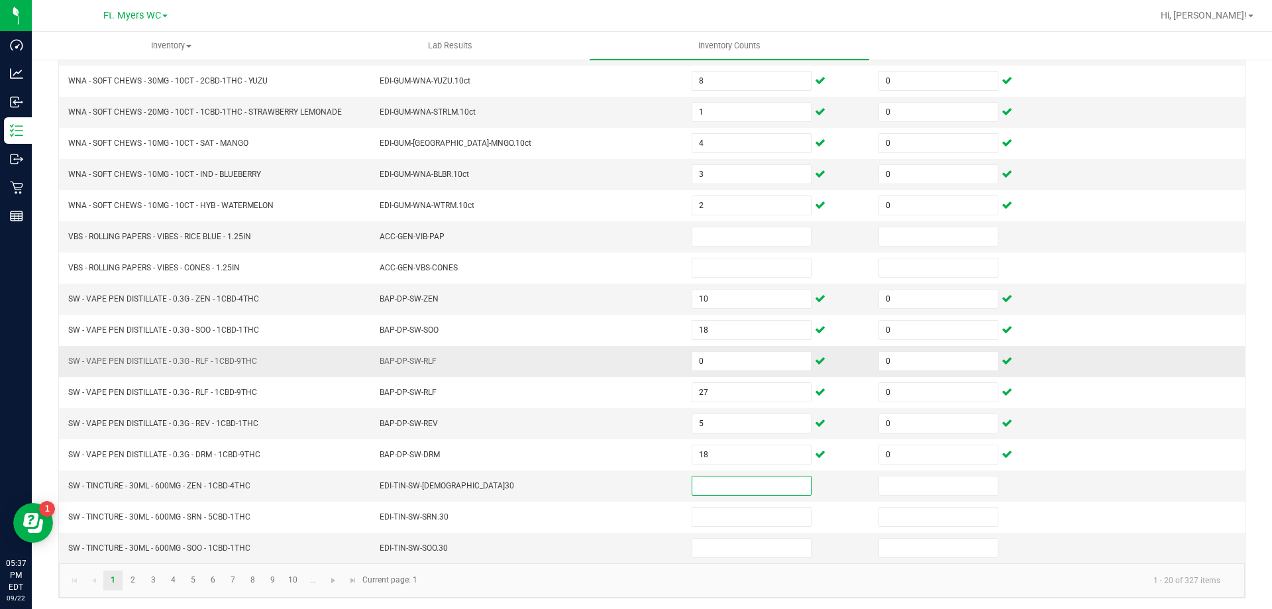
scroll to position [281, 0]
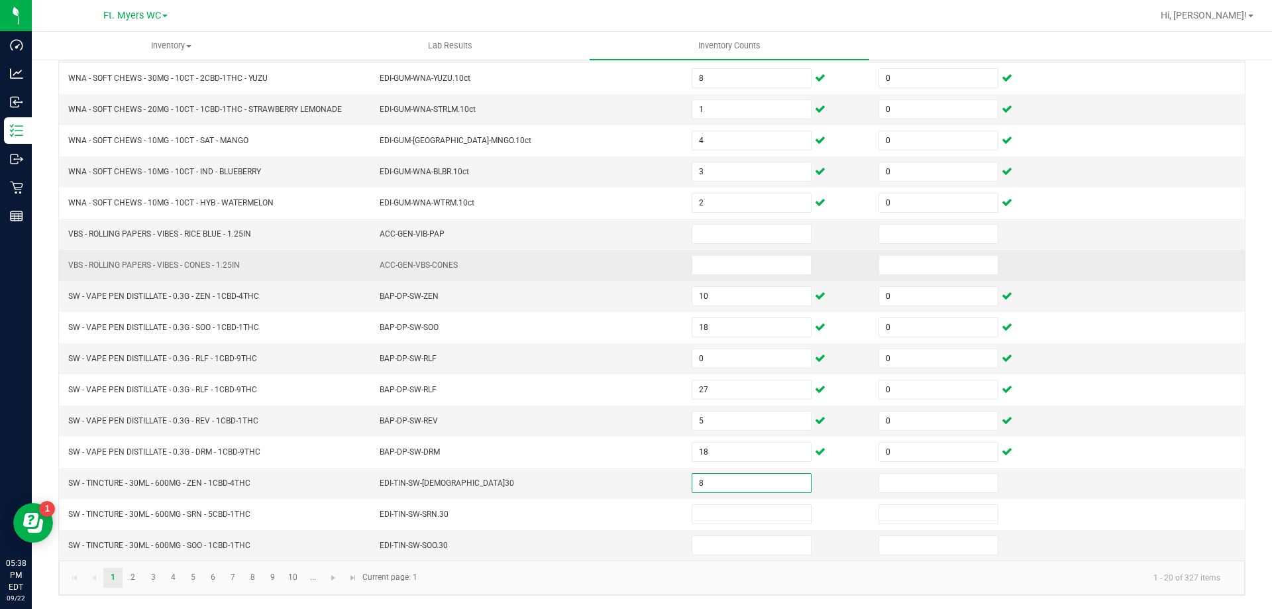
type input "8"
type input "0"
type input "3"
type input "0"
type input "1"
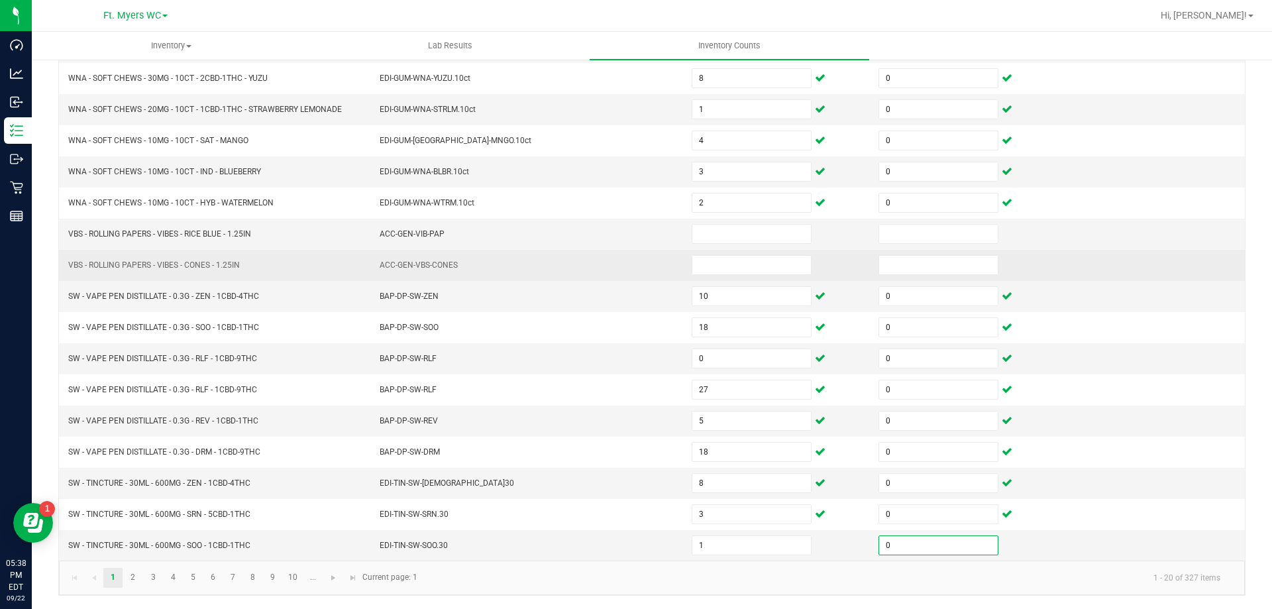
type input "0"
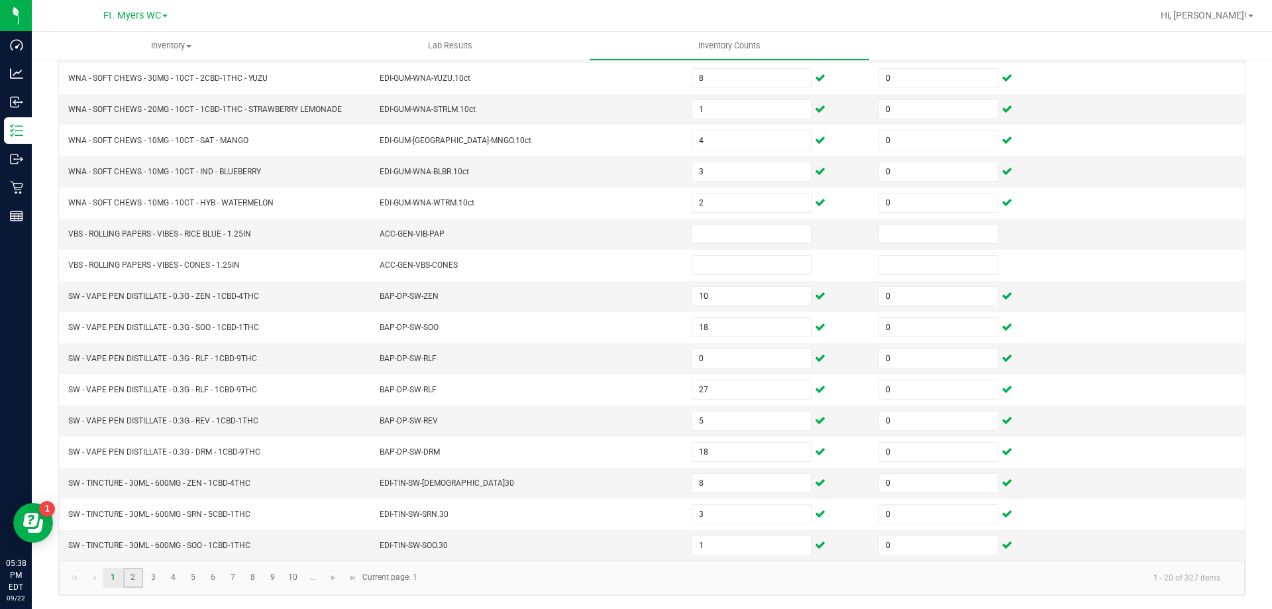
click at [137, 583] on link "2" at bounding box center [132, 578] width 19 height 20
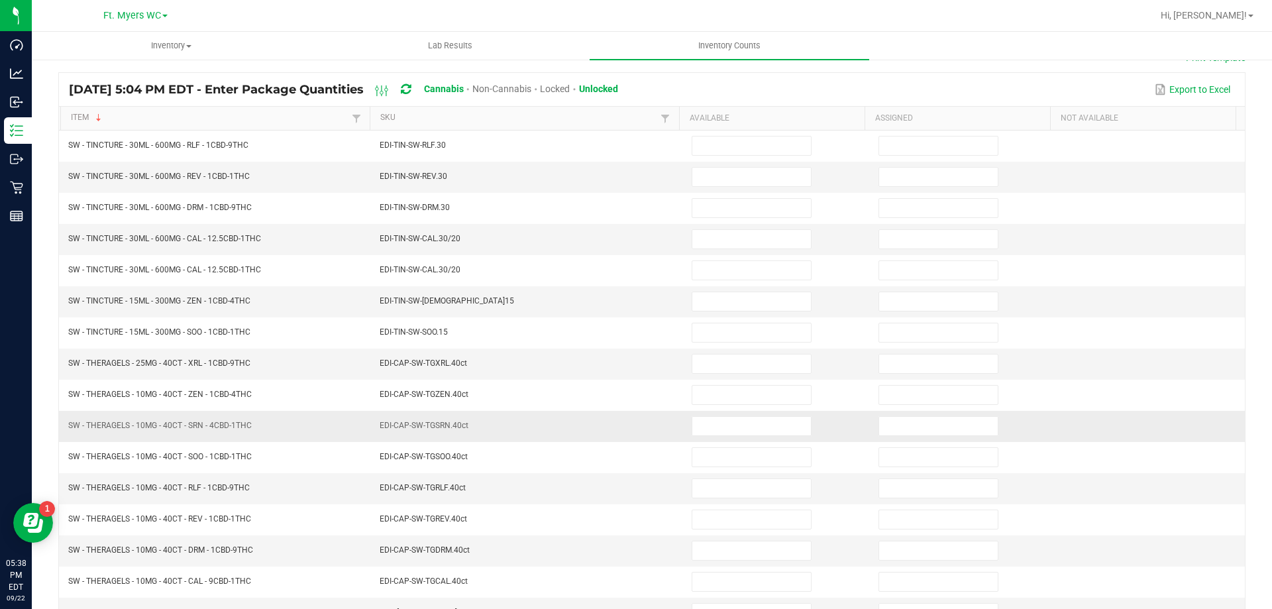
scroll to position [76, 0]
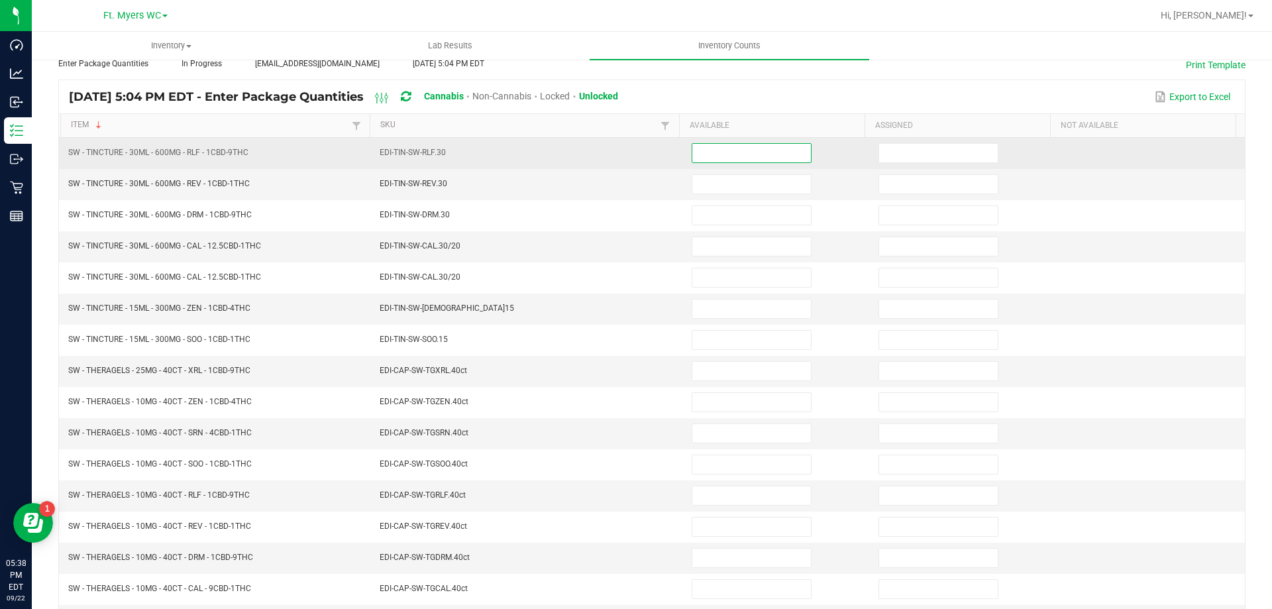
click at [728, 156] on input at bounding box center [751, 153] width 119 height 19
type input "5"
type input "0"
type input "8"
type input "0"
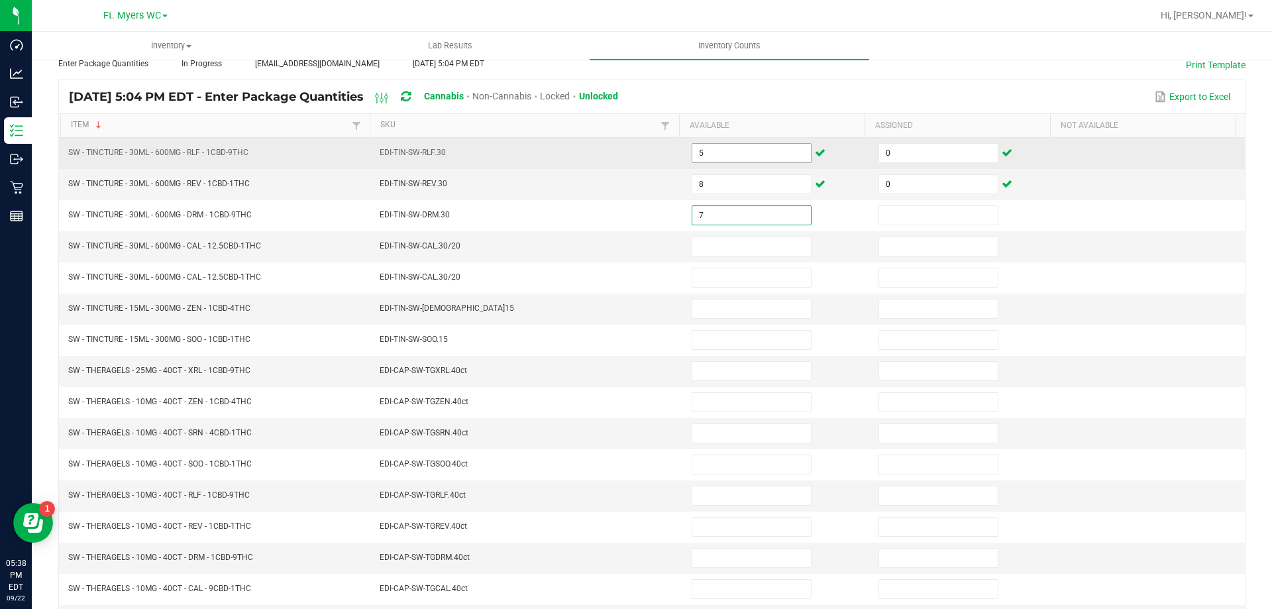
type input "7"
type input "0"
type input "3"
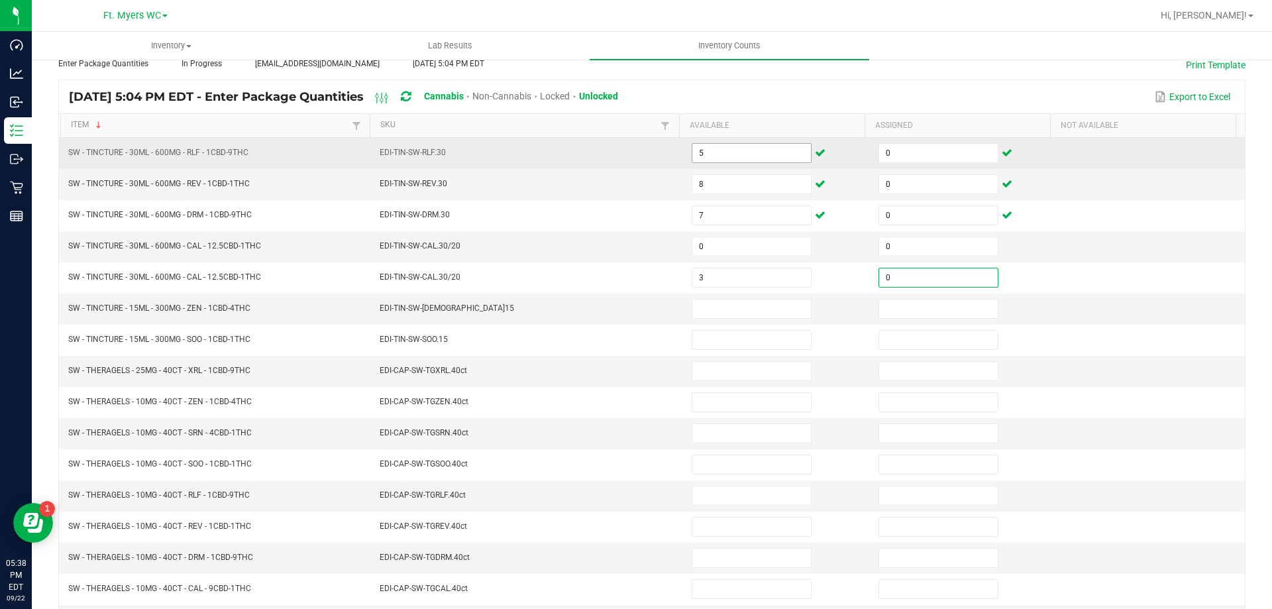
type input "0"
type input "7"
type input "0"
type input "7"
type input "0"
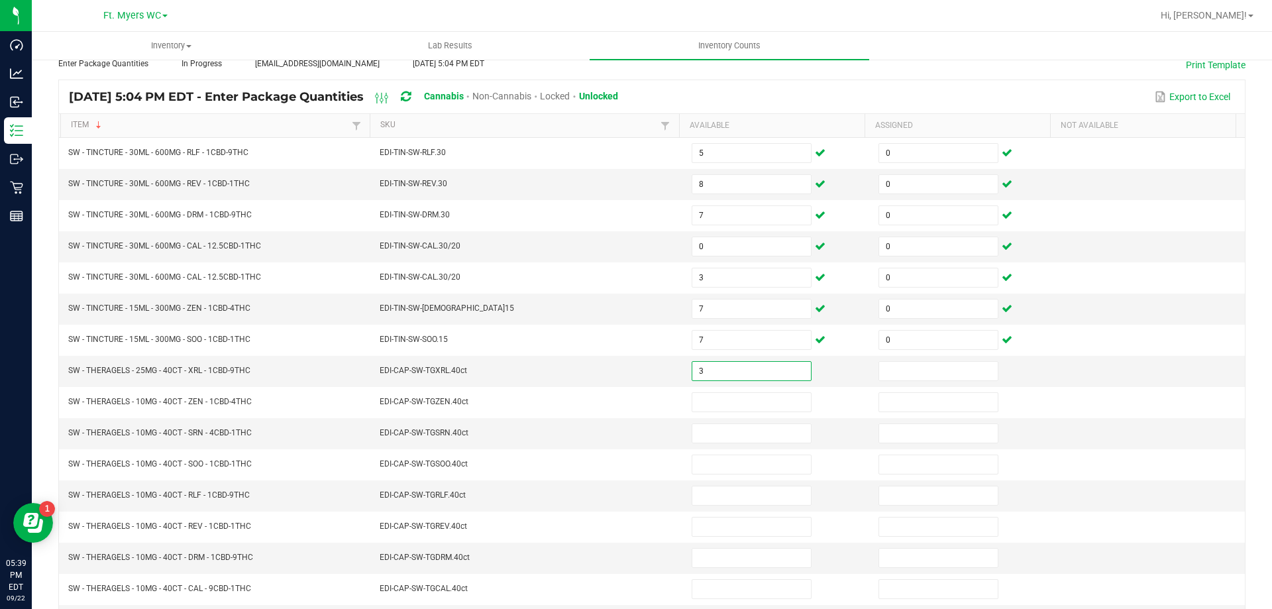
type input "3"
type input "0"
type input "4"
type input "0"
type input "4"
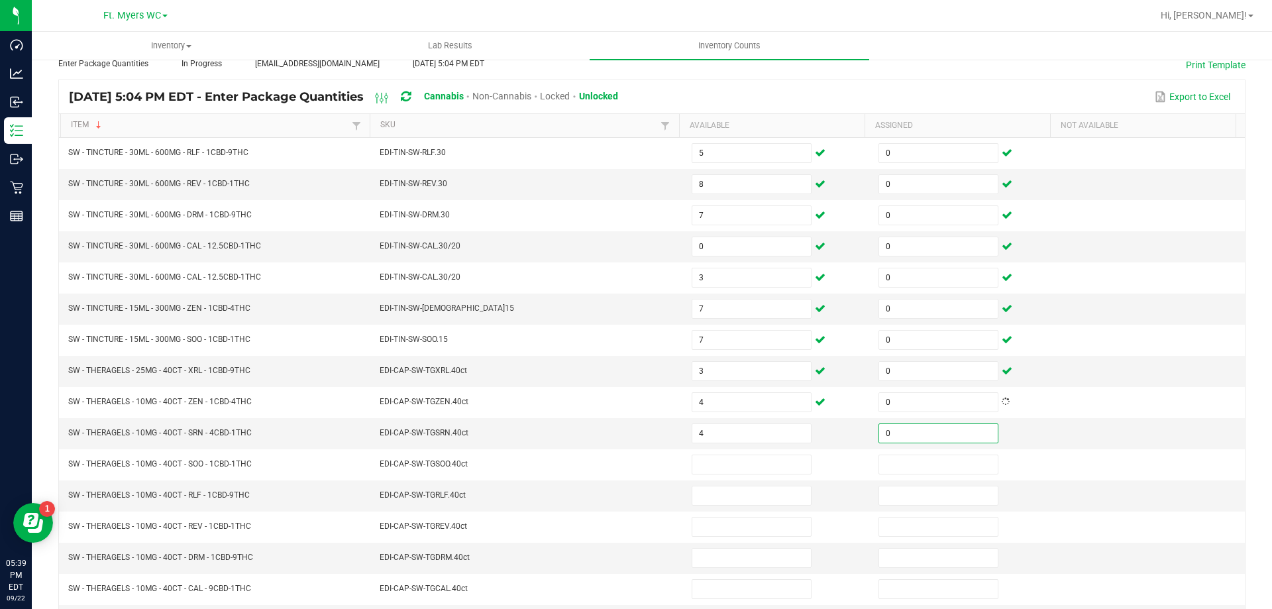
type input "0"
type input "5"
type input "0"
type input "4"
type input "0"
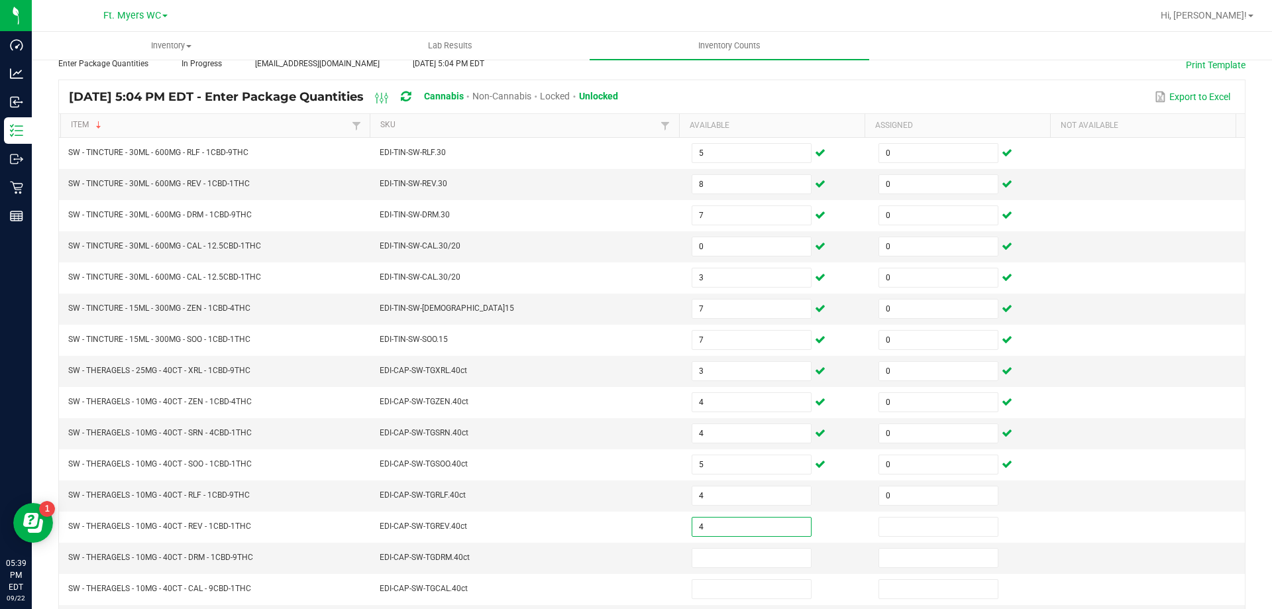
type input "4"
type input "0"
type input "2"
type input "0"
type input "4"
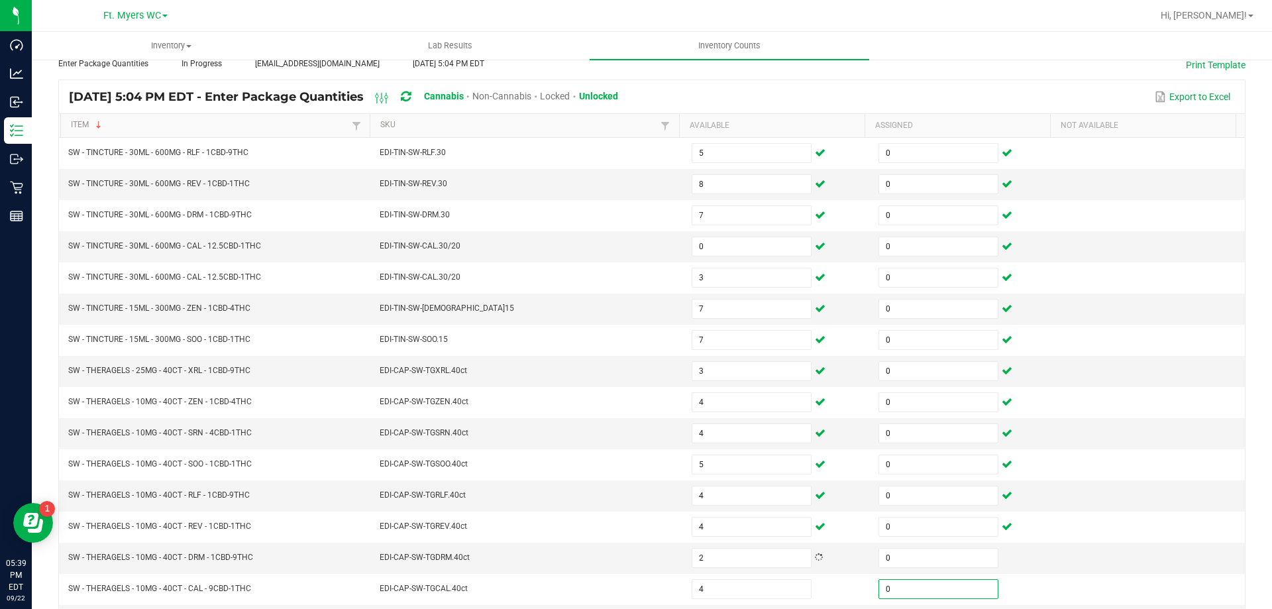
type input "0"
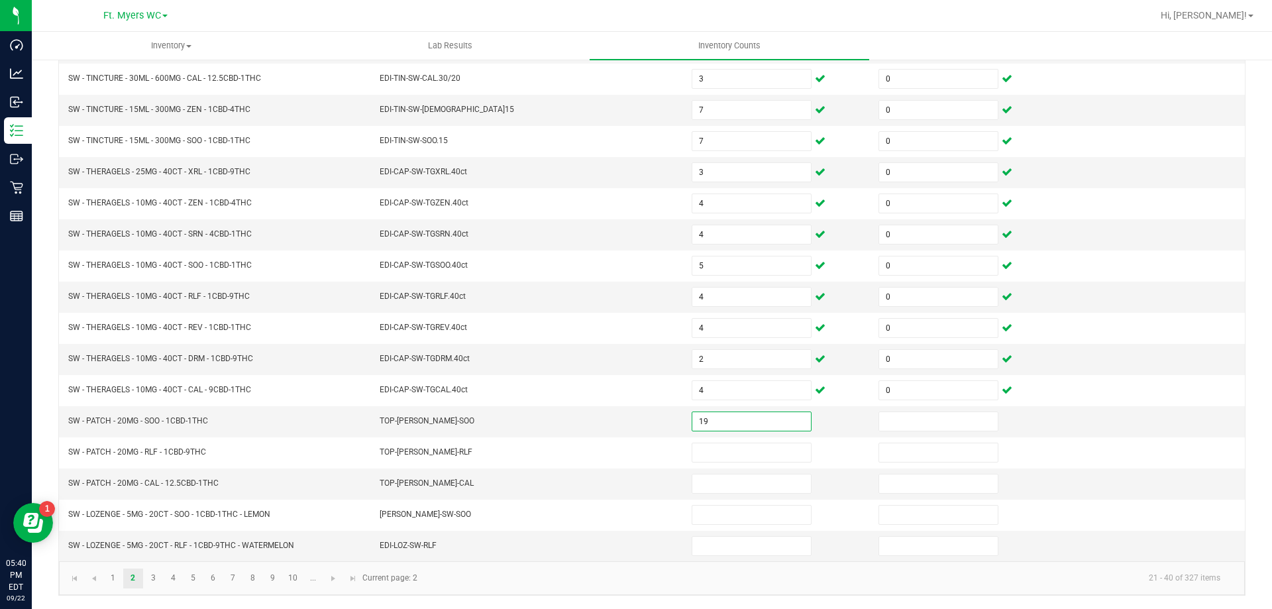
type input "19"
type input "0"
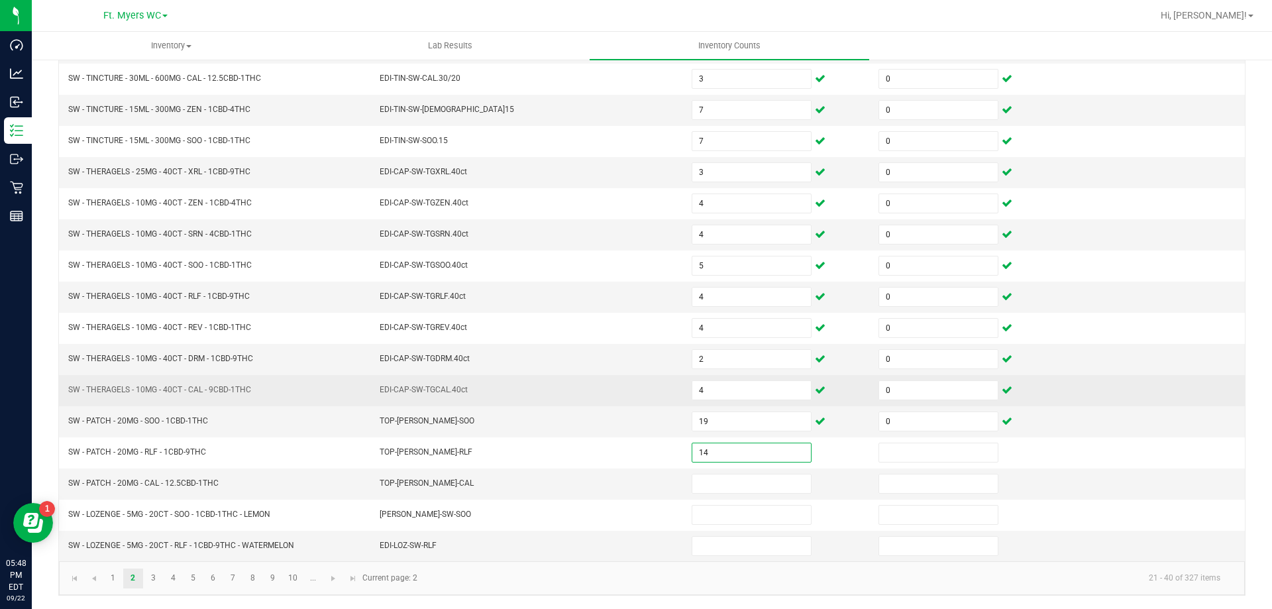
type input "14"
type input "0"
type input "18"
type input "0"
type input "2"
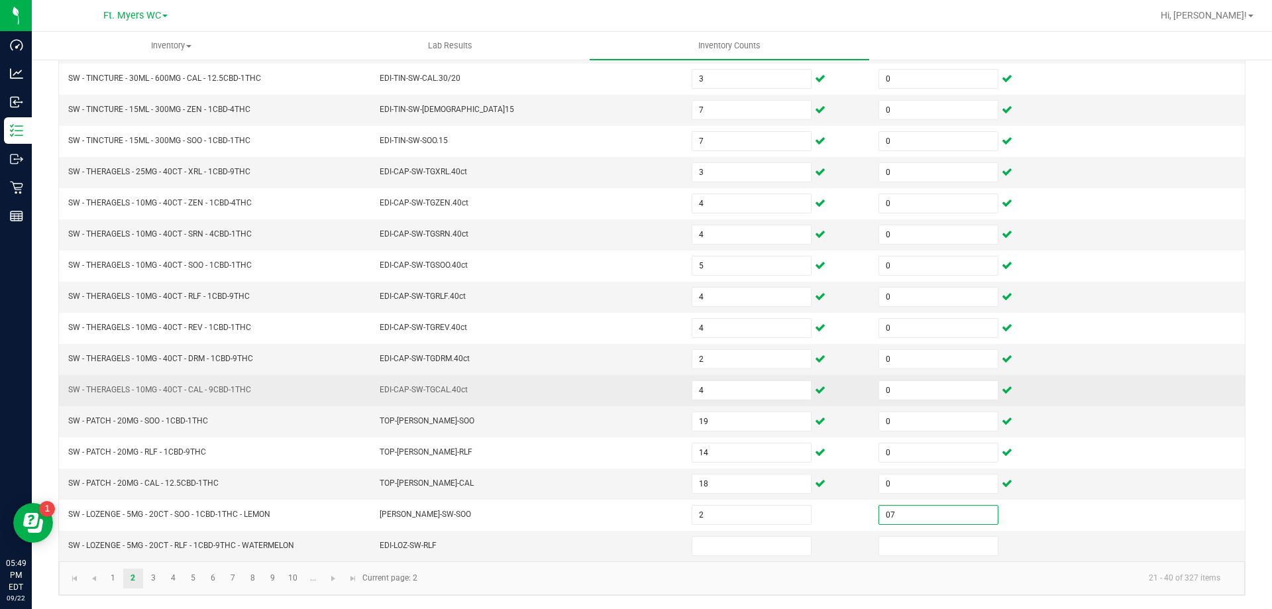
type input "7"
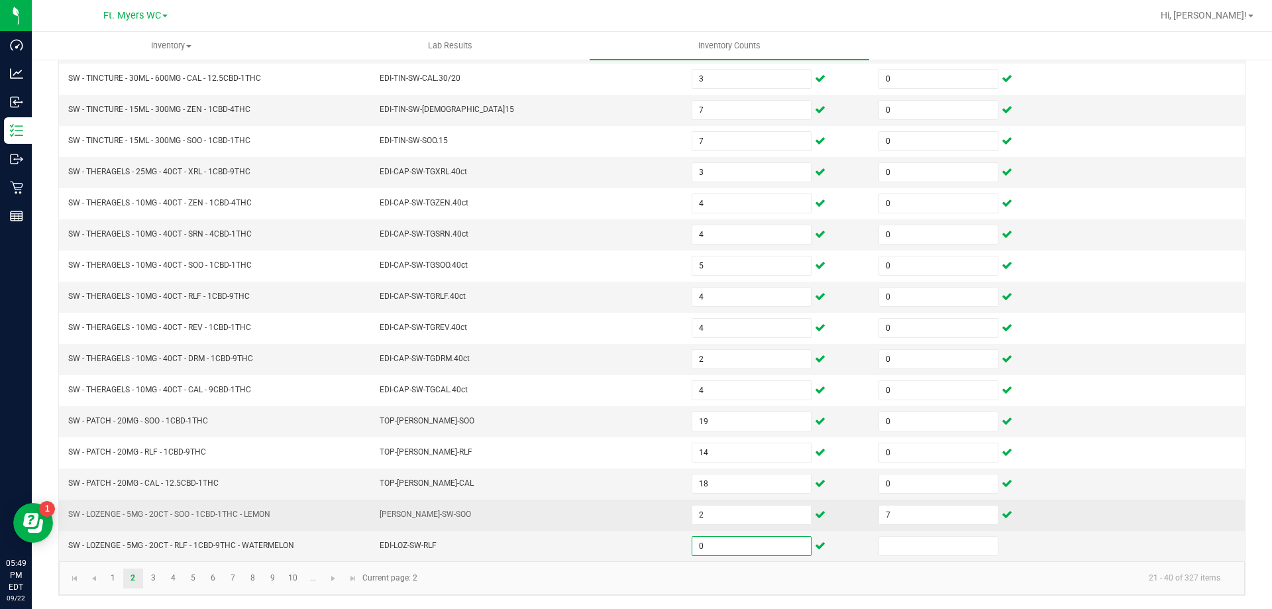
type input "0"
click at [897, 527] on td "7" at bounding box center [963, 514] width 187 height 31
click at [904, 511] on input "7" at bounding box center [938, 514] width 119 height 19
type input "0"
type input "7"
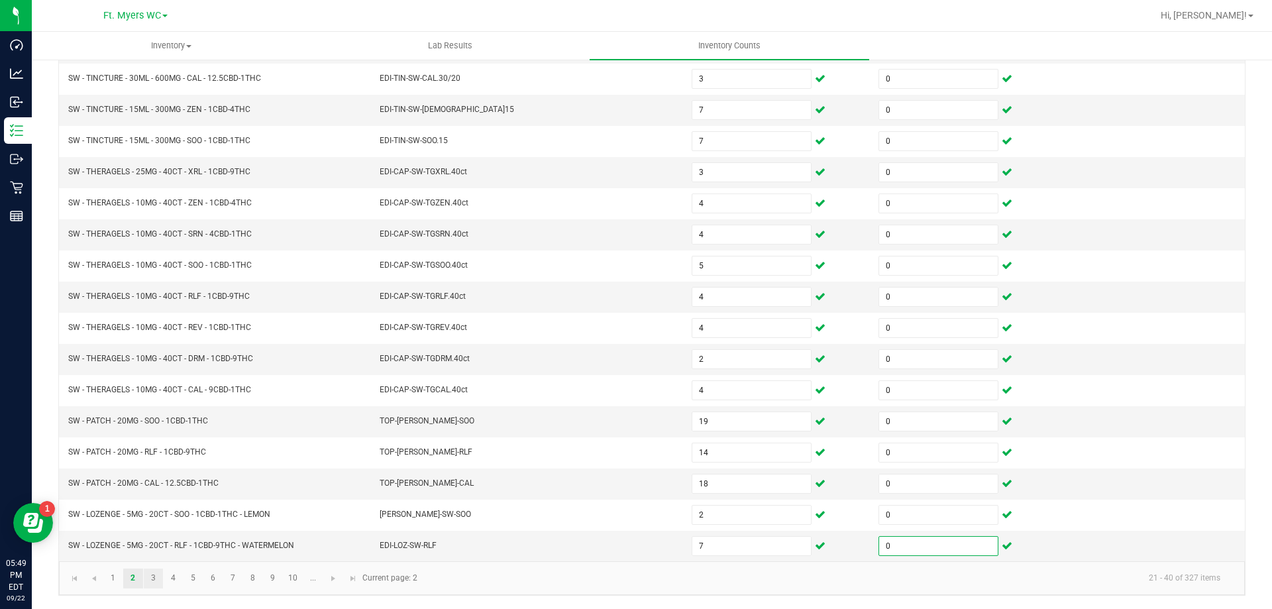
type input "0"
click at [154, 582] on link "3" at bounding box center [153, 578] width 19 height 20
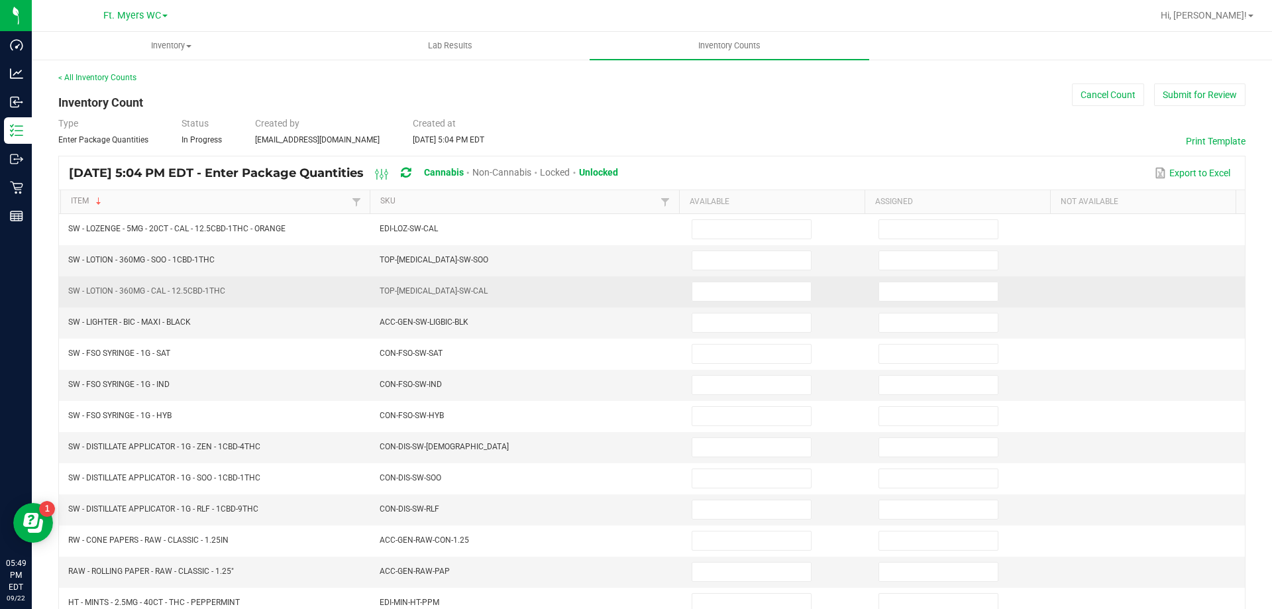
scroll to position [66, 0]
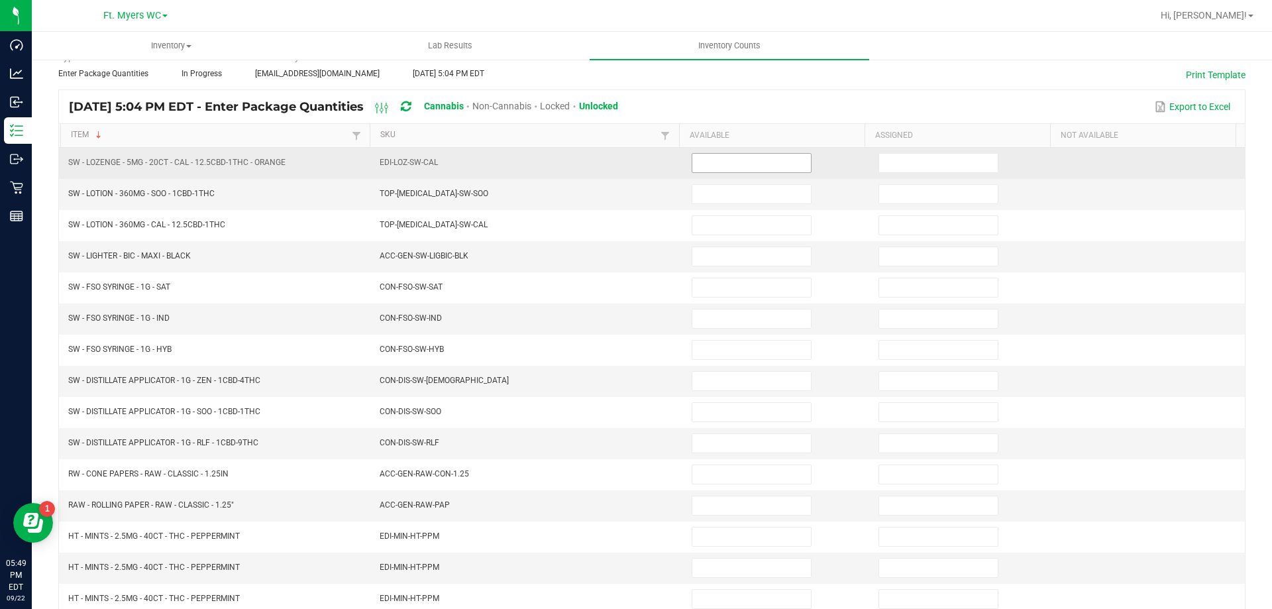
click at [705, 164] on input at bounding box center [751, 163] width 119 height 19
click at [730, 160] on input "0" at bounding box center [751, 163] width 119 height 19
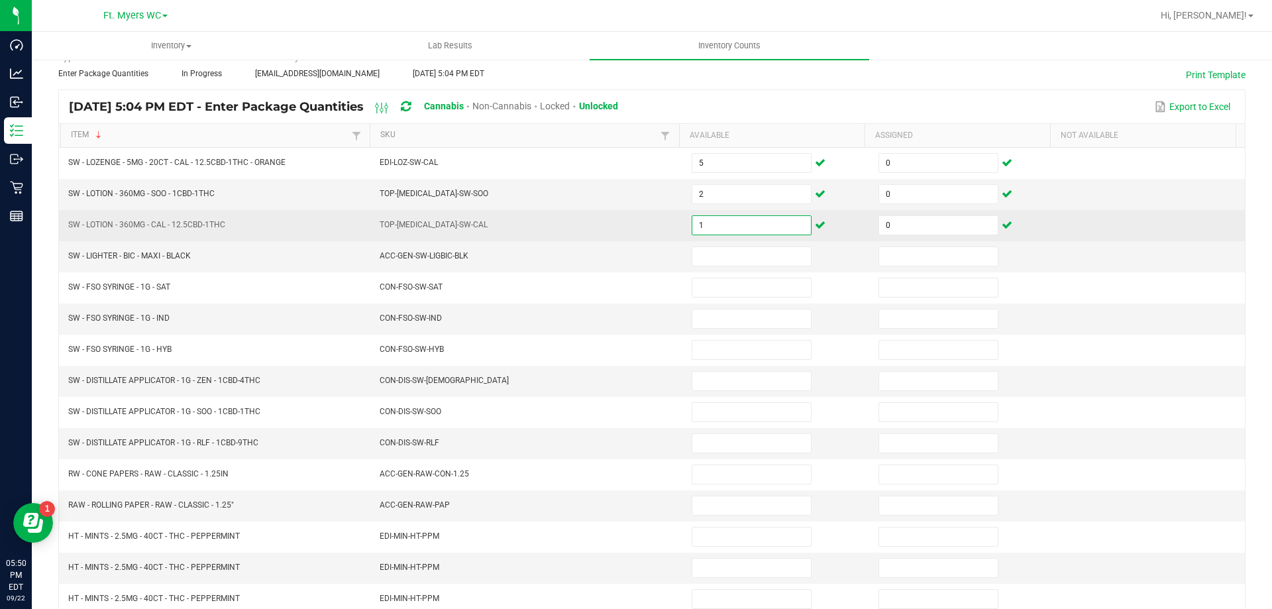
click at [754, 221] on input "1" at bounding box center [751, 225] width 119 height 19
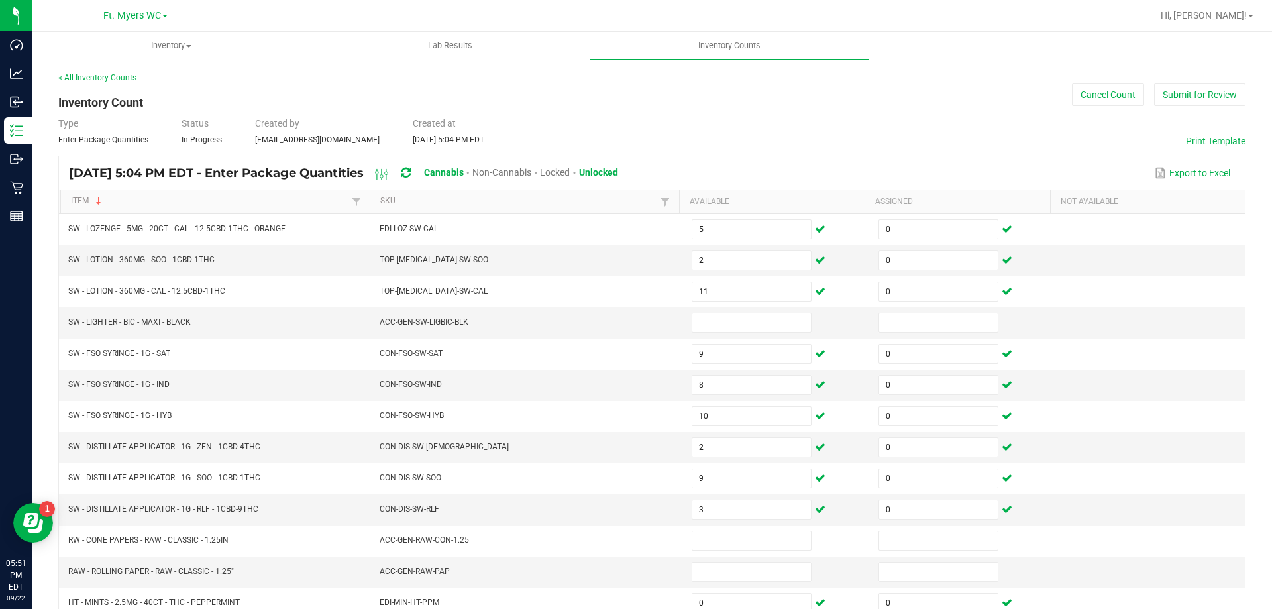
scroll to position [275, 0]
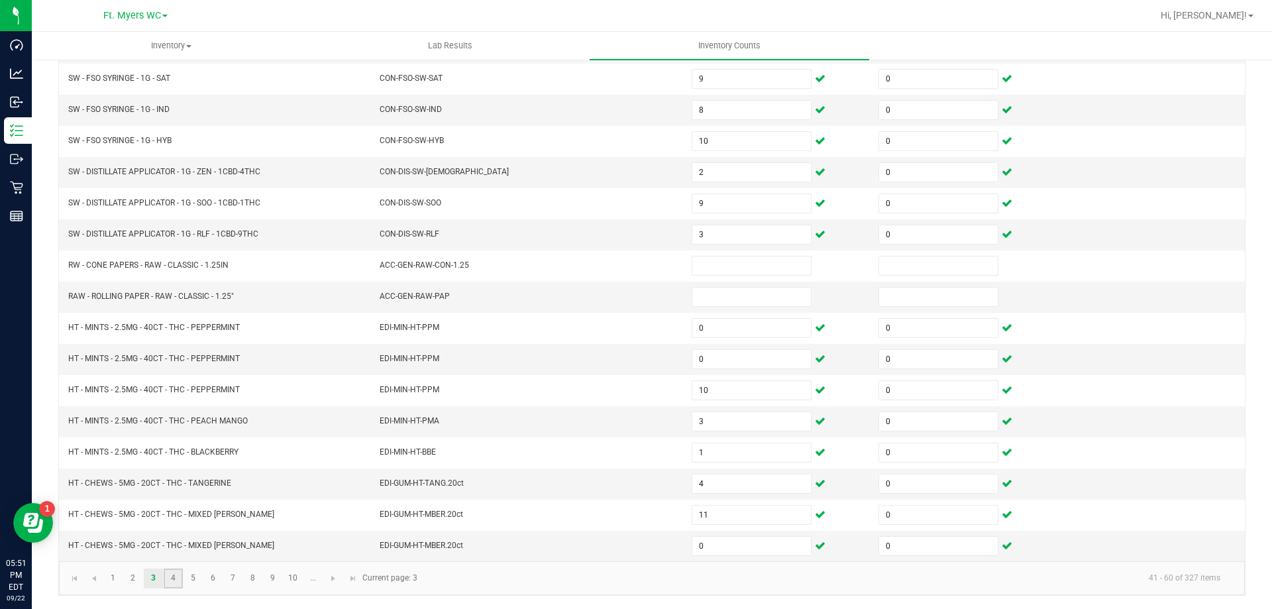
click at [170, 582] on link "4" at bounding box center [173, 578] width 19 height 20
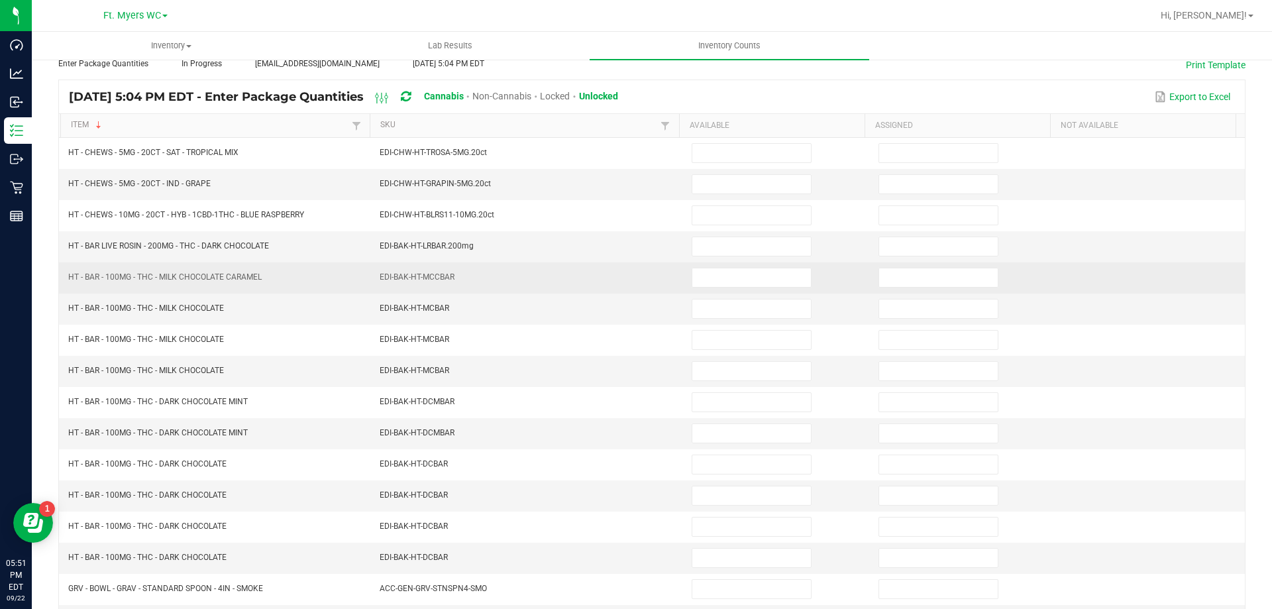
scroll to position [142, 0]
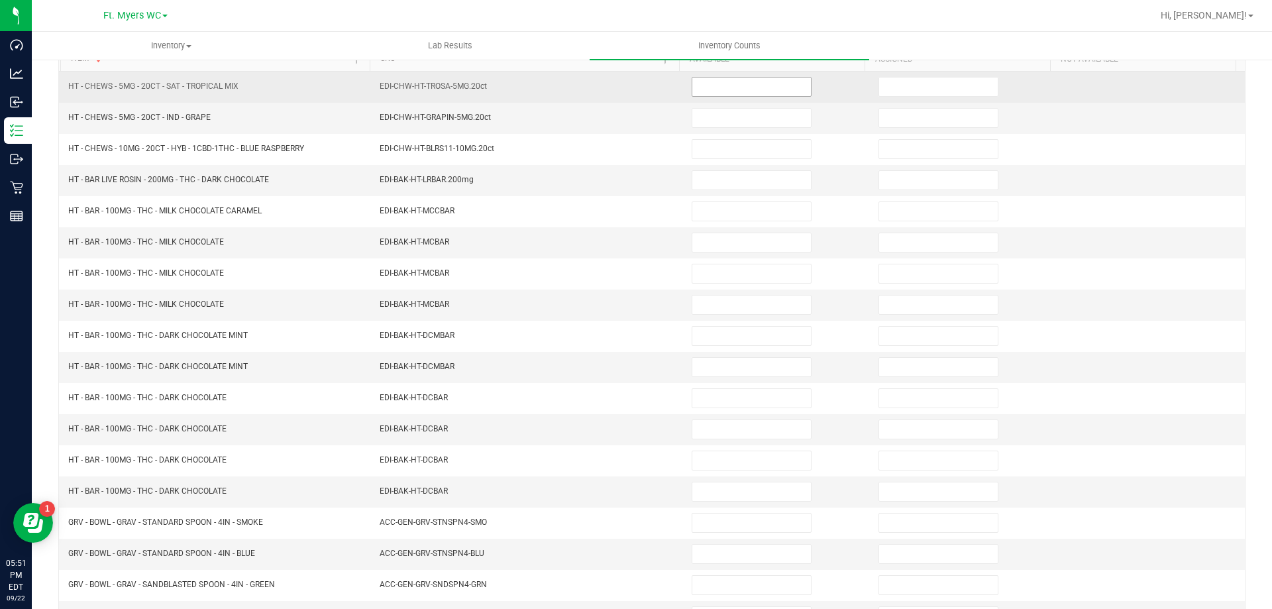
click at [693, 80] on input at bounding box center [751, 86] width 119 height 19
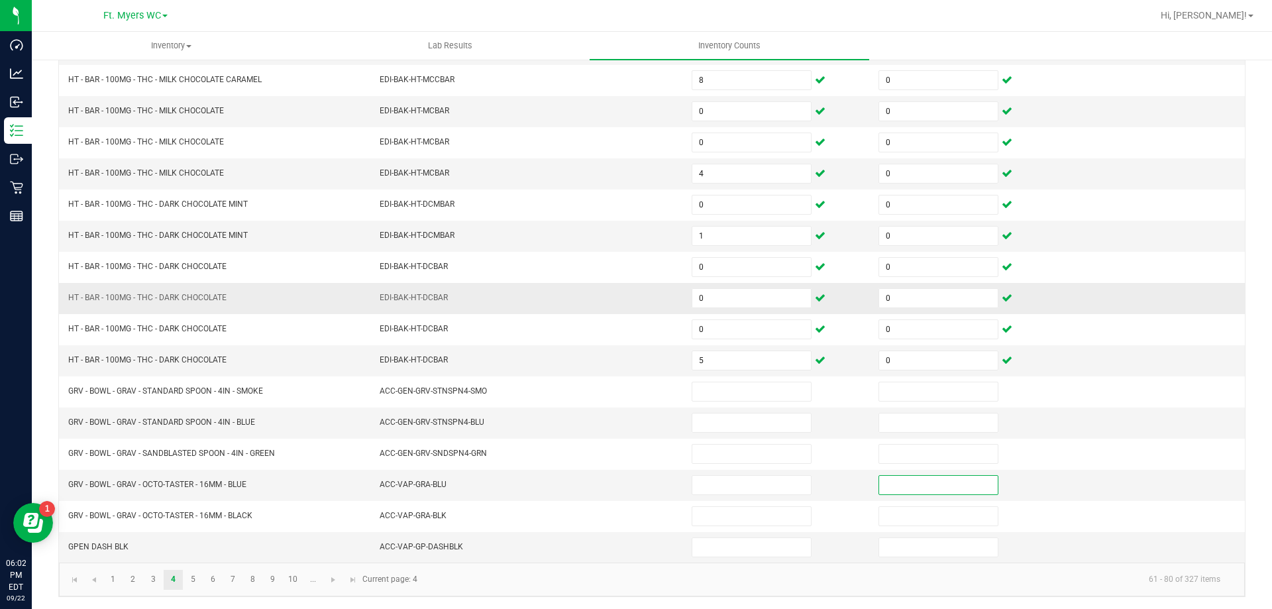
scroll to position [275, 0]
click at [190, 580] on link "5" at bounding box center [192, 578] width 19 height 20
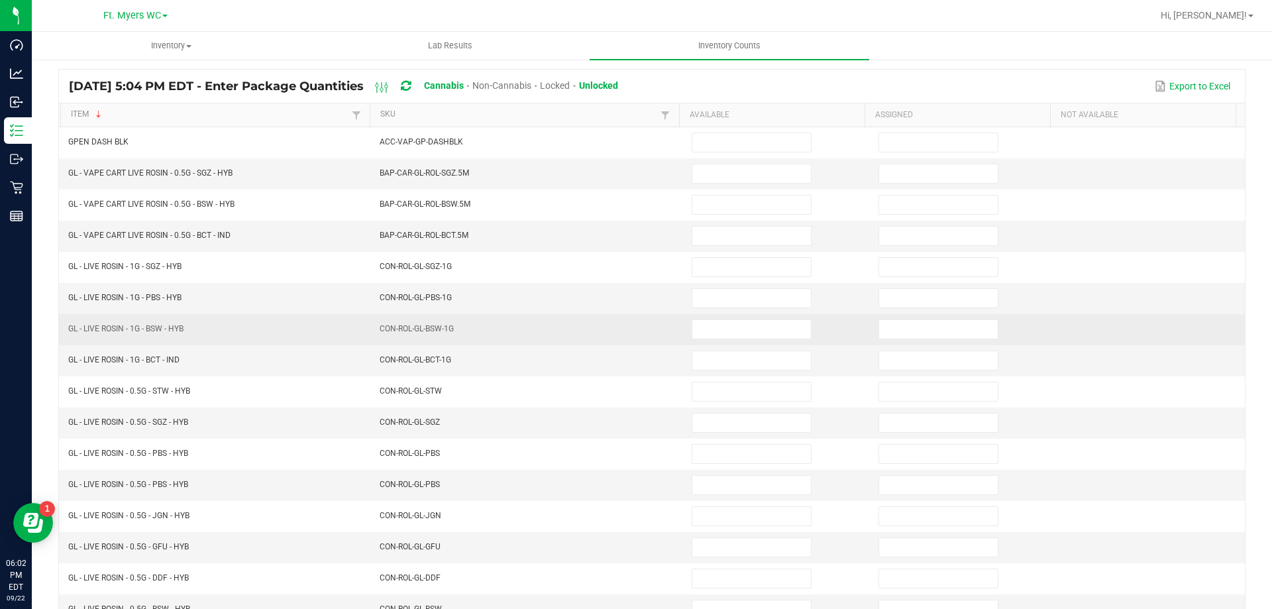
scroll to position [76, 0]
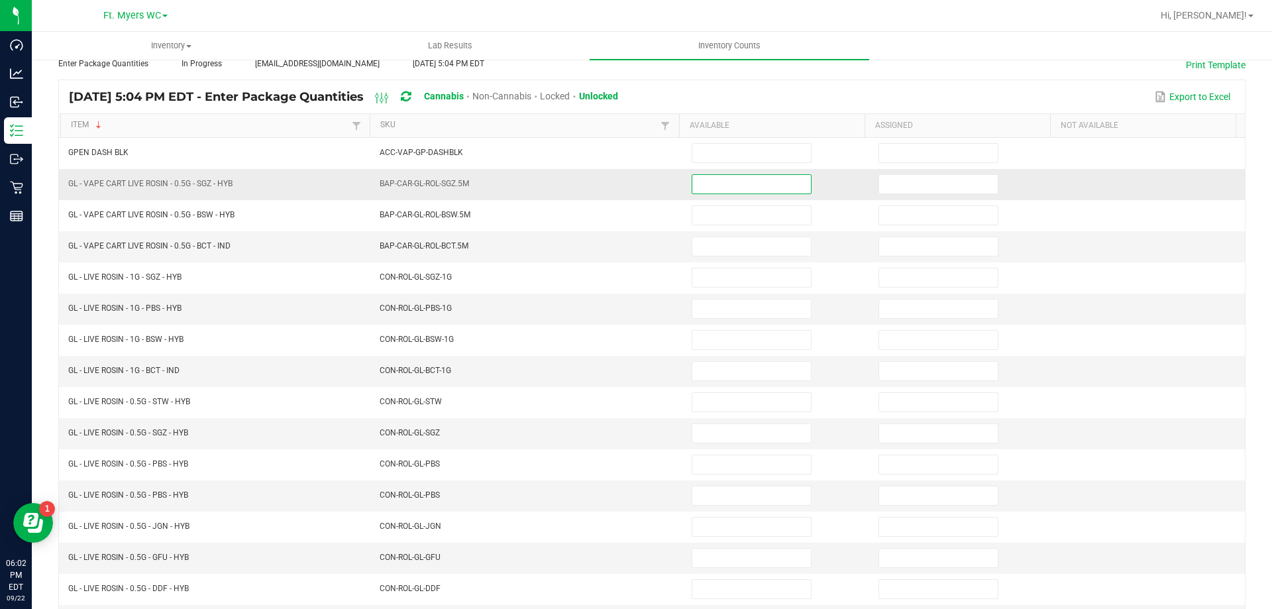
click at [715, 187] on input at bounding box center [751, 184] width 119 height 19
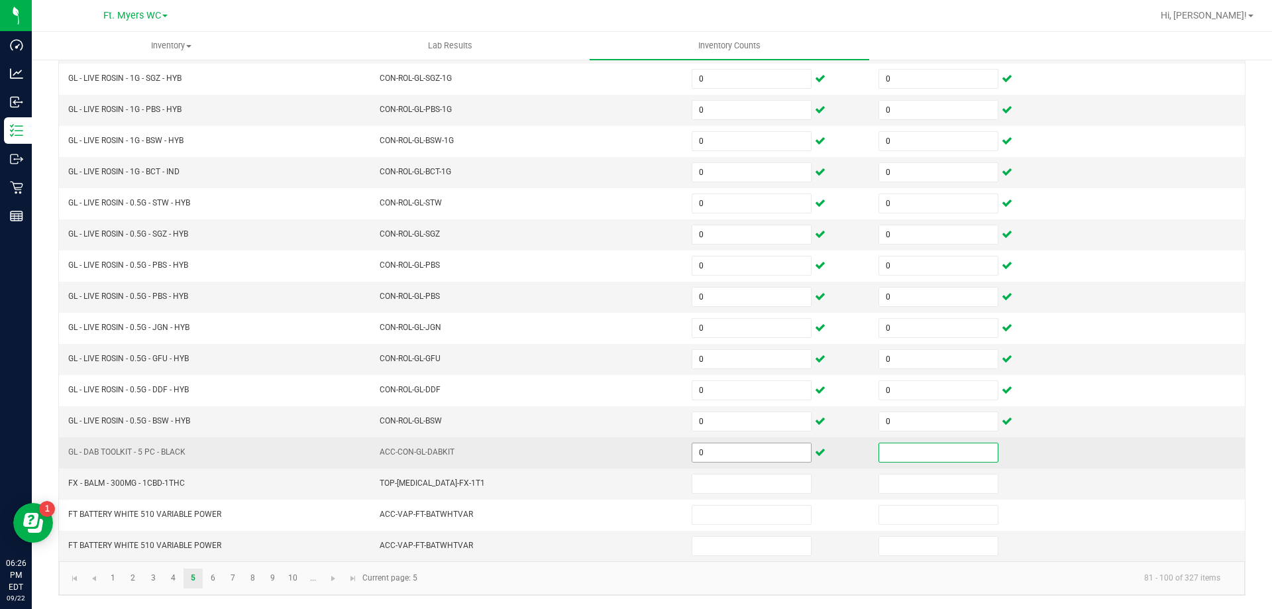
click at [715, 448] on input "0" at bounding box center [751, 452] width 119 height 19
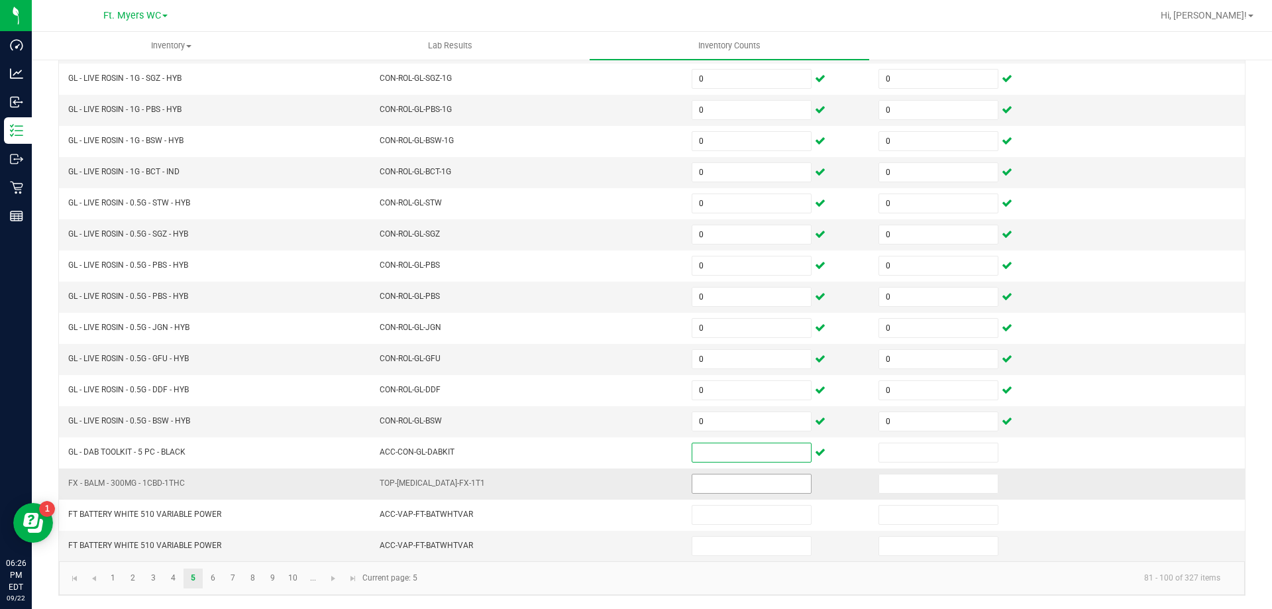
click at [716, 485] on input at bounding box center [751, 483] width 119 height 19
click at [208, 581] on link "6" at bounding box center [212, 578] width 19 height 20
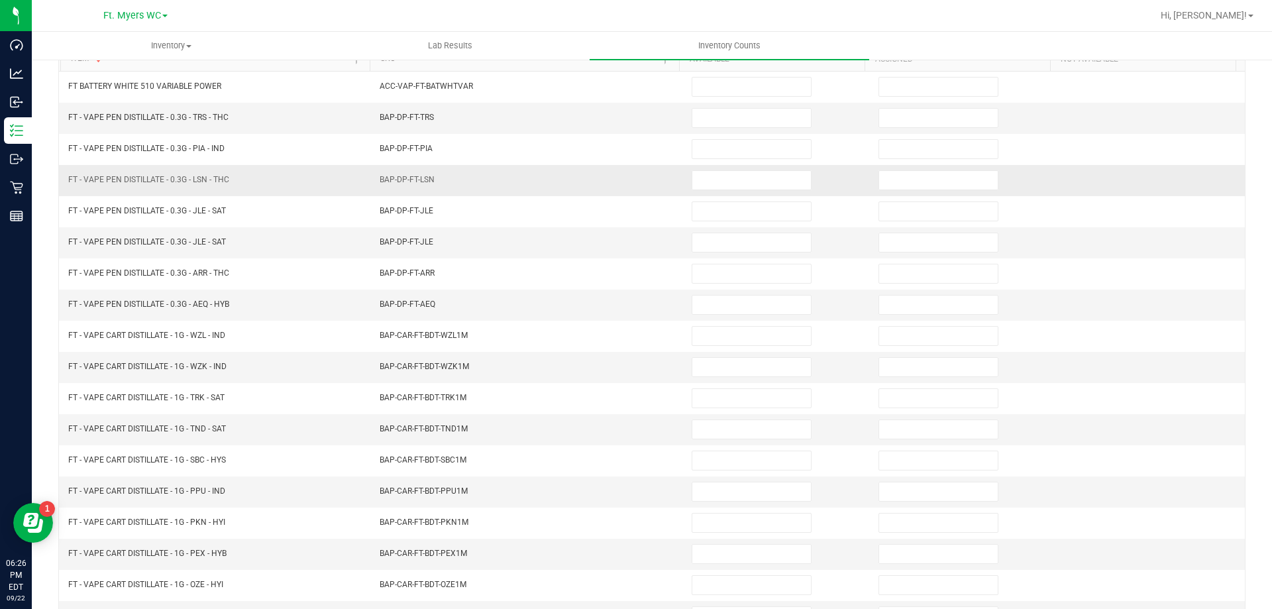
scroll to position [76, 0]
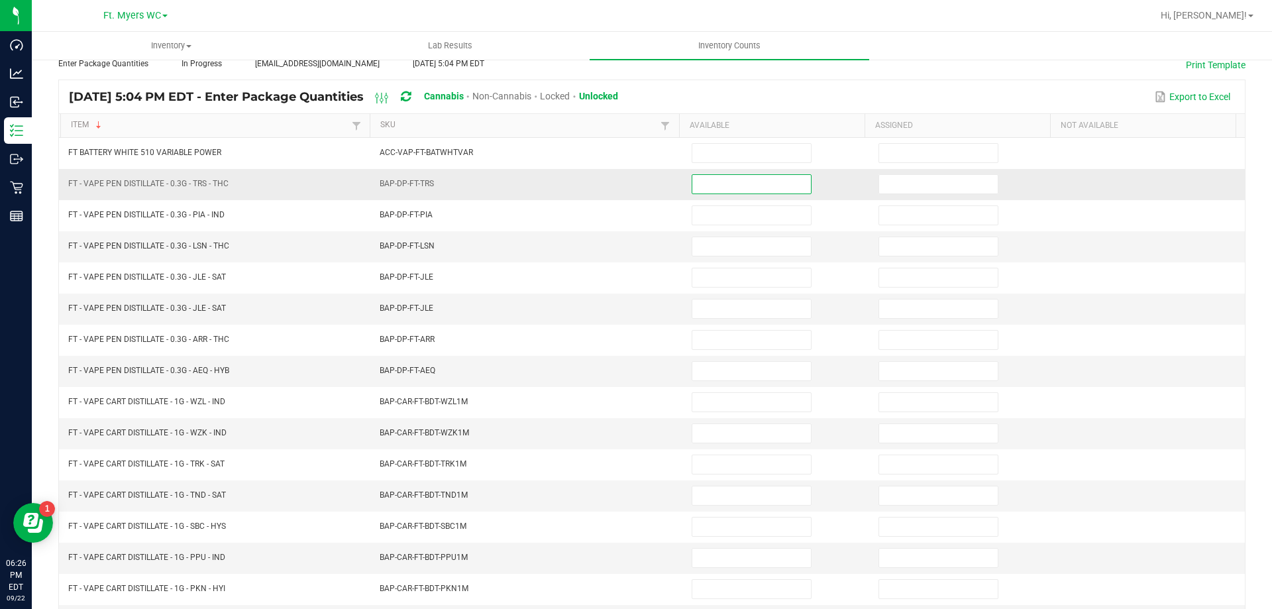
click at [744, 180] on input at bounding box center [751, 184] width 119 height 19
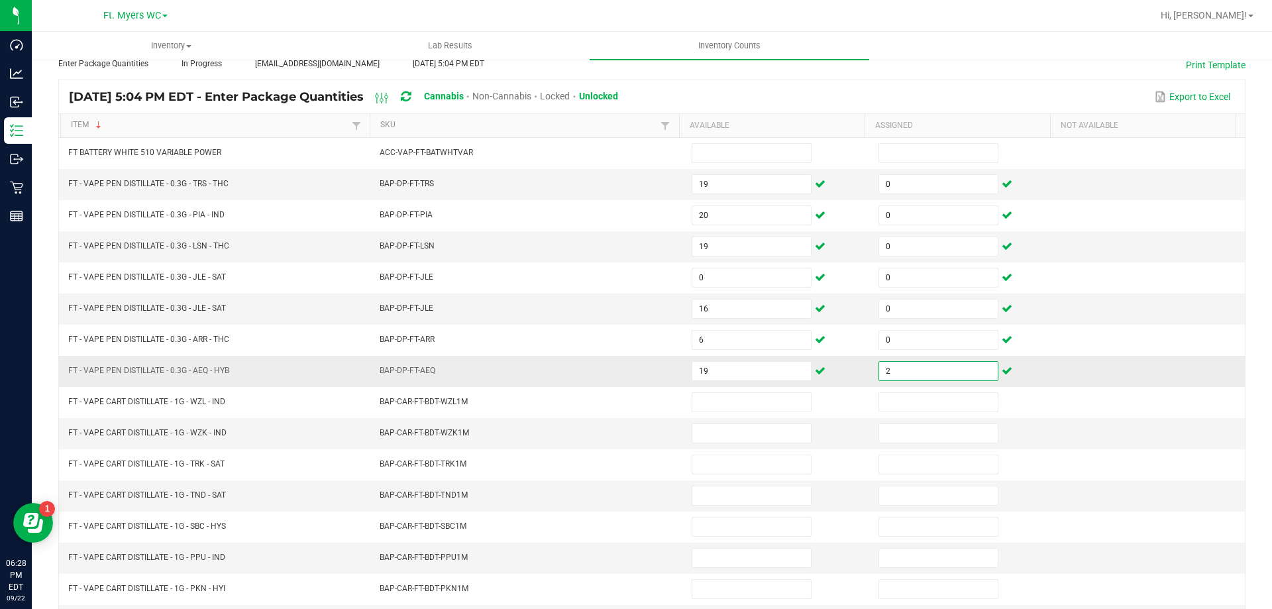
click at [887, 371] on input "2" at bounding box center [938, 371] width 119 height 19
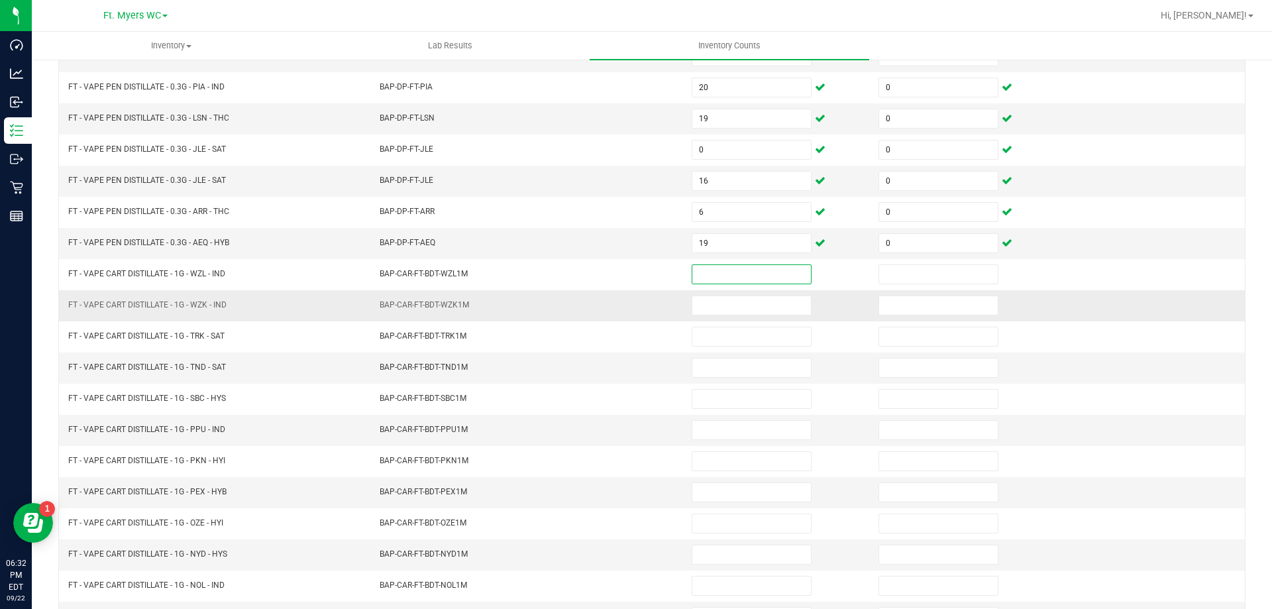
scroll to position [209, 0]
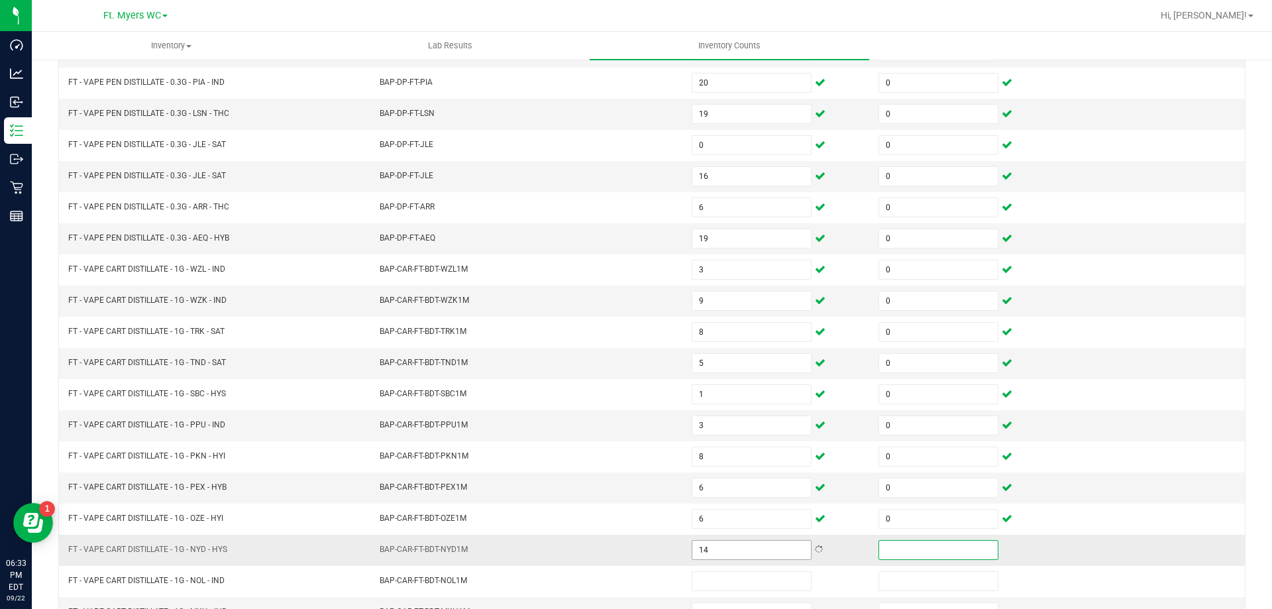
click at [746, 555] on input "14" at bounding box center [751, 549] width 119 height 19
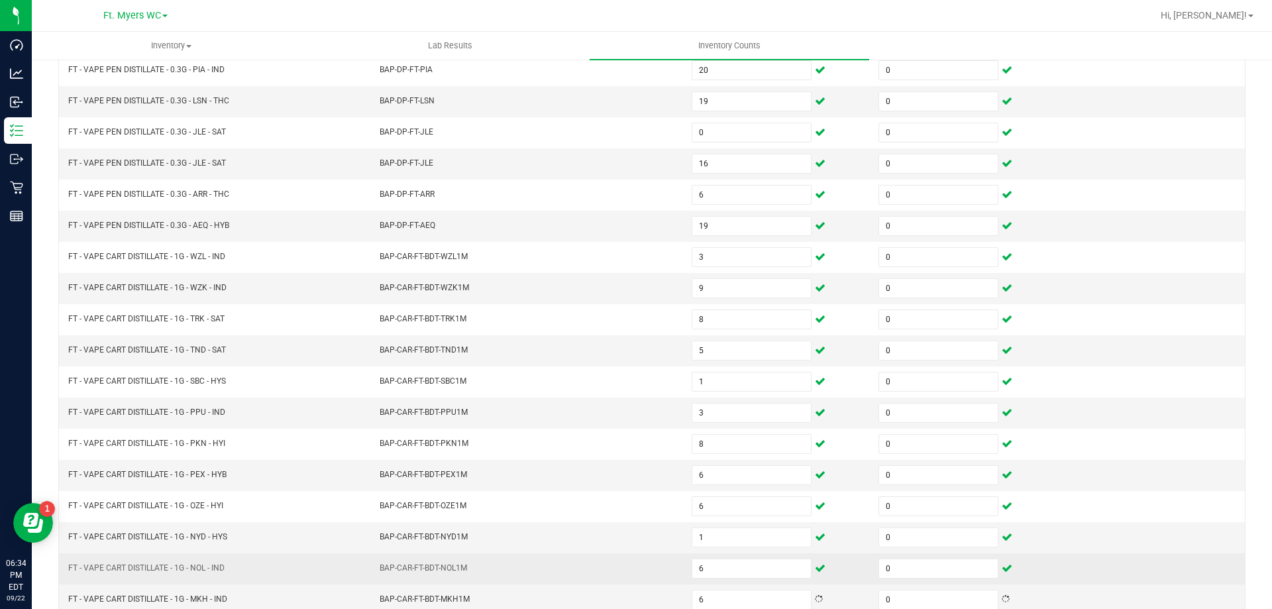
scroll to position [275, 0]
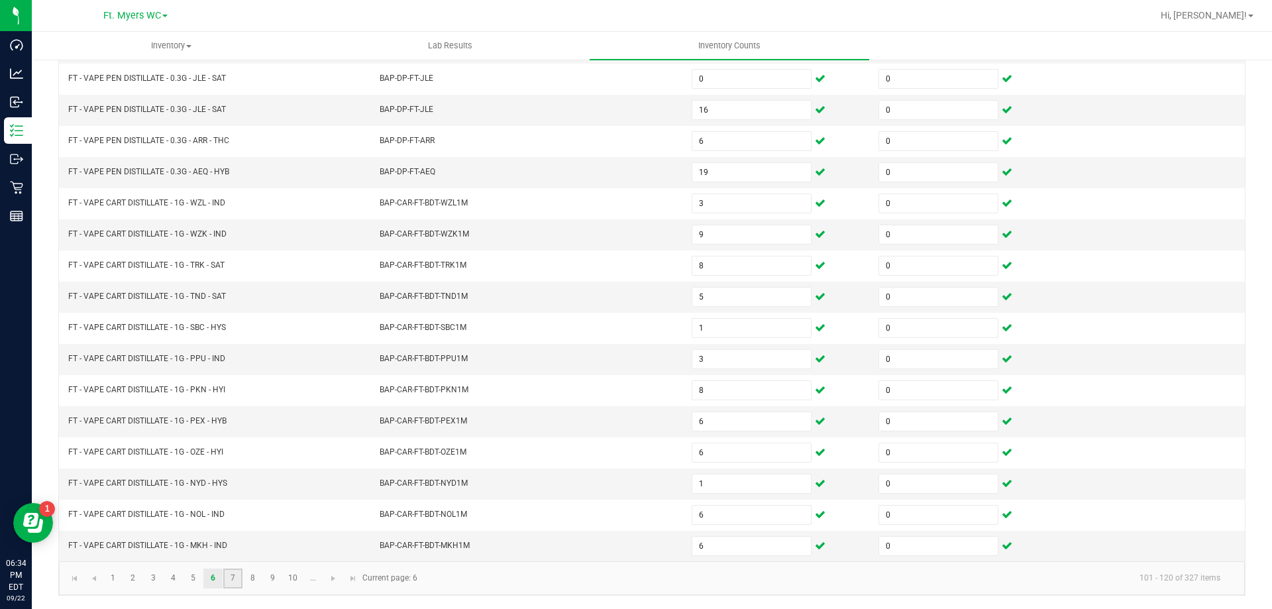
click at [224, 579] on link "7" at bounding box center [232, 578] width 19 height 20
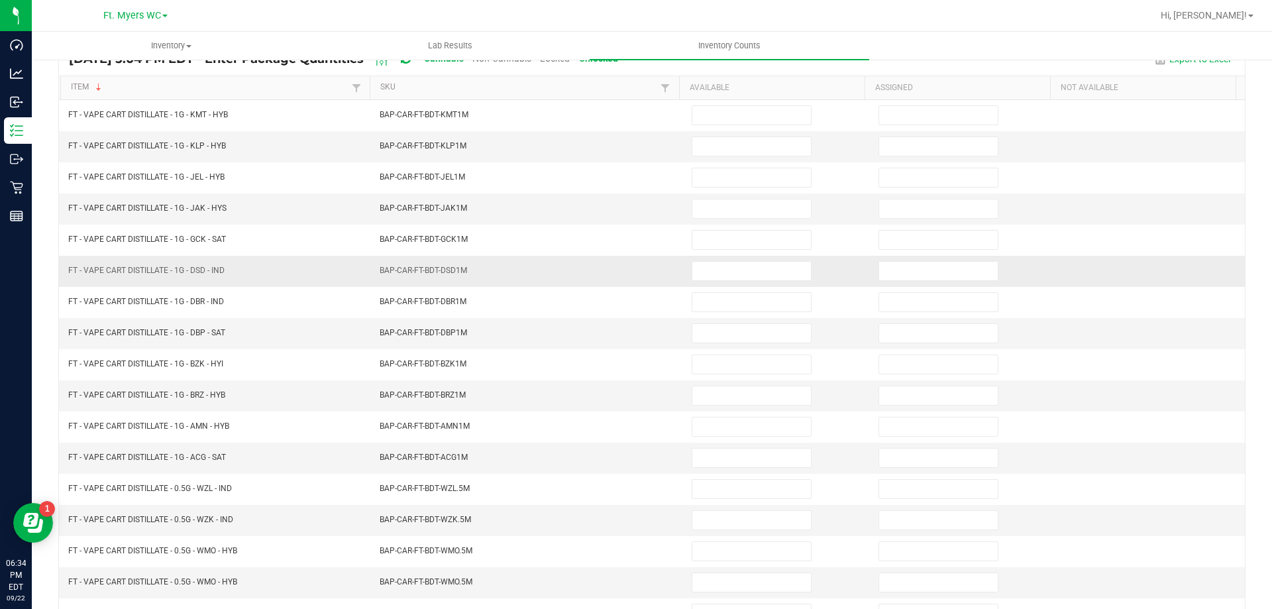
scroll to position [132, 0]
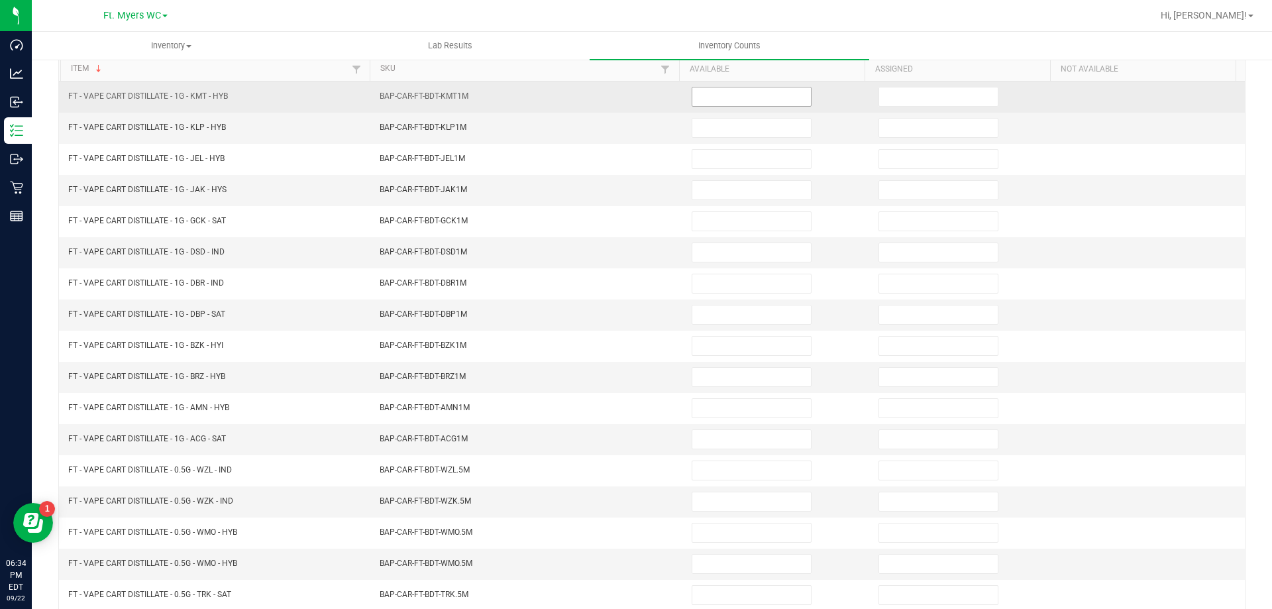
click at [772, 101] on input at bounding box center [751, 96] width 119 height 19
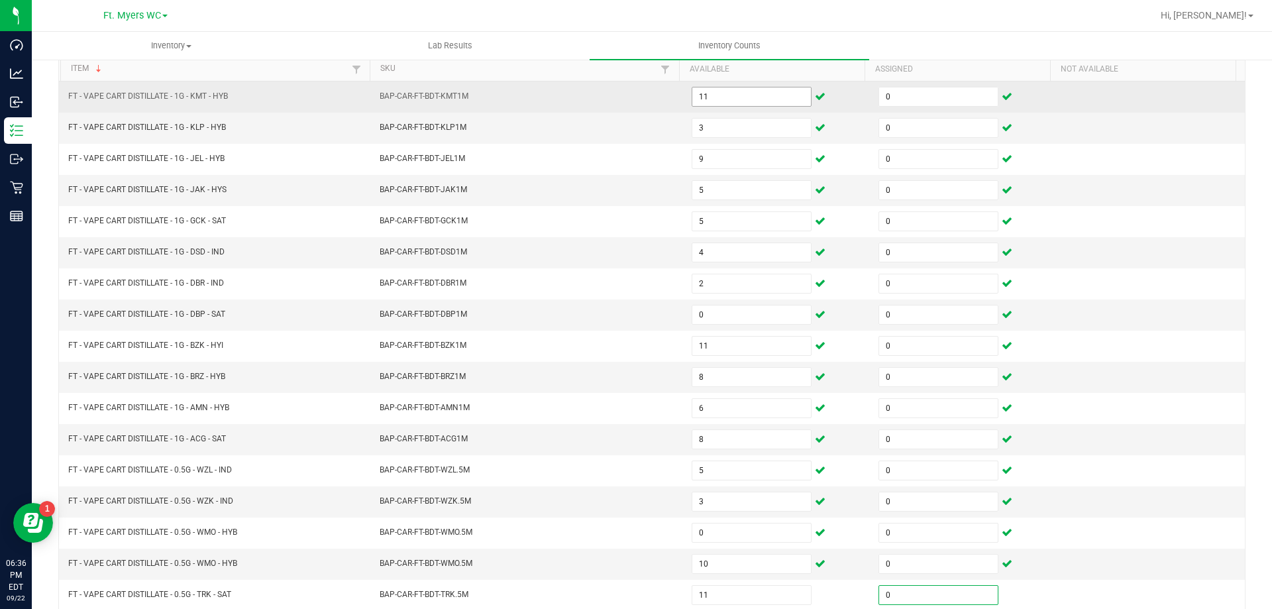
scroll to position [275, 0]
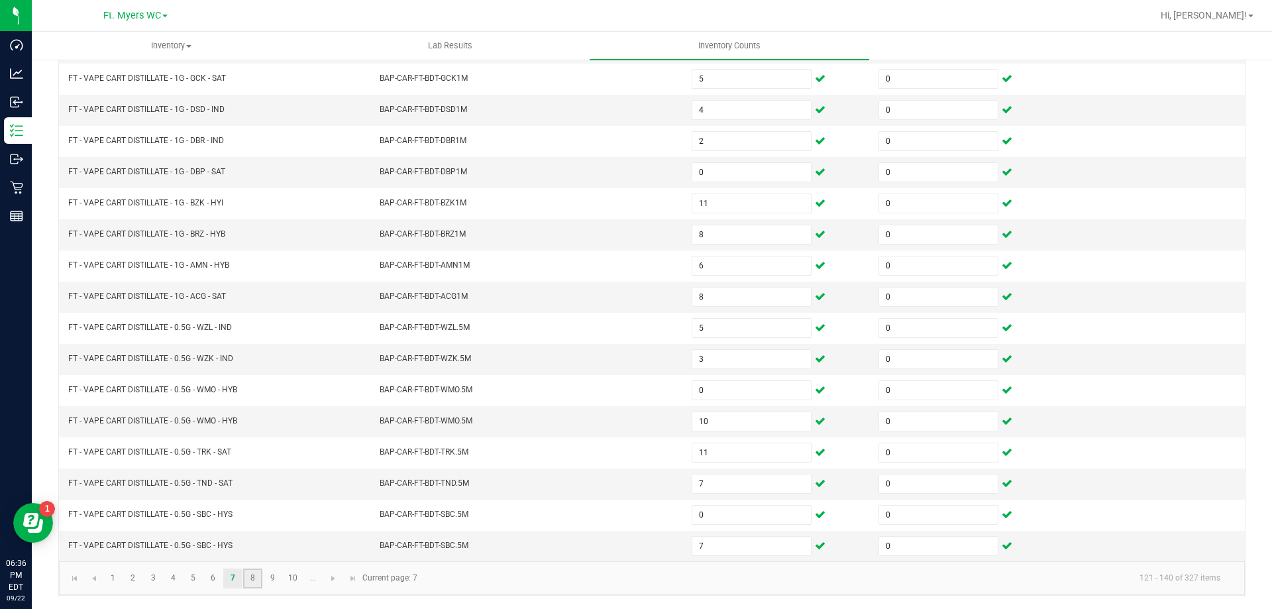
click at [258, 573] on link "8" at bounding box center [252, 578] width 19 height 20
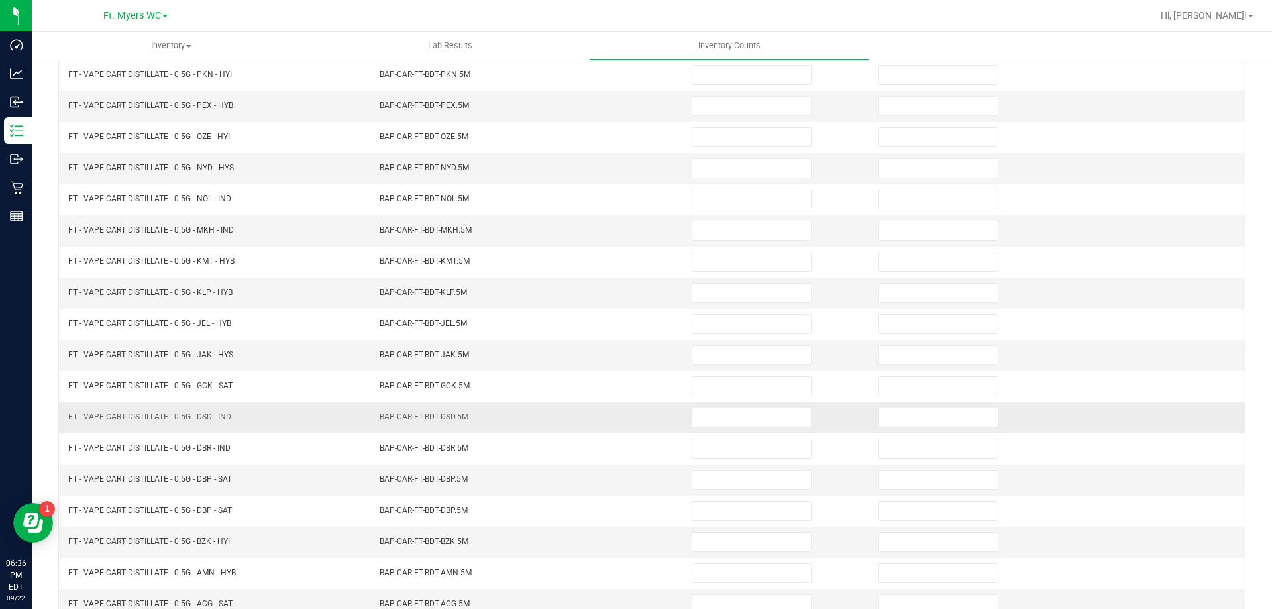
scroll to position [76, 0]
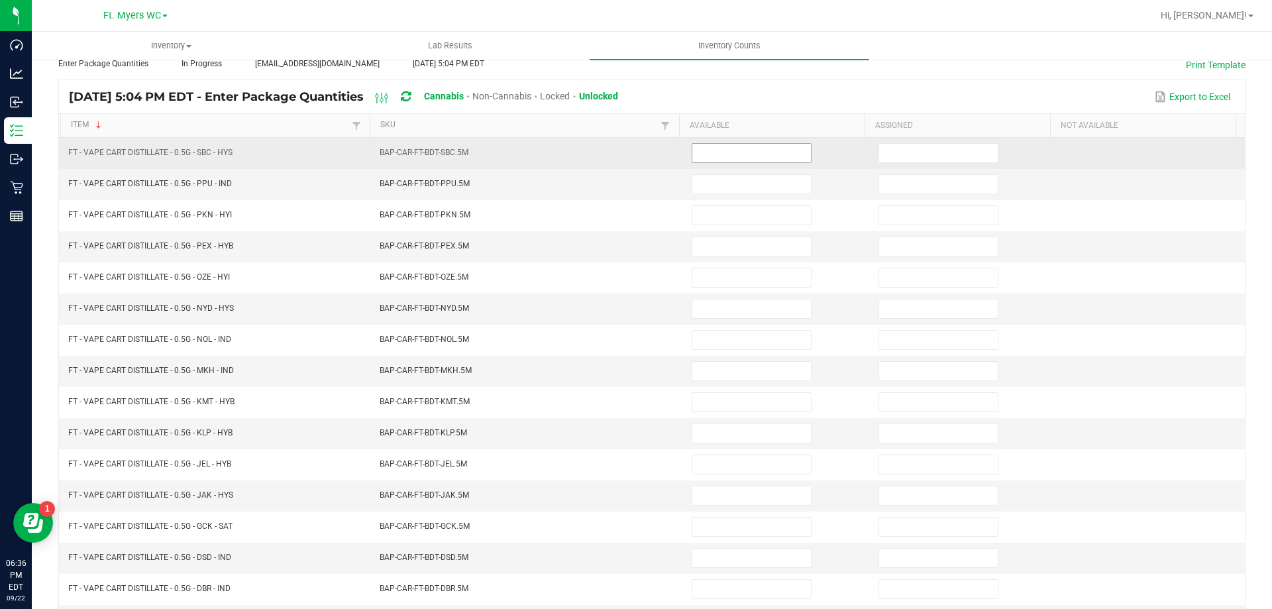
click at [696, 148] on input at bounding box center [751, 153] width 119 height 19
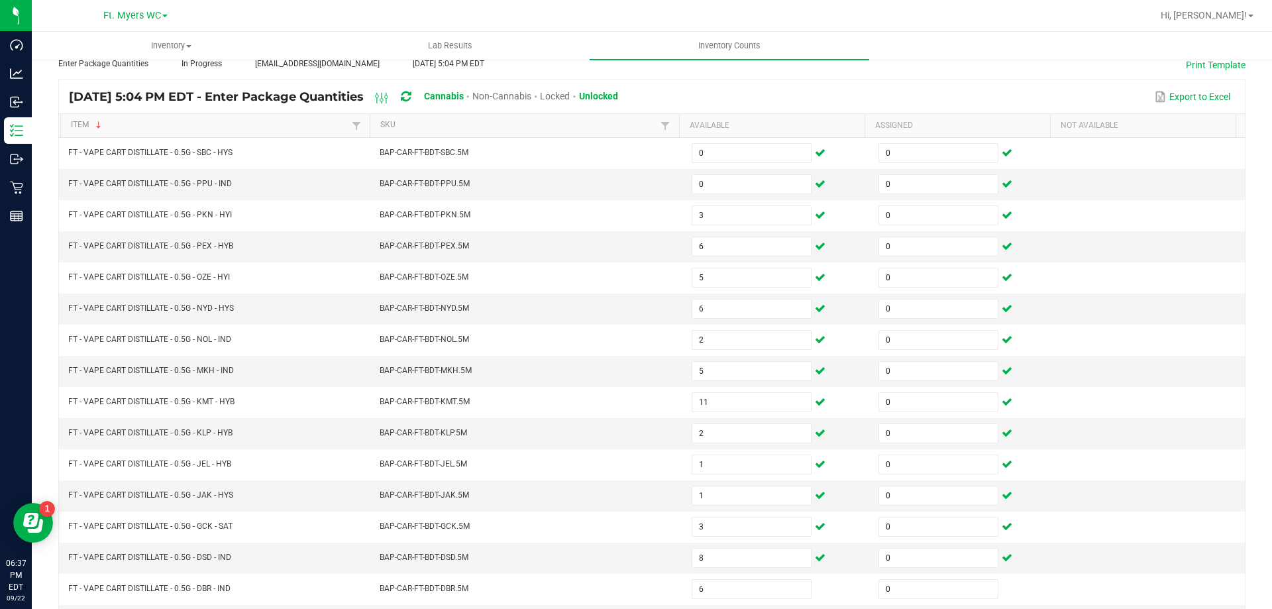
scroll to position [275, 0]
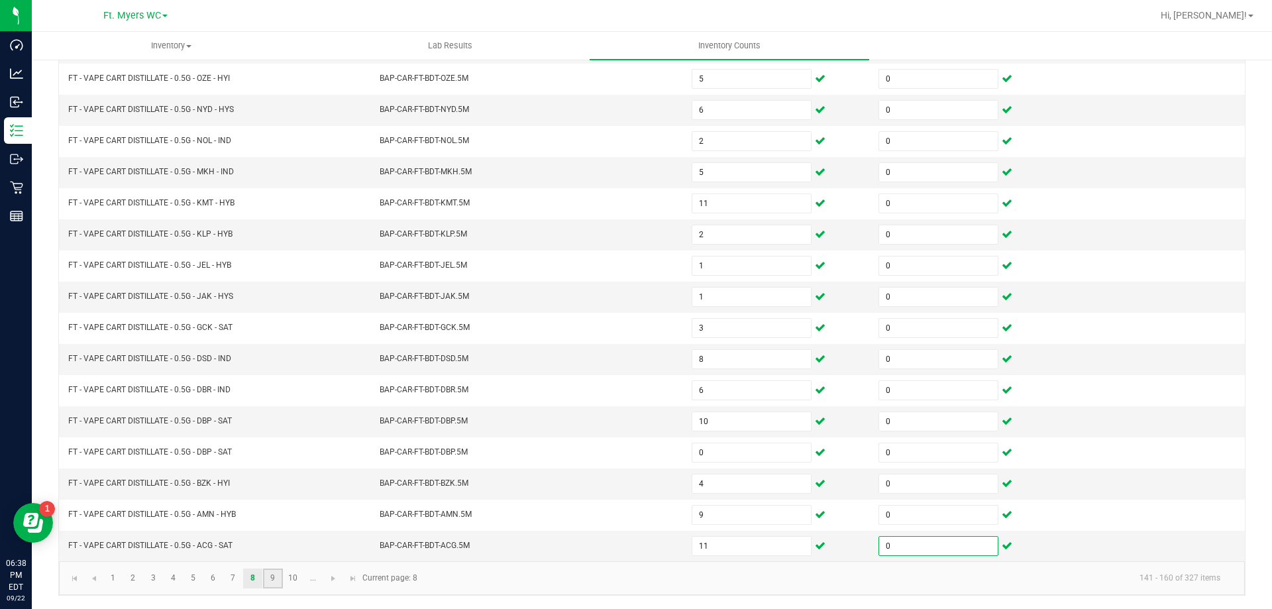
click at [279, 572] on link "9" at bounding box center [272, 578] width 19 height 20
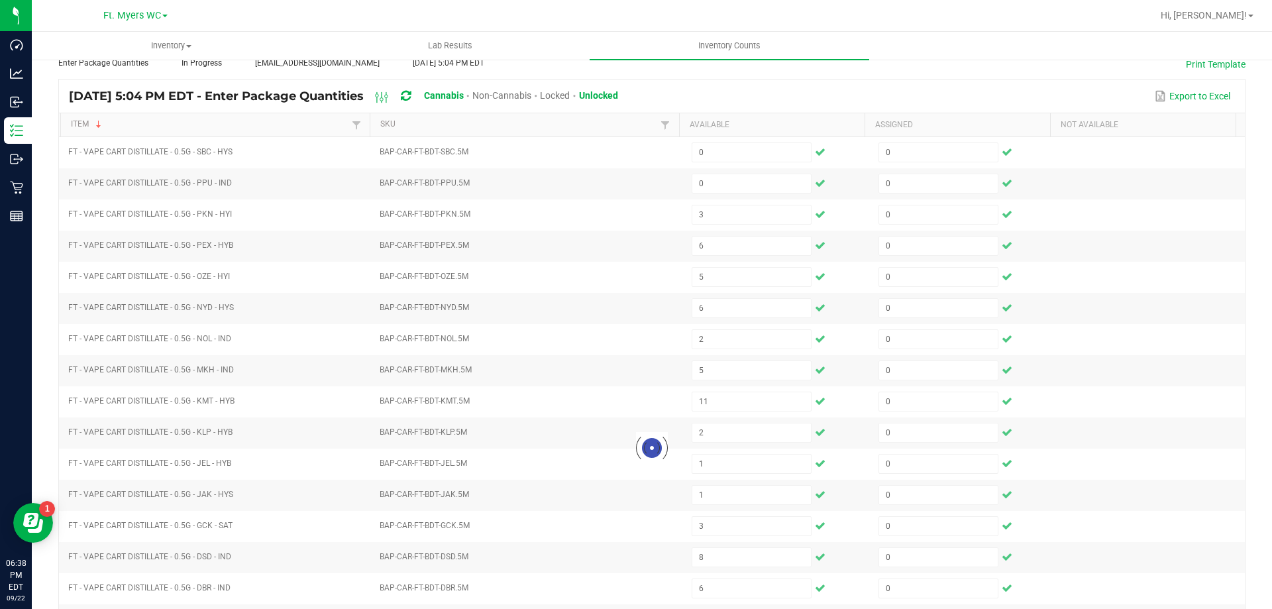
scroll to position [76, 0]
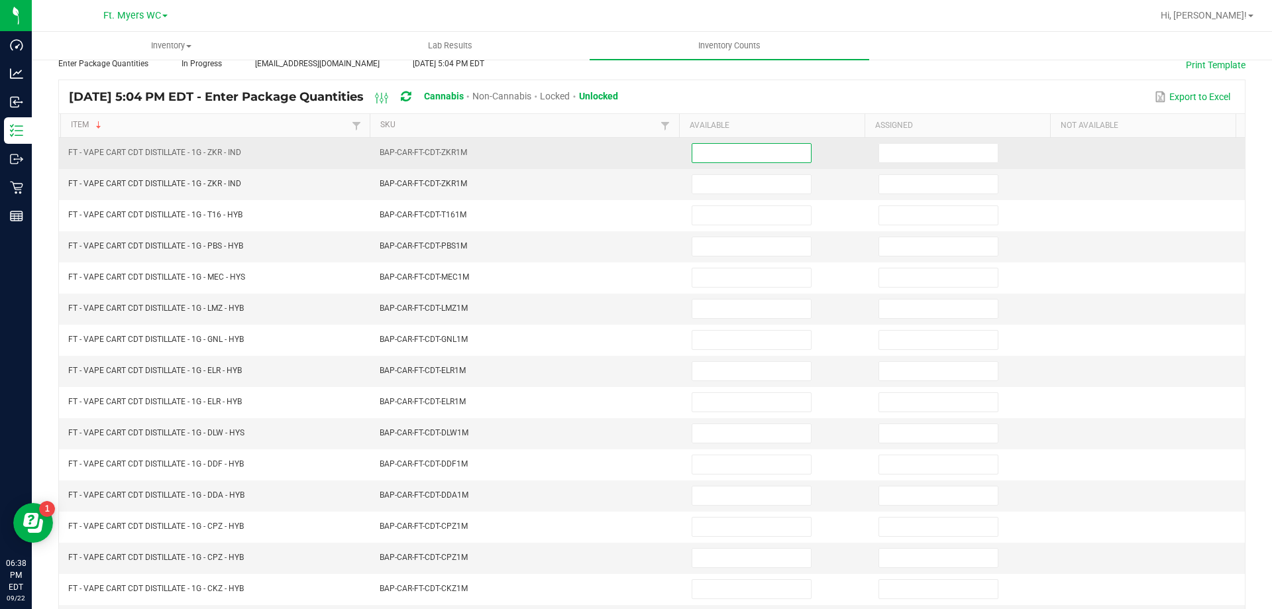
click at [708, 147] on input at bounding box center [751, 153] width 119 height 19
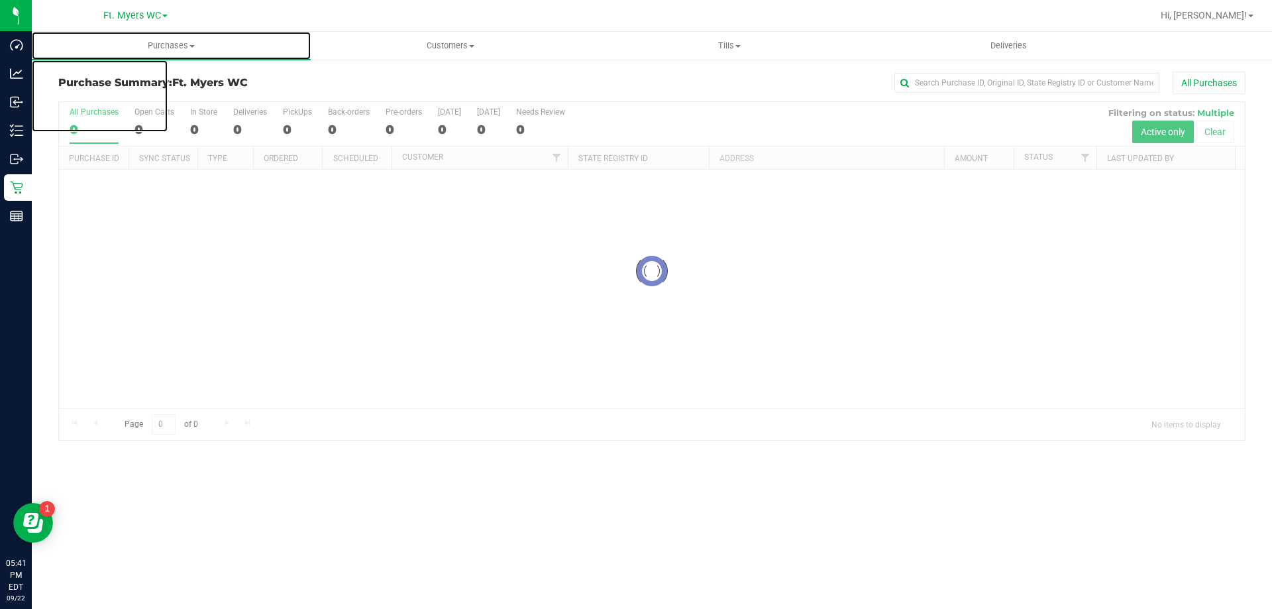
click at [175, 44] on span "Purchases" at bounding box center [171, 46] width 279 height 12
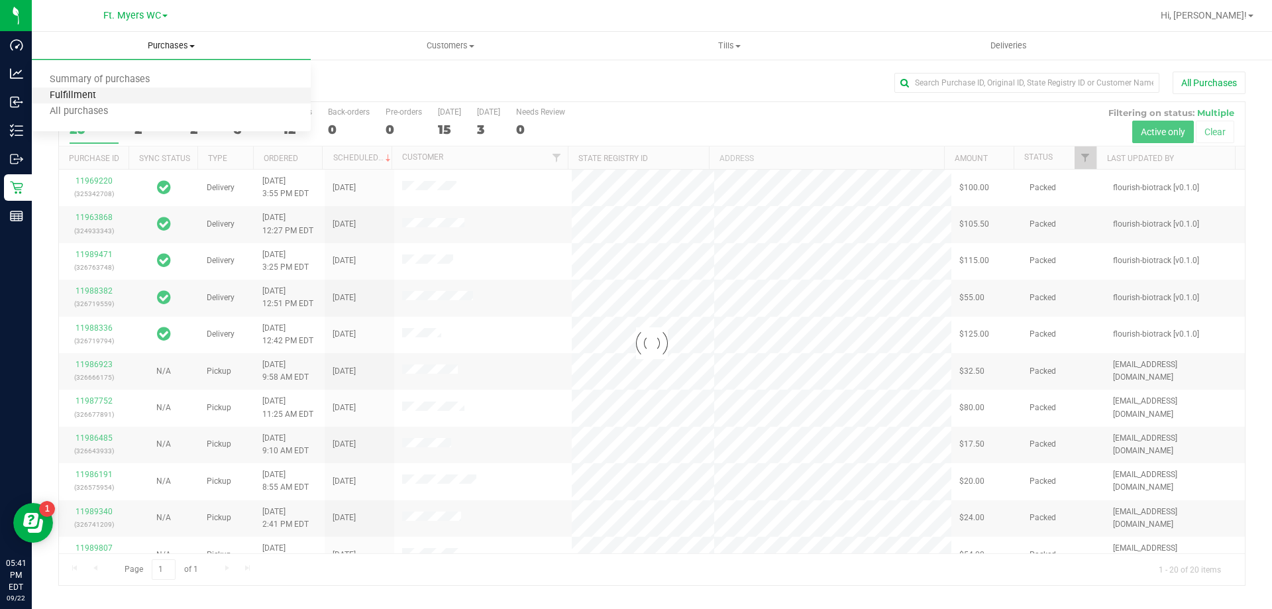
click at [109, 95] on span "Fulfillment" at bounding box center [73, 95] width 82 height 11
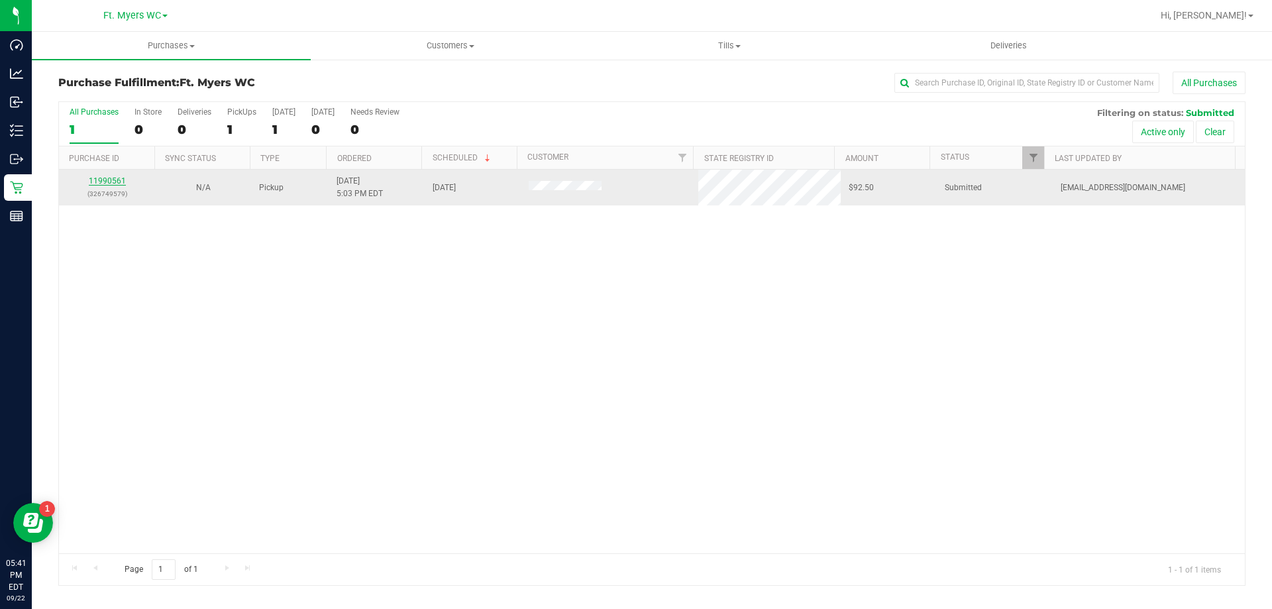
click at [118, 181] on link "11990561" at bounding box center [107, 180] width 37 height 9
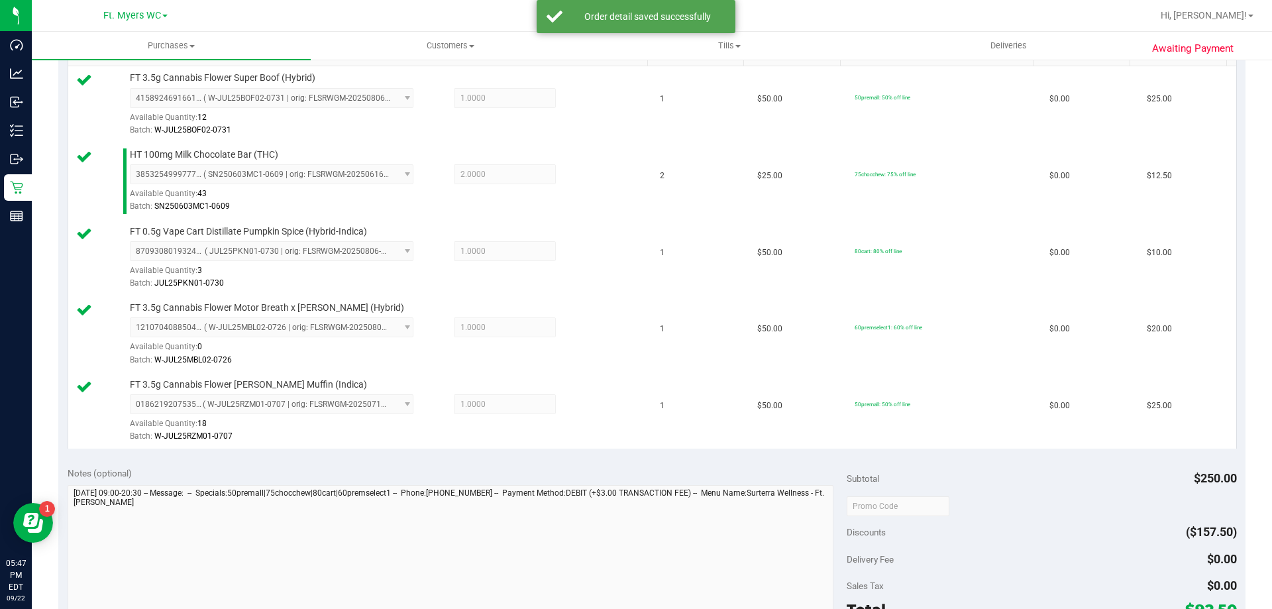
scroll to position [464, 0]
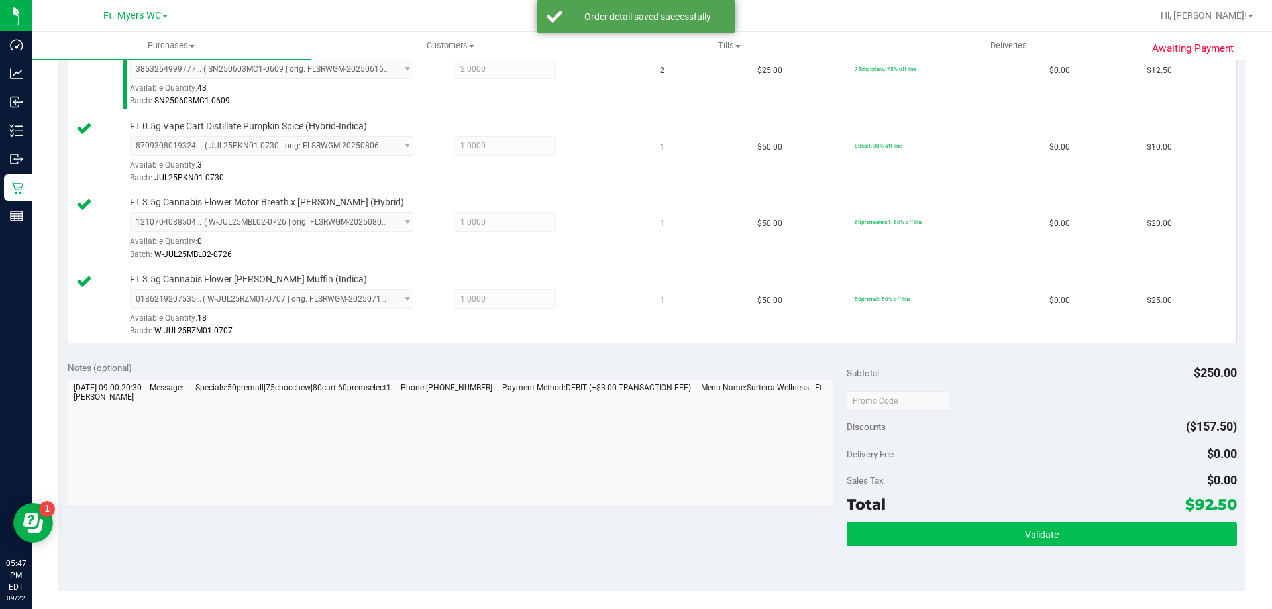
drag, startPoint x: 904, startPoint y: 513, endPoint x: 905, endPoint y: 526, distance: 13.3
click at [904, 515] on div "Total $92.50" at bounding box center [1040, 504] width 389 height 24
click at [905, 526] on button "Validate" at bounding box center [1040, 534] width 389 height 24
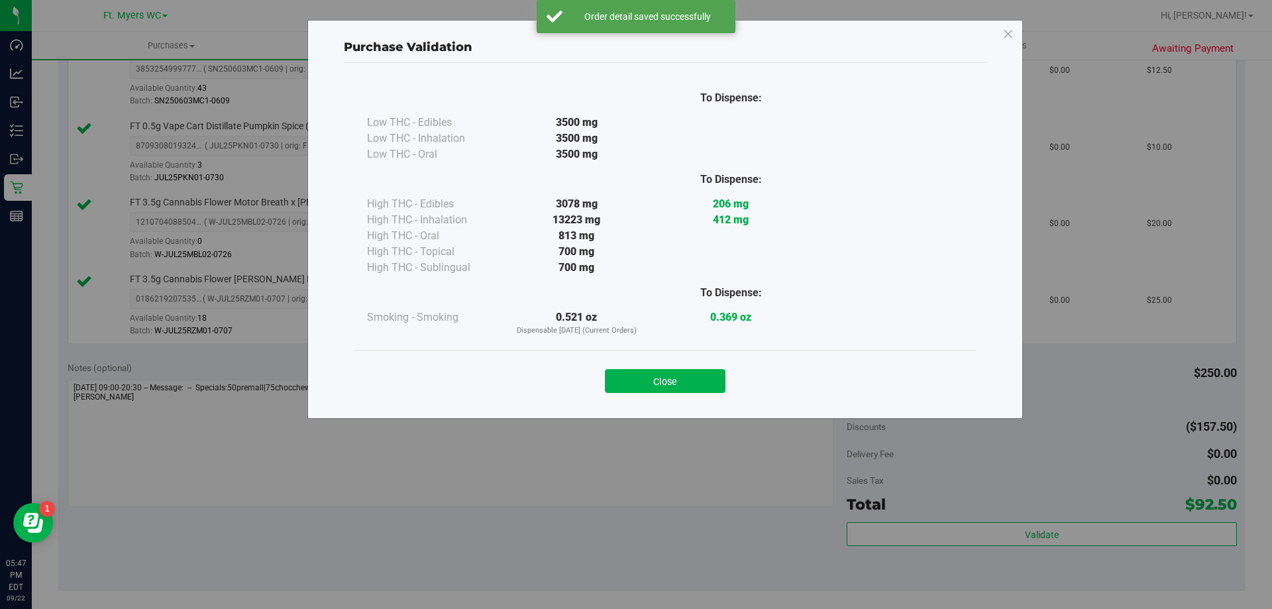
click at [702, 411] on div "Purchase Validation To Dispense: Low THC - Edibles 3500 mg" at bounding box center [664, 219] width 715 height 399
click at [707, 387] on button "Close" at bounding box center [665, 381] width 121 height 24
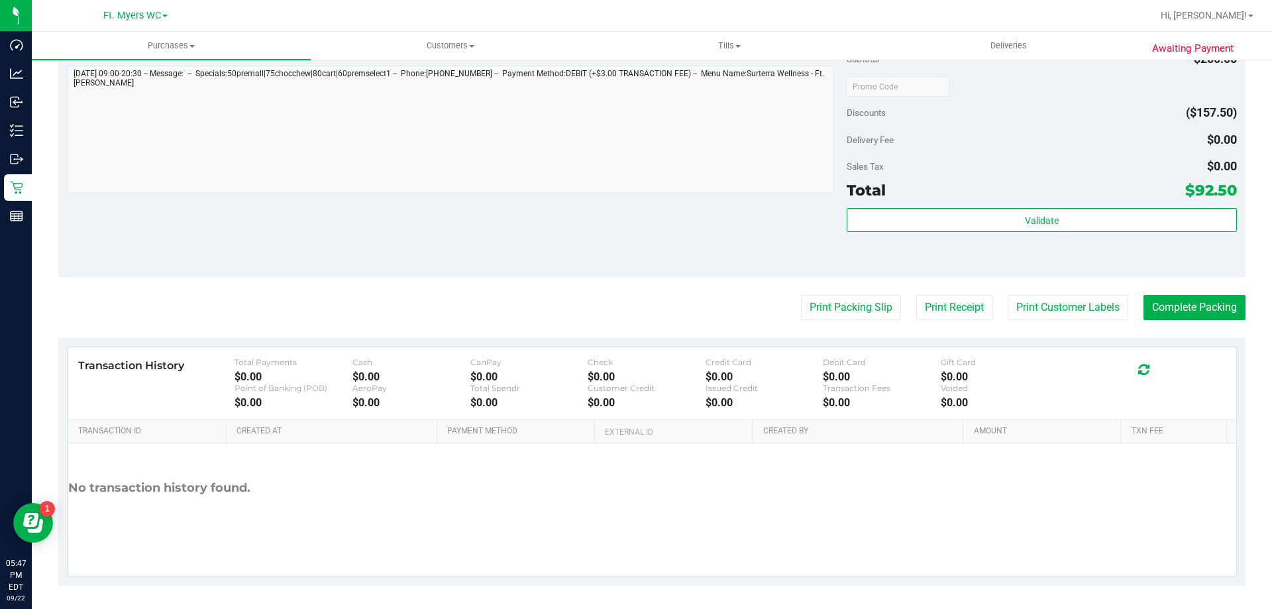
scroll to position [781, 0]
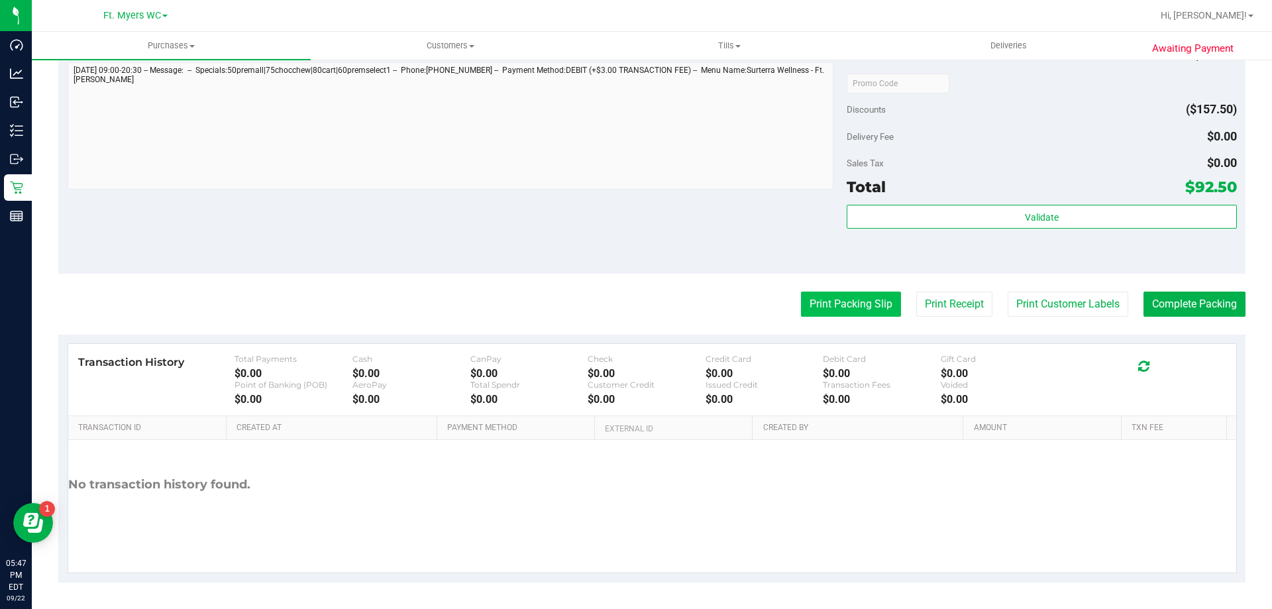
click at [848, 302] on button "Print Packing Slip" at bounding box center [851, 303] width 100 height 25
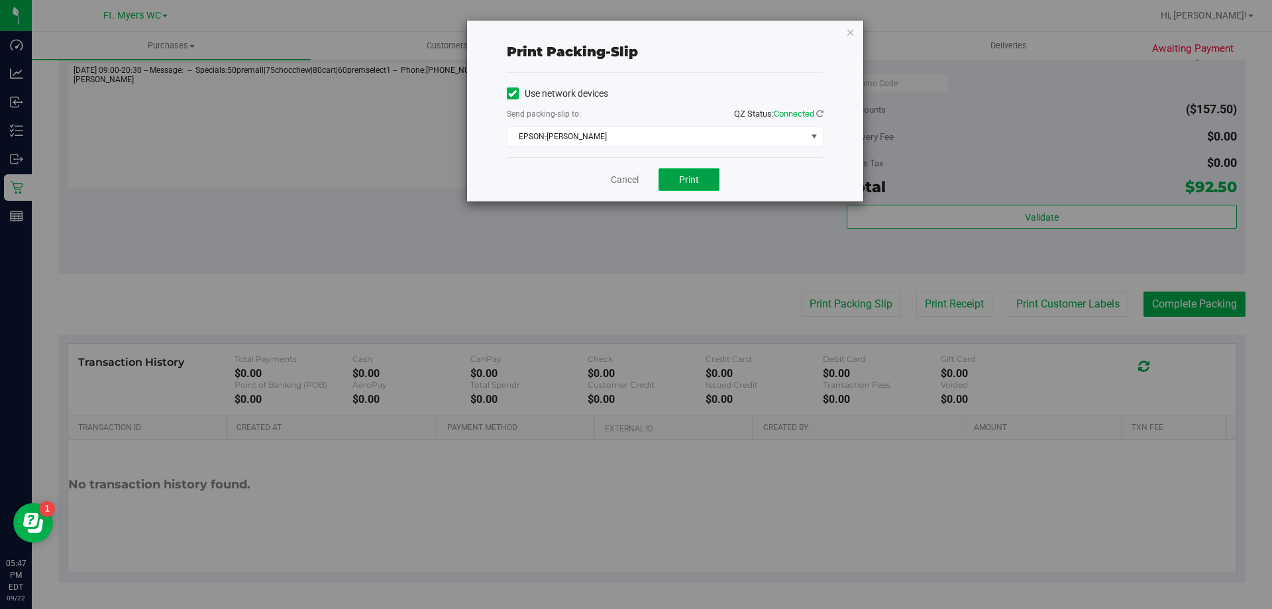
click at [712, 187] on button "Print" at bounding box center [688, 179] width 61 height 23
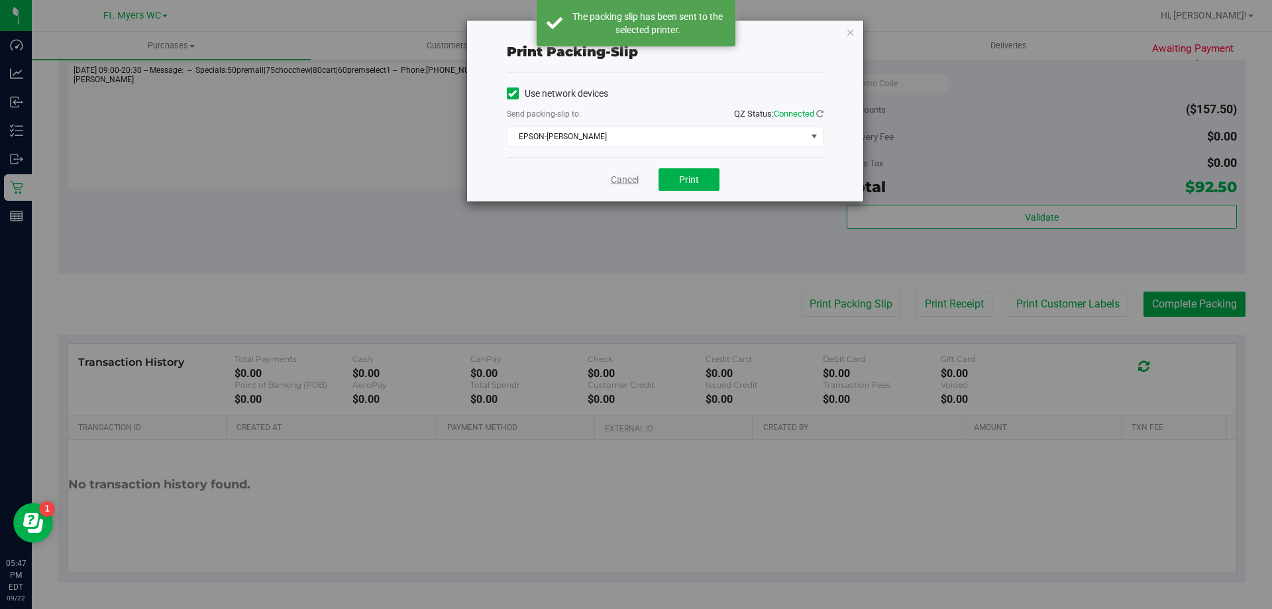
click at [632, 177] on link "Cancel" at bounding box center [625, 180] width 28 height 14
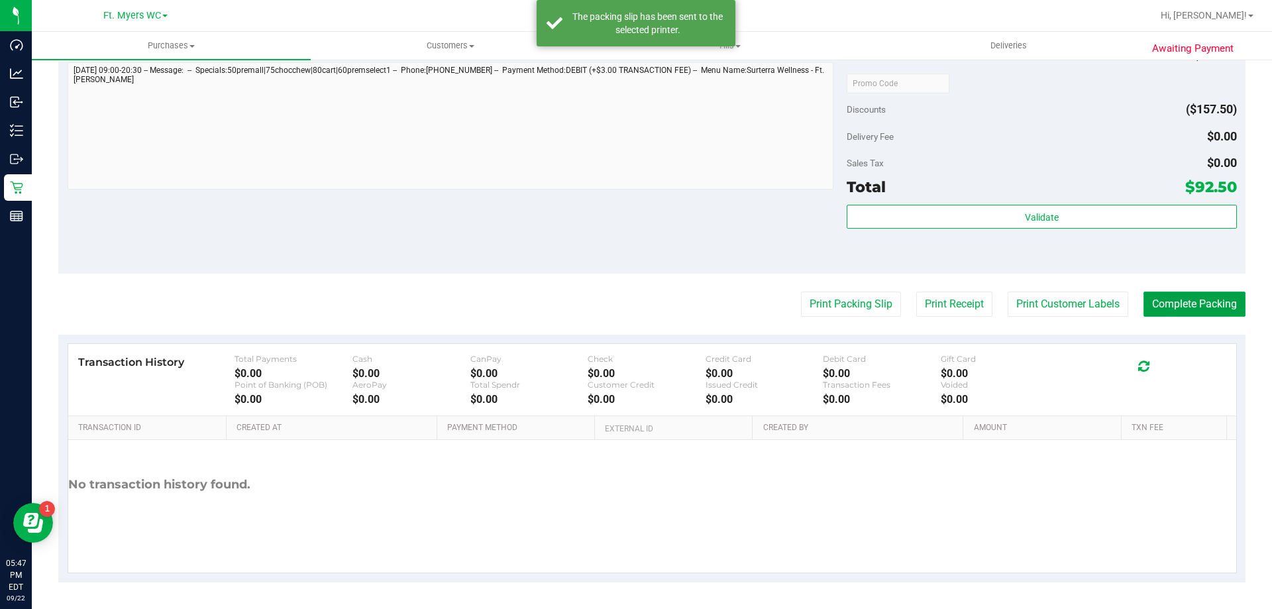
click at [1172, 306] on button "Complete Packing" at bounding box center [1194, 303] width 102 height 25
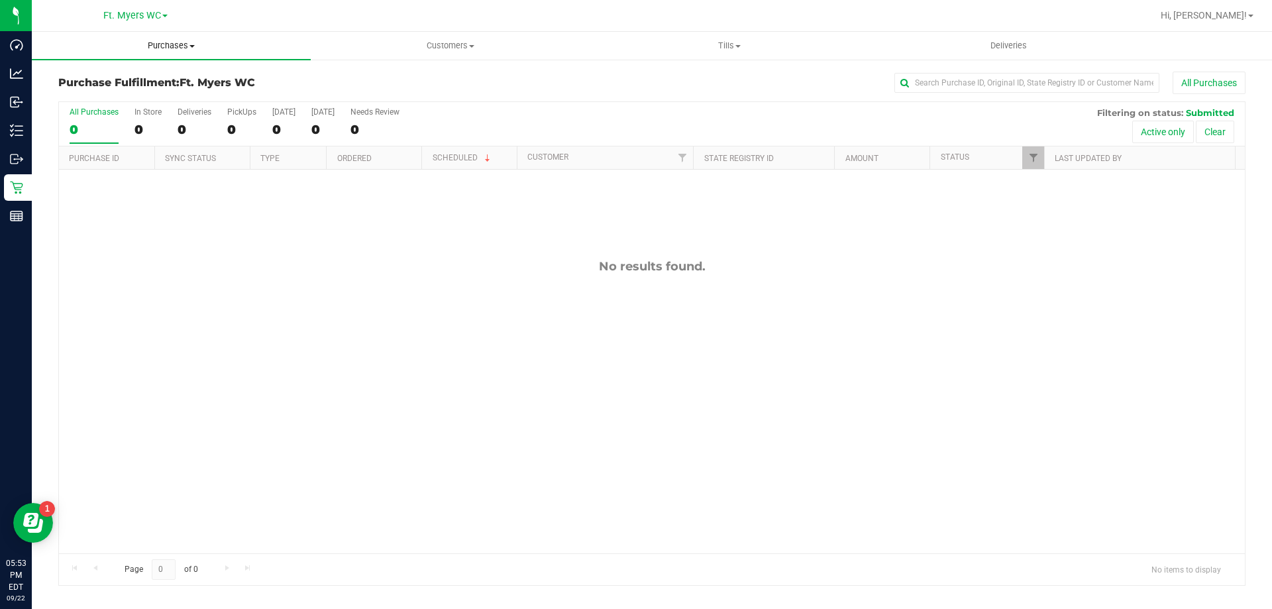
click at [152, 52] on uib-tab-heading "Purchases Summary of purchases Fulfillment All purchases" at bounding box center [171, 46] width 279 height 28
click at [130, 98] on li "Fulfillment" at bounding box center [171, 96] width 279 height 16
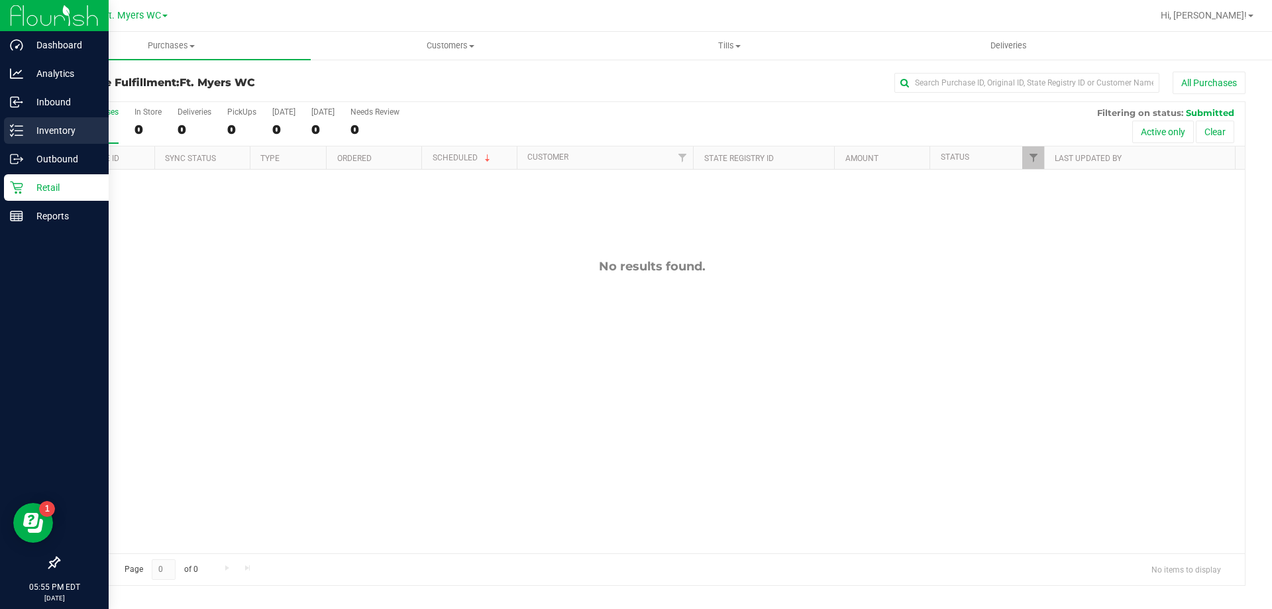
click at [31, 128] on p "Inventory" at bounding box center [62, 131] width 79 height 16
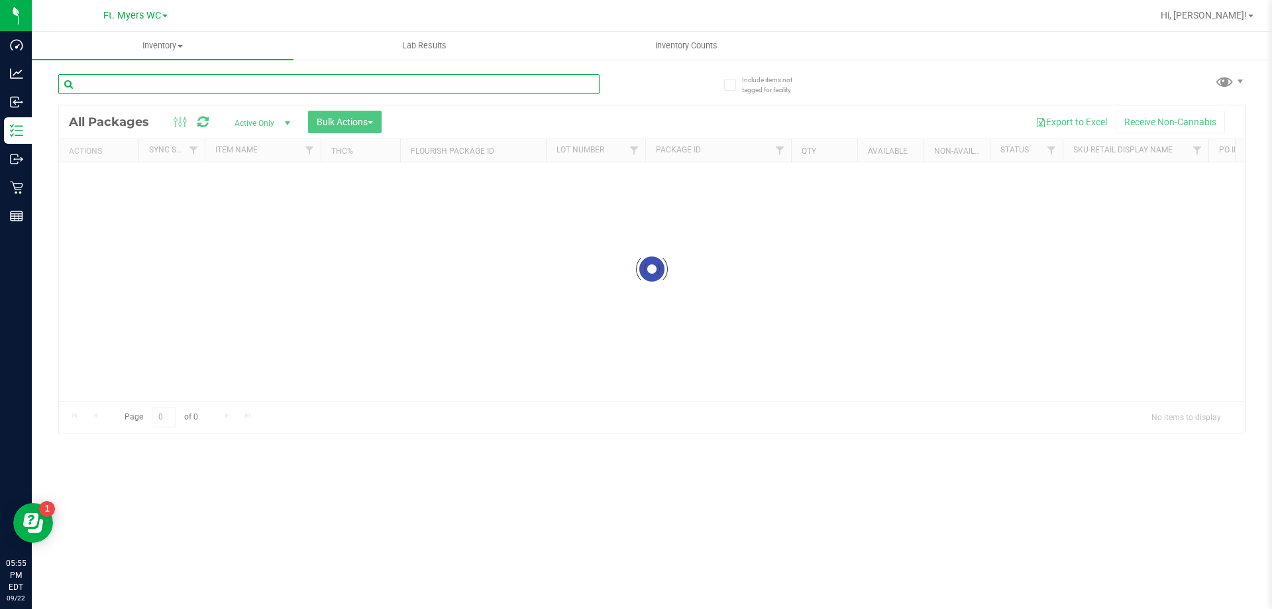
click at [146, 77] on input "text" at bounding box center [328, 84] width 541 height 20
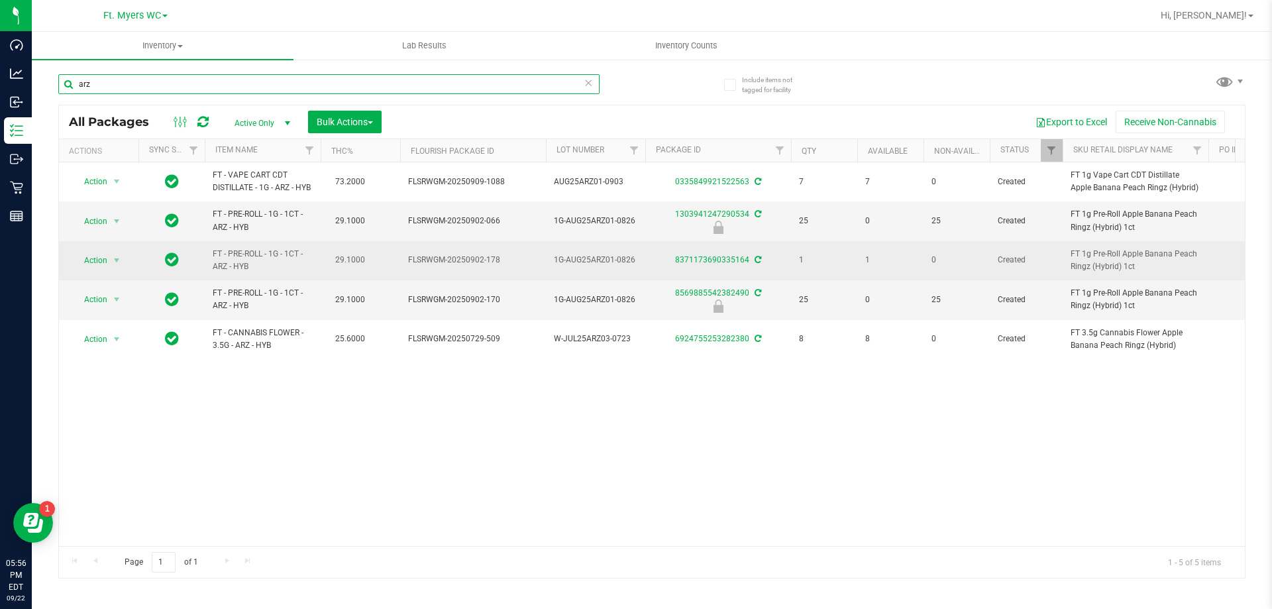
type input "arz"
click at [109, 260] on span "select" at bounding box center [117, 260] width 17 height 19
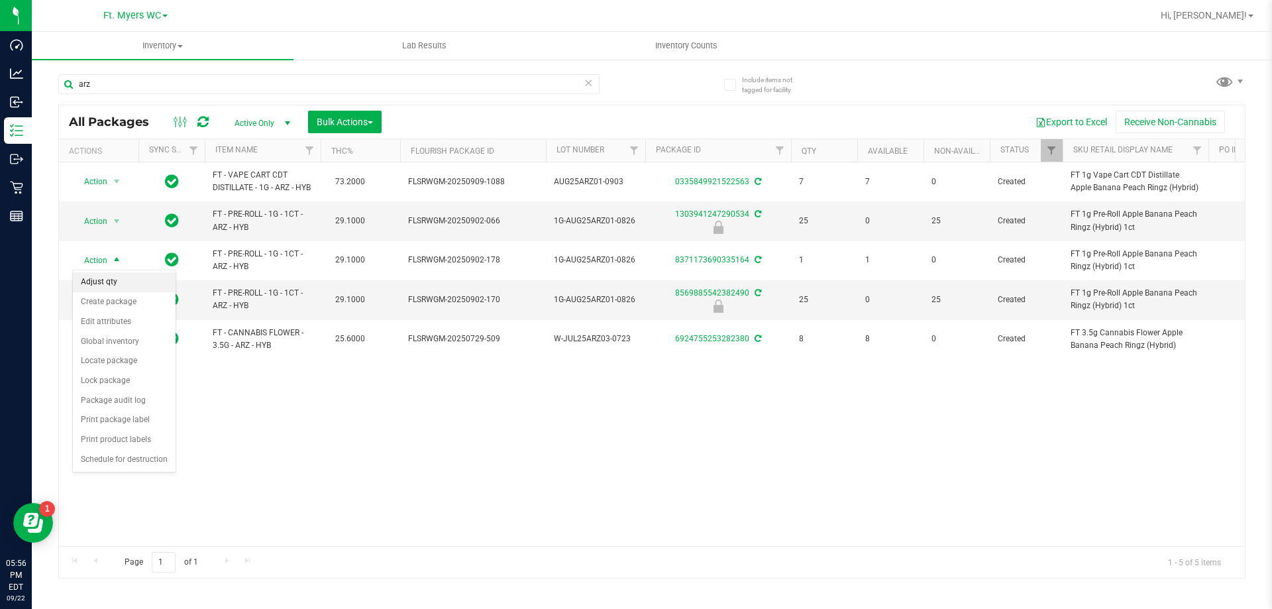
click at [129, 290] on li "Adjust qty" at bounding box center [124, 282] width 103 height 20
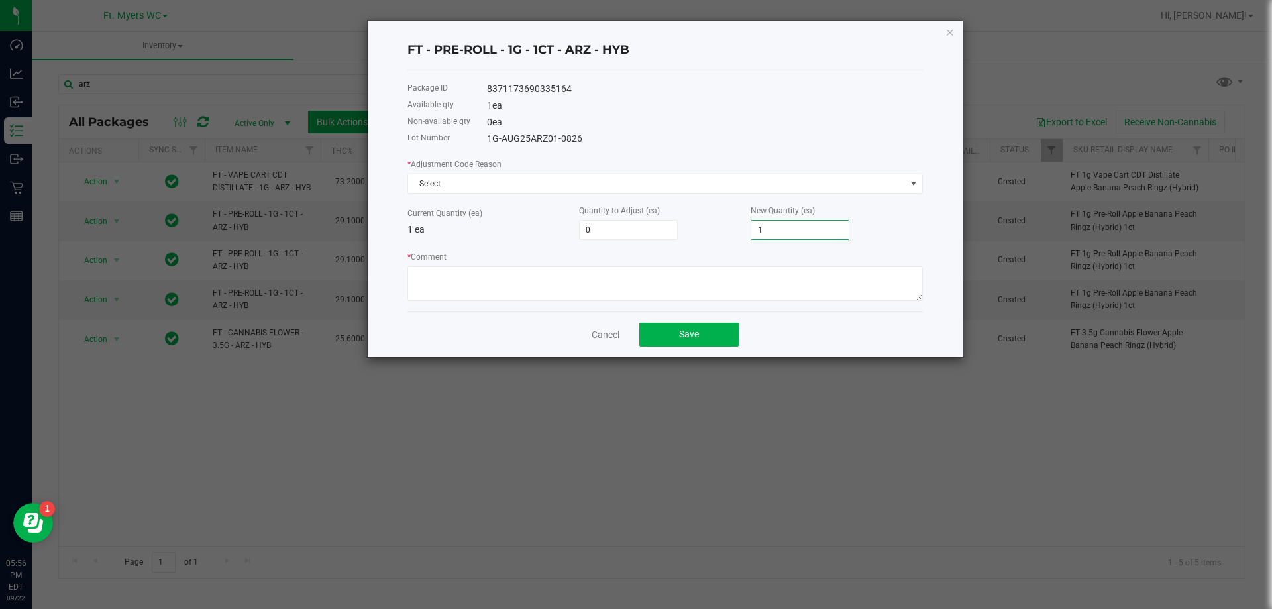
type input "-1"
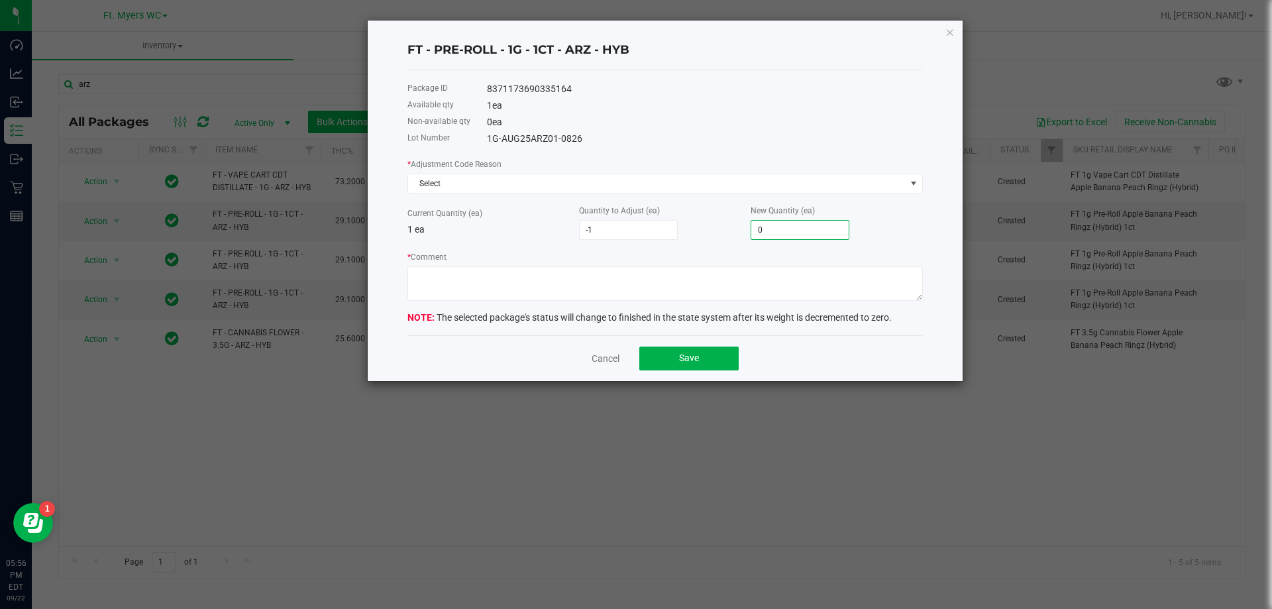
type input "0"
click at [409, 197] on div "* Adjustment Code Reason Select Current Quantity (ea) 1 ea Quantity to Adjust (…" at bounding box center [664, 229] width 515 height 144
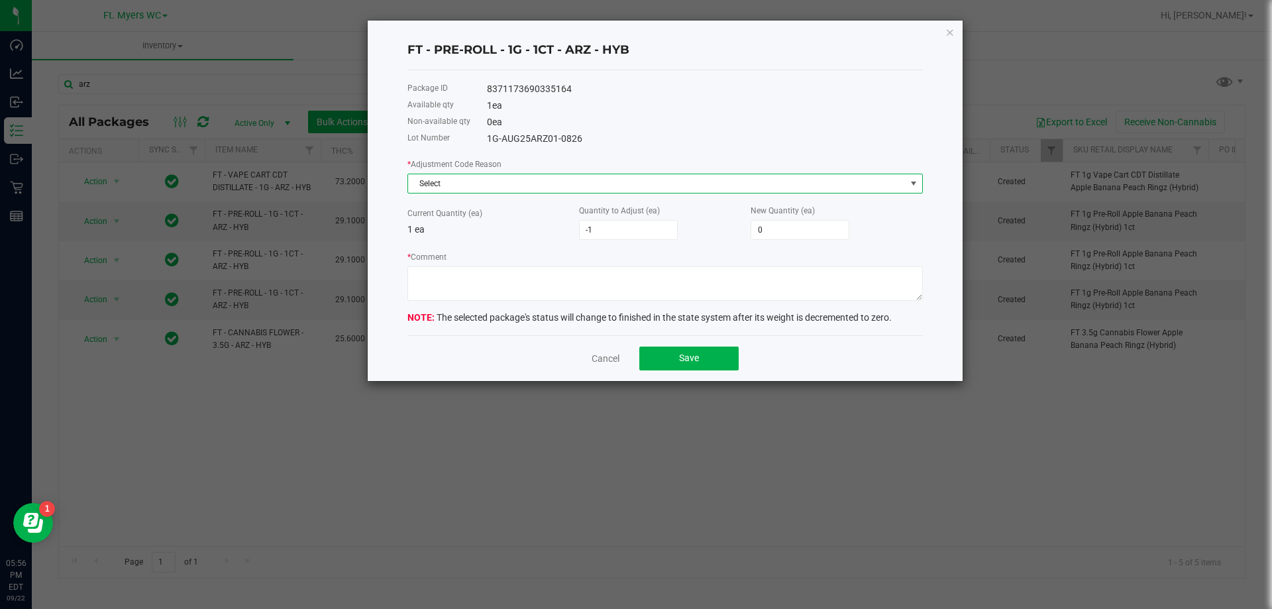
click at [420, 190] on span "Select" at bounding box center [656, 183] width 497 height 19
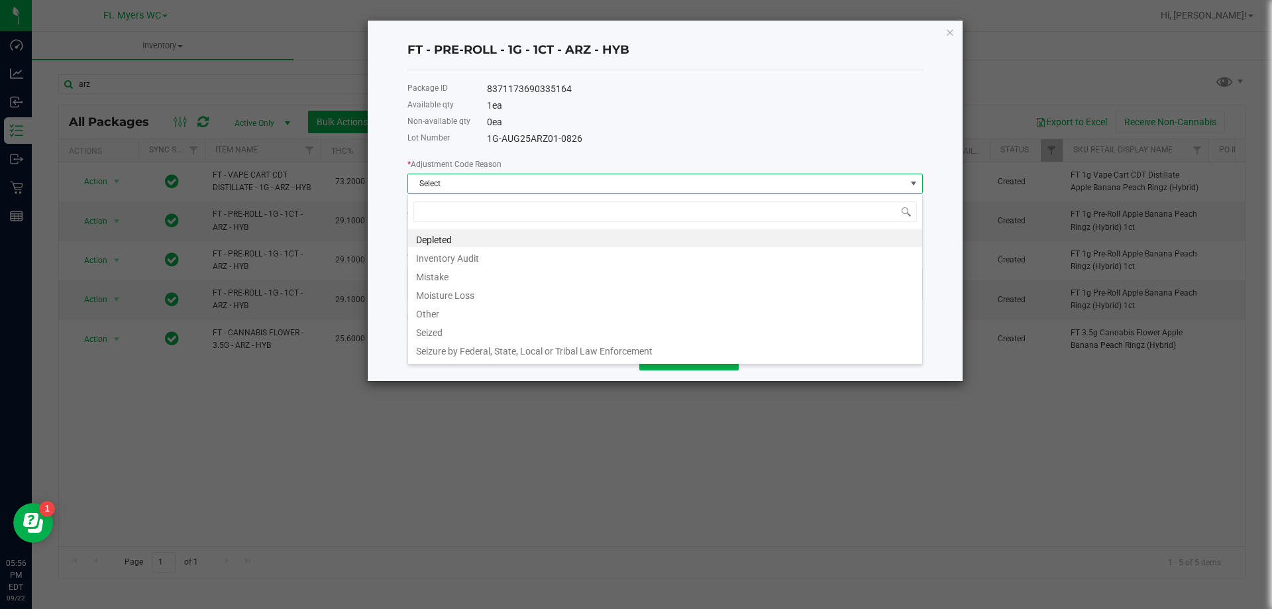
scroll to position [20, 515]
click at [440, 243] on li "Depleted" at bounding box center [665, 237] width 514 height 19
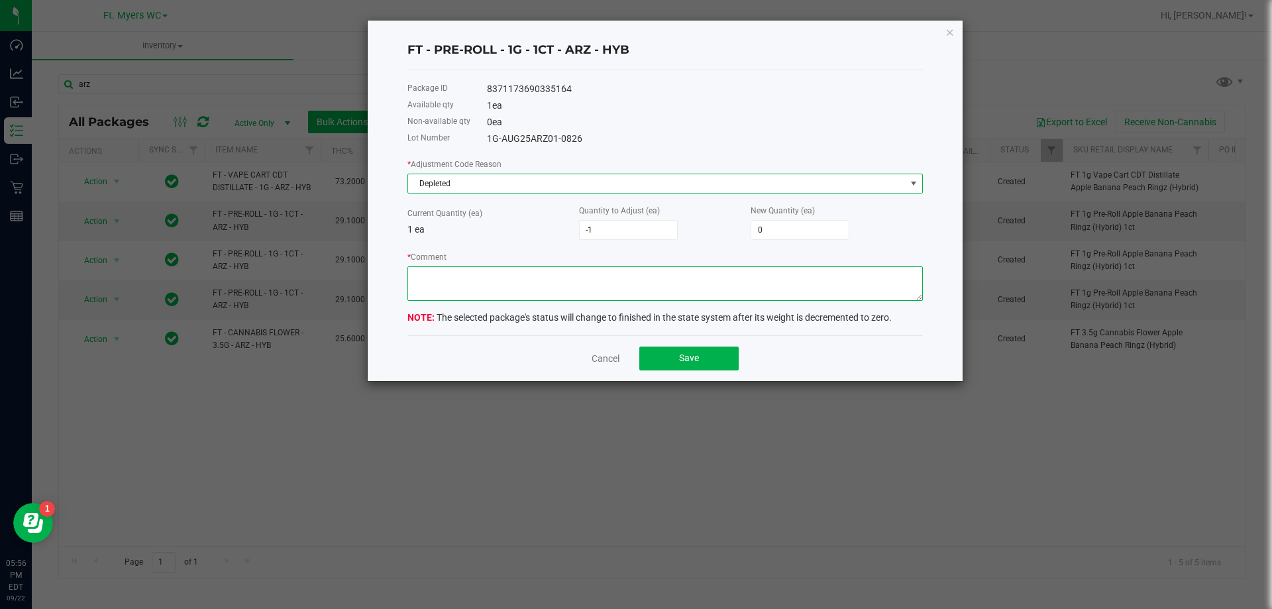
click at [446, 272] on textarea "* Comment" at bounding box center [664, 283] width 515 height 34
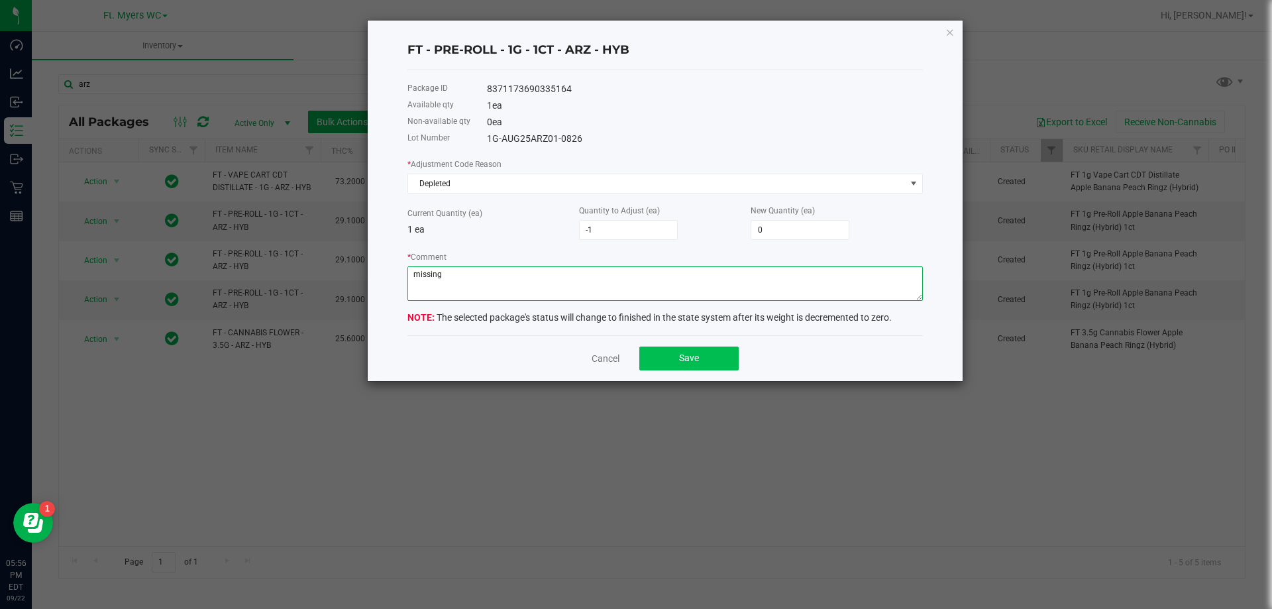
type textarea "missing"
click at [679, 360] on button "Save" at bounding box center [688, 358] width 99 height 24
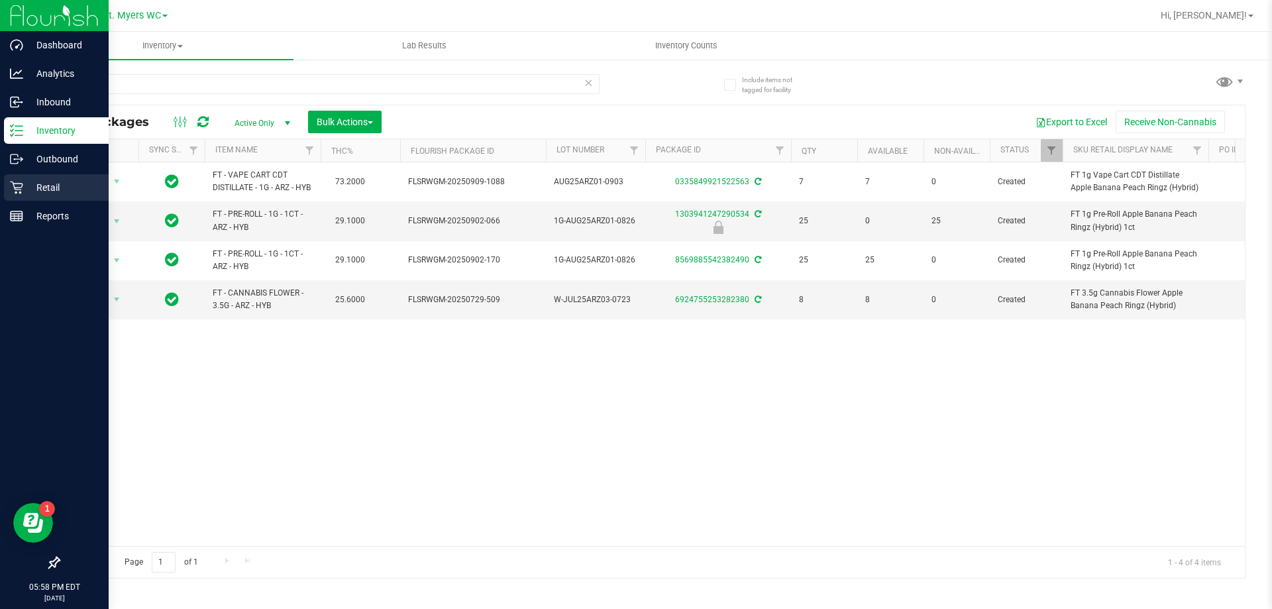
click at [23, 179] on div "Retail" at bounding box center [56, 187] width 105 height 26
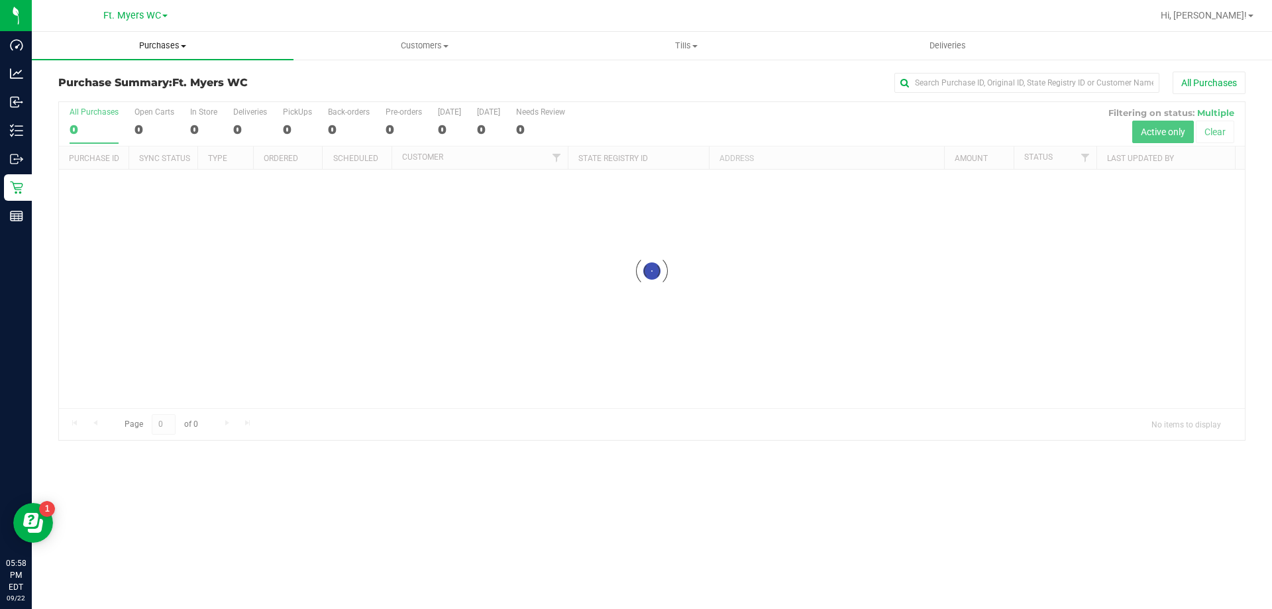
click at [158, 42] on span "Purchases" at bounding box center [163, 46] width 262 height 12
click at [126, 91] on li "Fulfillment" at bounding box center [163, 96] width 262 height 16
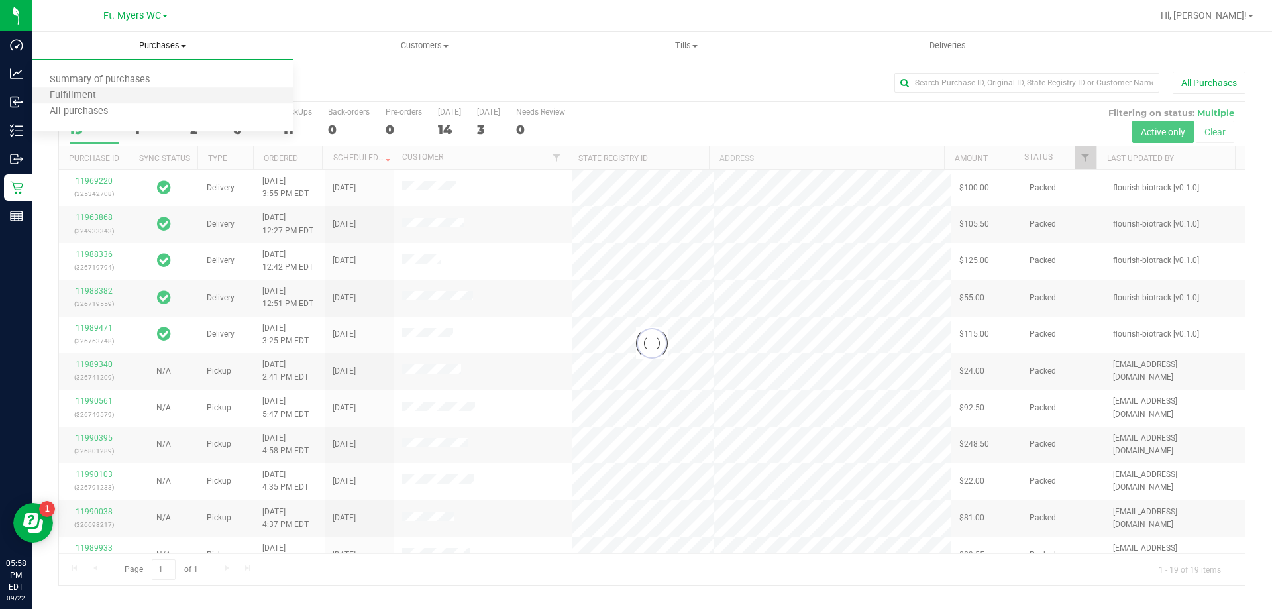
click at [126, 92] on li "Fulfillment" at bounding box center [163, 96] width 262 height 16
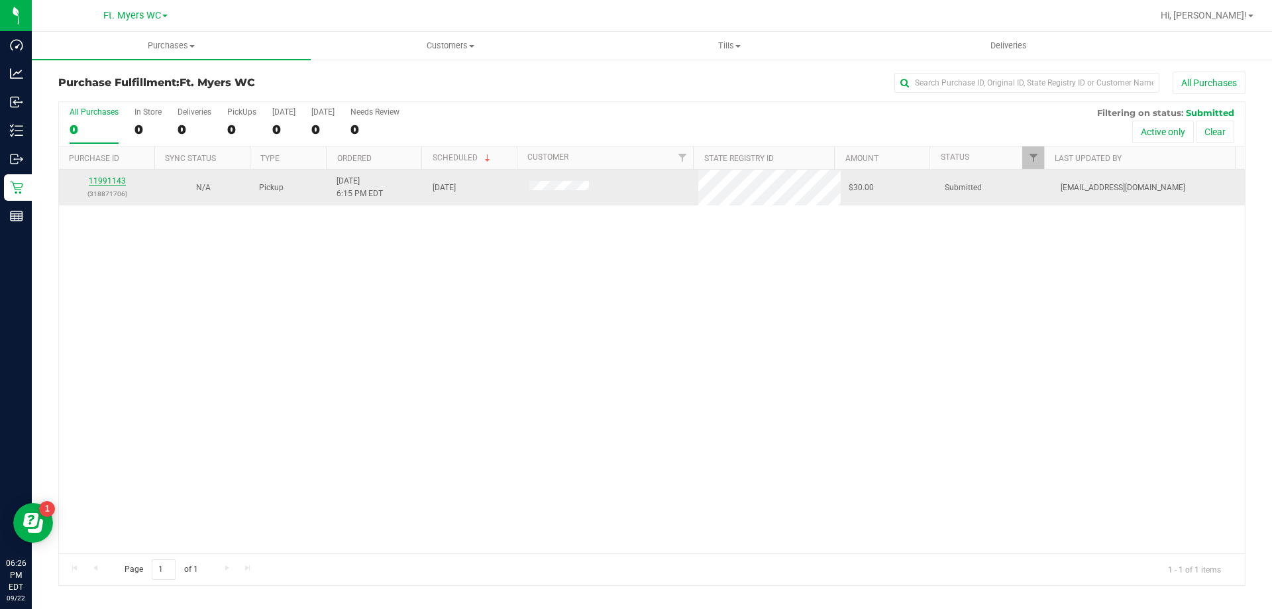
click at [115, 181] on link "11991143" at bounding box center [107, 180] width 37 height 9
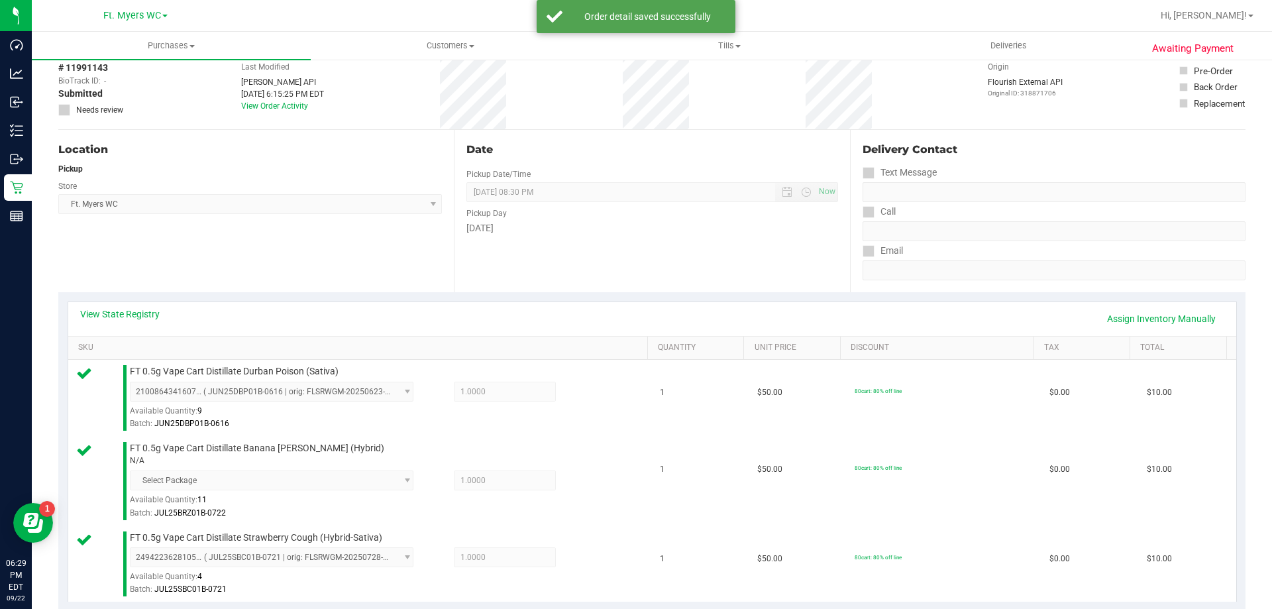
scroll to position [331, 0]
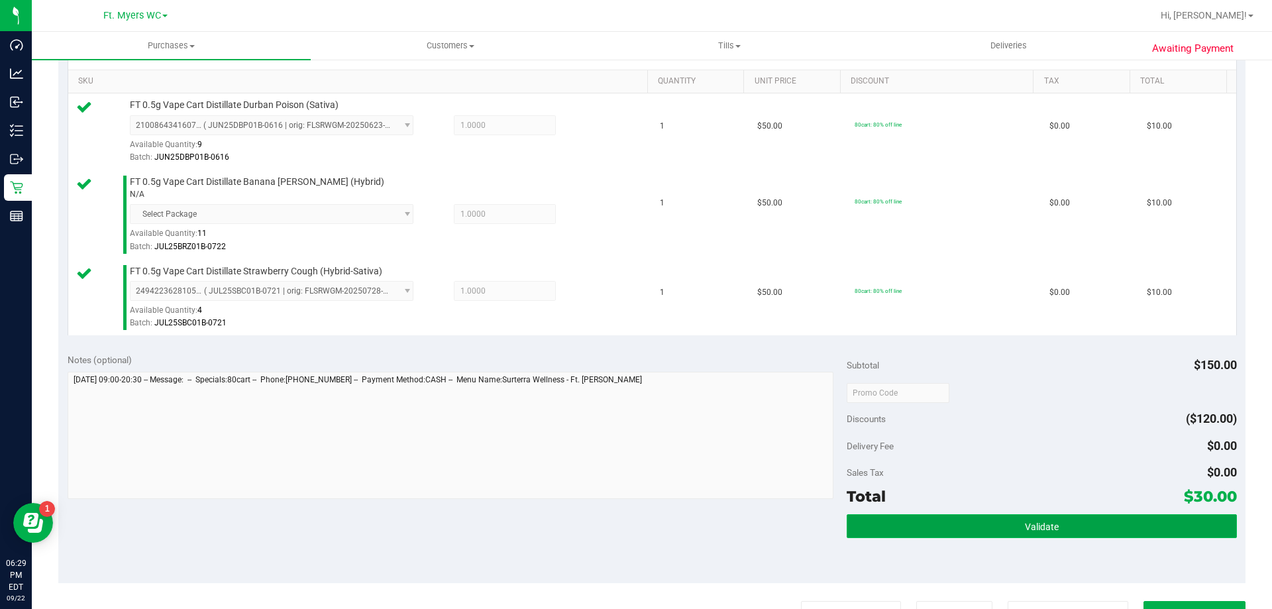
click at [993, 530] on button "Validate" at bounding box center [1040, 526] width 389 height 24
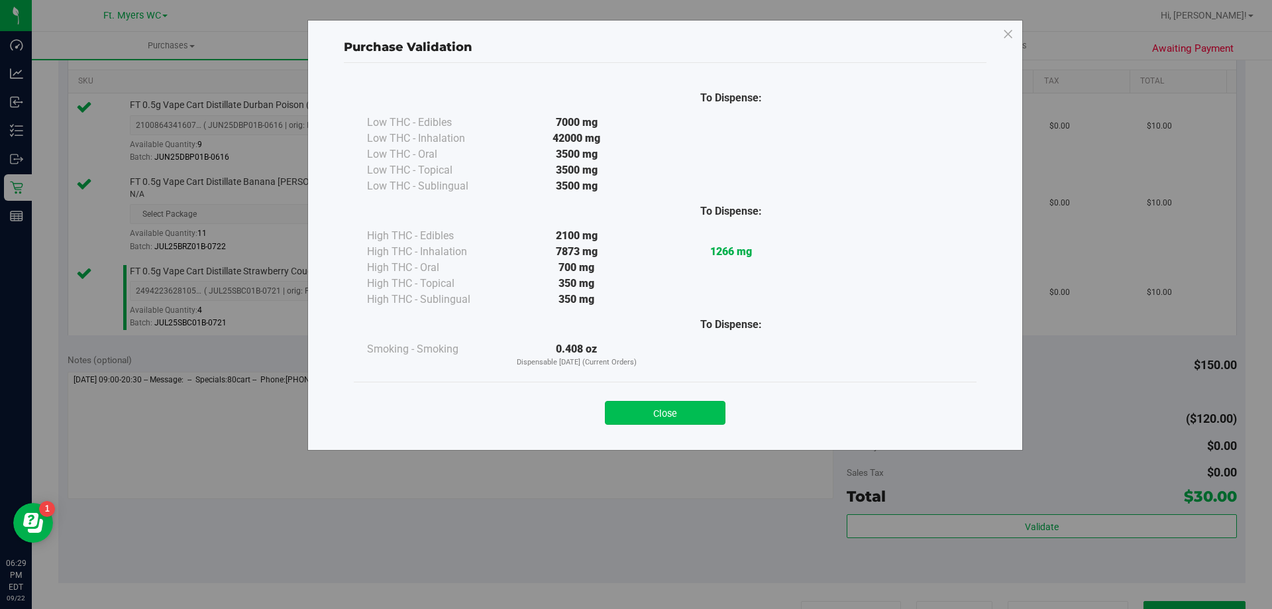
click at [703, 421] on button "Close" at bounding box center [665, 413] width 121 height 24
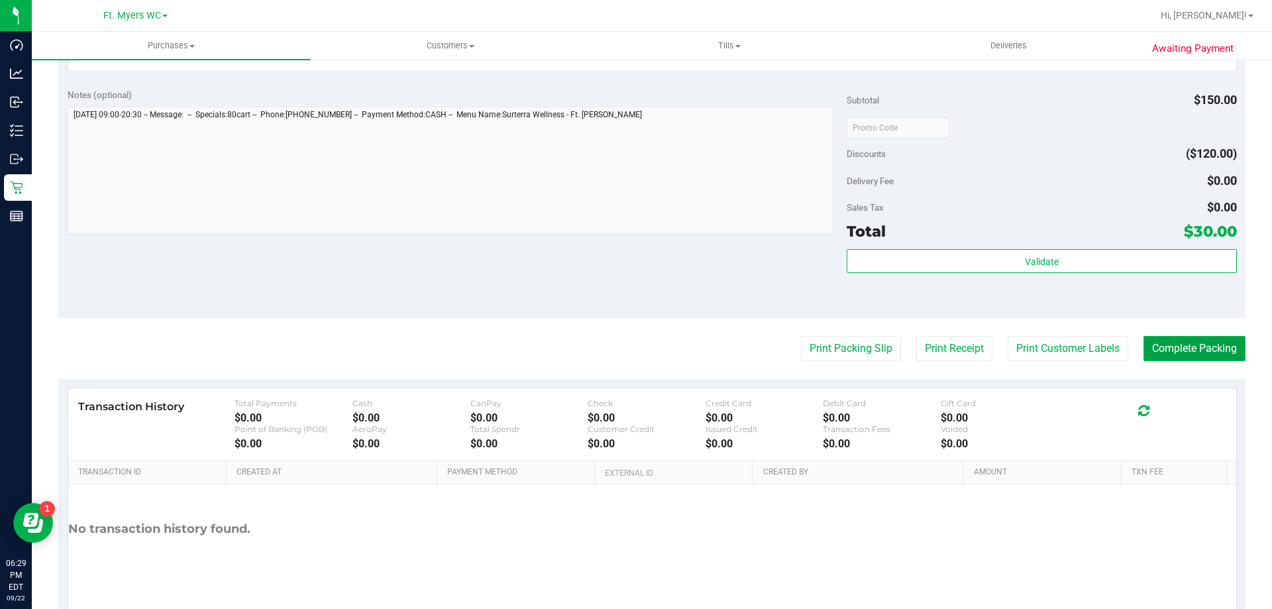
click at [1182, 354] on button "Complete Packing" at bounding box center [1194, 348] width 102 height 25
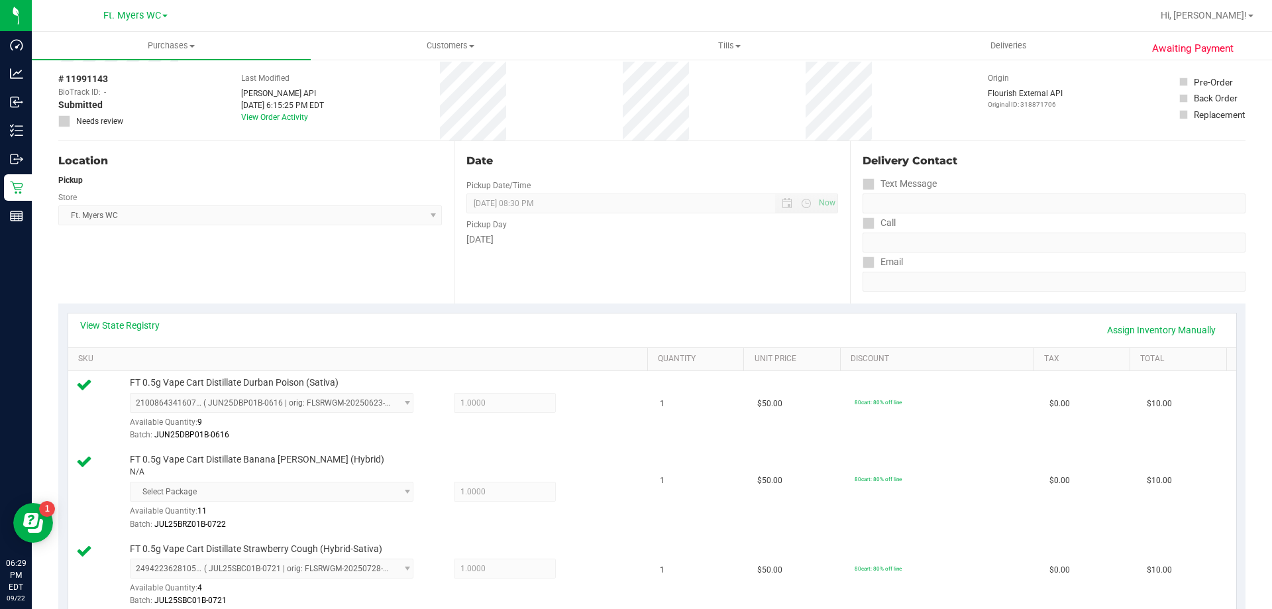
scroll to position [0, 0]
